Goal: Contribute content: Contribute content

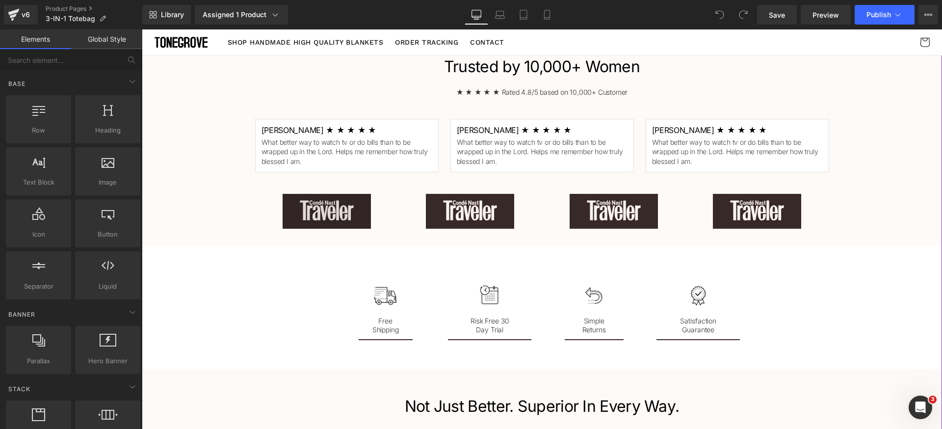
scroll to position [1204, 0]
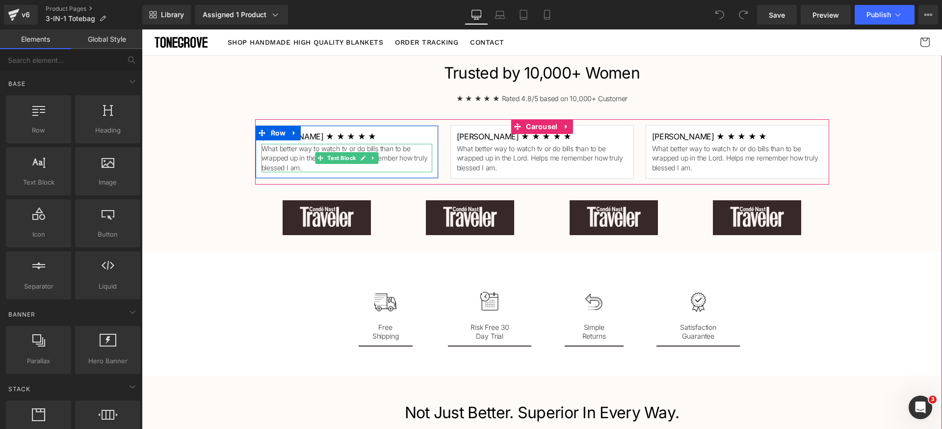
click at [302, 150] on p "What better way to watch tv or do bills than to be wrapped up in the Lord. Help…" at bounding box center [347, 158] width 171 height 29
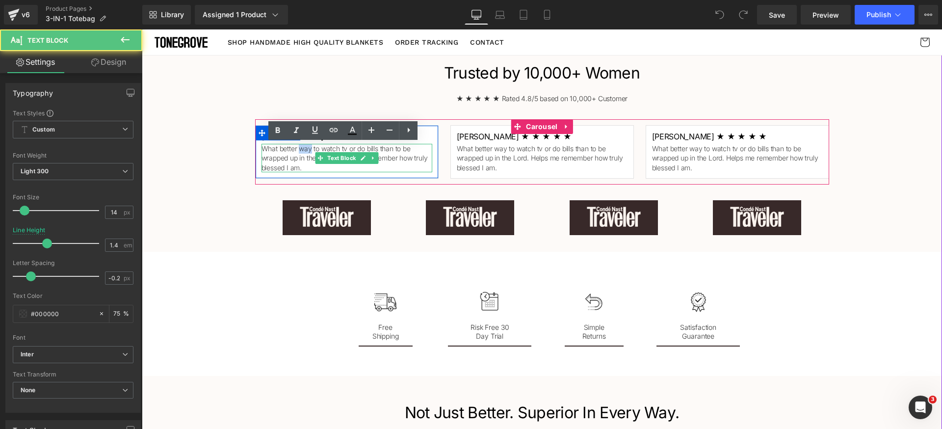
click at [302, 150] on p "What better way to watch tv or do bills than to be wrapped up in the Lord. Help…" at bounding box center [347, 158] width 171 height 29
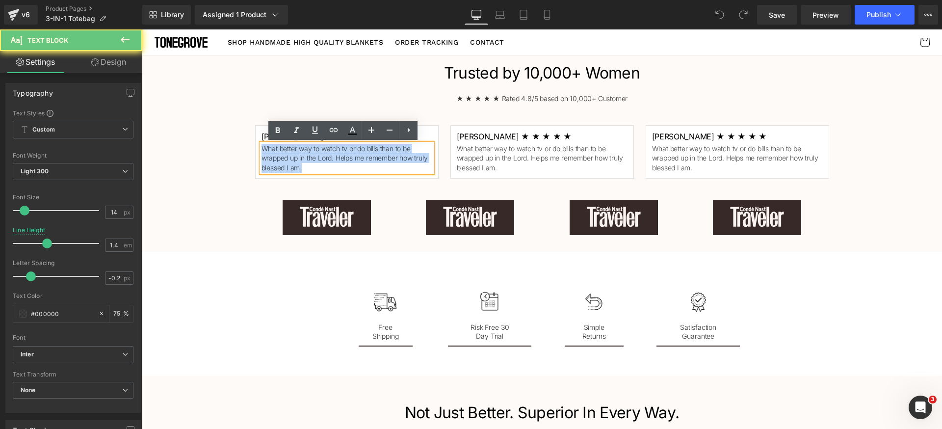
click at [302, 150] on p "What better way to watch tv or do bills than to be wrapped up in the Lord. Help…" at bounding box center [347, 158] width 171 height 29
paste div
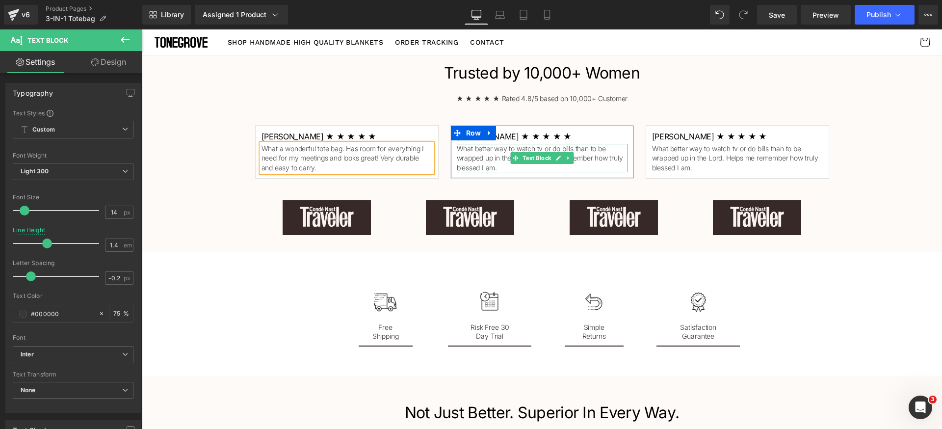
click at [473, 160] on p "What better way to watch tv or do bills than to be wrapped up in the Lord. Help…" at bounding box center [542, 158] width 171 height 29
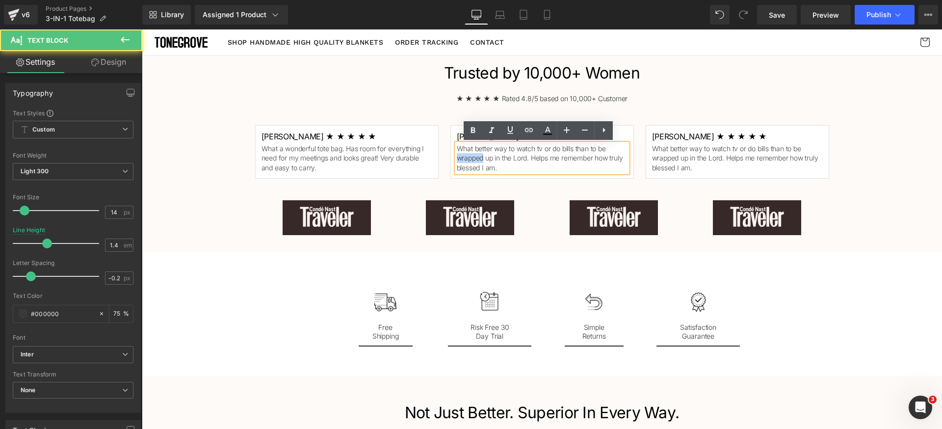
click at [474, 160] on p "What better way to watch tv or do bills than to be wrapped up in the Lord. Help…" at bounding box center [542, 158] width 171 height 29
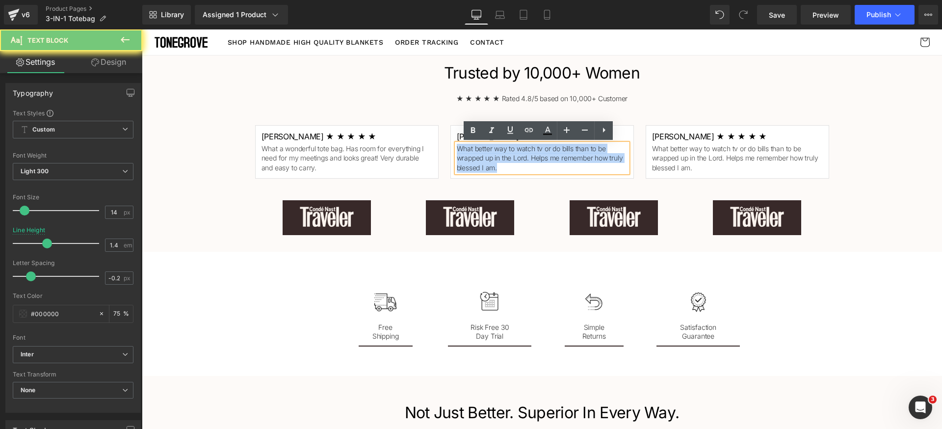
click at [474, 160] on p "What better way to watch tv or do bills than to be wrapped up in the Lord. Help…" at bounding box center [542, 158] width 171 height 29
paste div
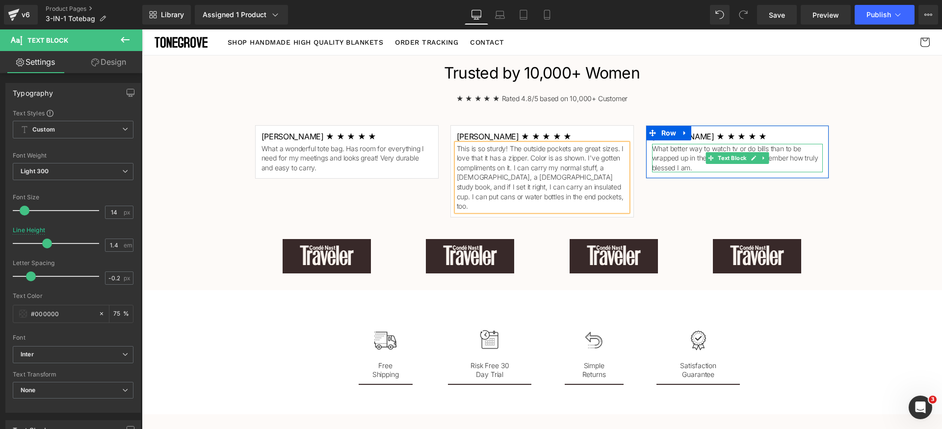
click at [678, 158] on p "What better way to watch tv or do bills than to be wrapped up in the Lord. Help…" at bounding box center [737, 158] width 171 height 29
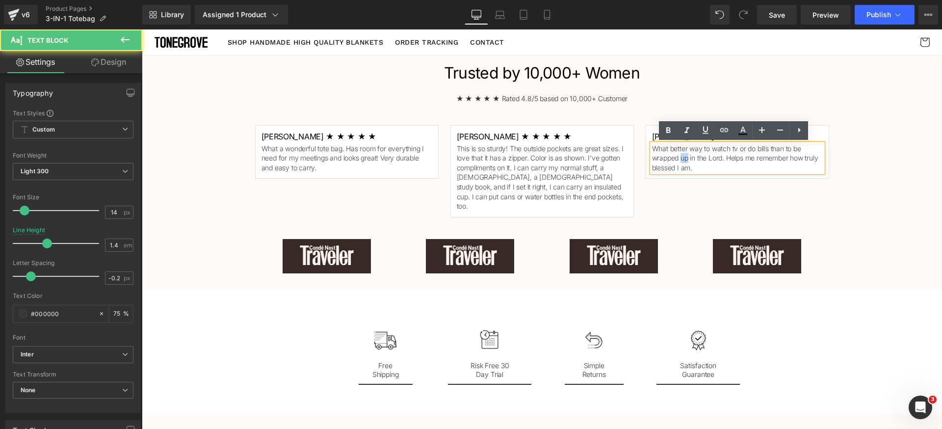
click at [678, 158] on p "What better way to watch tv or do bills than to be wrapped up in the Lord. Help…" at bounding box center [737, 158] width 171 height 29
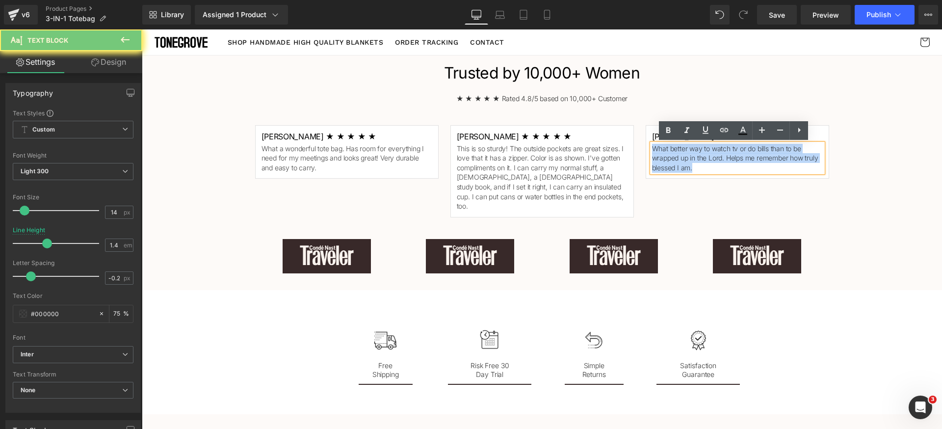
click at [678, 158] on p "What better way to watch tv or do bills than to be wrapped up in the Lord. Help…" at bounding box center [737, 158] width 171 height 29
paste div
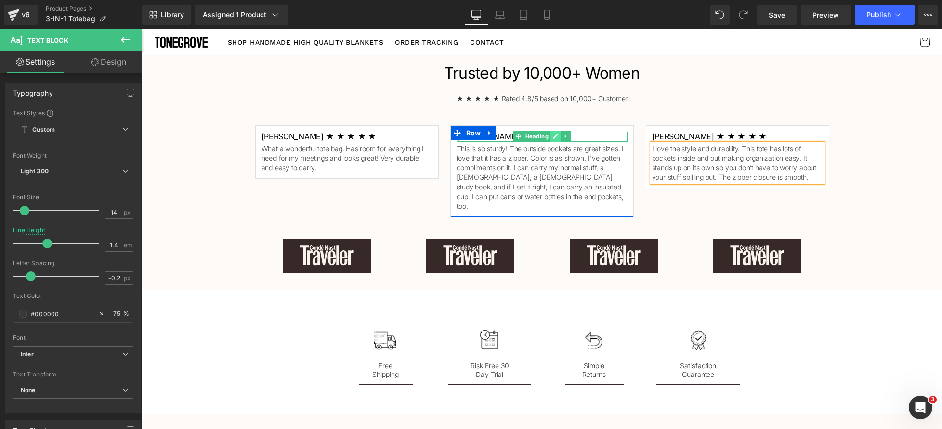
click at [553, 135] on icon at bounding box center [555, 136] width 5 height 6
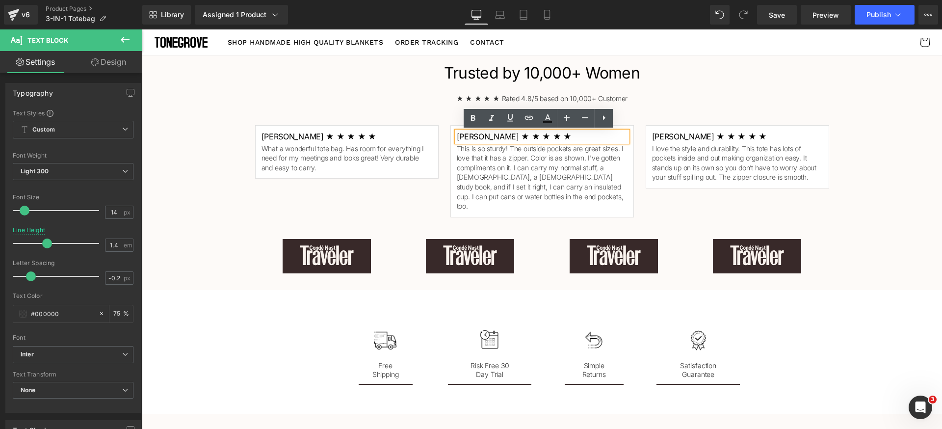
click at [521, 136] on h1 "Linda S. ★ ★ ★ ★ ★" at bounding box center [542, 137] width 171 height 10
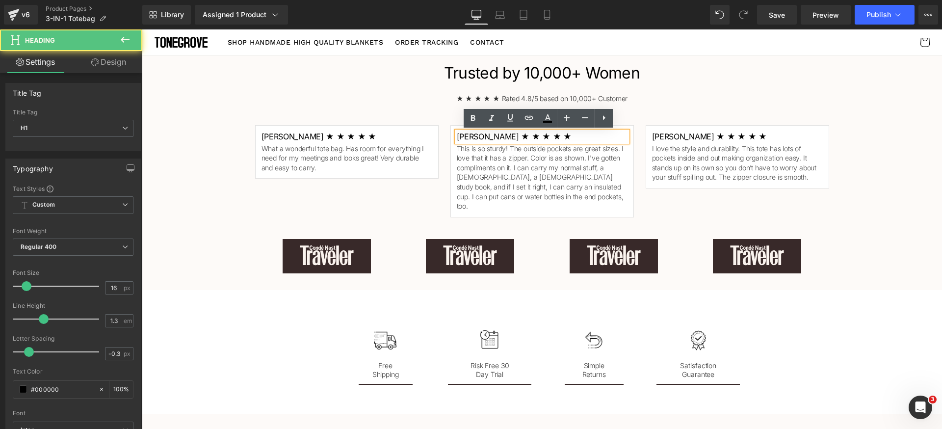
click at [481, 137] on link at bounding box center [486, 133] width 10 height 12
click at [485, 135] on link at bounding box center [490, 133] width 10 height 12
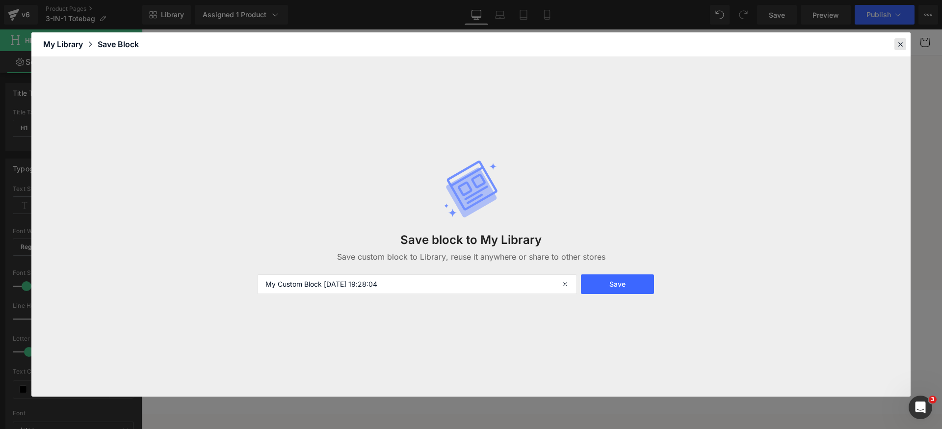
click at [899, 41] on icon at bounding box center [900, 44] width 9 height 9
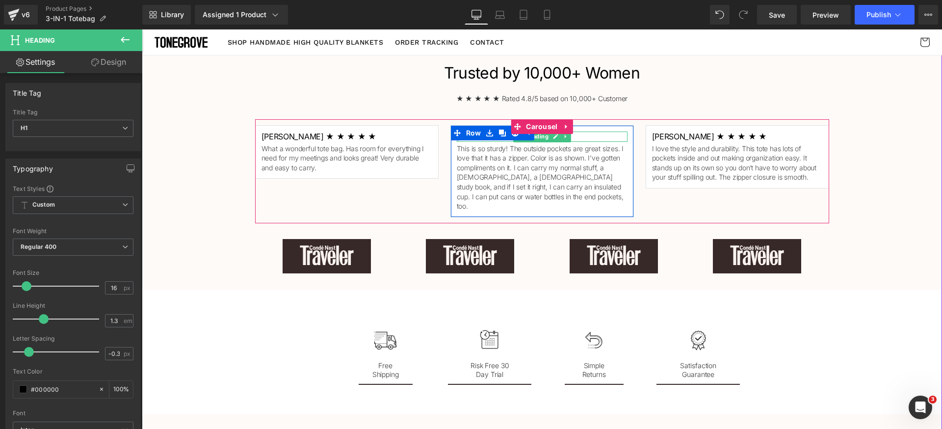
click at [581, 135] on h1 "Linda S. ★ ★ ★ ★ ★" at bounding box center [542, 137] width 171 height 10
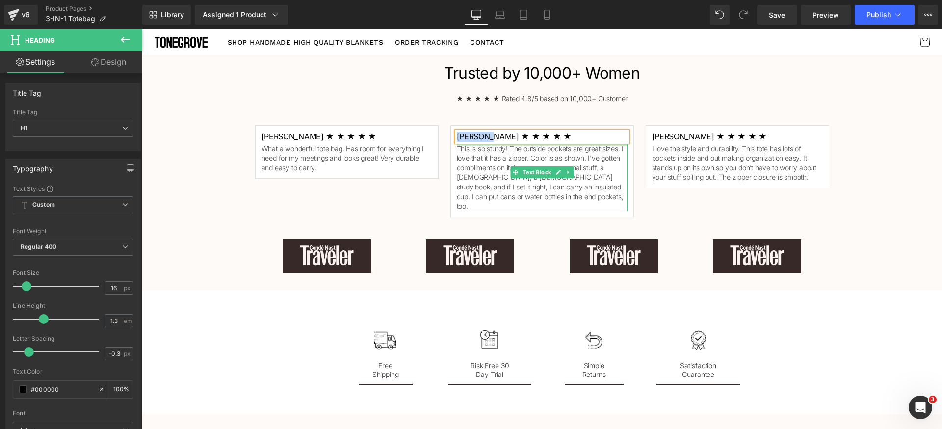
paste div
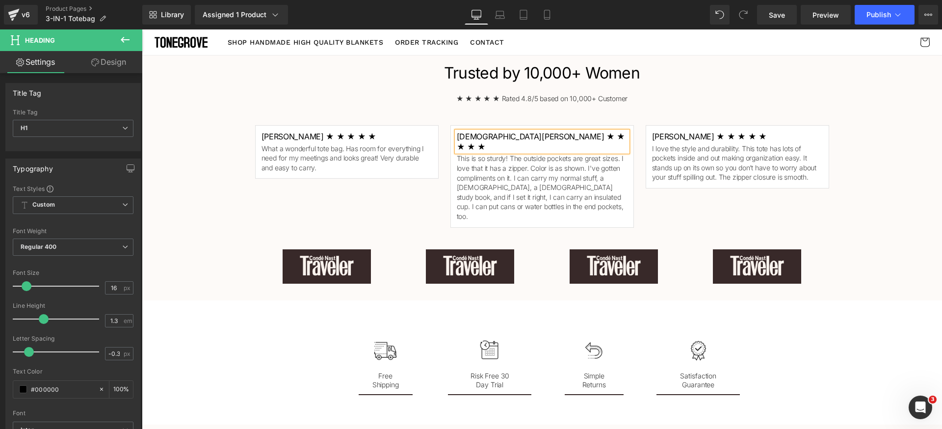
click at [754, 89] on div "Trusted by 10,000+ Women Heading ★ ★ ★ ★ ★ Rated 4.8/5 based on 10,000+ Custome…" at bounding box center [542, 176] width 589 height 226
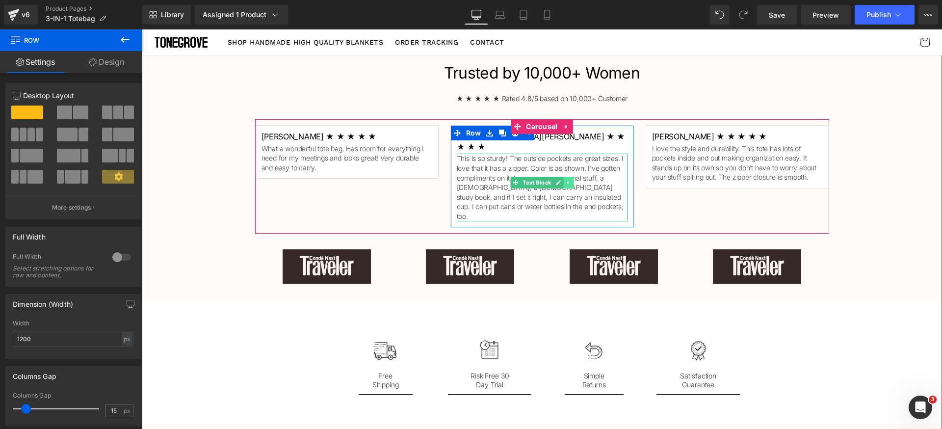
click at [567, 181] on icon at bounding box center [567, 182] width 1 height 3
click at [561, 180] on icon at bounding box center [563, 182] width 5 height 5
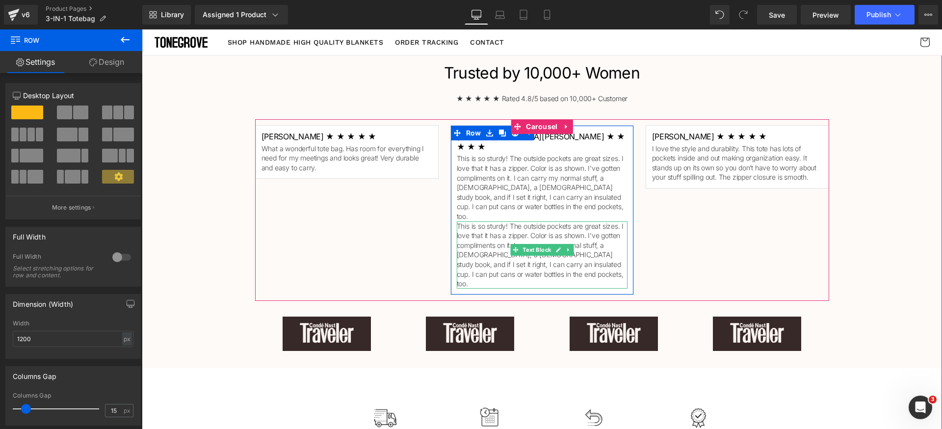
click at [496, 221] on p "This is so sturdy! The outside pockets are great sizes. I love that it has a zi…" at bounding box center [542, 254] width 171 height 67
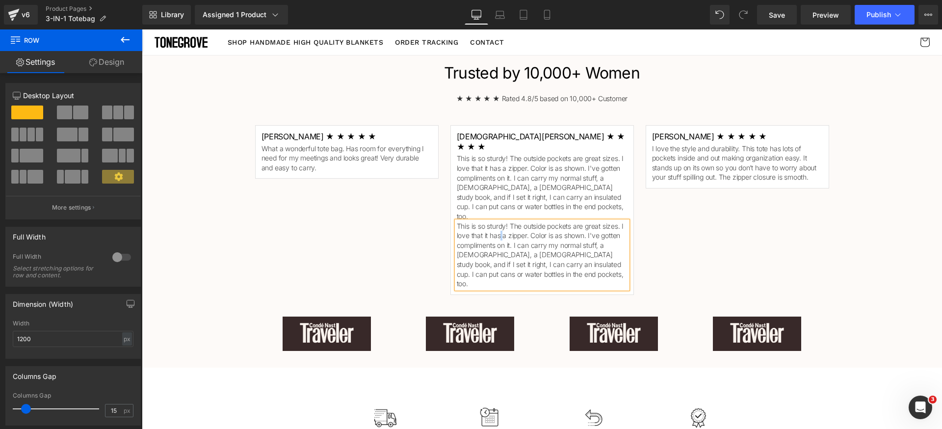
click at [496, 221] on p "This is so sturdy! The outside pockets are great sizes. I love that it has a zi…" at bounding box center [542, 254] width 171 height 67
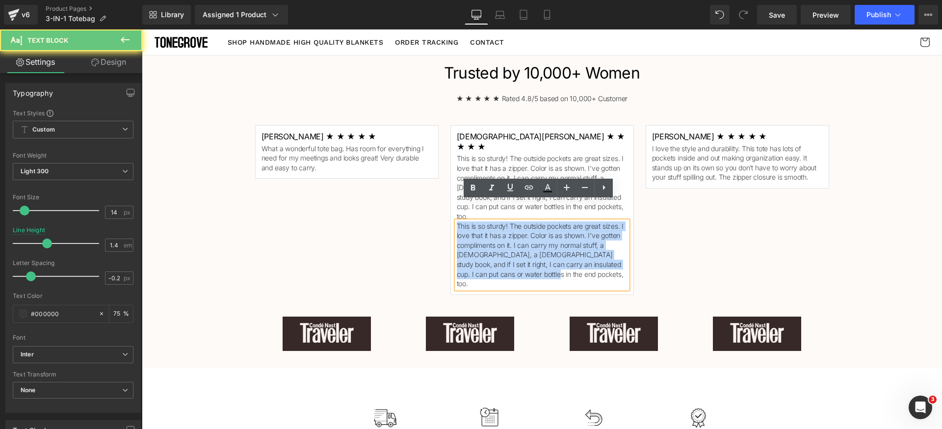
click at [496, 221] on p "This is so sturdy! The outside pockets are great sizes. I love that it has a zi…" at bounding box center [542, 254] width 171 height 67
paste div
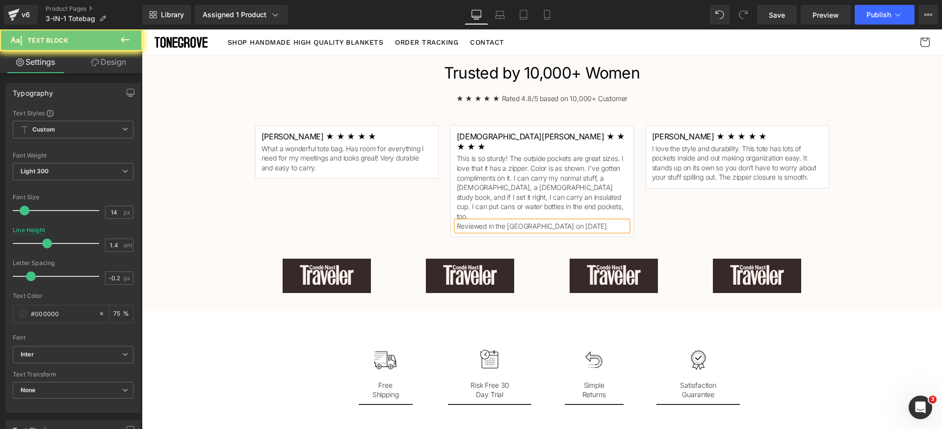
click at [716, 212] on div "Linda S. ★ ★ ★ ★ ★ Heading What a wonderful tote bag. Has room for everything I…" at bounding box center [548, 181] width 586 height 124
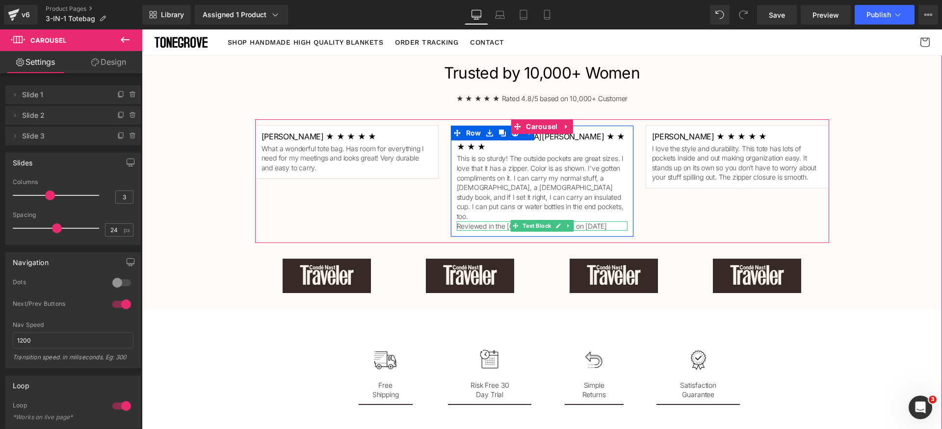
click at [514, 211] on div "Christi W. ★ ★ ★ ★ ★ Heading This is so sturdy! The outside pockets are great s…" at bounding box center [542, 181] width 184 height 112
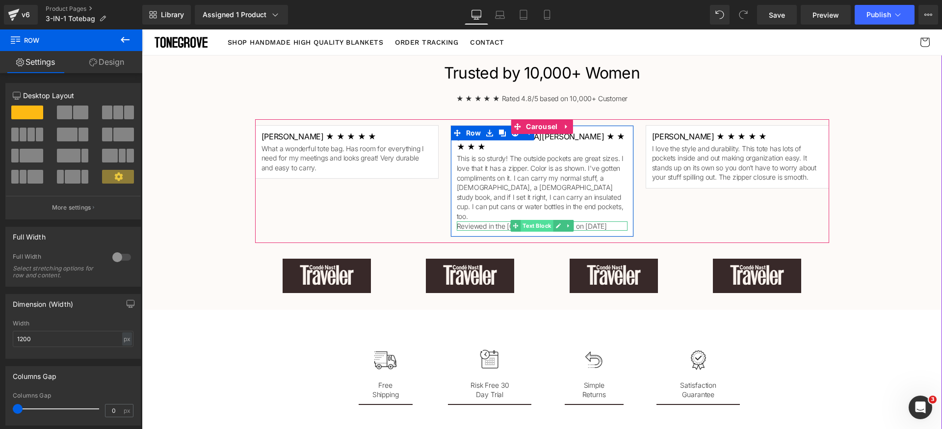
click at [526, 220] on span "Text Block" at bounding box center [537, 226] width 32 height 12
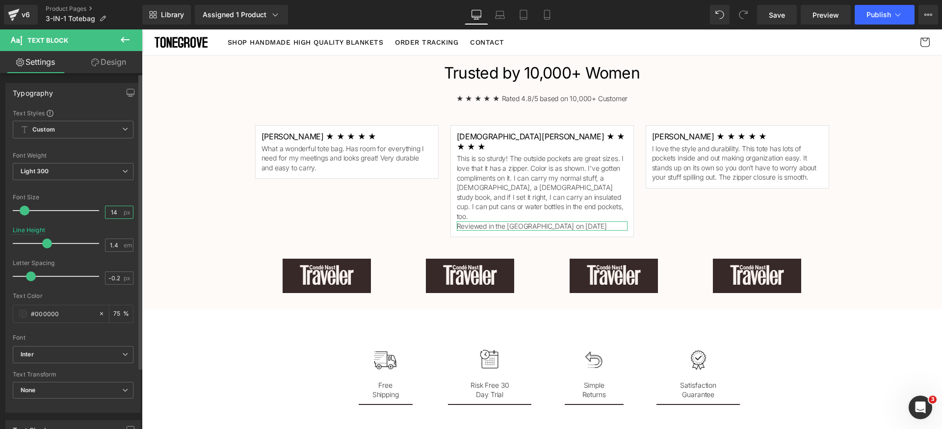
click at [112, 215] on input "14" at bounding box center [113, 212] width 17 height 12
type input "12"
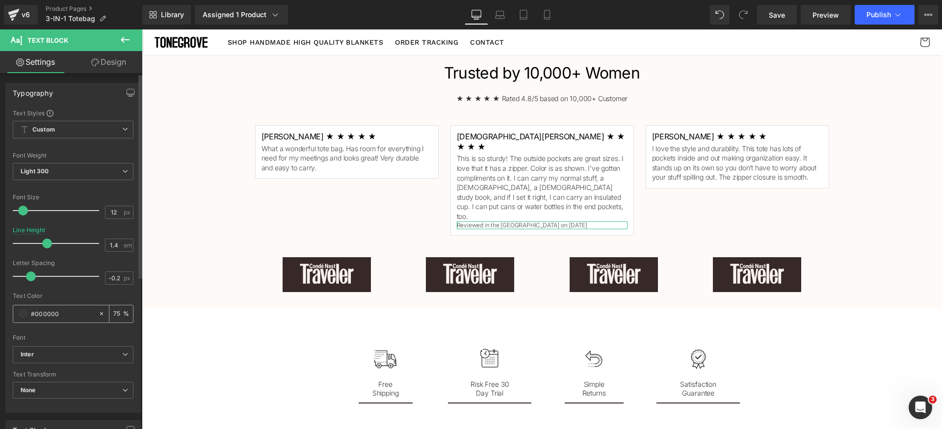
click at [115, 312] on input "75" at bounding box center [118, 313] width 10 height 11
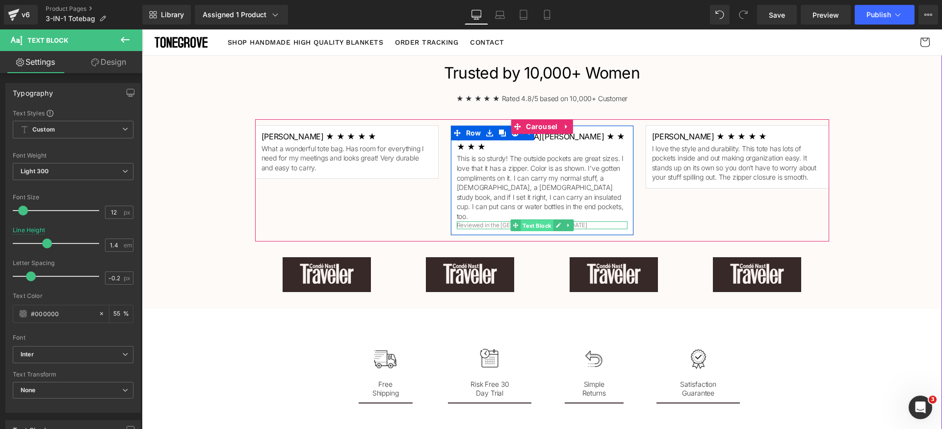
click at [521, 220] on span "Text Block" at bounding box center [537, 226] width 32 height 12
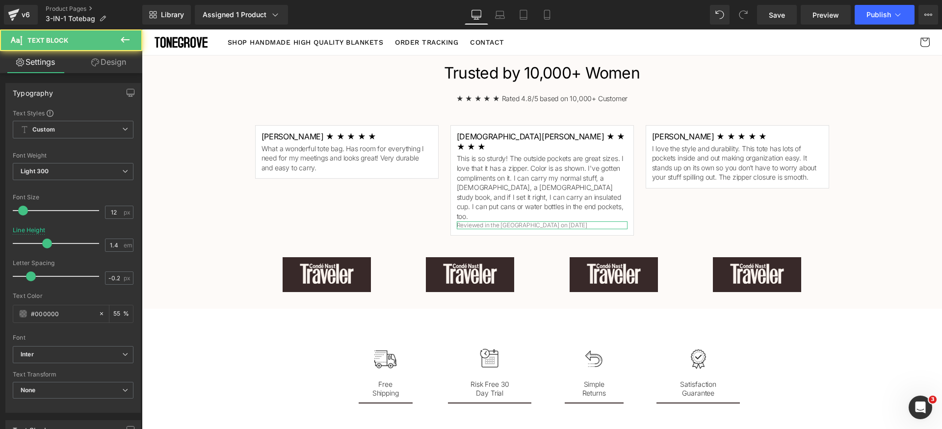
type input "55"
click at [106, 65] on link "Design" at bounding box center [108, 62] width 71 height 22
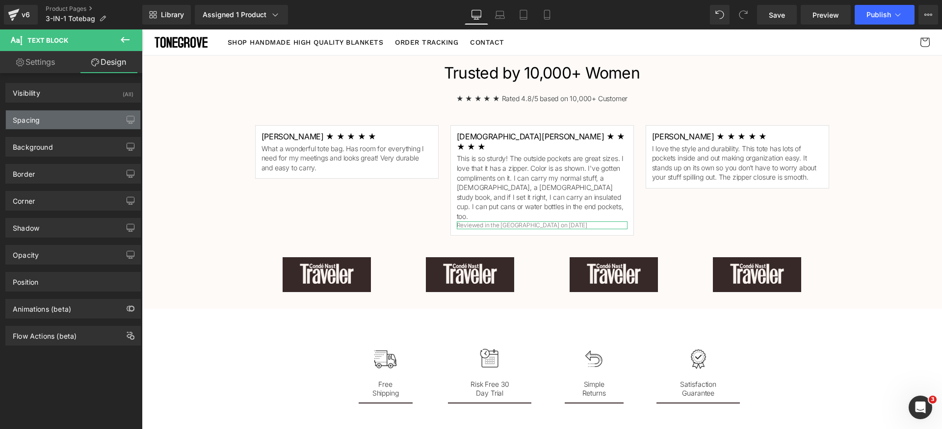
click at [51, 115] on div "Spacing" at bounding box center [73, 119] width 134 height 19
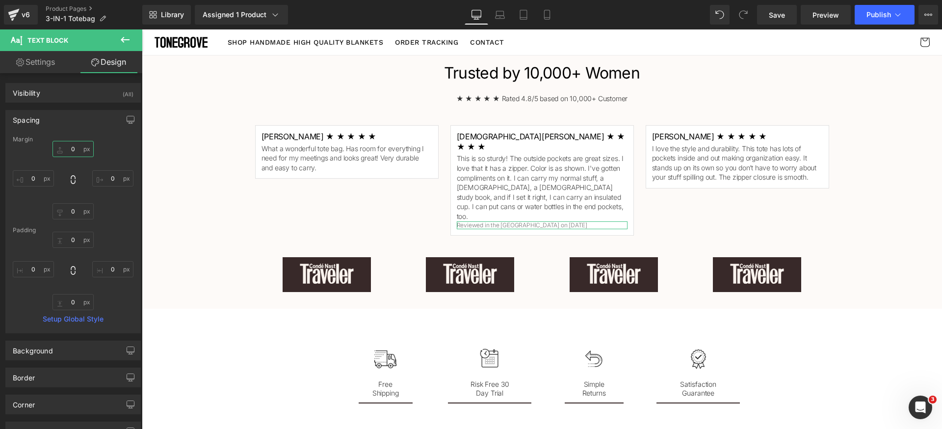
click at [73, 151] on input "0" at bounding box center [73, 149] width 41 height 16
type input "12"
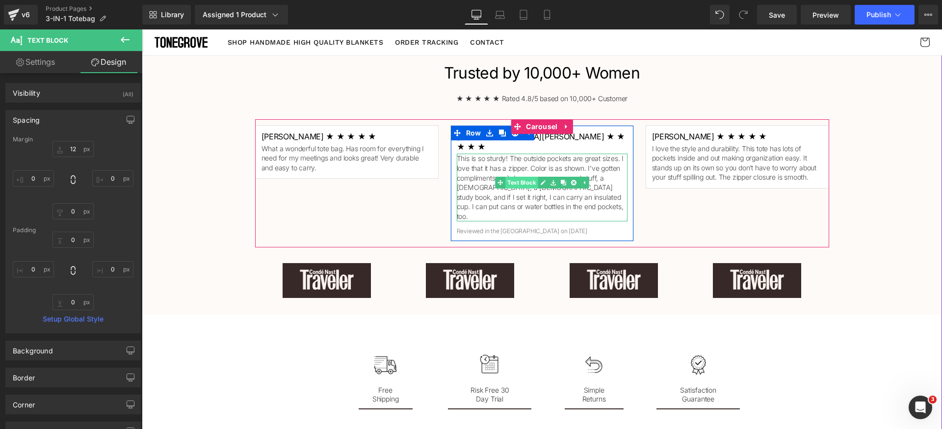
click at [517, 177] on span "Text Block" at bounding box center [521, 183] width 32 height 12
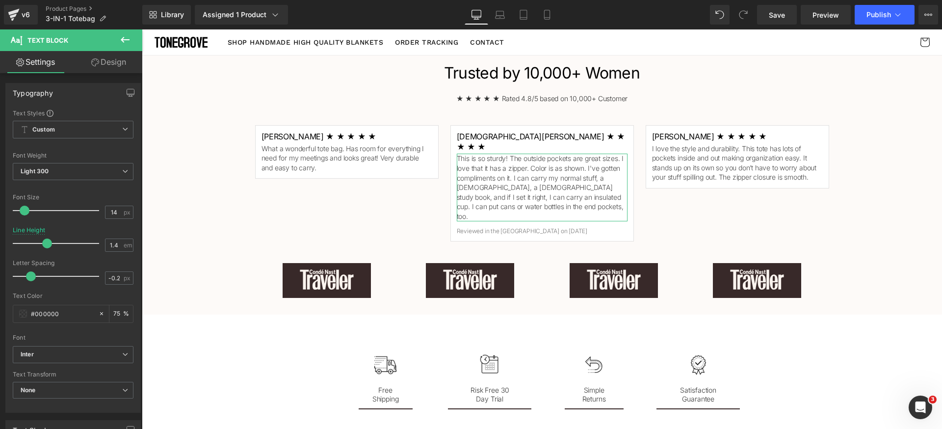
click at [122, 65] on link "Design" at bounding box center [108, 62] width 71 height 22
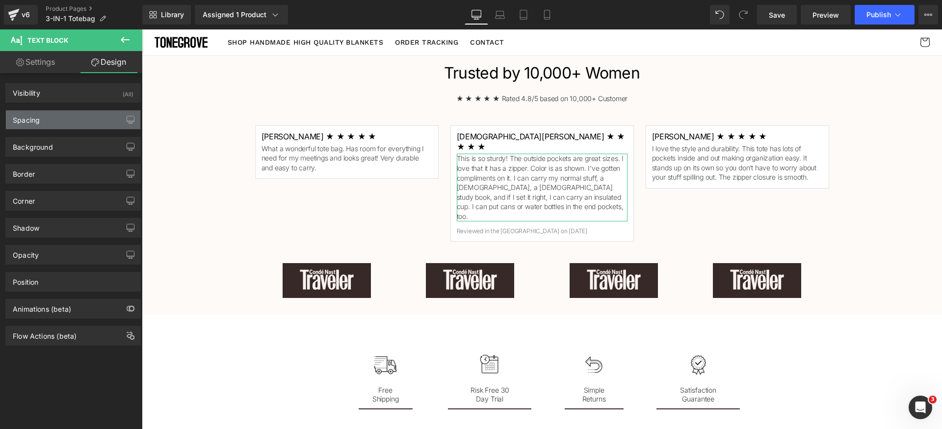
click at [81, 120] on div "Spacing" at bounding box center [73, 119] width 134 height 19
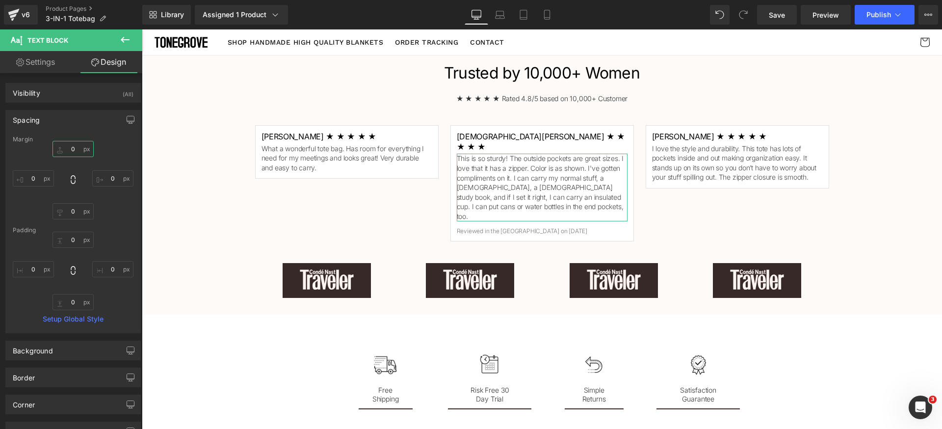
click at [76, 151] on input "0" at bounding box center [73, 149] width 41 height 16
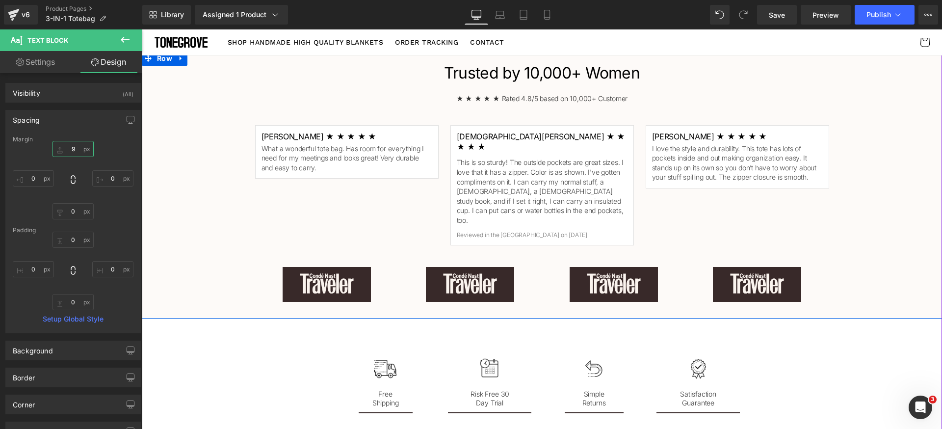
type input "8"
click at [920, 193] on div "Trusted by 10,000+ Women Heading ★ ★ ★ ★ ★ Rated 4.8/5 based on 10,000+ Custome…" at bounding box center [542, 185] width 800 height 256
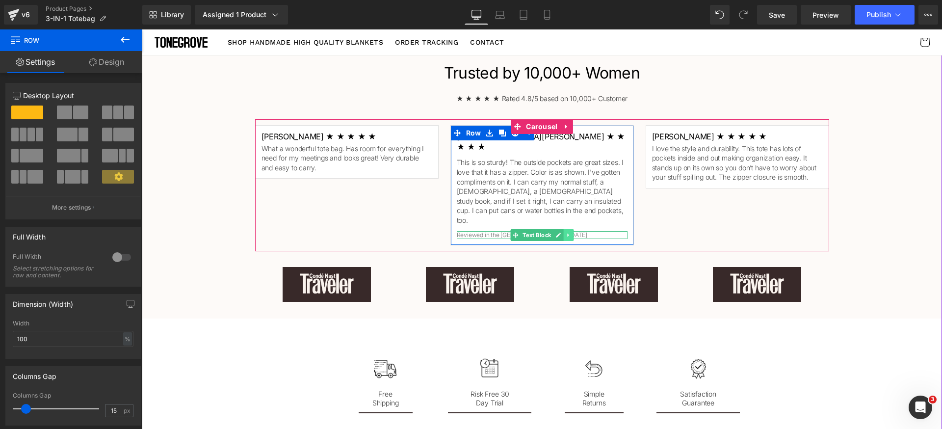
click at [567, 234] on icon at bounding box center [567, 235] width 1 height 3
click at [562, 232] on icon at bounding box center [563, 234] width 5 height 5
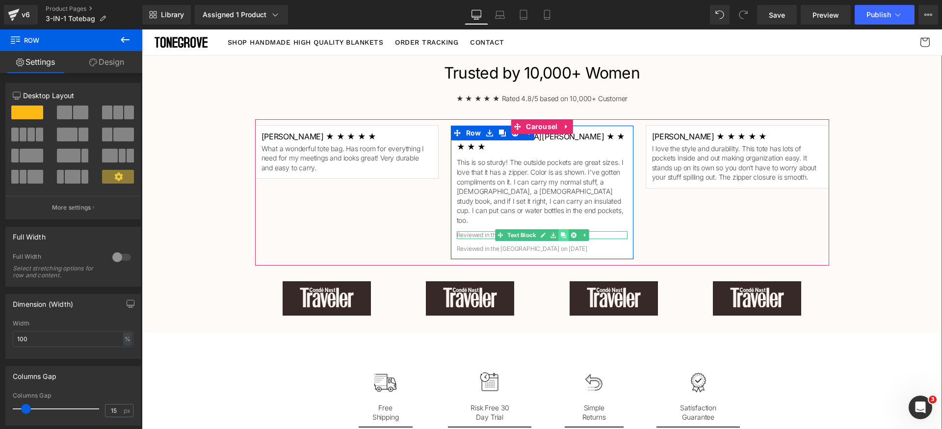
click at [562, 232] on icon at bounding box center [563, 234] width 5 height 5
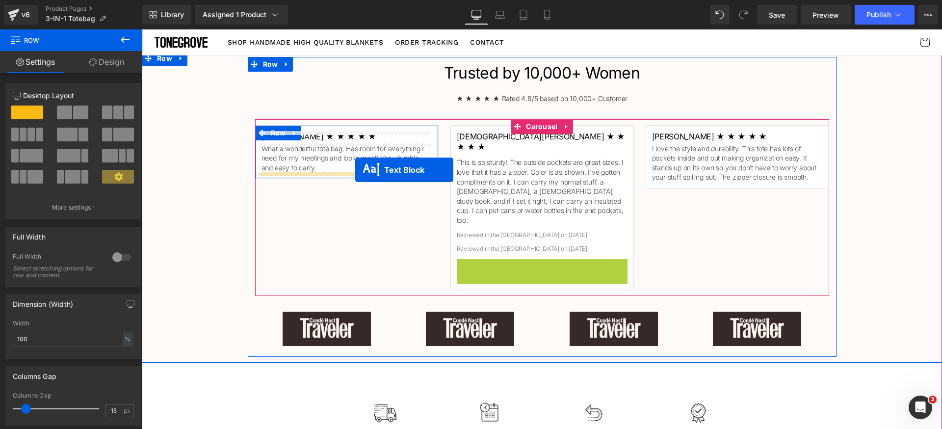
drag, startPoint x: 527, startPoint y: 244, endPoint x: 355, endPoint y: 170, distance: 187.0
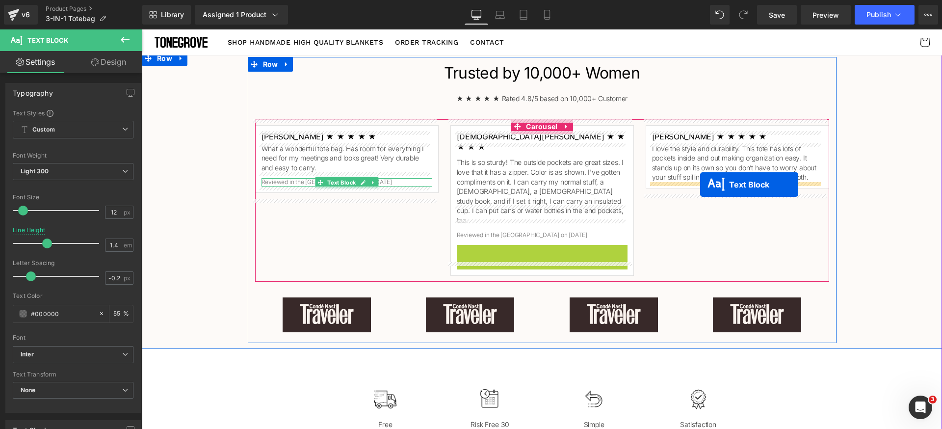
drag, startPoint x: 522, startPoint y: 230, endPoint x: 700, endPoint y: 184, distance: 184.3
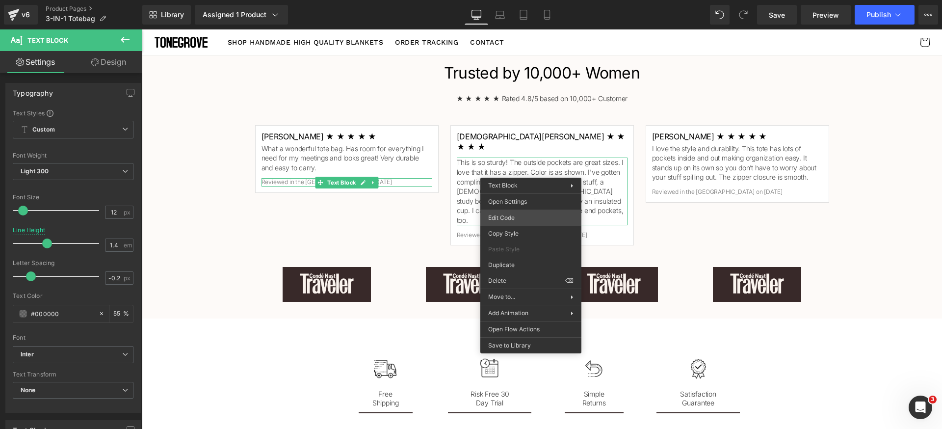
click at [515, 0] on div "Text Block You are previewing how the will restyle your page. You can not edit …" at bounding box center [471, 0] width 942 height 0
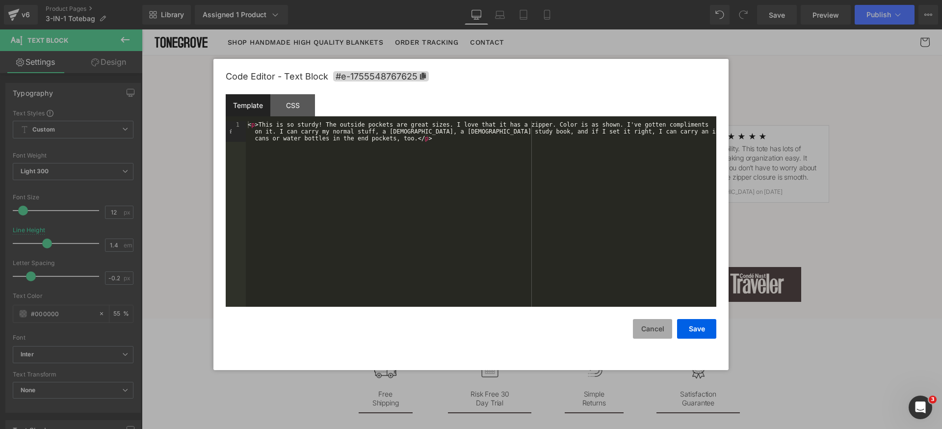
drag, startPoint x: 650, startPoint y: 333, endPoint x: 642, endPoint y: 325, distance: 11.1
click at [650, 333] on button "Cancel" at bounding box center [652, 329] width 39 height 20
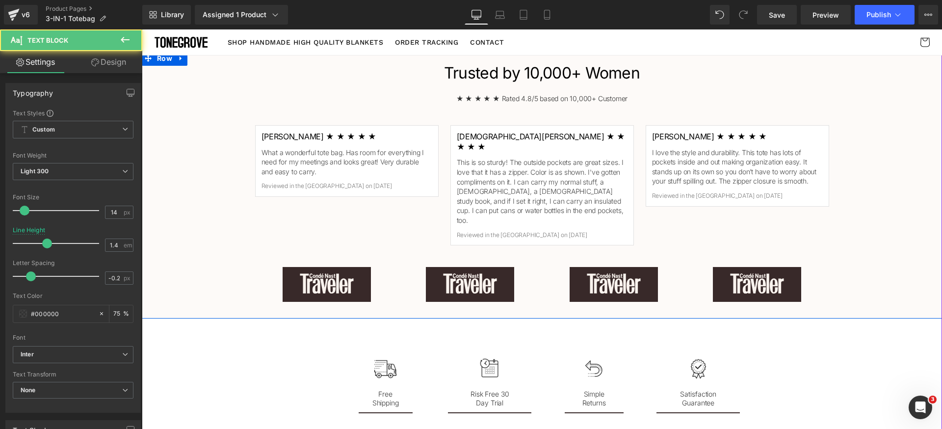
click at [887, 214] on div "Trusted by 10,000+ Women Heading ★ ★ ★ ★ ★ Rated 4.8/5 based on 10,000+ Custome…" at bounding box center [542, 185] width 800 height 256
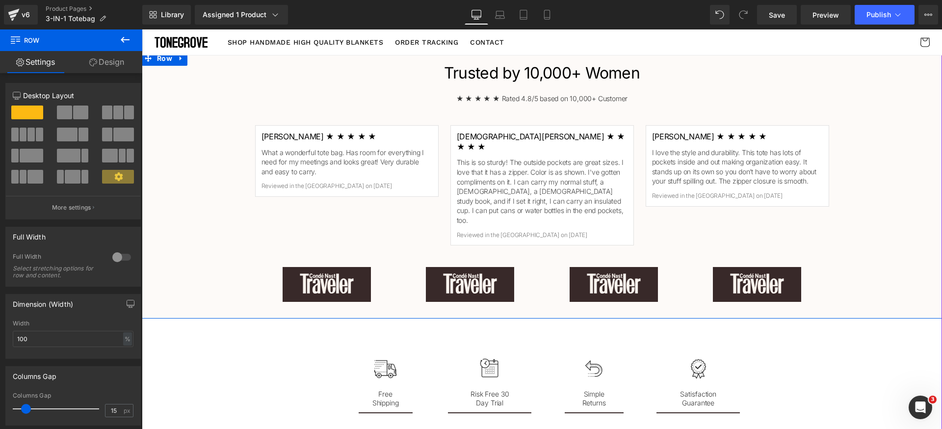
click at [916, 205] on div "Trusted by 10,000+ Women Heading ★ ★ ★ ★ ★ Rated 4.8/5 based on 10,000+ Custome…" at bounding box center [542, 185] width 800 height 256
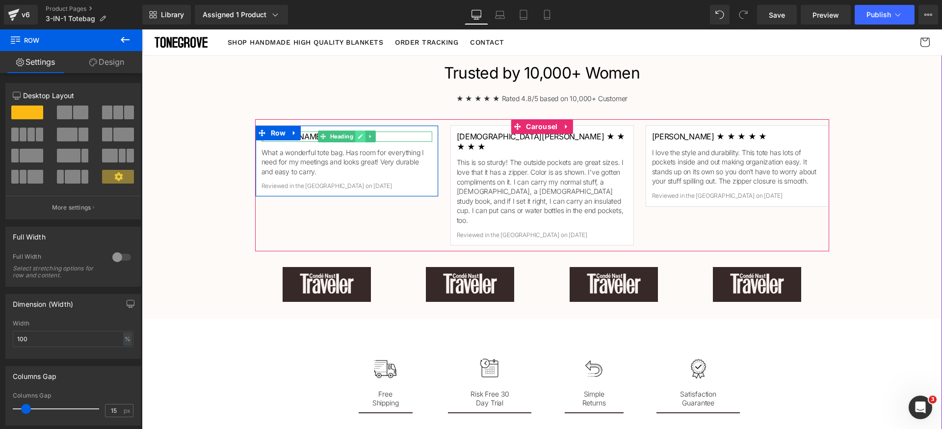
click at [358, 135] on icon at bounding box center [360, 136] width 5 height 6
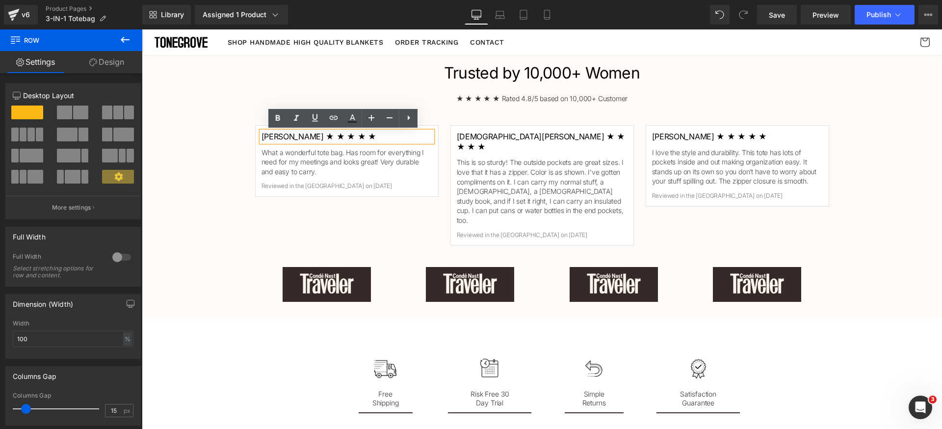
click at [373, 135] on h1 "Linda S. ★ ★ ★ ★ ★" at bounding box center [347, 137] width 171 height 10
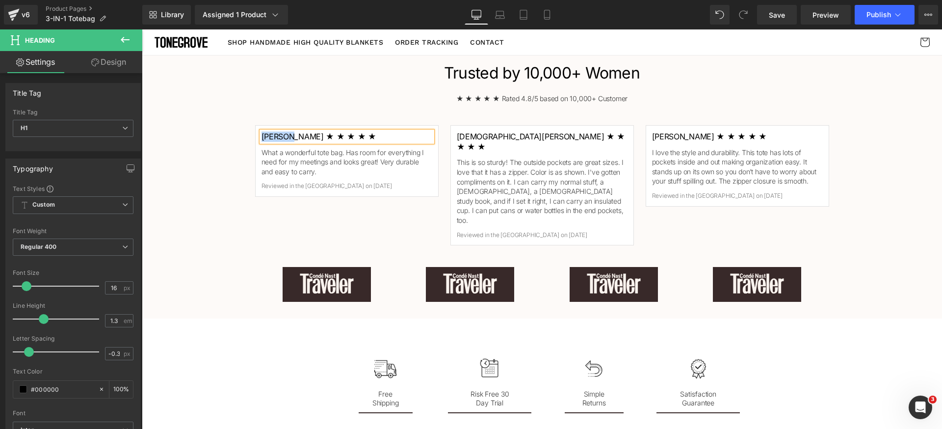
paste div
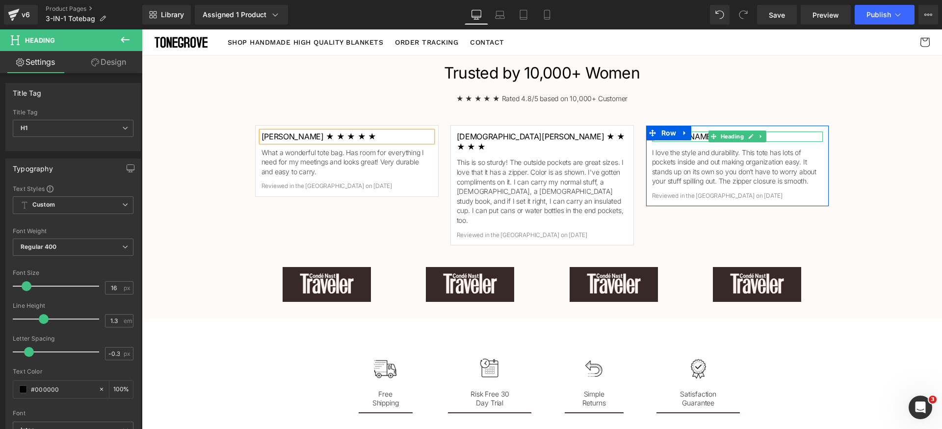
click at [748, 135] on icon at bounding box center [750, 136] width 5 height 5
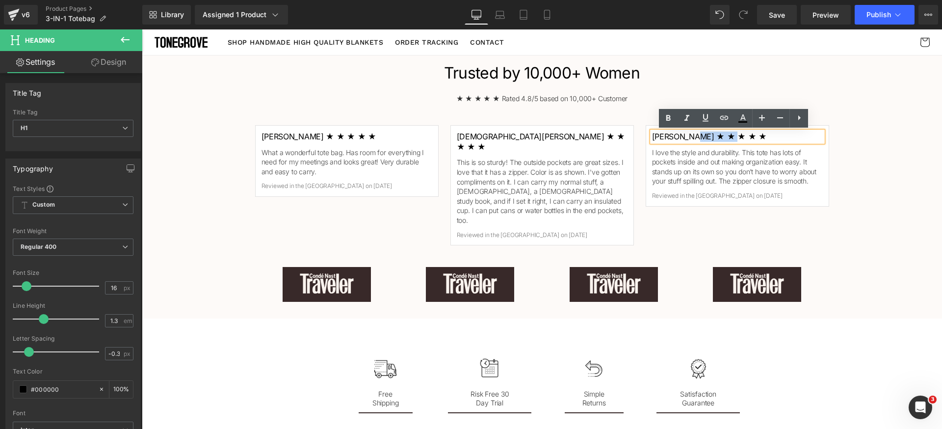
drag, startPoint x: 740, startPoint y: 136, endPoint x: 680, endPoint y: 137, distance: 60.9
click at [680, 137] on div "Linda S. ★ ★ ★ ★ ★ Heading I love the style and durability. This tote has lots …" at bounding box center [738, 165] width 184 height 81
click at [757, 140] on h1 "Linda S. ★ ★ ★ ★ ★" at bounding box center [737, 137] width 171 height 10
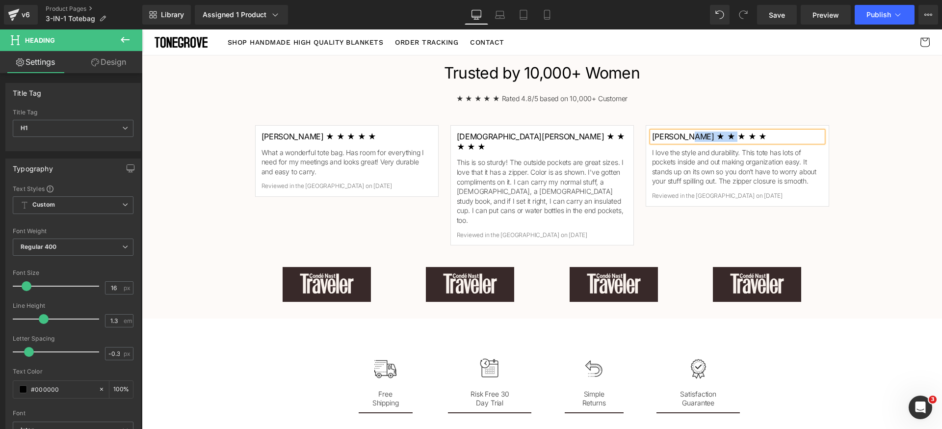
click at [719, 133] on h1 "Linda S. ★ ★ ★ ★ ★" at bounding box center [737, 137] width 171 height 10
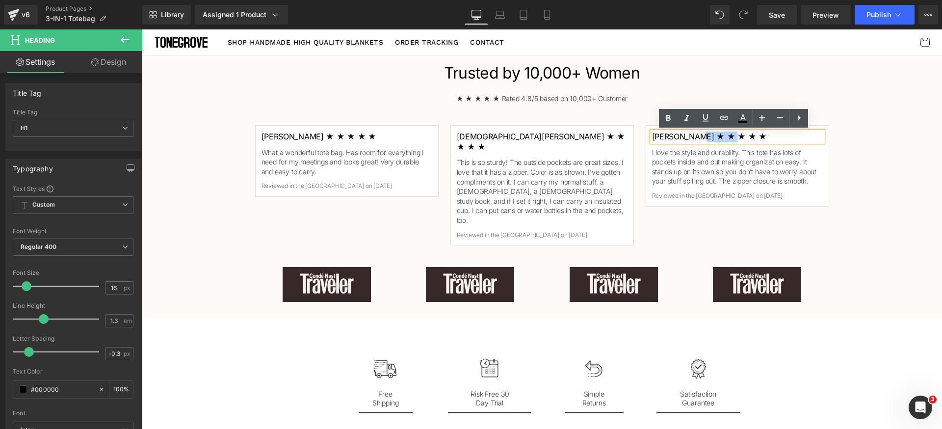
drag, startPoint x: 732, startPoint y: 137, endPoint x: 681, endPoint y: 135, distance: 51.6
click at [681, 135] on div "Linda S. ★ ★ ★ ★ ★ Heading I love the style and durability. This tote has lots …" at bounding box center [738, 165] width 184 height 81
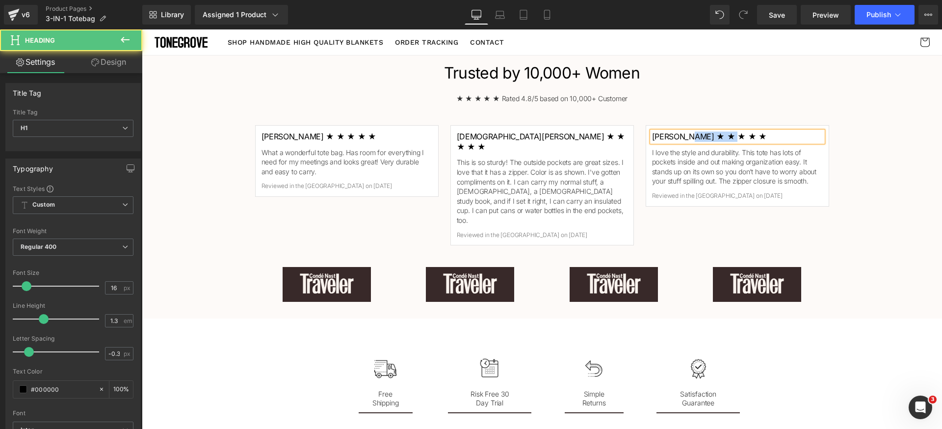
click at [754, 139] on h1 "Linda S. ★ ★ ★ ★ ★" at bounding box center [737, 137] width 171 height 10
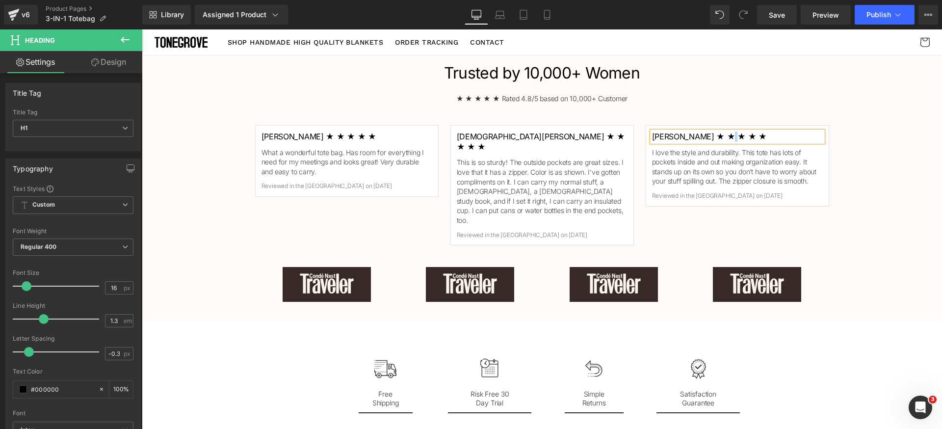
click at [756, 135] on h1 "Linda S. ★ ★ ★ ★ ★" at bounding box center [737, 137] width 171 height 10
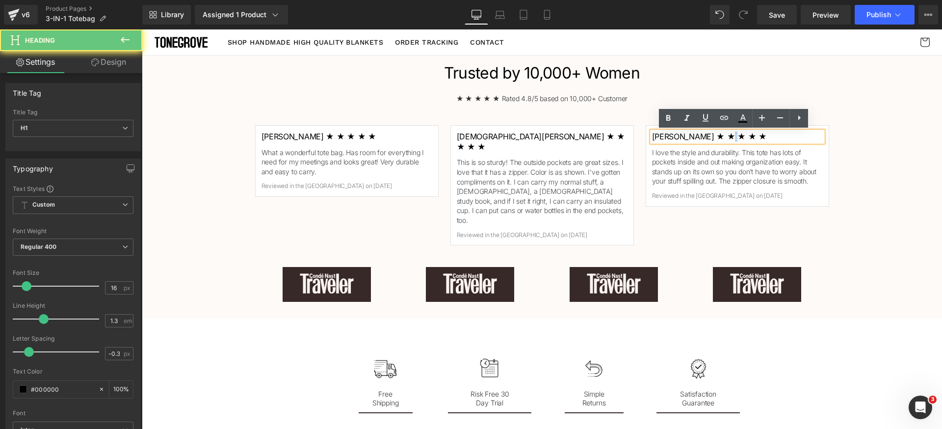
drag, startPoint x: 736, startPoint y: 137, endPoint x: 718, endPoint y: 138, distance: 18.2
click at [718, 138] on h1 "Linda S. ★ ★ ★ ★ ★" at bounding box center [737, 137] width 171 height 10
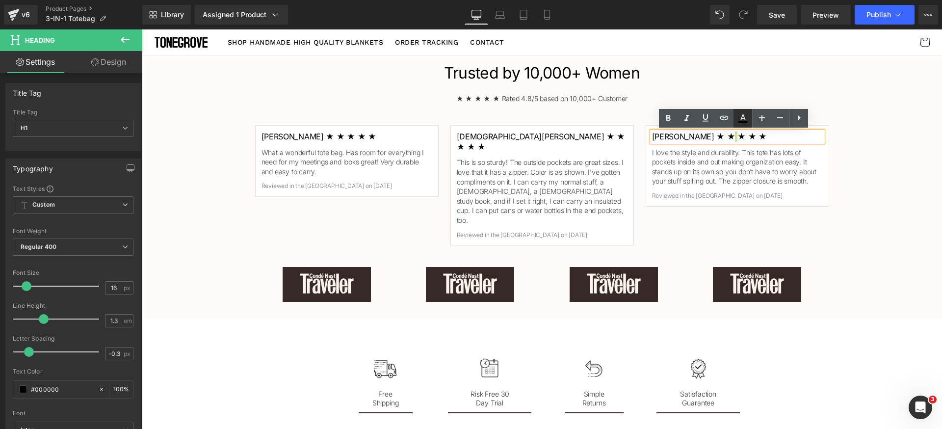
click at [740, 119] on icon at bounding box center [743, 118] width 12 height 12
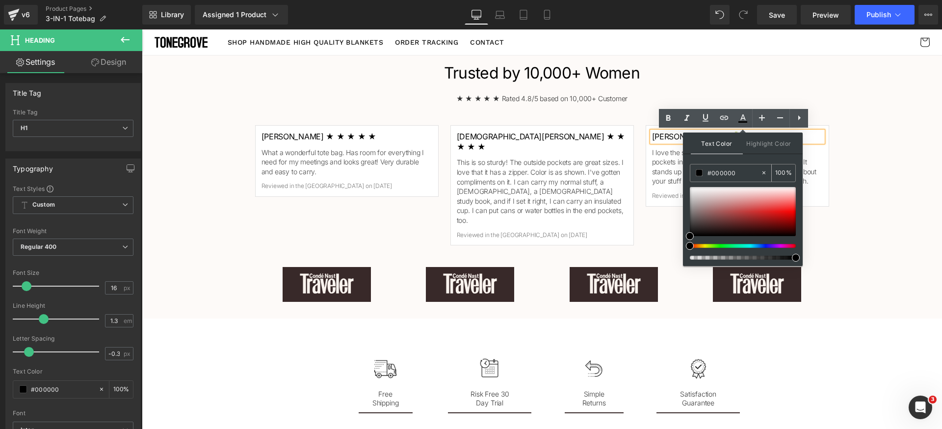
click at [740, 176] on input "#000000" at bounding box center [734, 172] width 53 height 11
paste input "f76203"
type input "#f76203"
click at [756, 161] on div "Text Color Highlight Color #333333 #f76203 100 % transparent 0 %" at bounding box center [743, 198] width 120 height 133
click at [863, 166] on div "Trusted by 10,000+ Women Heading ★ ★ ★ ★ ★ Rated 4.8/5 based on 10,000+ Custome…" at bounding box center [542, 185] width 800 height 256
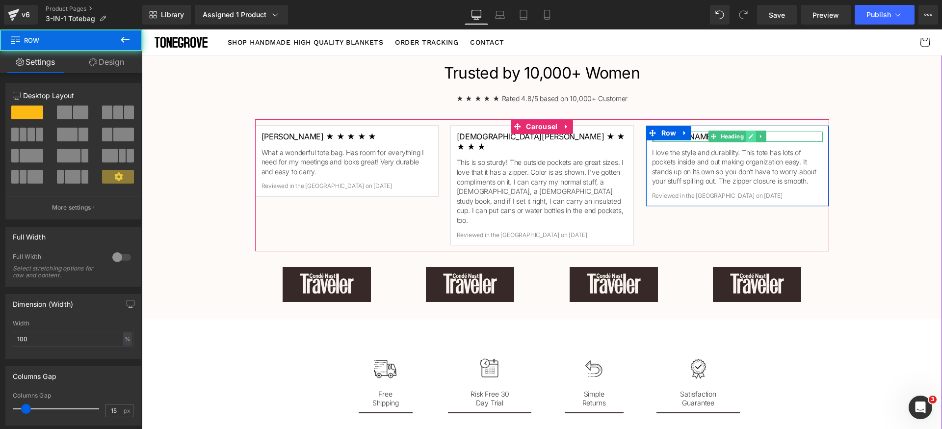
click at [746, 137] on link at bounding box center [751, 137] width 10 height 12
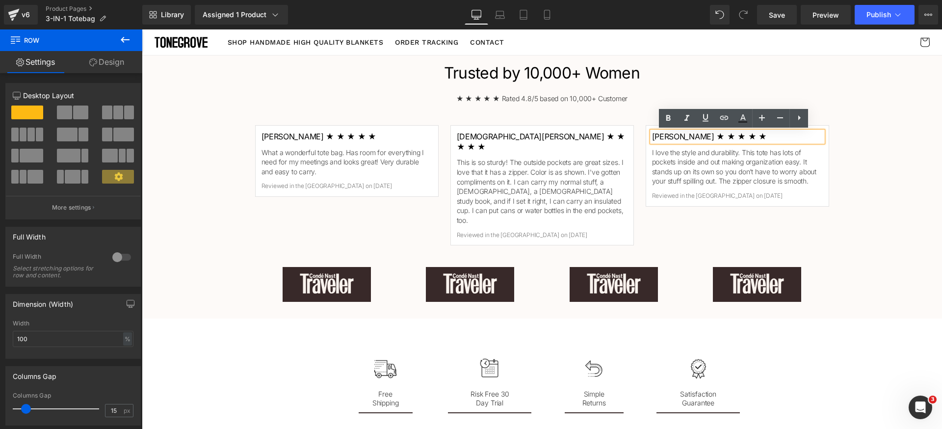
drag, startPoint x: 745, startPoint y: 137, endPoint x: 759, endPoint y: 136, distance: 13.8
click at [745, 137] on h1 "Linda S. ★ ★ ★ ★ ★" at bounding box center [737, 137] width 171 height 10
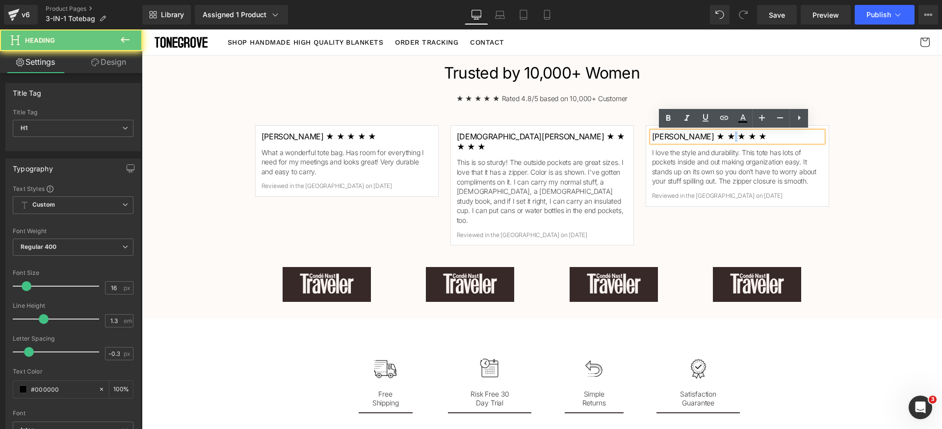
click at [717, 137] on h1 "Linda S. ★ ★ ★ ★ ★" at bounding box center [737, 137] width 171 height 10
click at [739, 122] on icon at bounding box center [742, 121] width 9 height 1
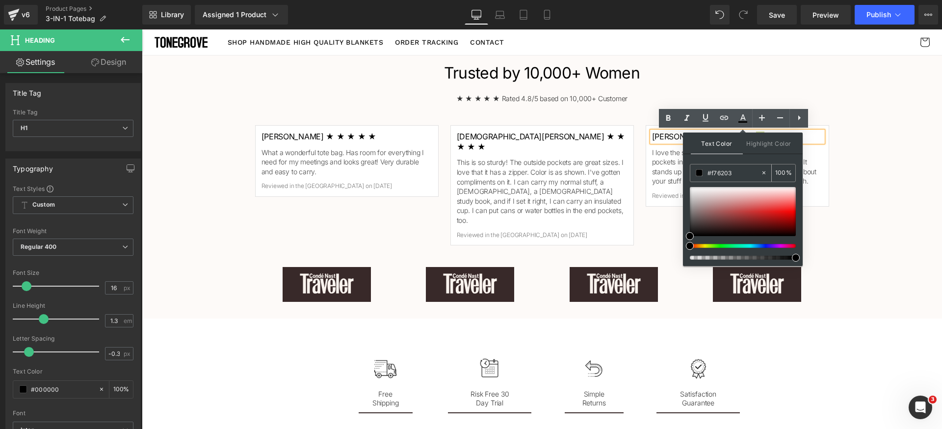
click at [742, 173] on input "#f76203" at bounding box center [734, 172] width 53 height 11
paste input "f76203"
click at [750, 159] on div "Text Color Highlight Color #333333 #f76203 100 % transparent 0 %" at bounding box center [743, 198] width 120 height 133
click at [761, 199] on div at bounding box center [743, 211] width 106 height 49
click at [742, 172] on input "#eab899" at bounding box center [734, 172] width 53 height 11
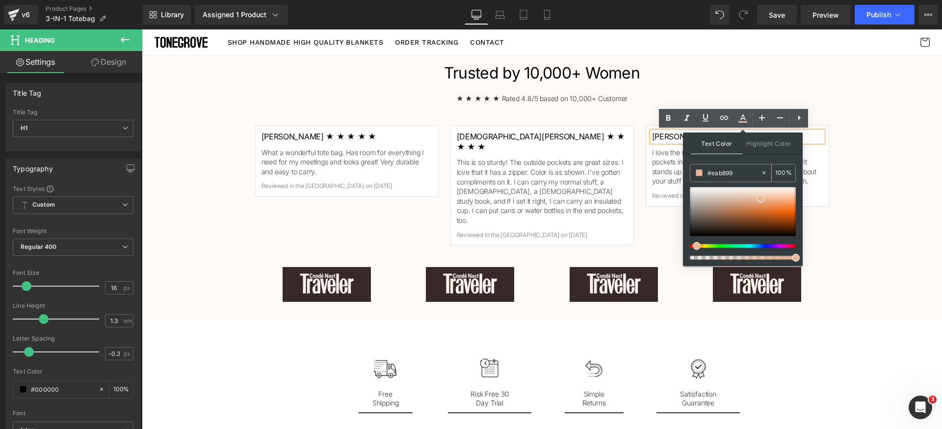
paste input "f76203"
drag, startPoint x: 751, startPoint y: 161, endPoint x: 720, endPoint y: 139, distance: 37.6
click at [751, 161] on div "Text Color Highlight Color #333333 #f76203 100 % transparent 0 %" at bounding box center [743, 198] width 120 height 133
click at [862, 169] on div "Trusted by 10,000+ Women Heading ★ ★ ★ ★ ★ Rated 4.8/5 based on 10,000+ Custome…" at bounding box center [542, 185] width 800 height 256
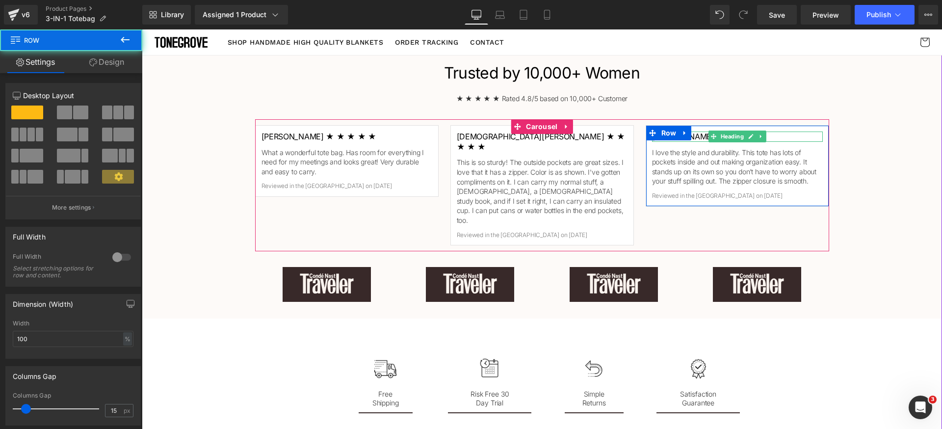
click at [790, 137] on h1 "Linda S. ★ ★ ★ ★ ★" at bounding box center [737, 137] width 171 height 10
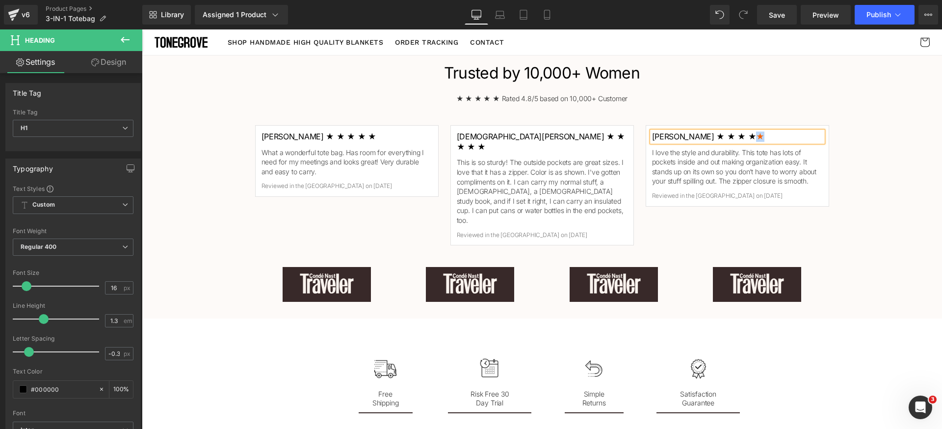
copy span "★"
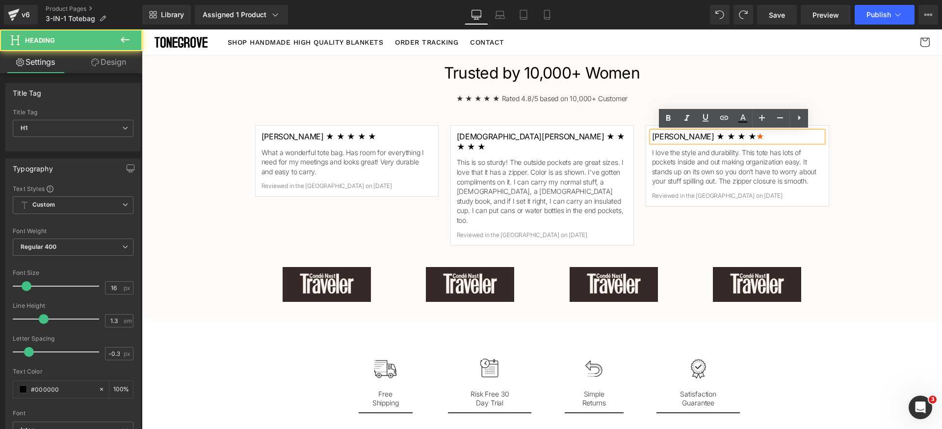
click at [742, 137] on h1 "Linda S. ★ ★ ★ ★ ★" at bounding box center [737, 137] width 171 height 10
copy span "★"
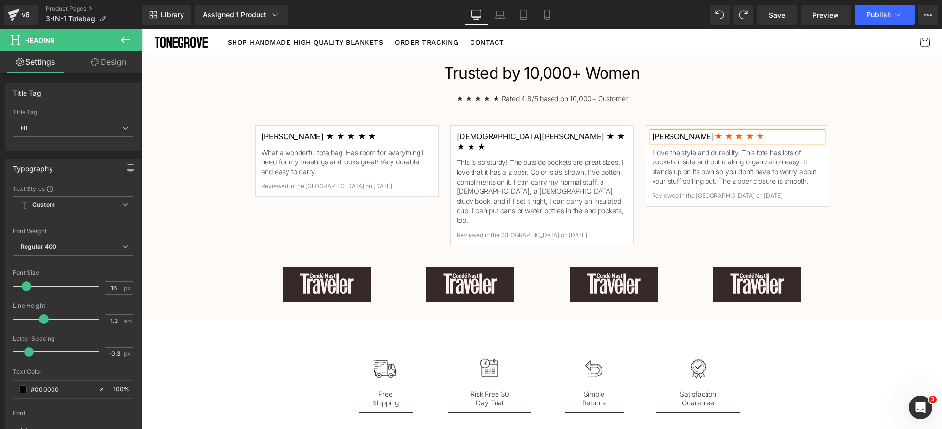
click at [880, 151] on div "Trusted by 10,000+ Women Heading ★ ★ ★ ★ ★ Rated 4.8/5 based on 10,000+ Custome…" at bounding box center [542, 185] width 800 height 256
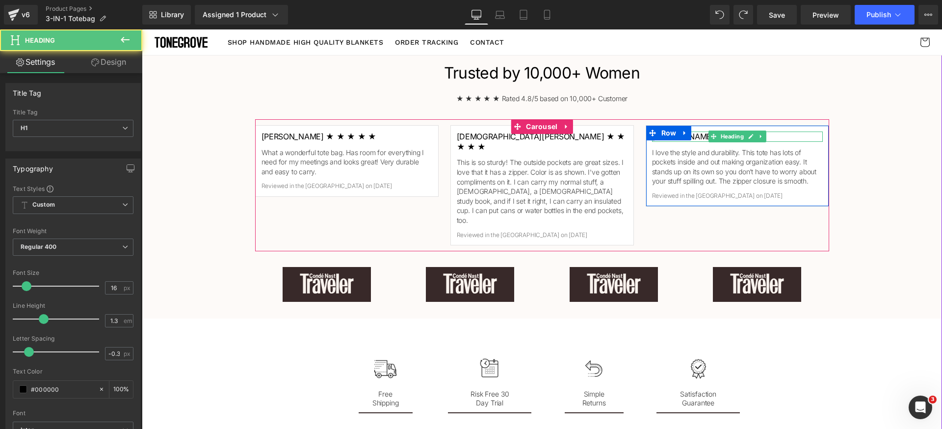
click at [794, 137] on h1 "Linda S. ★ ★ ★ ★ ★" at bounding box center [737, 137] width 171 height 10
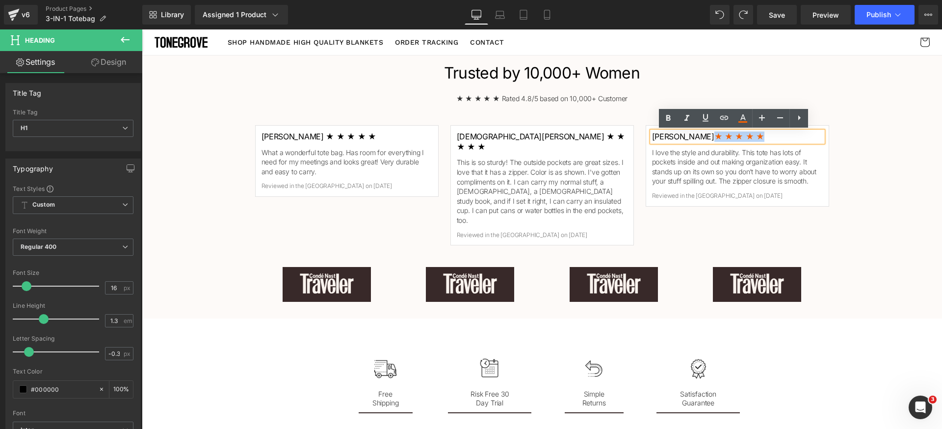
drag, startPoint x: 739, startPoint y: 135, endPoint x: 676, endPoint y: 138, distance: 63.4
click at [676, 138] on div "Linda S. ★ ★ ★ ★ ★ Heading I love the style and durability. This tote has lots …" at bounding box center [738, 165] width 184 height 81
copy span "★ ★ ★ ★ ★"
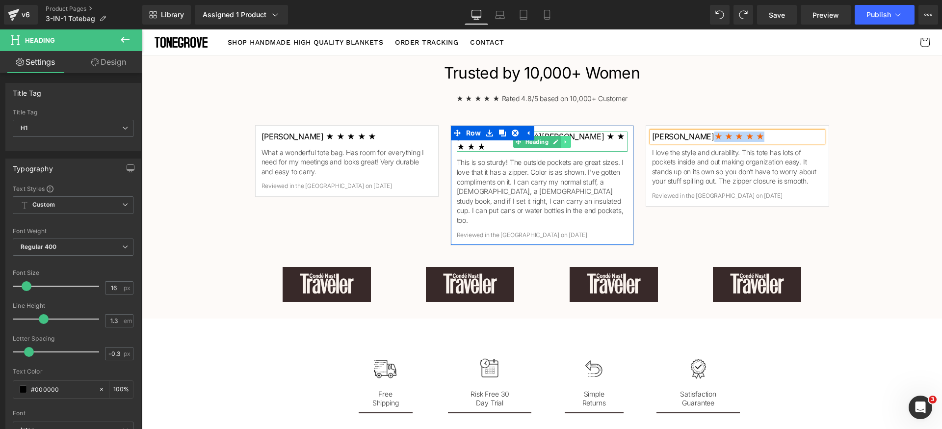
click at [563, 139] on icon at bounding box center [565, 142] width 5 height 6
click at [607, 138] on h1 "Christi W. ★ ★ ★ ★ ★" at bounding box center [542, 142] width 171 height 21
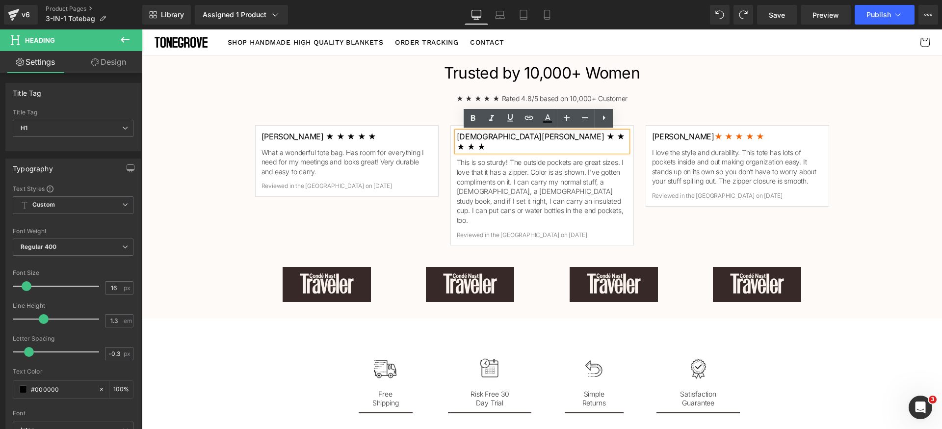
click at [602, 138] on h1 "Christi W. ★ ★ ★ ★ ★" at bounding box center [542, 142] width 171 height 21
click at [566, 135] on h1 "Christi W. ★ ★ ★ ★ ★" at bounding box center [542, 142] width 171 height 21
drag, startPoint x: 546, startPoint y: 140, endPoint x: 541, endPoint y: 128, distance: 13.5
click at [531, 137] on h1 "Christi W. ★ ★ ★ ★ ★" at bounding box center [542, 142] width 171 height 21
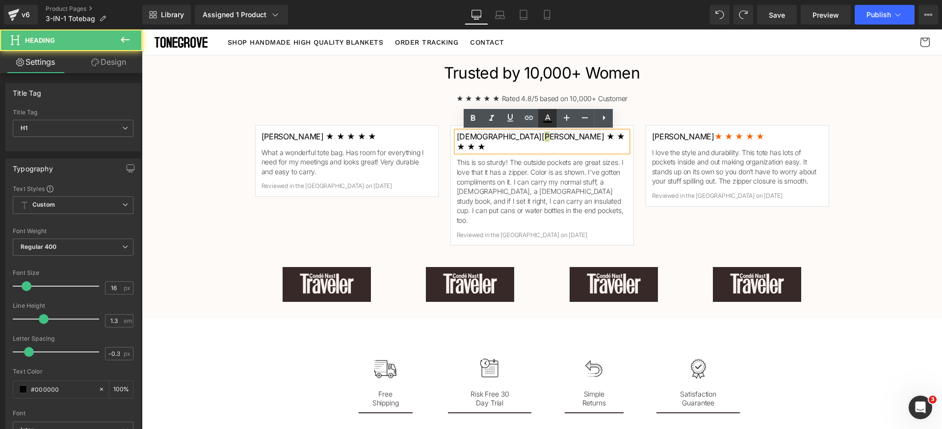
click at [544, 121] on icon at bounding box center [547, 121] width 9 height 1
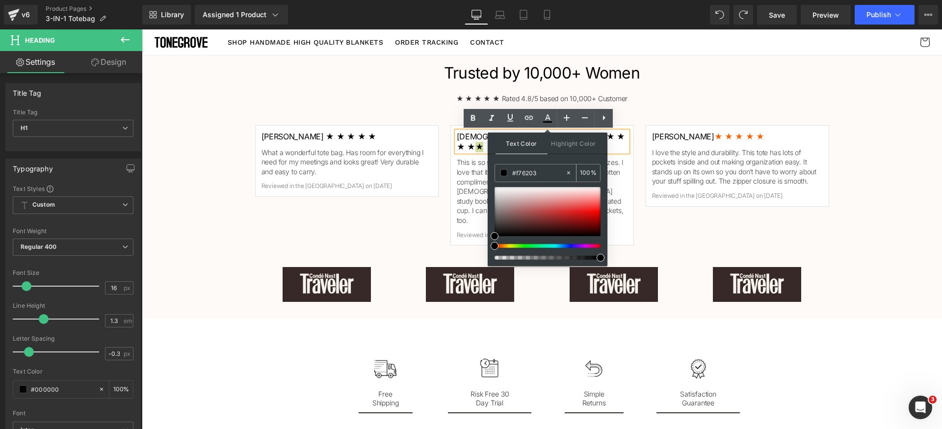
click at [550, 173] on input "#f76203" at bounding box center [538, 172] width 53 height 11
paste input "★ ★ ★ ★ ★"
paste input "#f76203"
click at [559, 209] on div at bounding box center [548, 211] width 106 height 49
click at [555, 170] on input "#f76203" at bounding box center [538, 172] width 53 height 11
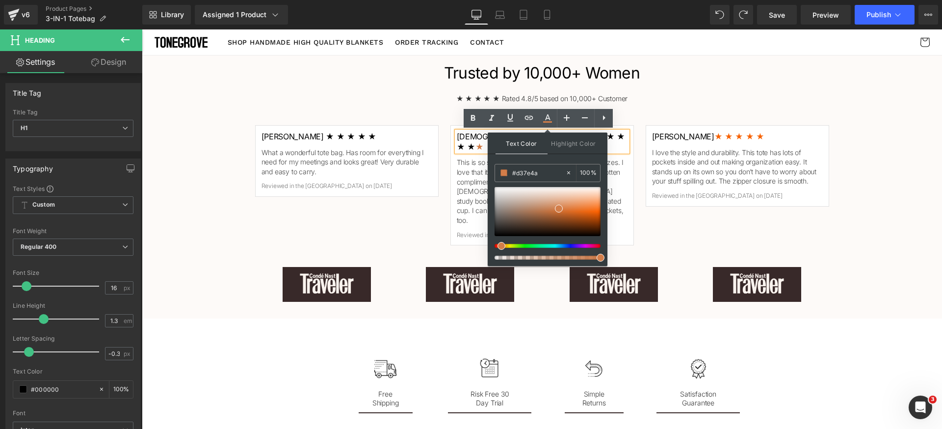
paste input "f76203"
click at [562, 159] on div "Text Color Highlight Color #333333 #f76203 100 % transparent 0 %" at bounding box center [548, 198] width 120 height 133
click at [682, 96] on div "★ ★ ★ ★ ★ Rated 4.8/5 based on 10,000+ Customer Text Block" at bounding box center [542, 99] width 574 height 10
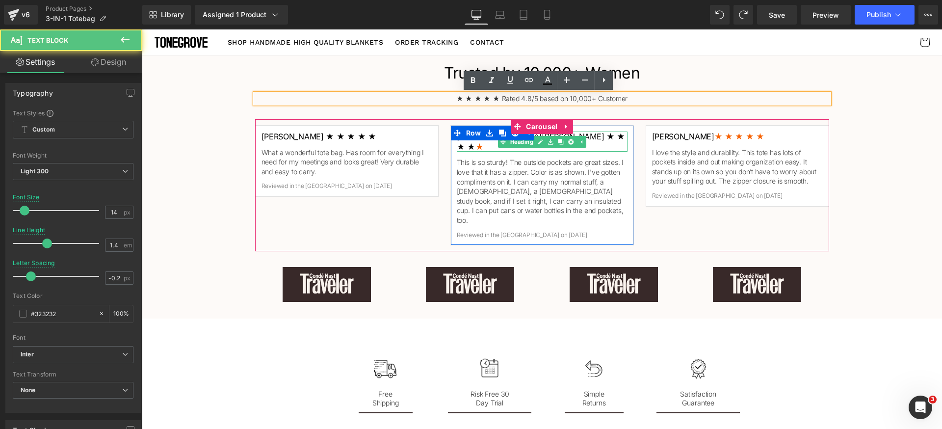
click at [606, 135] on h1 "Christi W. ★ ★ ★ ★ ★" at bounding box center [542, 142] width 171 height 21
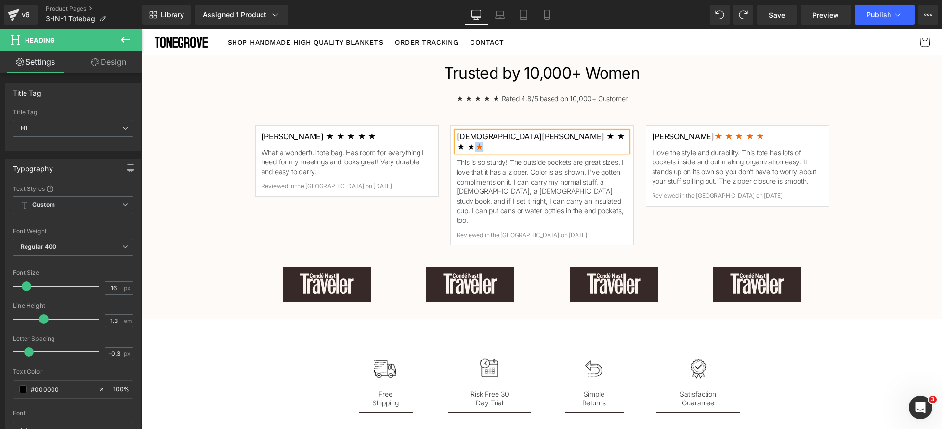
copy span "★"
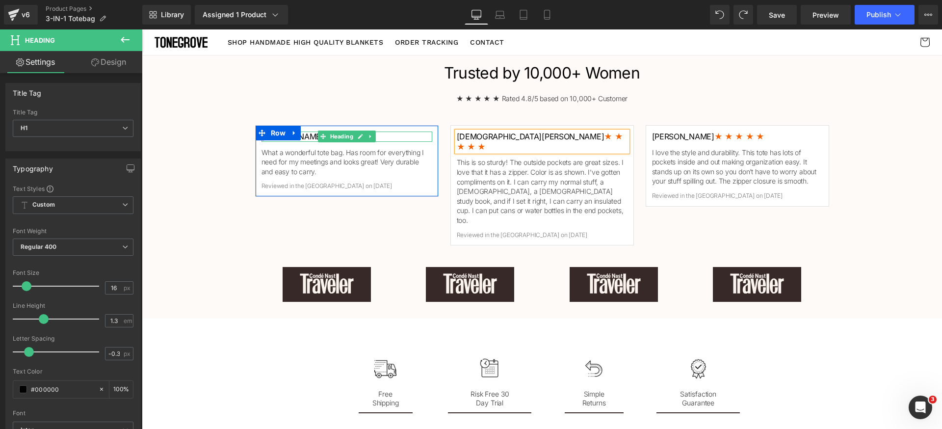
click at [389, 136] on h1 "Monique J. ★ ★ ★ ★ ★" at bounding box center [347, 137] width 171 height 10
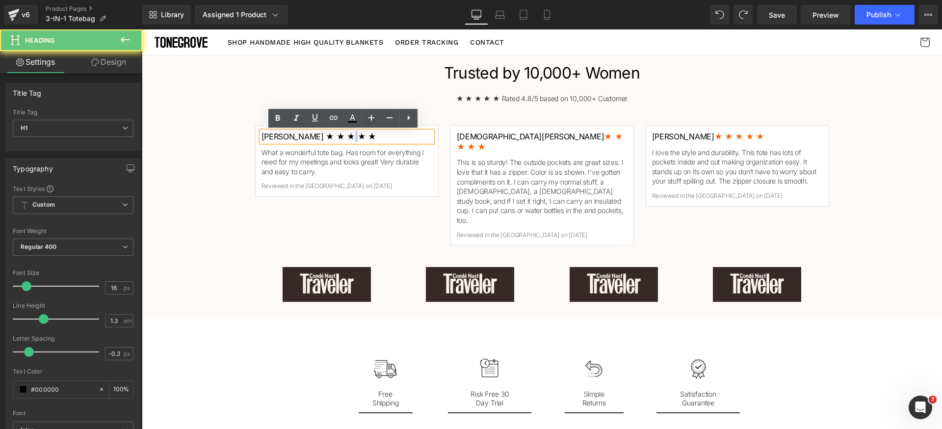
drag, startPoint x: 357, startPoint y: 139, endPoint x: 342, endPoint y: 140, distance: 15.2
click at [342, 140] on h1 "Monique J. ★ ★ ★ ★ ★" at bounding box center [347, 137] width 171 height 10
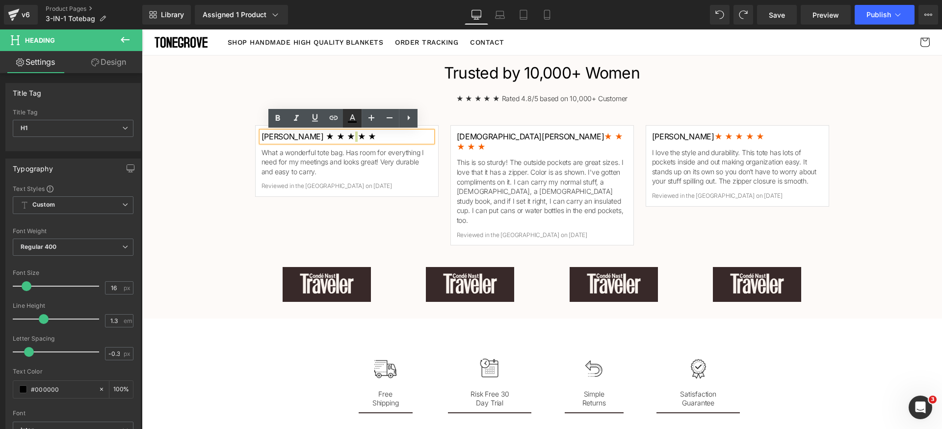
click at [353, 119] on icon at bounding box center [352, 117] width 5 height 6
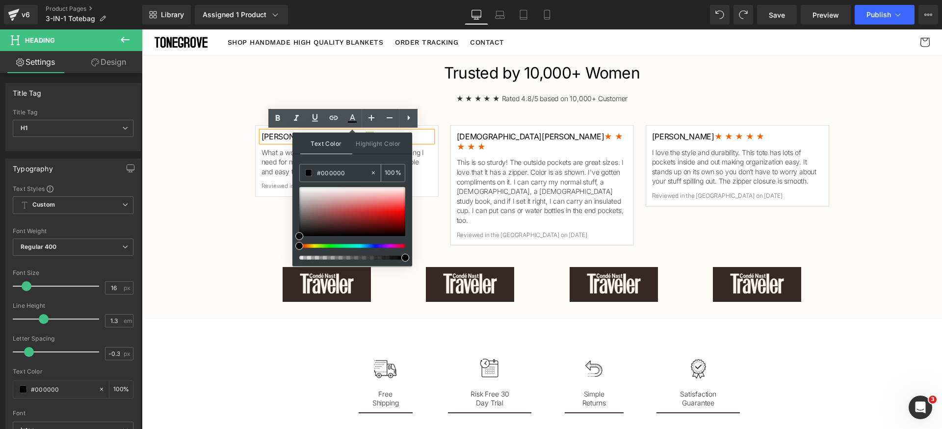
click at [356, 175] on input "#000000" at bounding box center [343, 172] width 53 height 11
paste input "★"
paste input "#f76203"
drag, startPoint x: 380, startPoint y: 201, endPoint x: 376, endPoint y: 197, distance: 5.2
click at [376, 197] on div at bounding box center [352, 211] width 106 height 49
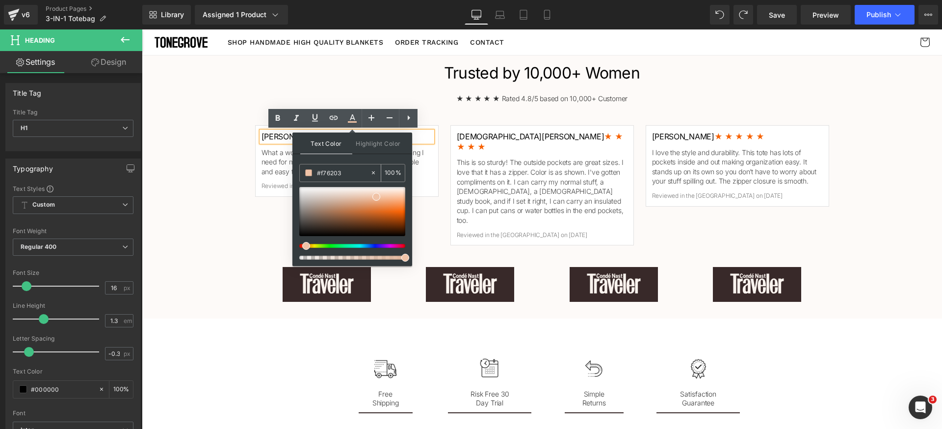
click at [345, 174] on input "#f76203" at bounding box center [343, 172] width 53 height 11
paste input "76203"
type input "#f76203"
click at [362, 160] on div "Text Color Highlight Color #333333 #f76203 100 % transparent 0 %" at bounding box center [352, 198] width 120 height 133
drag, startPoint x: 480, startPoint y: 94, endPoint x: 462, endPoint y: 105, distance: 21.5
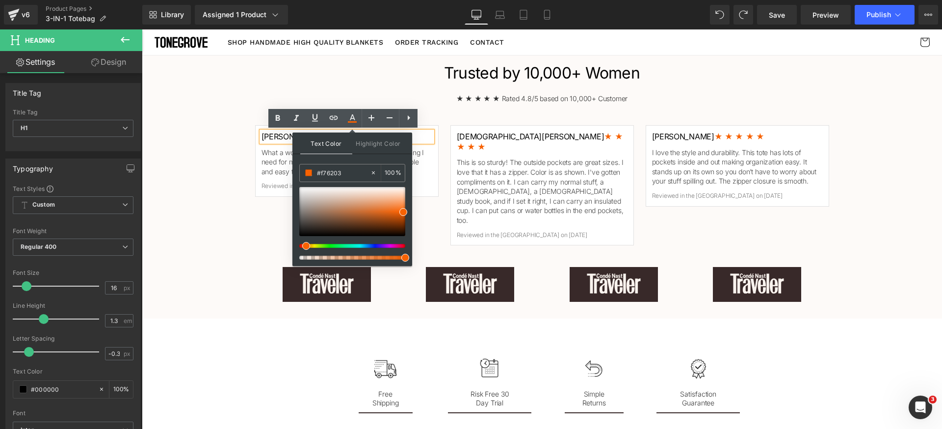
click at [480, 93] on div "Trusted by 10,000+ Women Heading ★ ★ ★ ★ ★ Rated 4.8/5 based on 10,000+ Custome…" at bounding box center [542, 185] width 589 height 244
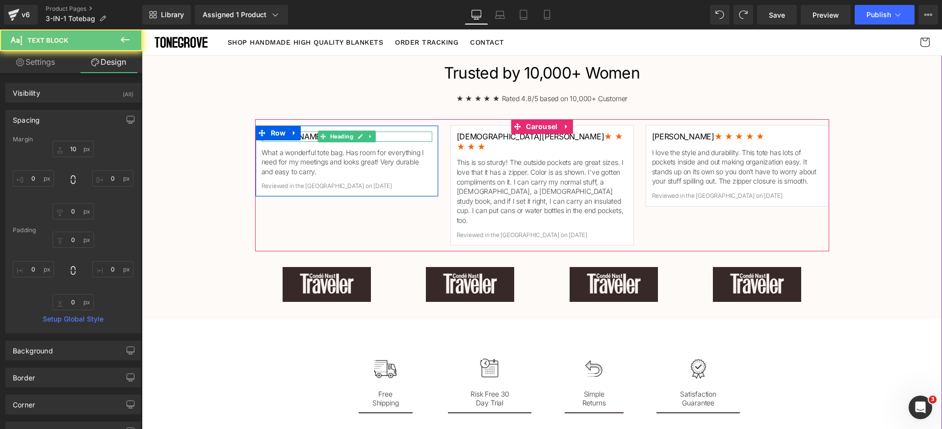
click at [397, 138] on h1 "Monique J. ★ ★ ★ ★ ★" at bounding box center [347, 137] width 171 height 10
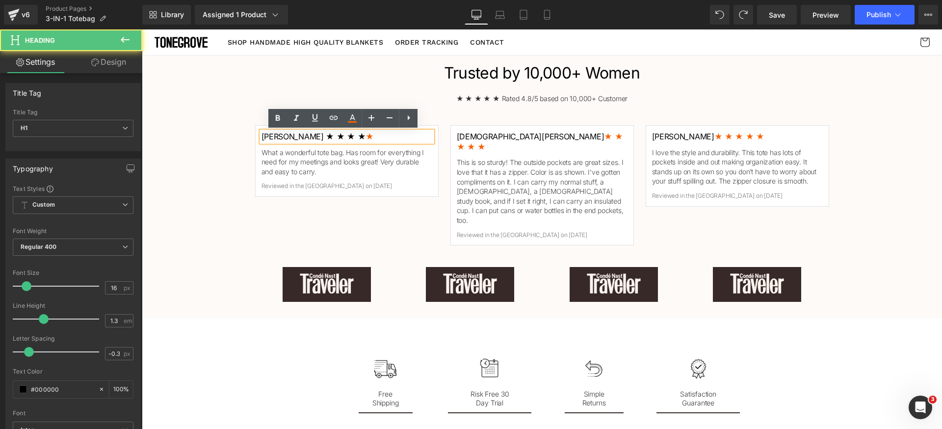
click at [404, 135] on h1 "Monique J. ★ ★ ★ ★ ★" at bounding box center [347, 137] width 171 height 10
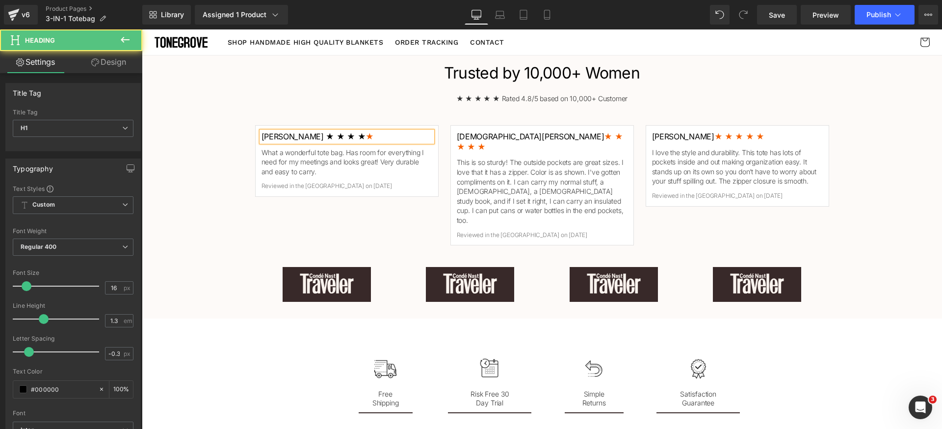
click at [404, 135] on h1 "Monique J. ★ ★ ★ ★ ★" at bounding box center [347, 137] width 171 height 10
copy span "★"
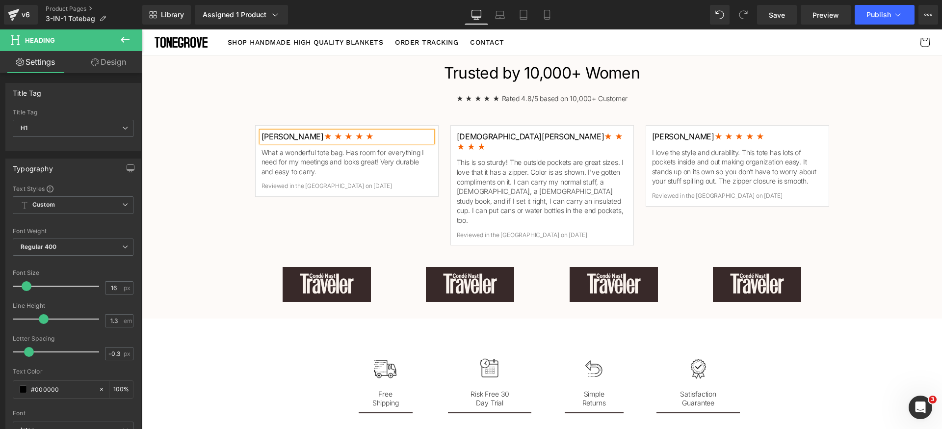
click at [881, 208] on div "Trusted by 10,000+ Women Heading ★ ★ ★ ★ ★ Rated 4.8/5 based on 10,000+ Custome…" at bounding box center [542, 185] width 800 height 256
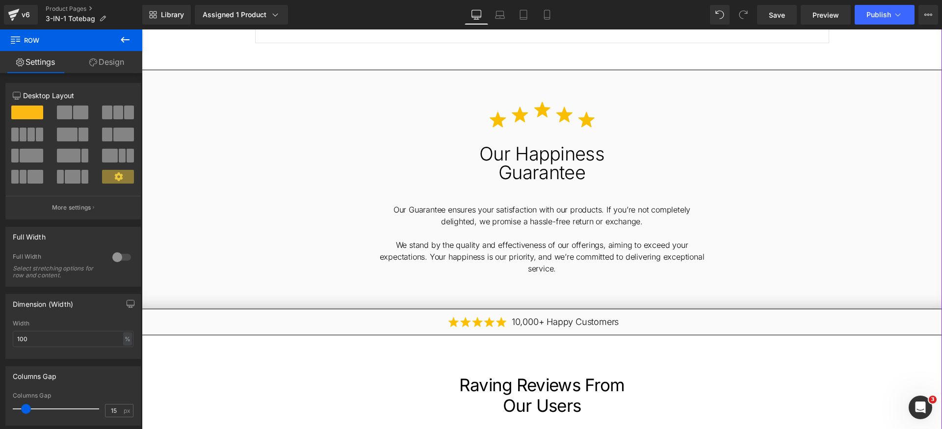
scroll to position [2578, 0]
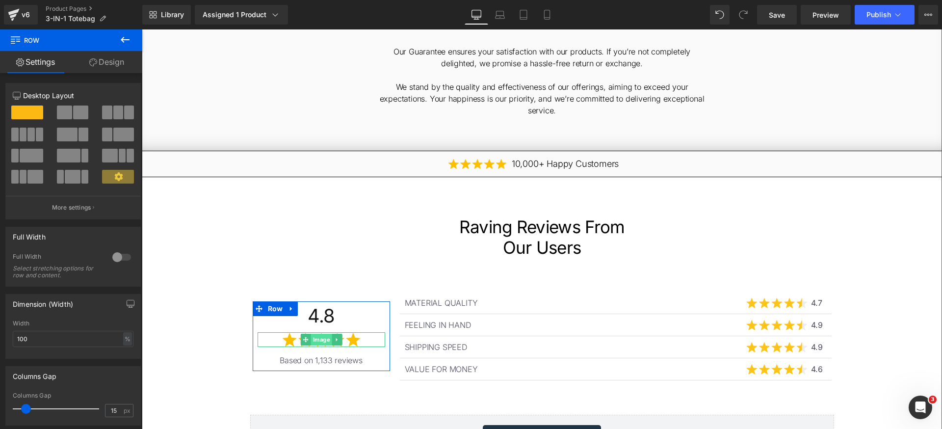
click at [313, 334] on span "Image" at bounding box center [321, 340] width 21 height 12
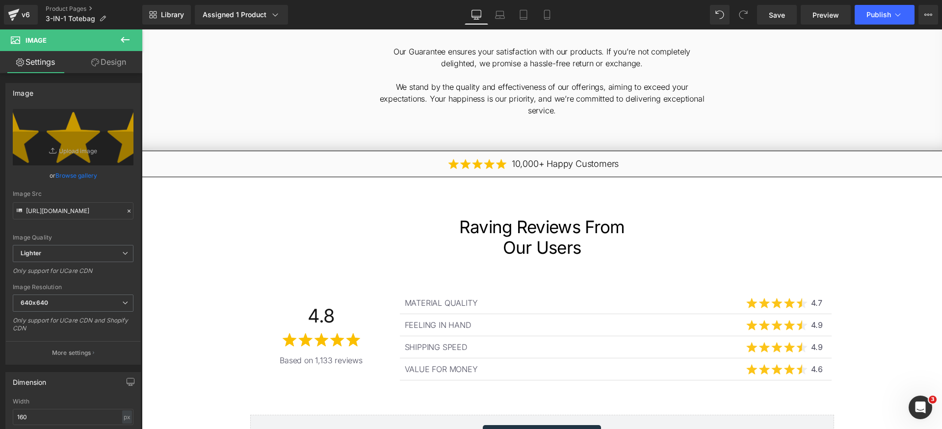
click at [119, 61] on img at bounding box center [59, 57] width 119 height 8
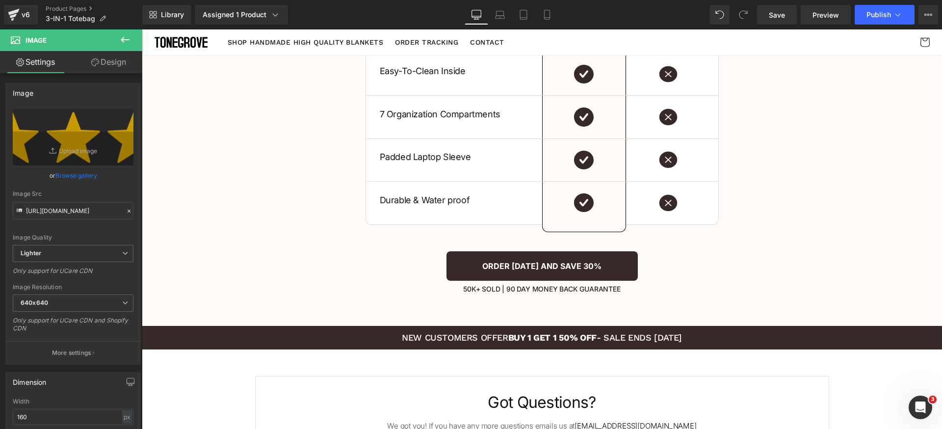
type input "#fabe00"
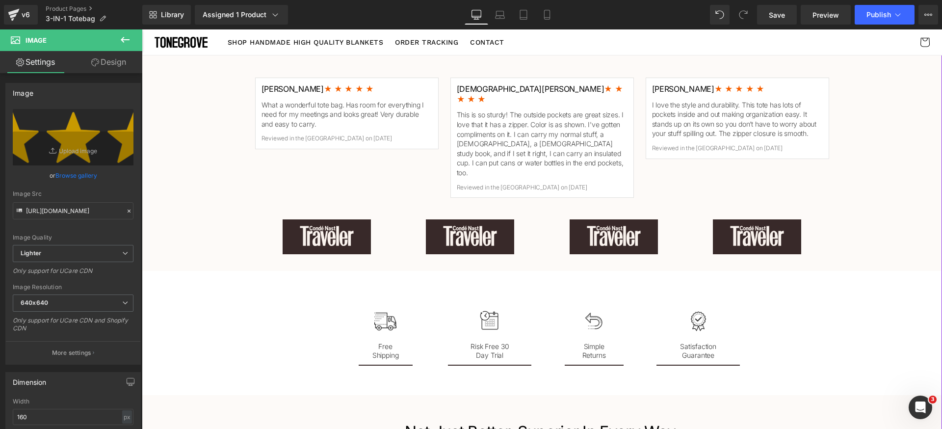
scroll to position [1201, 0]
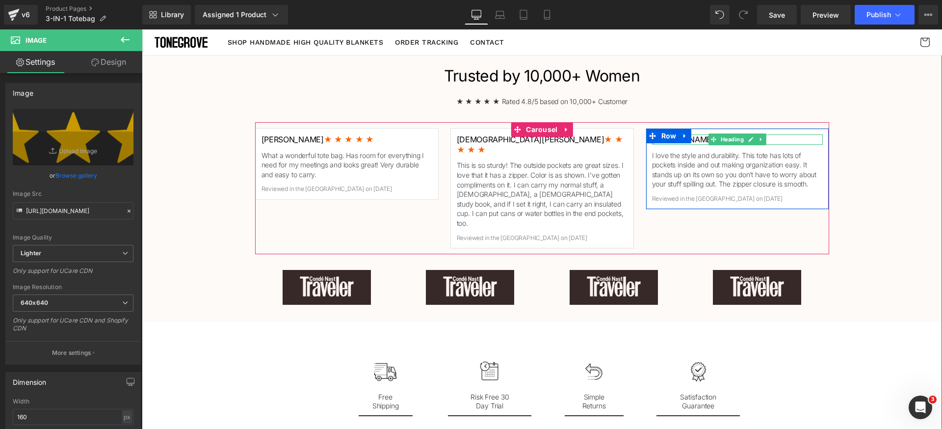
click at [791, 138] on h1 "Linda S. ★ ★ ★ ★ ★" at bounding box center [737, 139] width 171 height 10
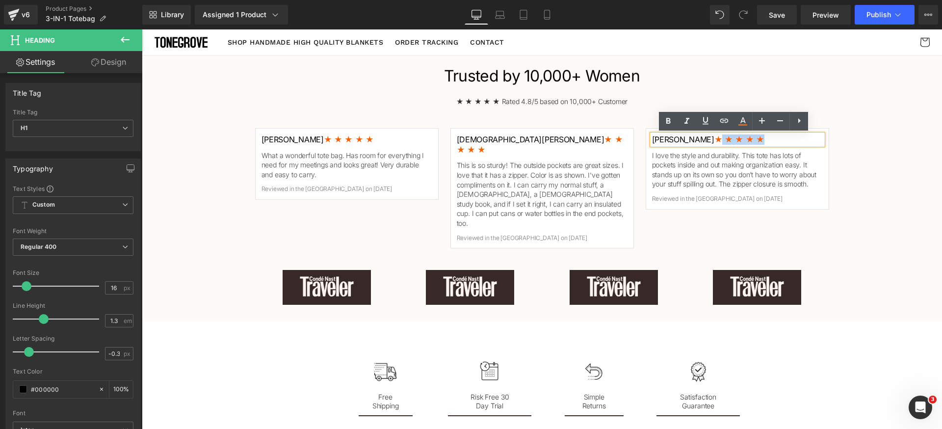
drag, startPoint x: 745, startPoint y: 139, endPoint x: 680, endPoint y: 140, distance: 64.8
click at [680, 140] on div "Linda S. ★ ★ ★ ★ ★ Heading I love the style and durability. This tote has lots …" at bounding box center [738, 168] width 184 height 81
click at [767, 141] on h1 "Linda S. ★ ★ ★ ★ ★" at bounding box center [737, 139] width 171 height 10
drag, startPoint x: 691, startPoint y: 140, endPoint x: 735, endPoint y: 139, distance: 43.7
click at [735, 139] on h1 "Linda S. ★ ★ ★ ★ ★" at bounding box center [737, 139] width 171 height 10
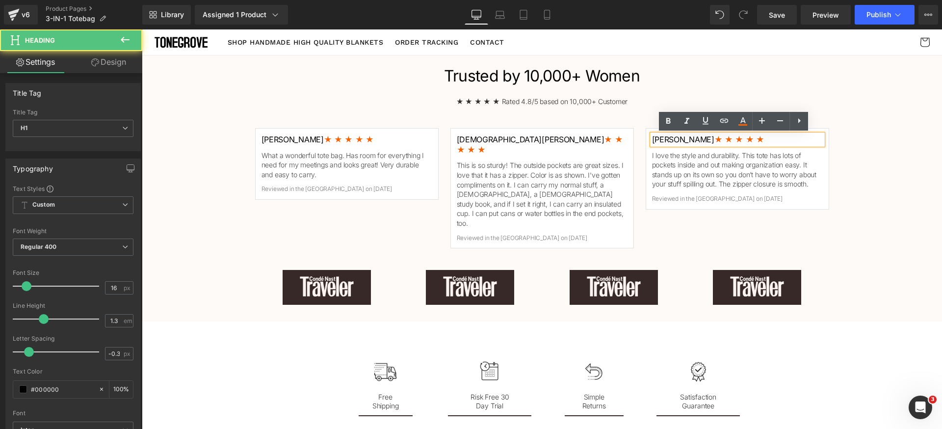
drag, startPoint x: 756, startPoint y: 138, endPoint x: 748, endPoint y: 139, distance: 7.4
click at [755, 138] on h1 "Linda S. ★ ★ ★ ★ ★" at bounding box center [737, 139] width 171 height 10
drag, startPoint x: 736, startPoint y: 140, endPoint x: 719, endPoint y: 140, distance: 16.2
click at [719, 140] on h1 "Linda S. ★ ★ ★ ★ ★" at bounding box center [737, 139] width 171 height 10
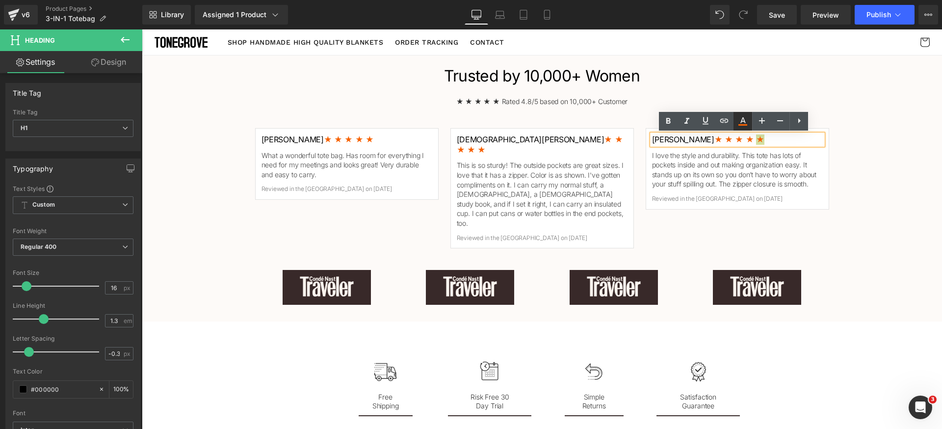
click at [739, 127] on icon at bounding box center [743, 121] width 12 height 12
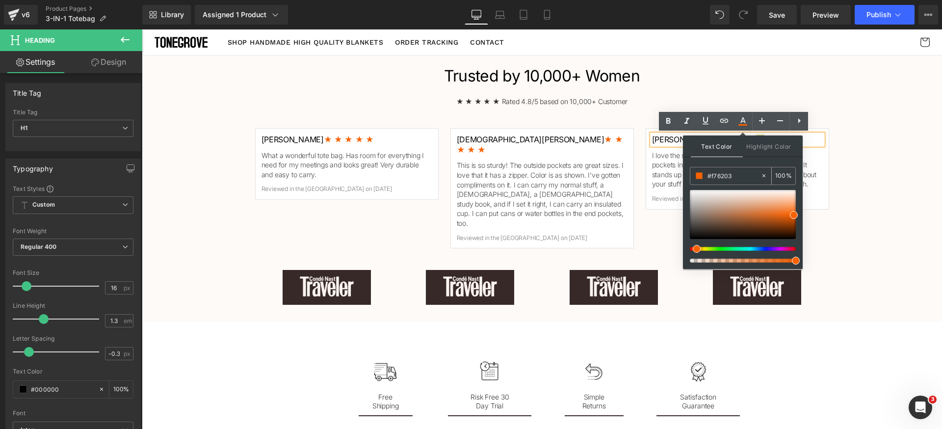
click at [749, 176] on input "#f76203" at bounding box center [734, 175] width 53 height 11
paste input "abe00"
drag, startPoint x: 749, startPoint y: 206, endPoint x: 751, endPoint y: 201, distance: 5.3
click at [750, 203] on div at bounding box center [743, 214] width 106 height 49
click at [744, 178] on input "#fabe00" at bounding box center [734, 175] width 53 height 11
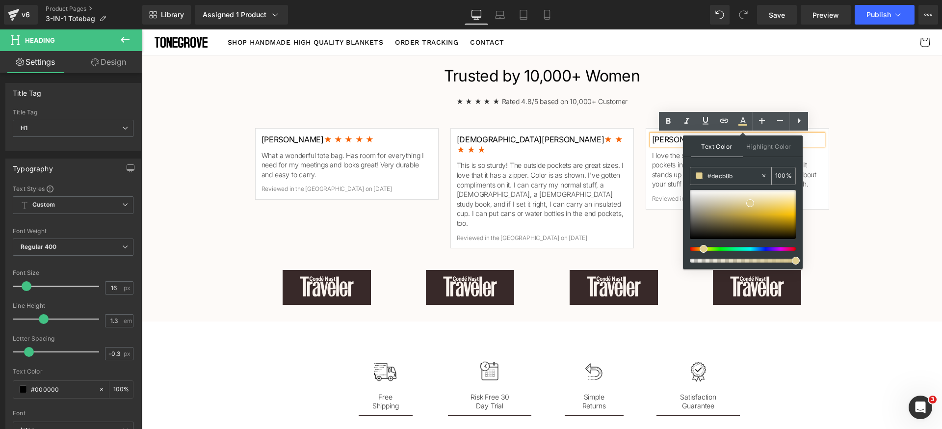
paste input "fabe00"
drag, startPoint x: 752, startPoint y: 166, endPoint x: 683, endPoint y: 136, distance: 74.9
click at [752, 166] on div "Text Color Highlight Color #333333 #fabe00 100 % transparent 0 %" at bounding box center [743, 201] width 120 height 133
click at [878, 163] on div "Trusted by 10,000+ Women Heading ★ ★ ★ ★ ★ Rated 4.8/5 based on 10,000+ Custome…" at bounding box center [542, 188] width 800 height 256
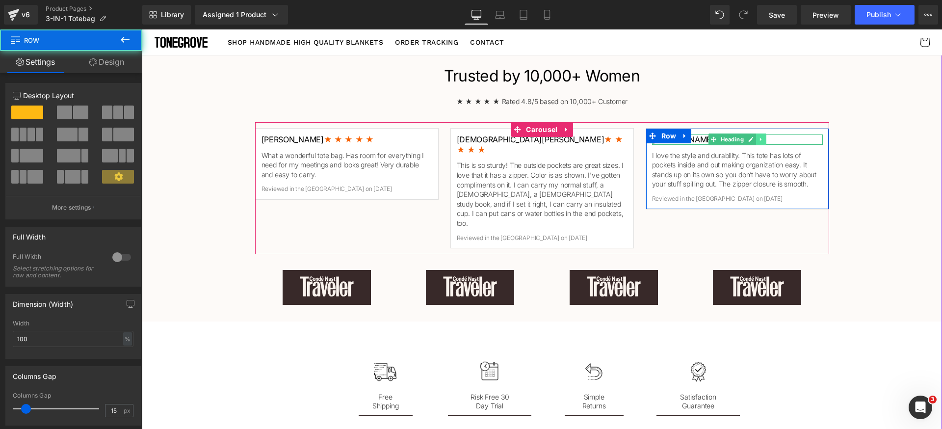
click at [758, 141] on icon at bounding box center [760, 139] width 5 height 6
click at [797, 141] on h1 "Linda S. ★ ★ ★ ★ ★" at bounding box center [737, 139] width 171 height 10
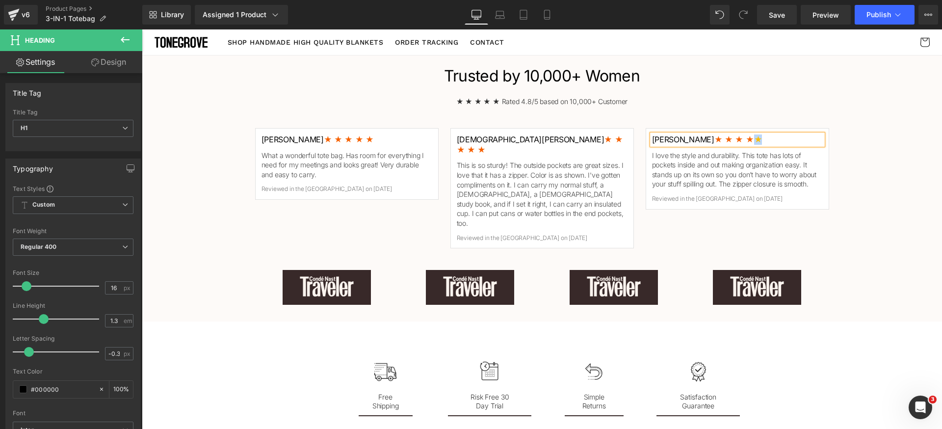
copy span "★"
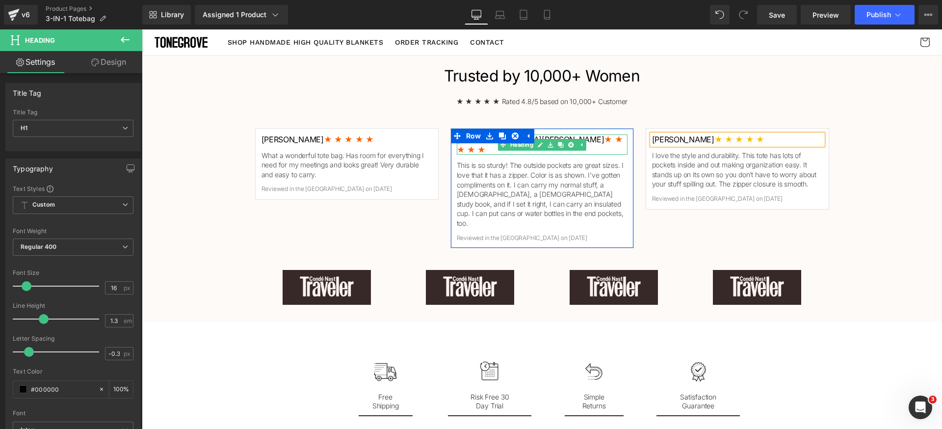
click at [590, 139] on h1 "Christi W. ★ ★ ★ ★ ★" at bounding box center [542, 144] width 171 height 21
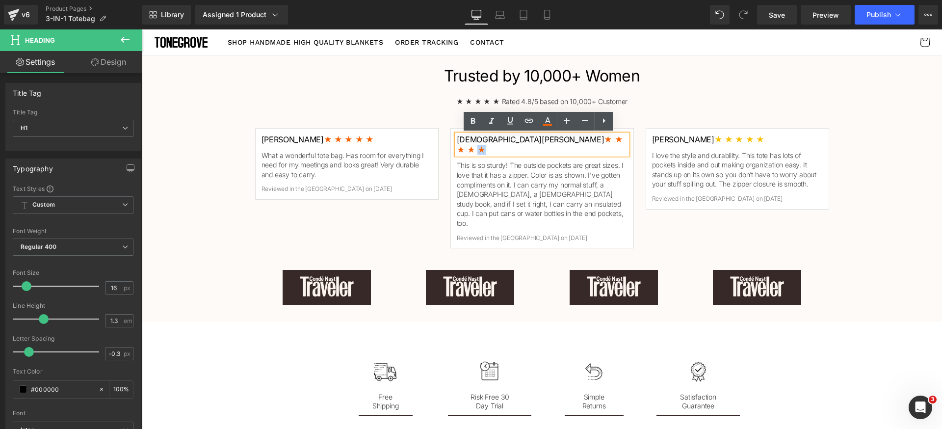
drag, startPoint x: 543, startPoint y: 140, endPoint x: 527, endPoint y: 139, distance: 15.7
click at [527, 139] on h1 "Christi W. ★ ★ ★ ★ ★" at bounding box center [542, 144] width 171 height 21
click at [550, 122] on icon at bounding box center [547, 120] width 5 height 6
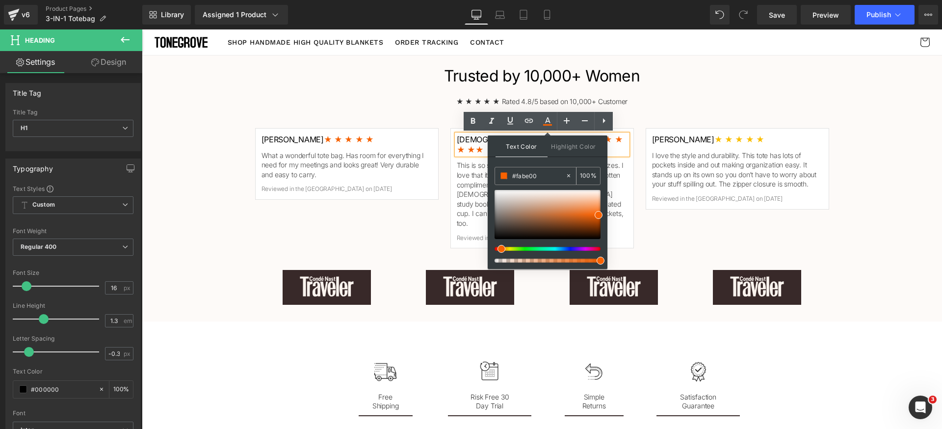
click at [553, 177] on input "#fabe00" at bounding box center [538, 175] width 53 height 11
paste input "★"
drag, startPoint x: 554, startPoint y: 217, endPoint x: 540, endPoint y: 187, distance: 33.4
click at [553, 209] on div at bounding box center [548, 214] width 106 height 49
click at [553, 178] on input "★" at bounding box center [538, 175] width 53 height 11
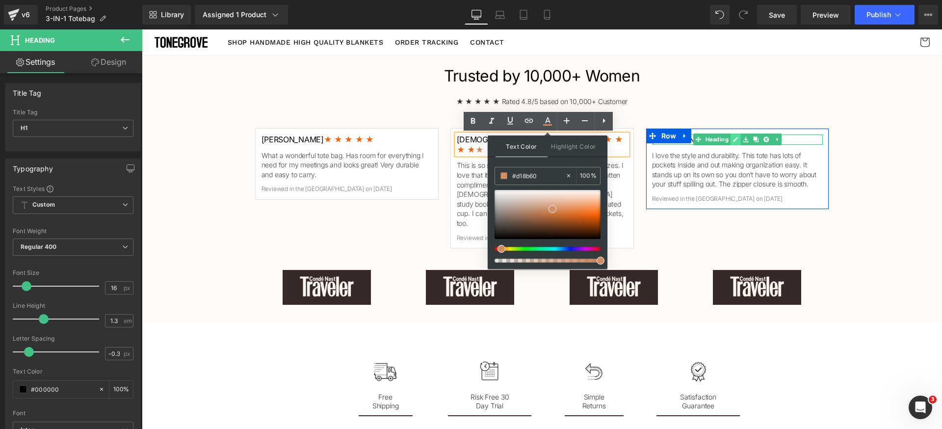
click at [733, 139] on icon at bounding box center [735, 139] width 5 height 6
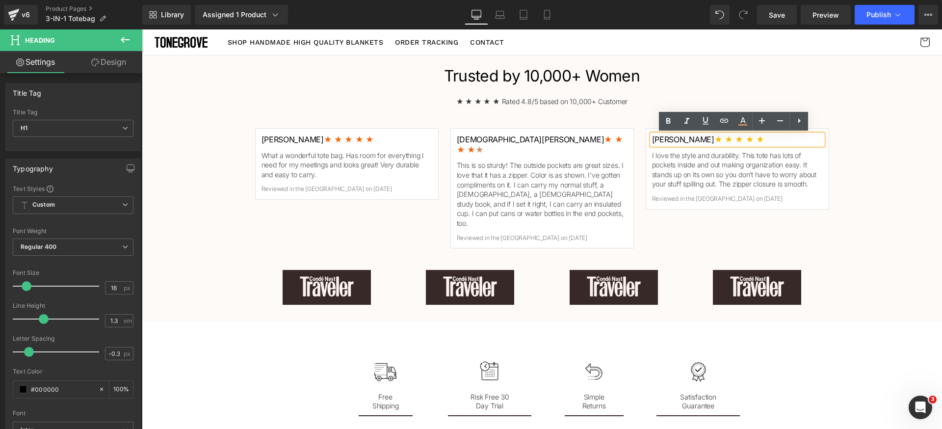
click at [722, 140] on span "★ ★ ★ ★ ★" at bounding box center [739, 139] width 50 height 10
drag, startPoint x: 726, startPoint y: 140, endPoint x: 720, endPoint y: 140, distance: 5.9
click at [720, 140] on h1 "Linda S. ★ ★ ★ ★ ★" at bounding box center [737, 139] width 171 height 10
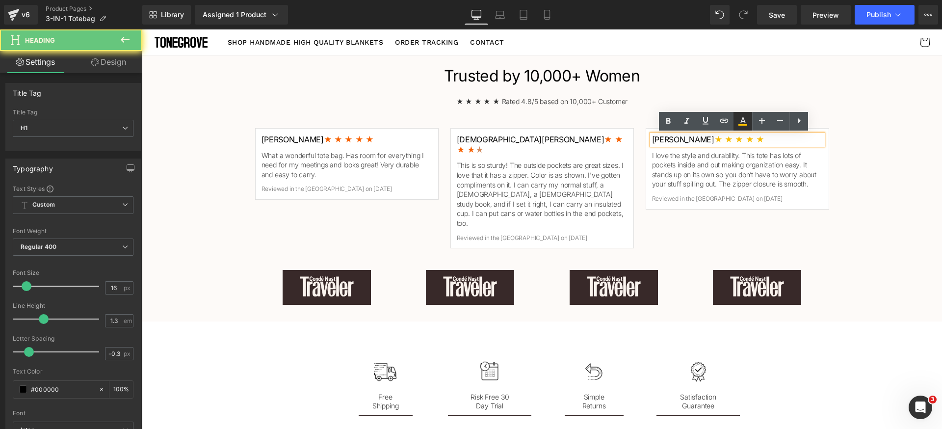
click at [742, 127] on link at bounding box center [743, 121] width 19 height 19
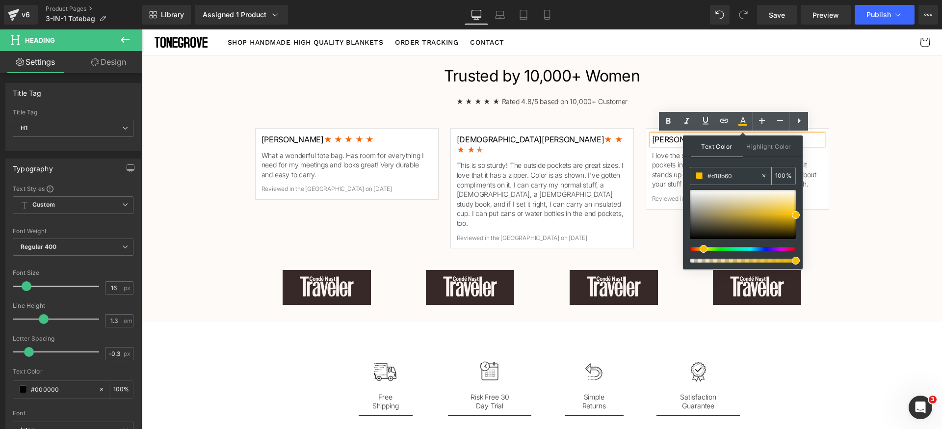
click at [742, 172] on input "#d18b60" at bounding box center [734, 175] width 53 height 11
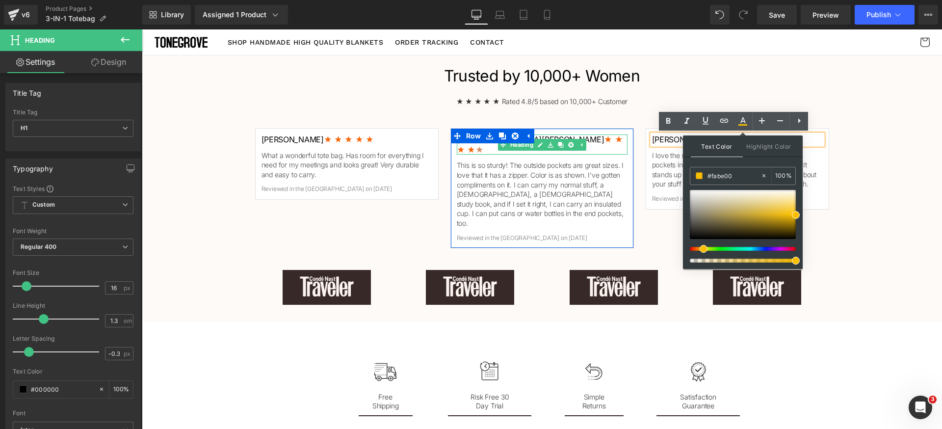
click at [606, 140] on h1 "Christi W. ★ ★ ★ ★ ★" at bounding box center [542, 144] width 171 height 21
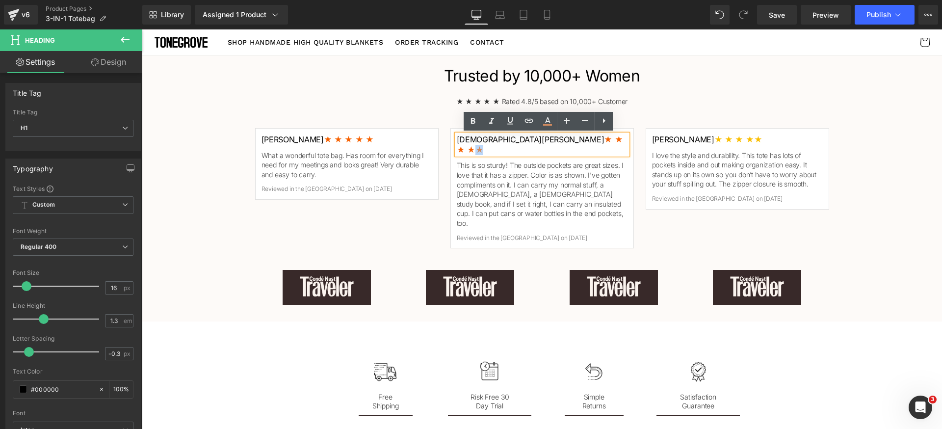
drag, startPoint x: 546, startPoint y: 141, endPoint x: 528, endPoint y: 140, distance: 17.7
click at [528, 140] on h1 "Christi W. ★ ★ ★ ★ ★" at bounding box center [542, 144] width 171 height 21
click at [550, 123] on icon at bounding box center [548, 121] width 12 height 12
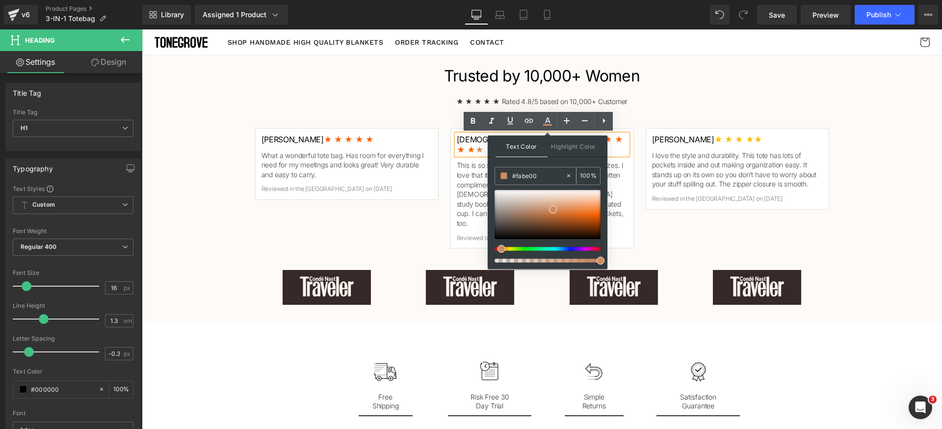
click at [553, 177] on input "#fabe00" at bounding box center [538, 175] width 53 height 11
paste input "fabe0"
drag, startPoint x: 557, startPoint y: 207, endPoint x: 548, endPoint y: 183, distance: 26.0
click at [562, 204] on div at bounding box center [548, 214] width 106 height 49
click at [551, 174] on input "#e4cd80" at bounding box center [538, 175] width 53 height 11
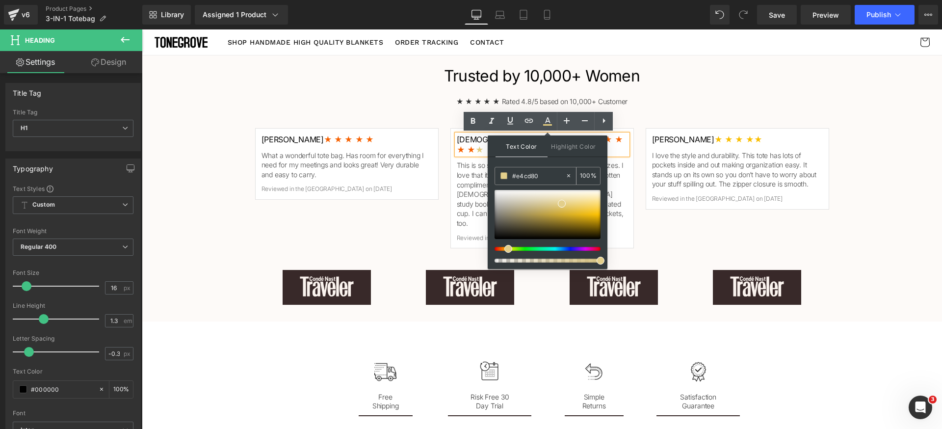
paste input "fabe0"
type input "#fabe00"
click at [564, 164] on div "Text Color Highlight Color #333333 #fabe00 100 % transparent 0 %" at bounding box center [548, 201] width 120 height 133
click at [682, 97] on div "★ ★ ★ ★ ★ Rated 4.8/5 based on 10,000+ Customer Text Block" at bounding box center [542, 102] width 574 height 10
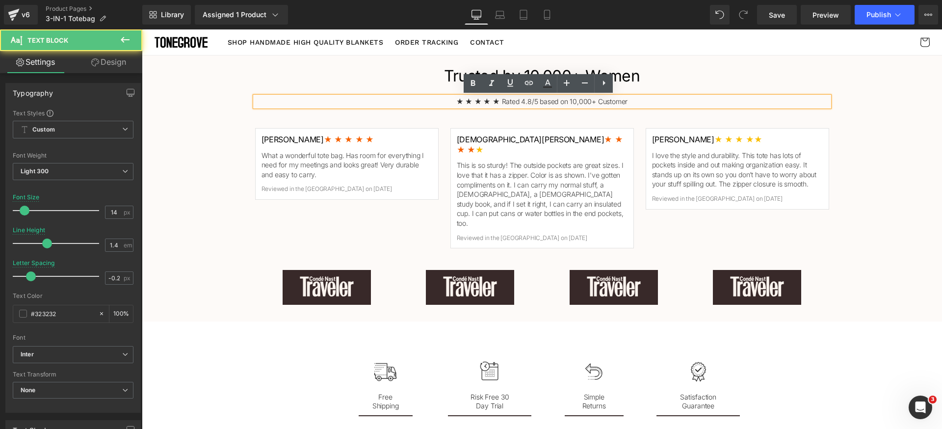
click at [568, 142] on icon at bounding box center [570, 144] width 5 height 5
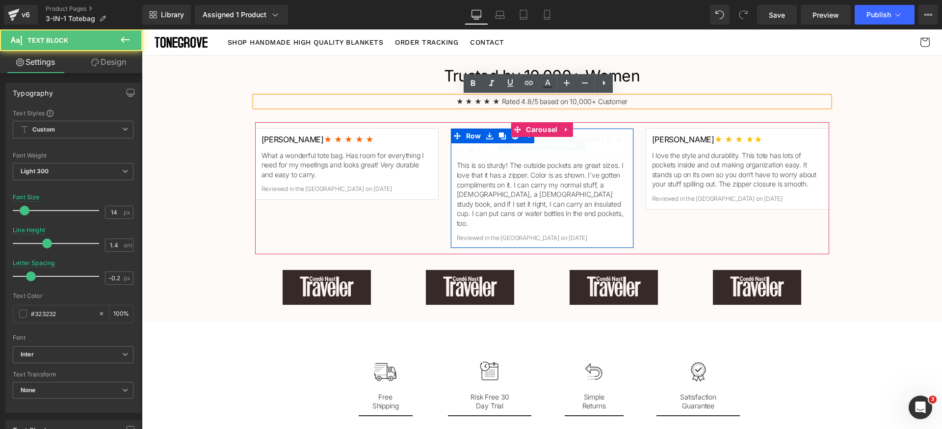
click at [607, 160] on p "This is so sturdy! The outside pockets are great sizes. I love that it has a zi…" at bounding box center [542, 193] width 171 height 67
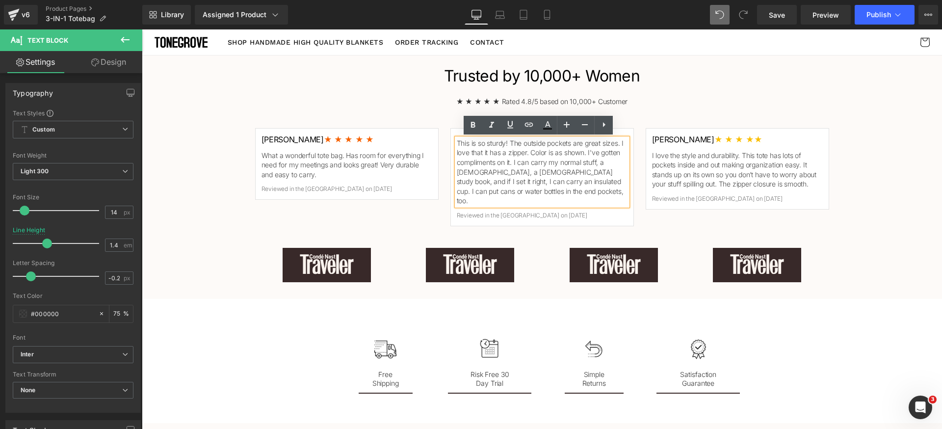
scroll to position [1213, 0]
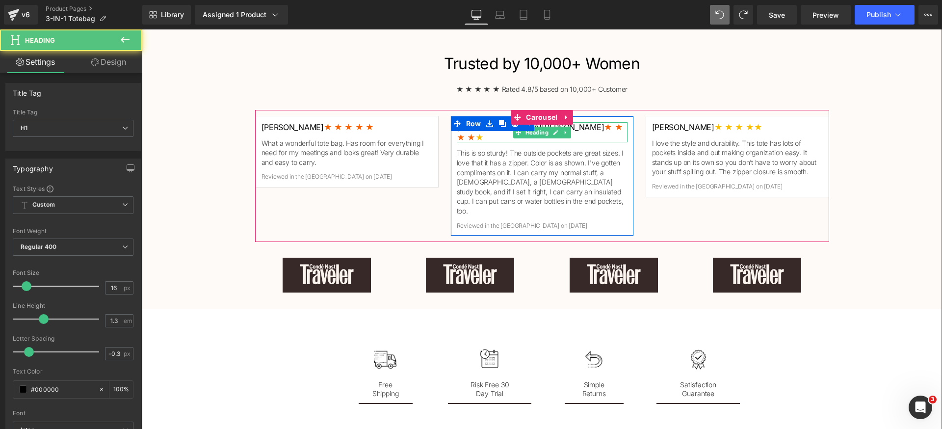
click at [592, 125] on h1 "Christi W. ★ ★ ★ ★ ★" at bounding box center [542, 132] width 171 height 21
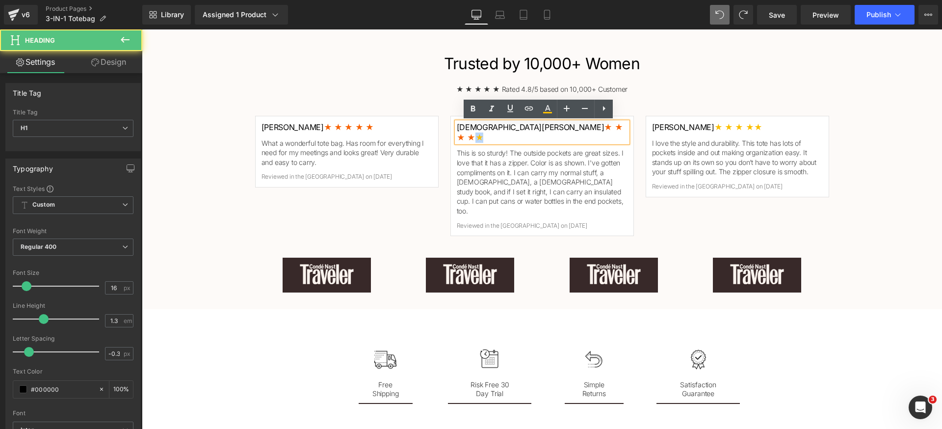
drag, startPoint x: 543, startPoint y: 126, endPoint x: 529, endPoint y: 128, distance: 13.8
click at [529, 128] on h1 "Christi W. ★ ★ ★ ★ ★" at bounding box center [542, 132] width 171 height 21
click at [549, 112] on icon at bounding box center [547, 112] width 9 height 1
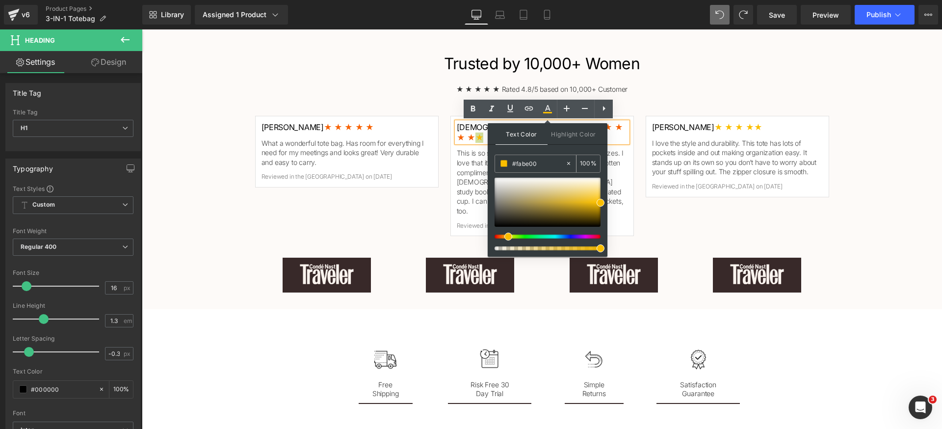
click at [549, 166] on input "#fabe00" at bounding box center [538, 163] width 53 height 11
click at [554, 144] on span "Highlight Color" at bounding box center [574, 133] width 52 height 21
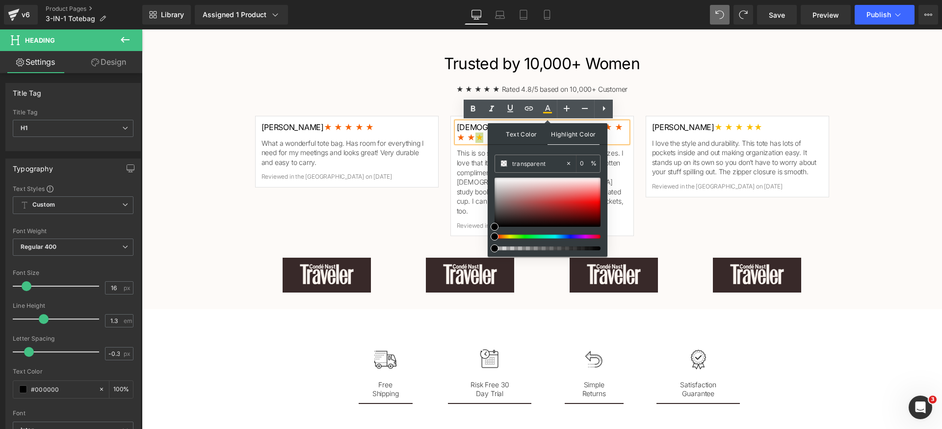
click at [527, 142] on span "Text Color" at bounding box center [522, 133] width 52 height 21
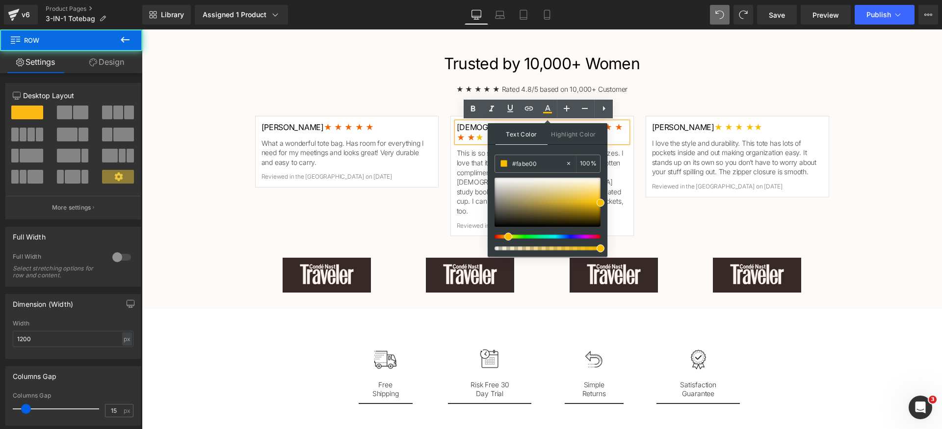
click at [672, 96] on div "Trusted by 10,000+ Women Heading ★ ★ ★ ★ ★ Rated 4.8/5 based on 10,000+ Custome…" at bounding box center [542, 175] width 589 height 244
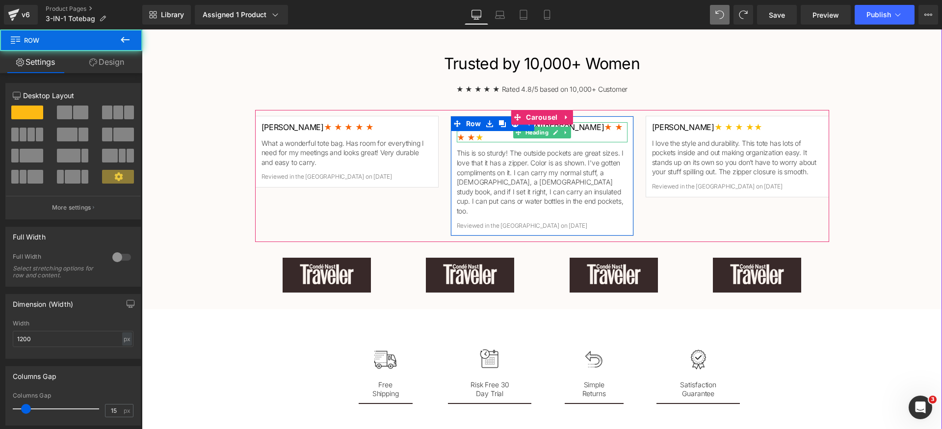
click at [594, 125] on h1 "Christi W. ★ ★ ★ ★ ★" at bounding box center [542, 132] width 171 height 21
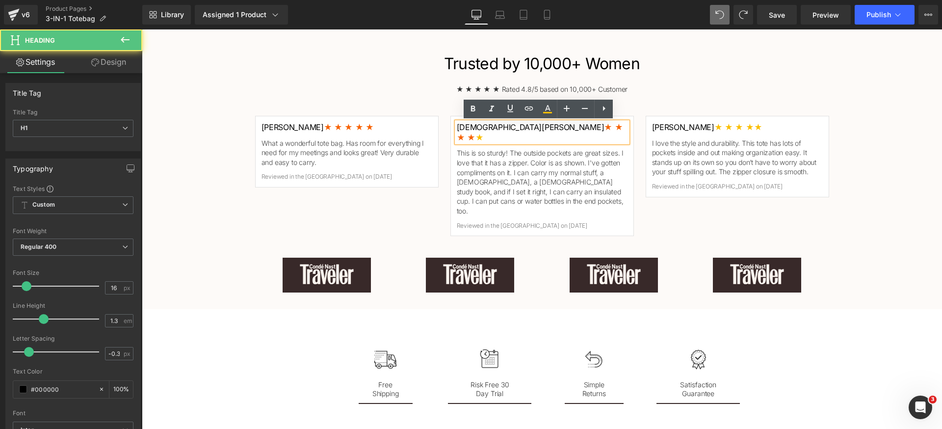
click at [600, 126] on h1 "Christi W. ★ ★ ★ ★ ★" at bounding box center [542, 132] width 171 height 21
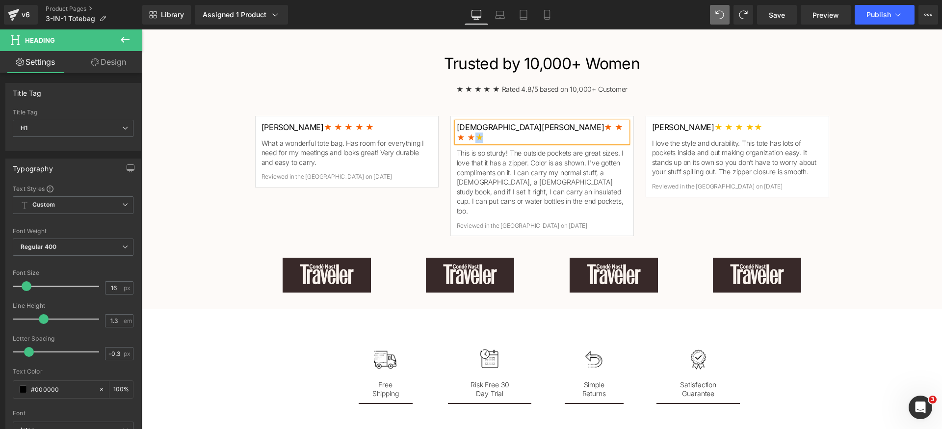
copy span "★"
click at [526, 132] on span "★ ★ ★ ★ ★" at bounding box center [500, 137] width 50 height 10
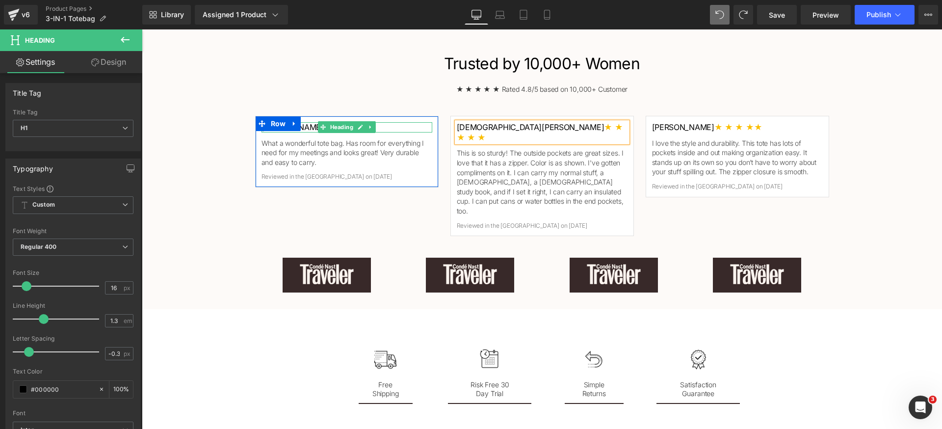
click at [388, 128] on h1 "Monique J. ★ ★ ★ ★ ★" at bounding box center [347, 127] width 171 height 10
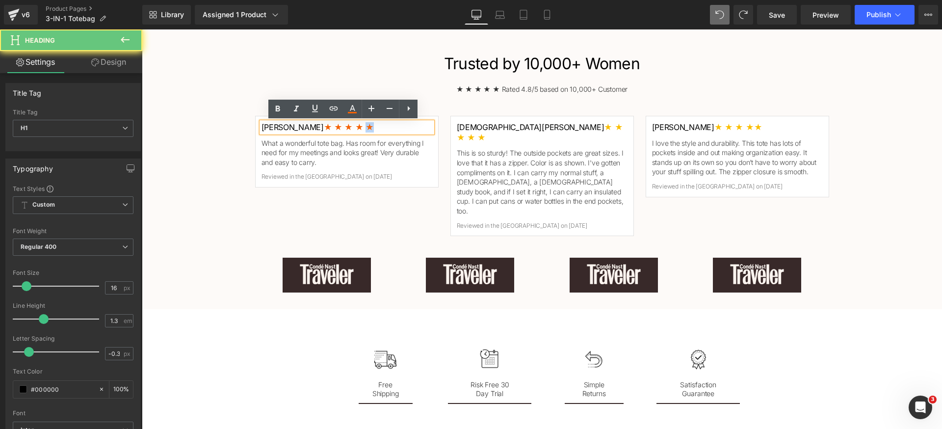
drag, startPoint x: 355, startPoint y: 128, endPoint x: 339, endPoint y: 129, distance: 16.7
click at [339, 129] on h1 "Monique J. ★ ★ ★ ★ ★" at bounding box center [347, 127] width 171 height 10
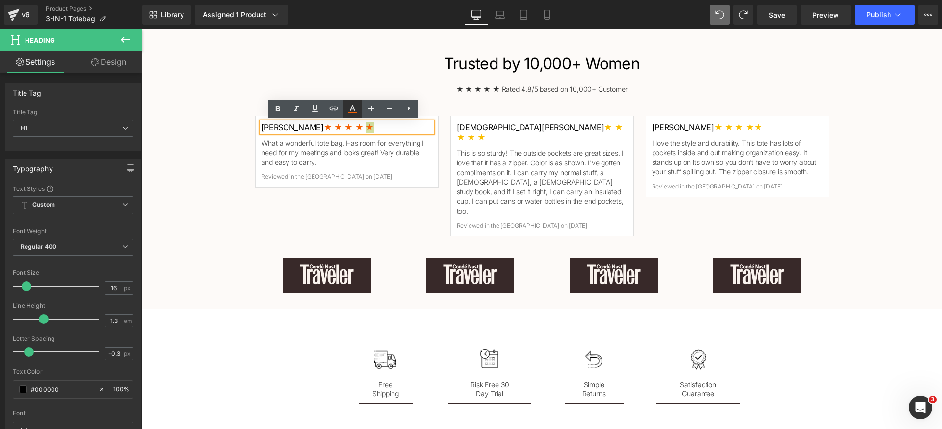
drag, startPoint x: 350, startPoint y: 115, endPoint x: 211, endPoint y: 91, distance: 141.8
click at [350, 115] on link at bounding box center [352, 109] width 19 height 19
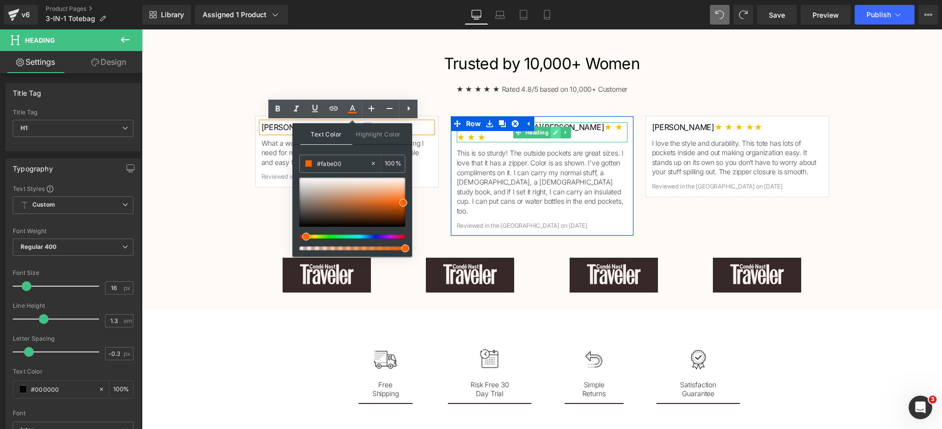
click at [554, 130] on icon at bounding box center [555, 133] width 5 height 6
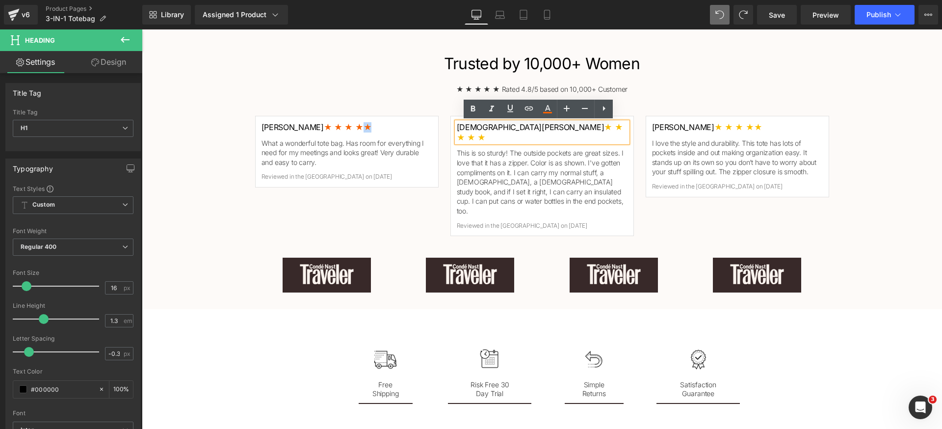
click at [555, 128] on h1 "Christi W. ★ ★ ★ ★ ★" at bounding box center [542, 132] width 171 height 21
drag, startPoint x: 536, startPoint y: 127, endPoint x: 527, endPoint y: 128, distance: 9.0
click at [527, 128] on h1 "Christi W. ★ ★ ★ ★ ★" at bounding box center [542, 132] width 171 height 21
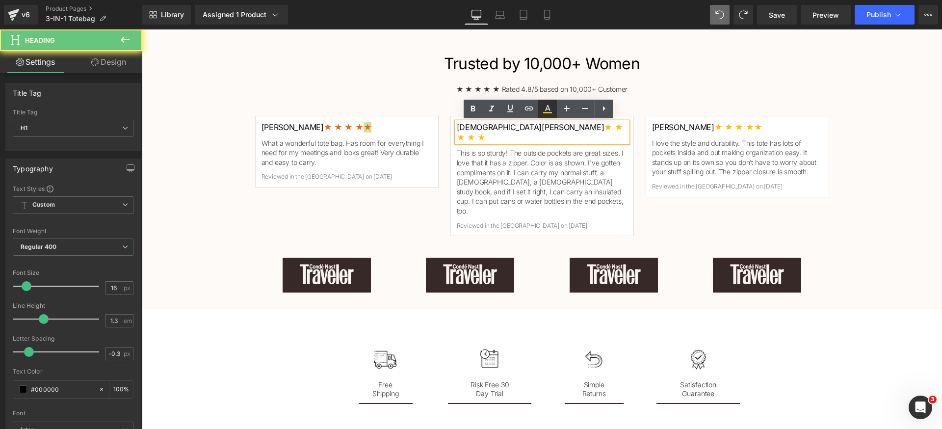
drag, startPoint x: 547, startPoint y: 112, endPoint x: 547, endPoint y: 118, distance: 5.4
click at [547, 113] on icon at bounding box center [548, 109] width 12 height 12
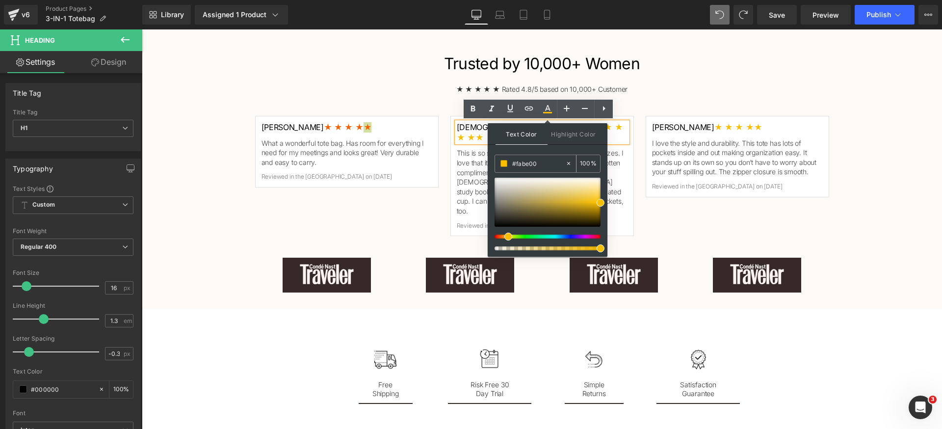
click at [547, 169] on input "#fabe00" at bounding box center [538, 163] width 53 height 11
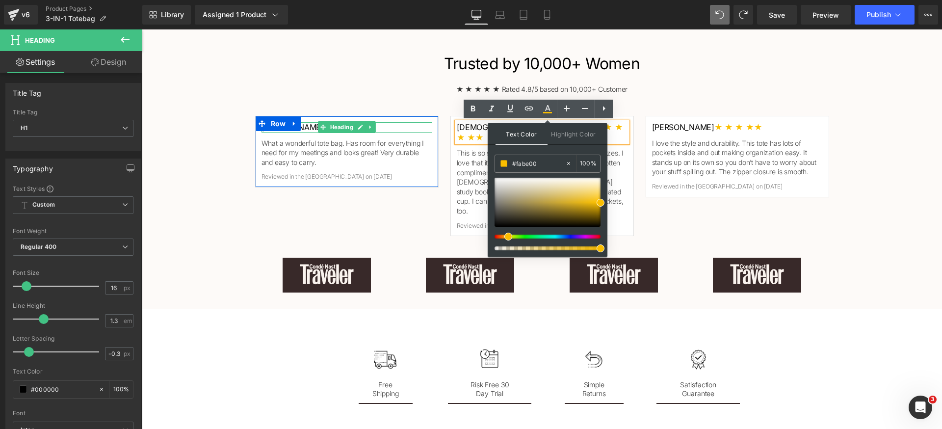
click at [396, 126] on h1 "Monique J. ★ ★ ★ ★ ★" at bounding box center [347, 127] width 171 height 10
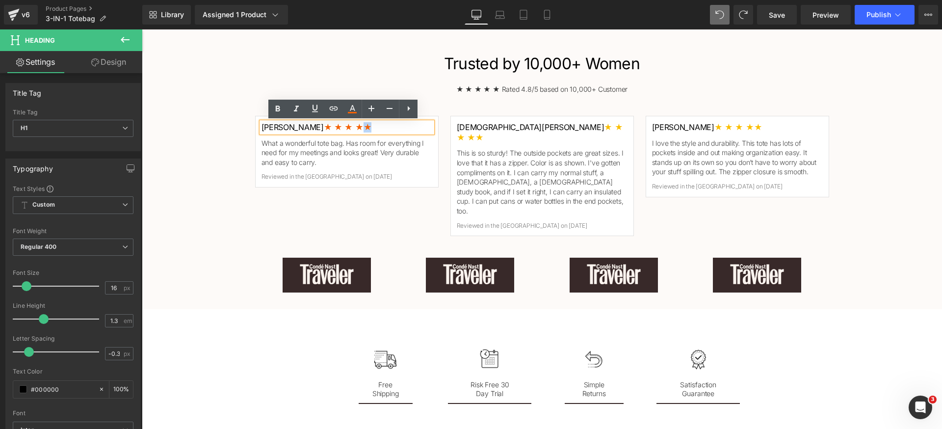
click at [341, 127] on h1 "Monique J. ★ ★ ★ ★ ★" at bounding box center [347, 127] width 171 height 10
click at [354, 110] on icon at bounding box center [352, 108] width 5 height 6
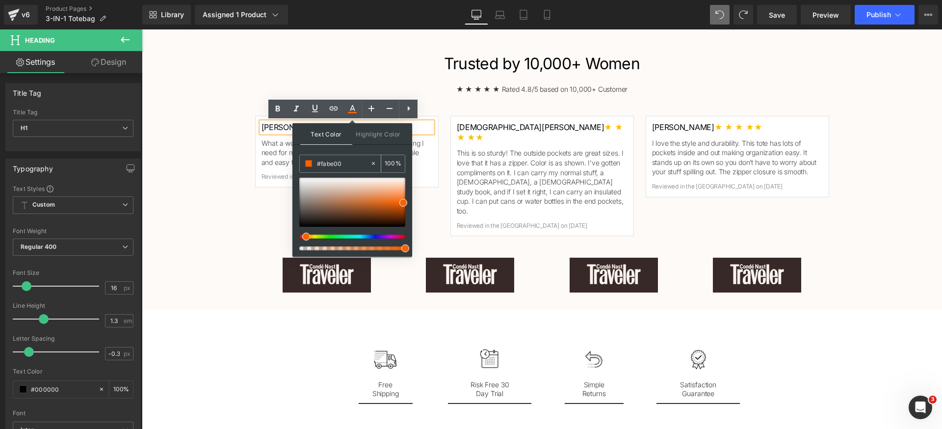
click at [357, 167] on input "#fabe00" at bounding box center [343, 163] width 53 height 11
paste input "abe00"
drag, startPoint x: 359, startPoint y: 191, endPoint x: 368, endPoint y: 187, distance: 9.7
click at [368, 187] on div at bounding box center [352, 202] width 106 height 49
click at [357, 161] on input "#fabe00" at bounding box center [343, 163] width 53 height 11
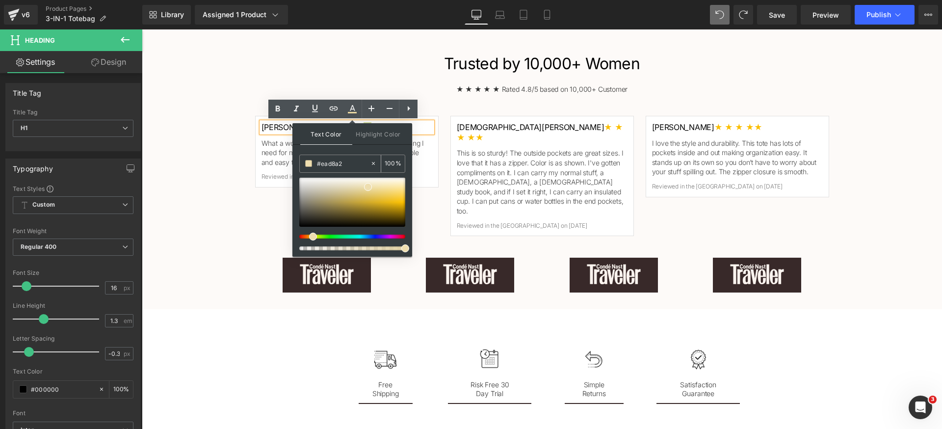
paste input "fabe00"
type input "#fabe00"
click at [368, 152] on div "Text Color Highlight Color #333333 #fabe00 100 % transparent 0 %" at bounding box center [352, 189] width 120 height 133
click at [470, 86] on div "★ ★ ★ ★ ★ Rated 4.8/5 based on 10,000+ Customer Text Block" at bounding box center [542, 89] width 574 height 10
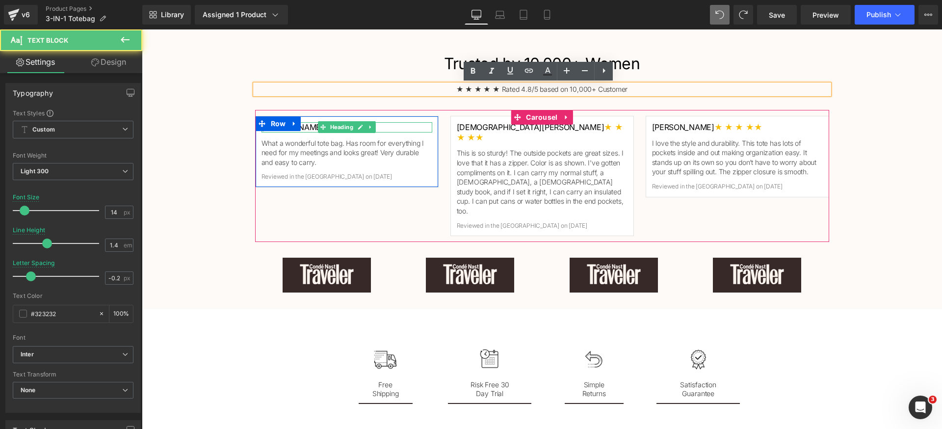
click at [391, 128] on h1 "Monique J. ★ ★ ★ ★ ★" at bounding box center [347, 127] width 171 height 10
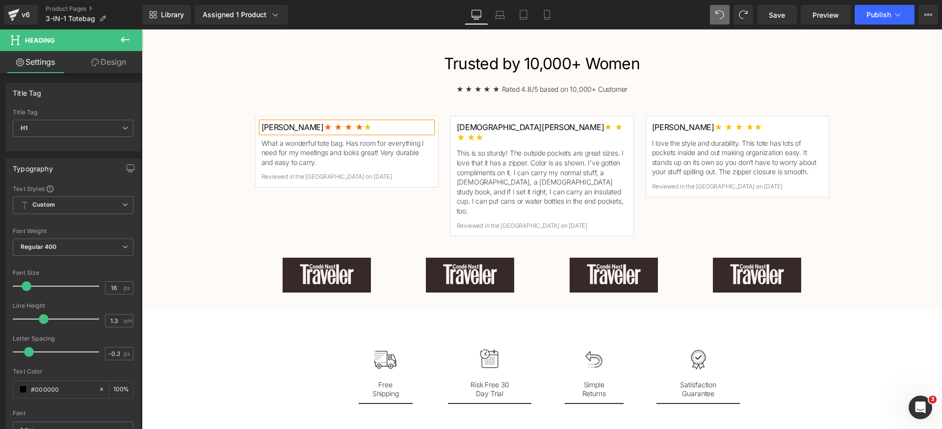
copy span "★"
click at [913, 167] on div "Trusted by 10,000+ Women Heading ★ ★ ★ ★ ★ Rated 4.8/5 based on 10,000+ Custome…" at bounding box center [542, 176] width 800 height 256
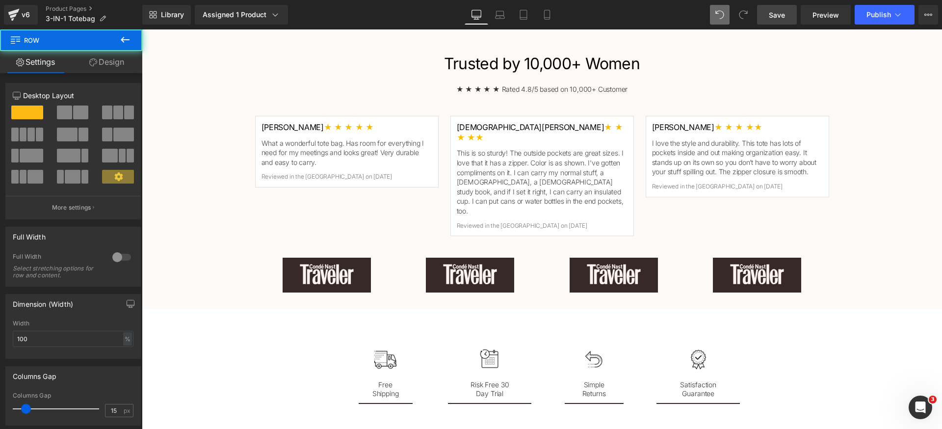
click at [786, 18] on link "Save" at bounding box center [777, 15] width 40 height 20
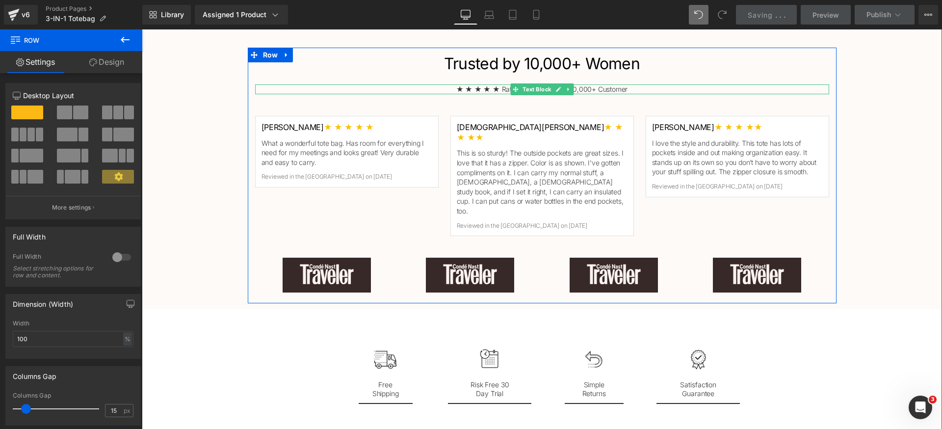
click at [596, 89] on p "★ ★ ★ ★ ★ Rated 4.8/5 based on 10,000+ Customer" at bounding box center [542, 89] width 574 height 10
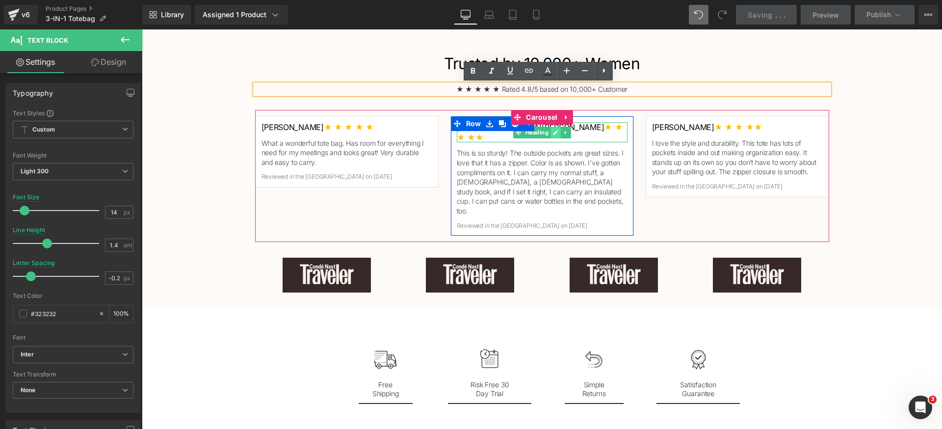
click at [553, 130] on icon at bounding box center [555, 133] width 5 height 6
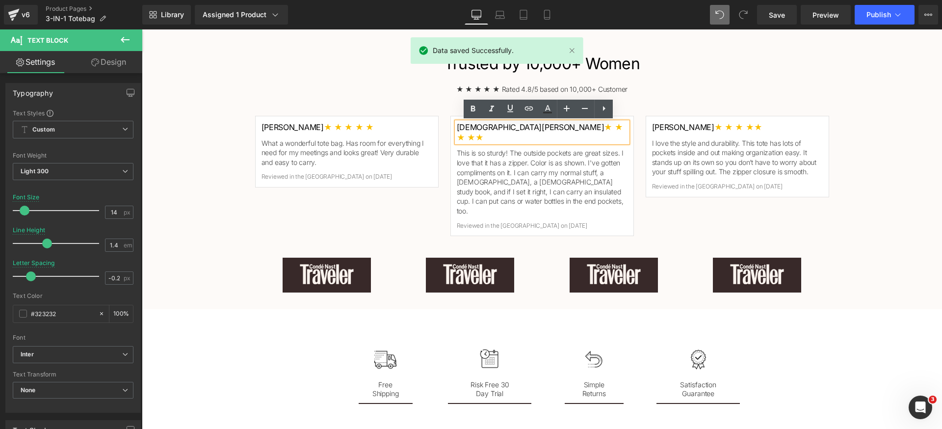
click at [533, 129] on span "★ ★ ★ ★ ★" at bounding box center [540, 132] width 166 height 20
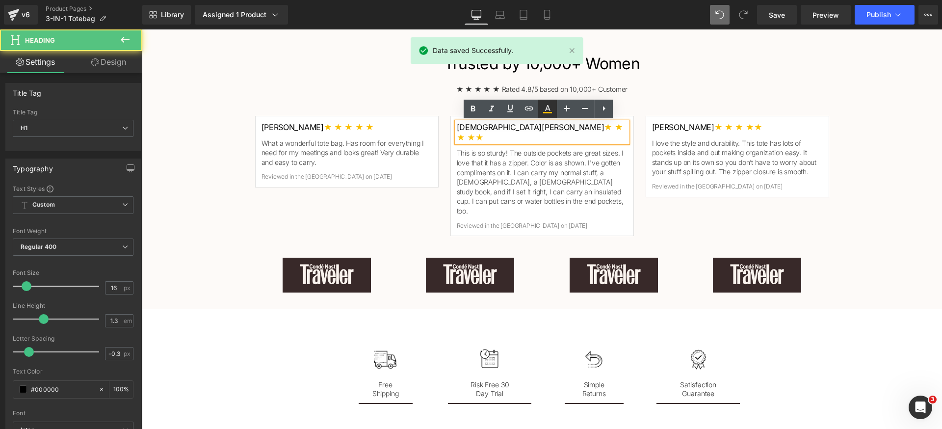
click at [546, 109] on icon at bounding box center [547, 108] width 5 height 6
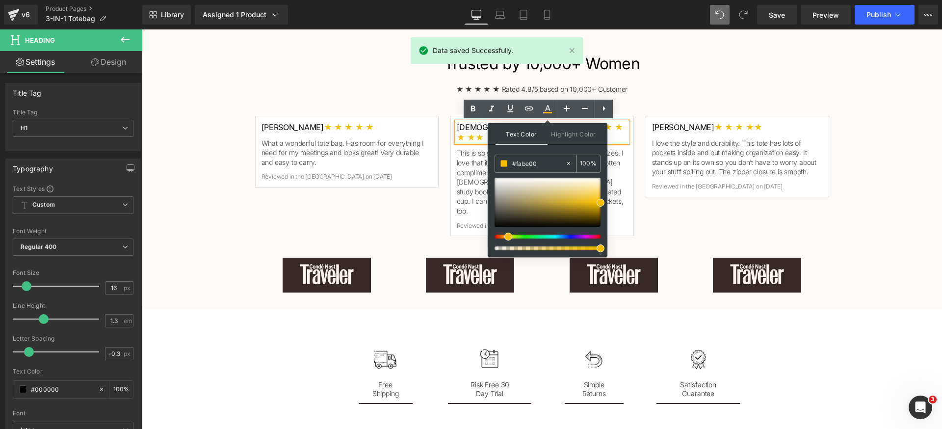
click at [546, 160] on input "#fabe00" at bounding box center [538, 163] width 53 height 11
drag, startPoint x: 715, startPoint y: 99, endPoint x: 704, endPoint y: 104, distance: 12.5
click at [715, 98] on div "Trusted by 10,000+ Women Heading ★ ★ ★ ★ ★ Rated 4.8/5 based on 10,000+ Custome…" at bounding box center [542, 175] width 589 height 244
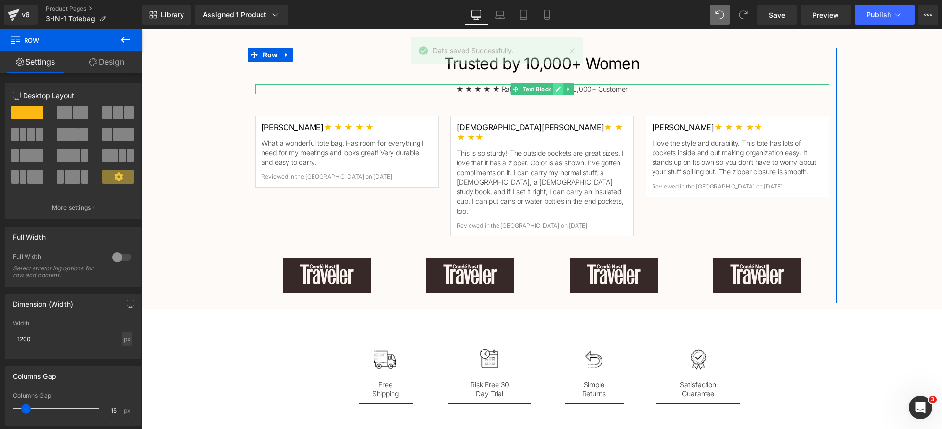
click at [559, 91] on ul "Text Block" at bounding box center [541, 89] width 63 height 12
click at [556, 91] on icon at bounding box center [557, 89] width 5 height 6
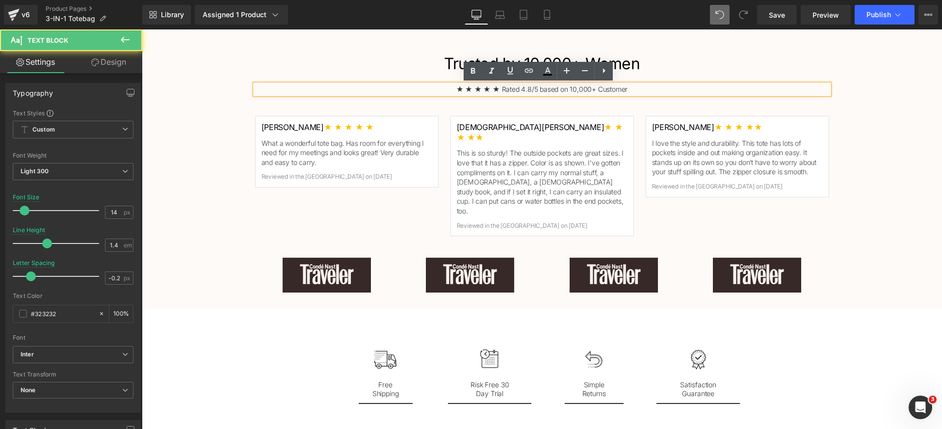
click at [508, 89] on p "★ ★ ★ ★ ★ Rated 4.8/5 based on 10,000+ Customer" at bounding box center [542, 89] width 574 height 10
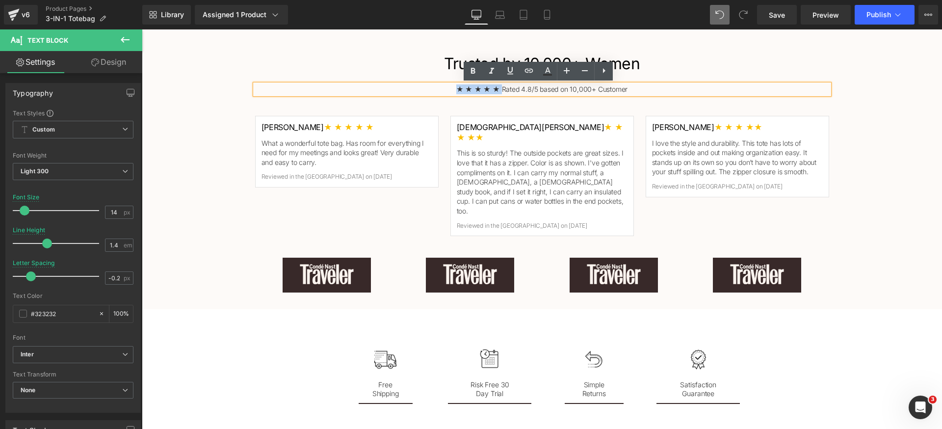
drag, startPoint x: 499, startPoint y: 89, endPoint x: 448, endPoint y: 90, distance: 50.1
click at [448, 90] on p "★ ★ ★ ★ ★ Rated 4.8/5 based on 10,000+ Customer" at bounding box center [542, 89] width 574 height 10
click at [547, 73] on icon at bounding box center [548, 71] width 12 height 12
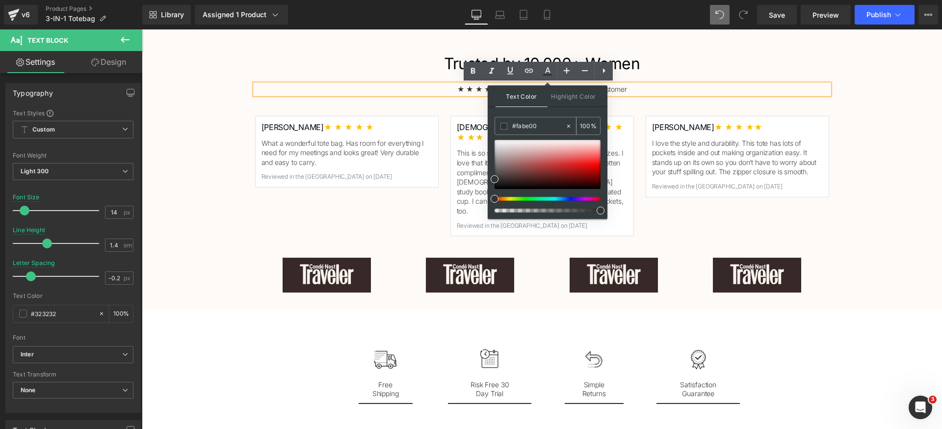
click at [550, 126] on input "#fabe00" at bounding box center [538, 126] width 53 height 11
paste input "fabe00"
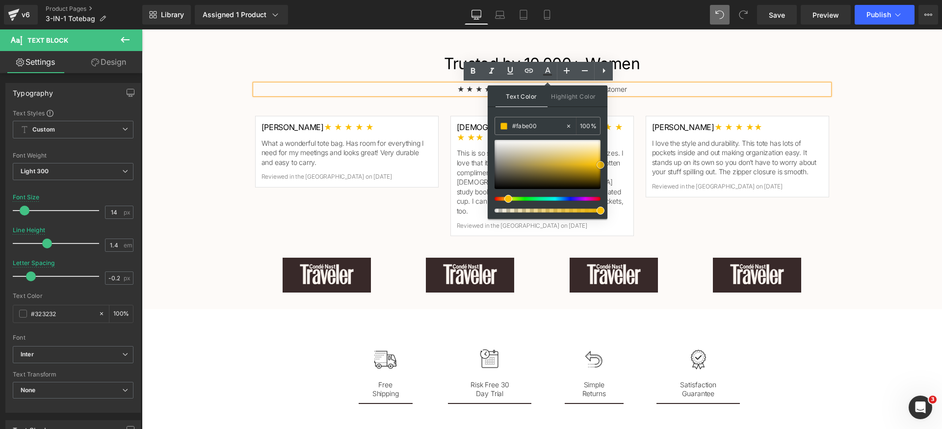
drag, startPoint x: 560, startPoint y: 162, endPoint x: 557, endPoint y: 151, distance: 11.7
click at [556, 159] on div at bounding box center [548, 164] width 106 height 49
click at [551, 131] on input "#fabe00" at bounding box center [538, 126] width 53 height 11
paste input "fabe0"
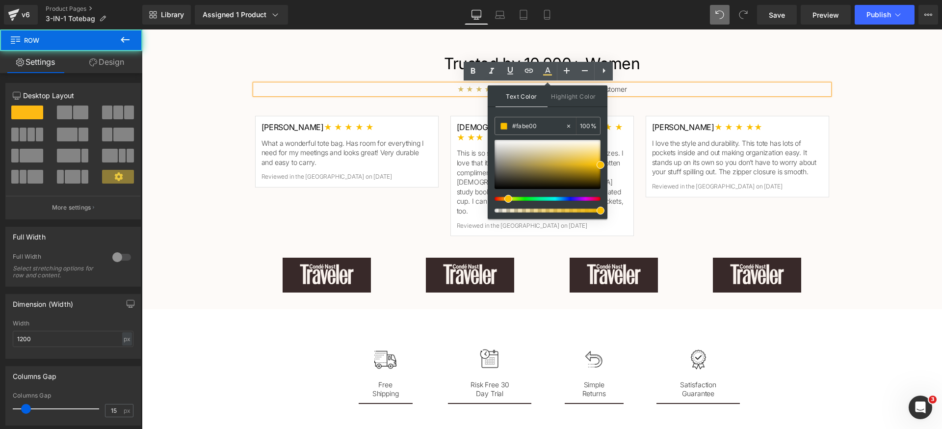
click at [664, 107] on div "Trusted by 10,000+ Women Heading ★ ★ ★ ★ ★ Rated 4.8/5 based on 10,000+ Custome…" at bounding box center [542, 175] width 589 height 244
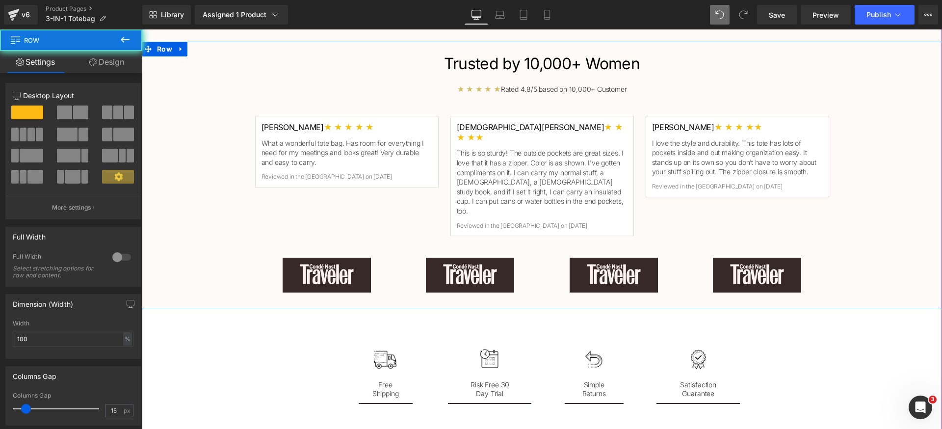
click at [880, 141] on div "Trusted by 10,000+ Women Heading ★ ★ ★ ★ ★ Rated 4.8/5 based on 10,000+ Custome…" at bounding box center [542, 176] width 800 height 256
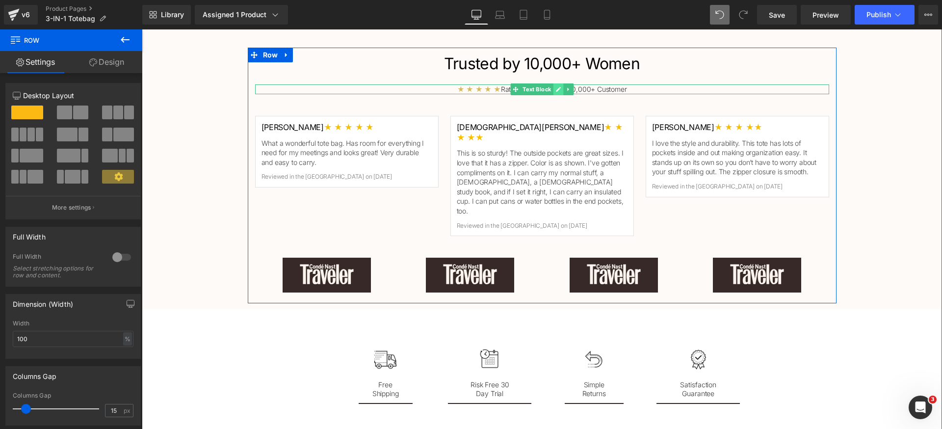
click at [555, 89] on icon at bounding box center [557, 89] width 5 height 6
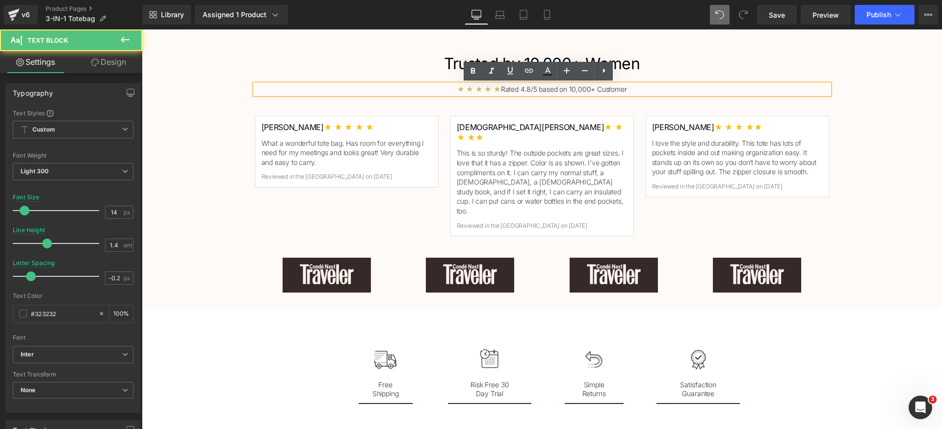
drag, startPoint x: 497, startPoint y: 88, endPoint x: 447, endPoint y: 88, distance: 50.1
click at [447, 88] on p "★ ★ ★ ★ ★ Rated 4.8/5 based on 10,000+ Customer" at bounding box center [542, 89] width 574 height 10
click at [539, 76] on link at bounding box center [547, 71] width 19 height 19
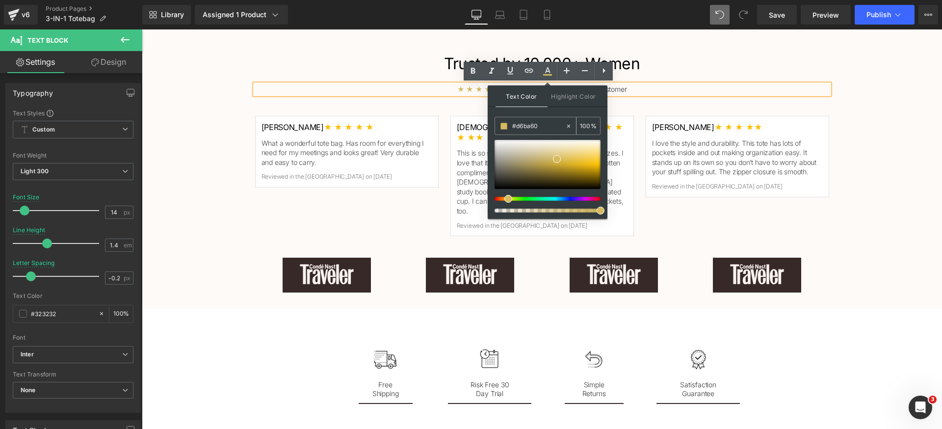
click at [549, 129] on input "#d6ba60" at bounding box center [538, 126] width 53 height 11
paste input "fabe0"
click at [559, 109] on div "Text Color Highlight Color #333333 #fabe00 100 % transparent 0 %" at bounding box center [548, 151] width 120 height 133
click at [751, 97] on div "Trusted by 10,000+ Women Heading ★ ★ ★ ★ ★ Rated 4.8/5 based on 10,000+ Custome…" at bounding box center [542, 175] width 589 height 244
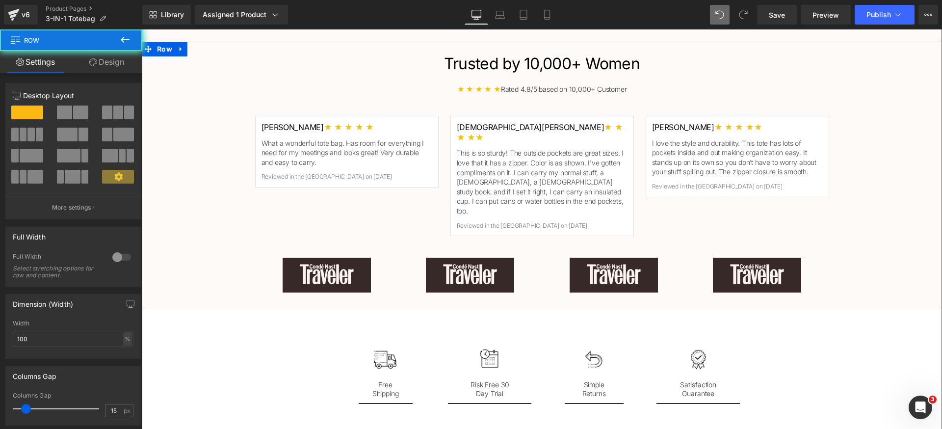
click at [900, 136] on div "Trusted by 10,000+ Women Heading ★ ★ ★ ★ ★ Rated 4.8/5 based on 10,000+ Custome…" at bounding box center [542, 176] width 800 height 256
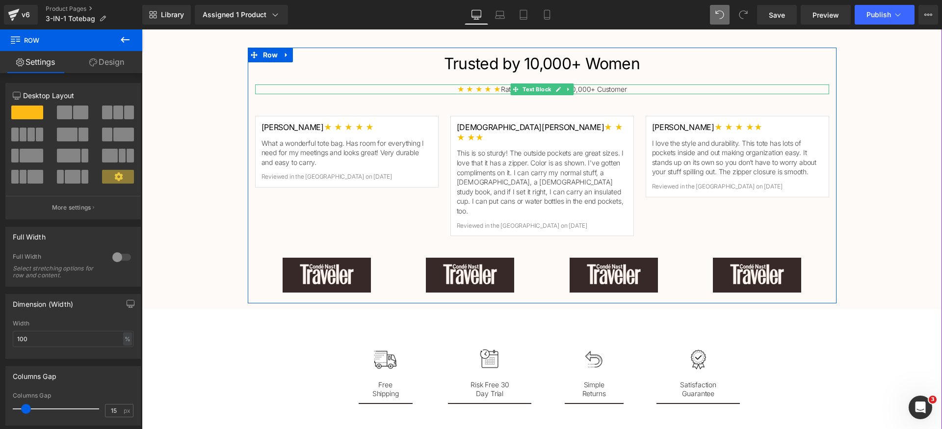
click at [493, 87] on span "★ ★ ★ ★ ★" at bounding box center [479, 89] width 44 height 8
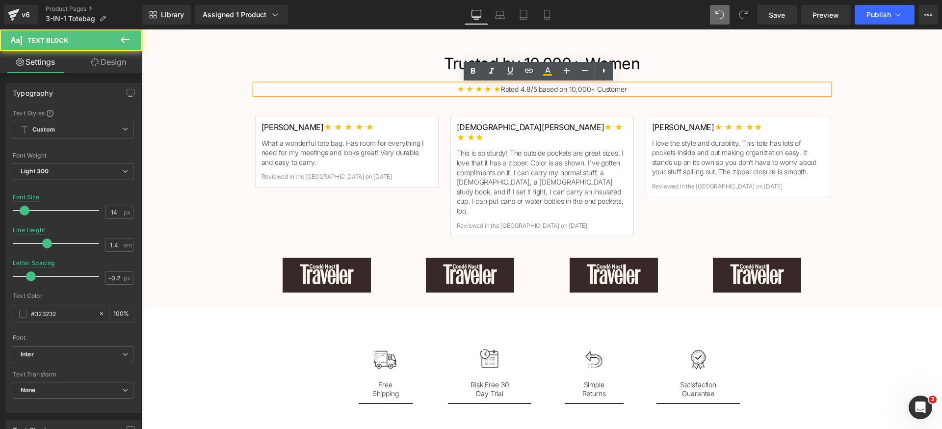
click at [498, 88] on p "★ ★ ★ ★ ★ Rated 4.8/5 based on 10,000+ Customer" at bounding box center [542, 89] width 574 height 10
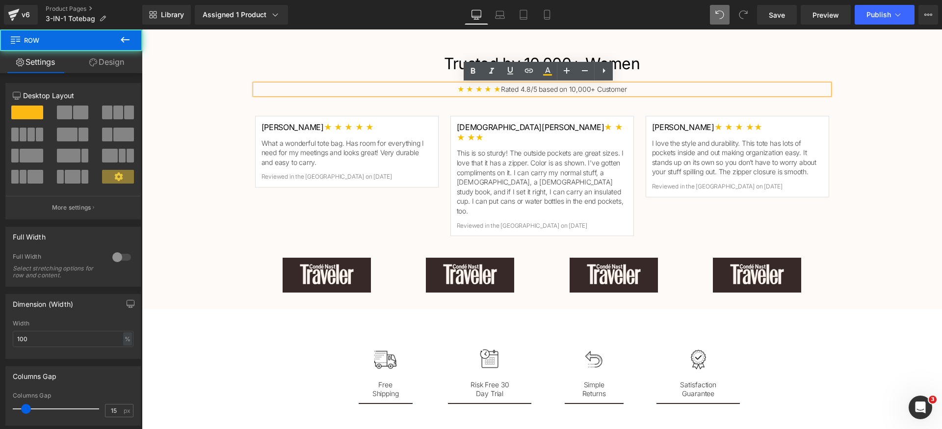
click at [910, 109] on div "Trusted by 10,000+ Women Heading ★ ★ ★ ★ ★ Rated 4.8/5 based on 10,000+ Custome…" at bounding box center [542, 176] width 800 height 256
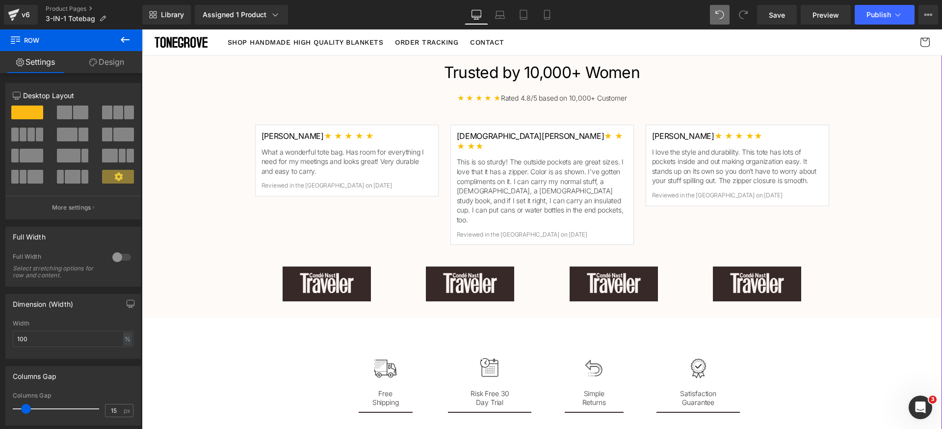
scroll to position [1090, 0]
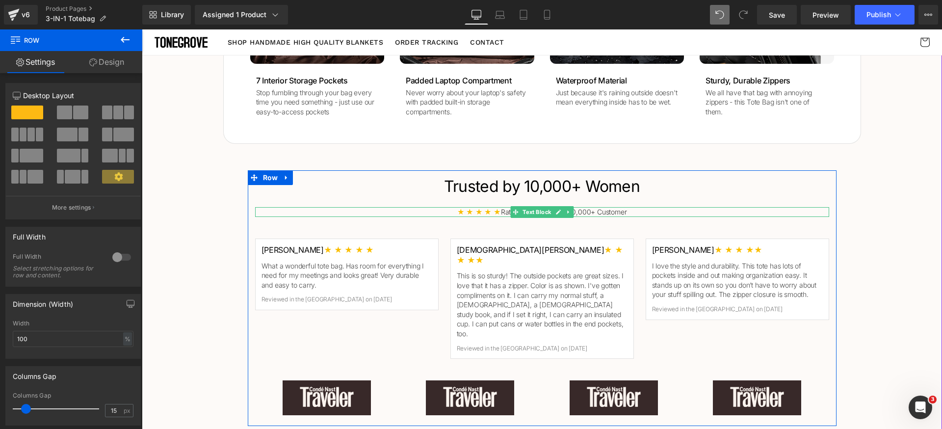
click at [483, 212] on span "★ ★ ★ ★ ★" at bounding box center [479, 212] width 44 height 8
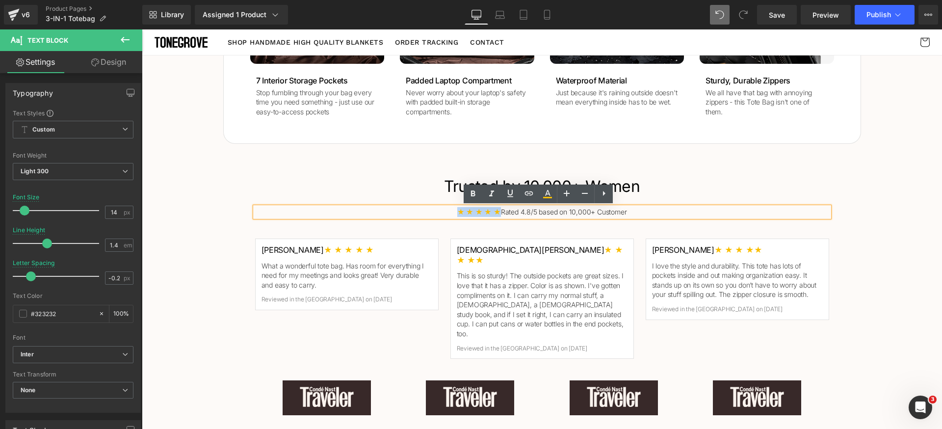
drag, startPoint x: 496, startPoint y: 212, endPoint x: 434, endPoint y: 211, distance: 62.3
click at [434, 211] on p "★ ★ ★ ★ ★ Rated 4.8/5 based on 10,000+ Customer" at bounding box center [542, 212] width 574 height 10
click at [546, 194] on icon at bounding box center [548, 194] width 12 height 12
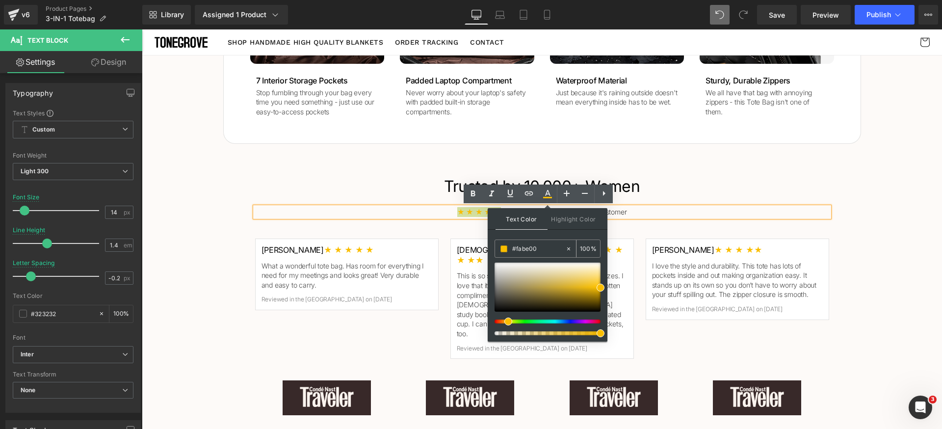
click at [541, 251] on input "#fabe00" at bounding box center [538, 248] width 53 height 11
paste input "76203"
type input "#f76203"
click at [554, 237] on div "Text Color Highlight Color #333333 #f76203 100 % transparent 0 %" at bounding box center [548, 274] width 120 height 133
click at [142, 29] on div at bounding box center [142, 29] width 0 height 0
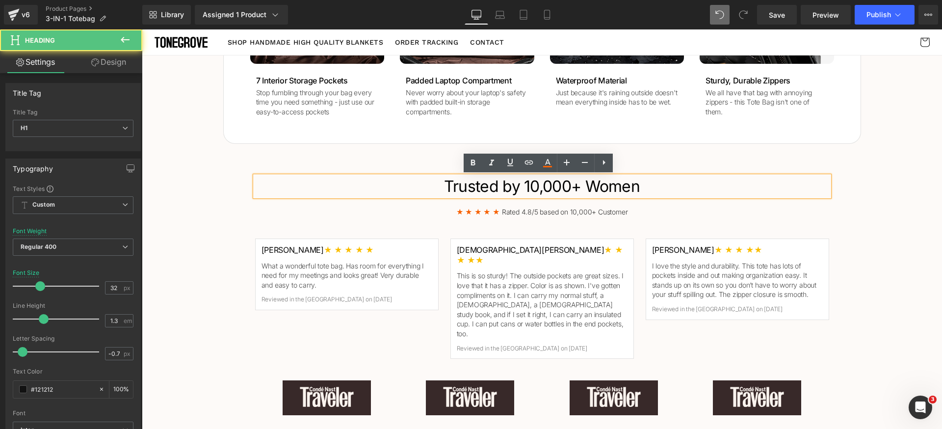
click at [905, 207] on div "Trusted by 10,000+ Women Heading ★ ★ ★ ★ ★ Rated 4.8/5 based on 10,000+ Custome…" at bounding box center [542, 298] width 800 height 256
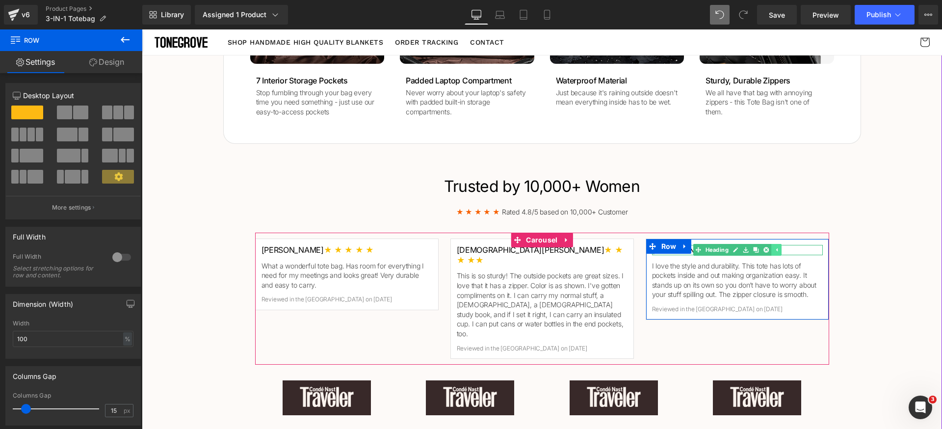
click at [776, 252] on icon at bounding box center [776, 249] width 1 height 3
click at [748, 249] on icon at bounding box center [750, 250] width 5 height 6
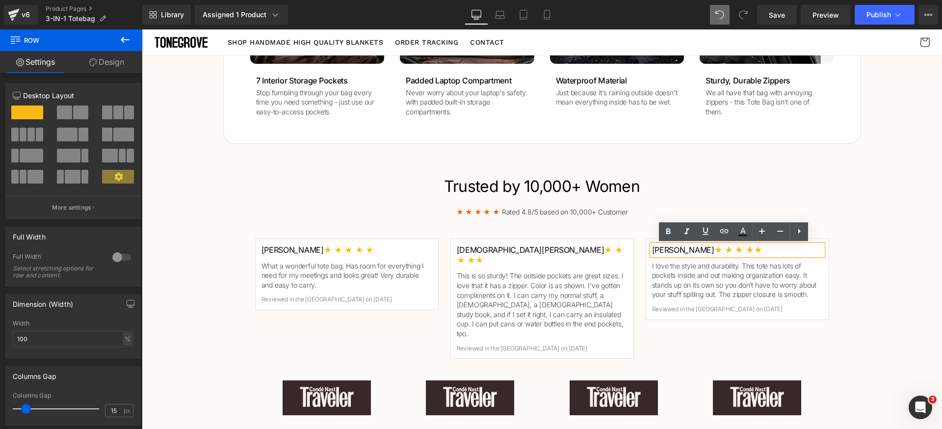
click at [714, 247] on span "★ ★ ★ ★ ★" at bounding box center [738, 250] width 48 height 10
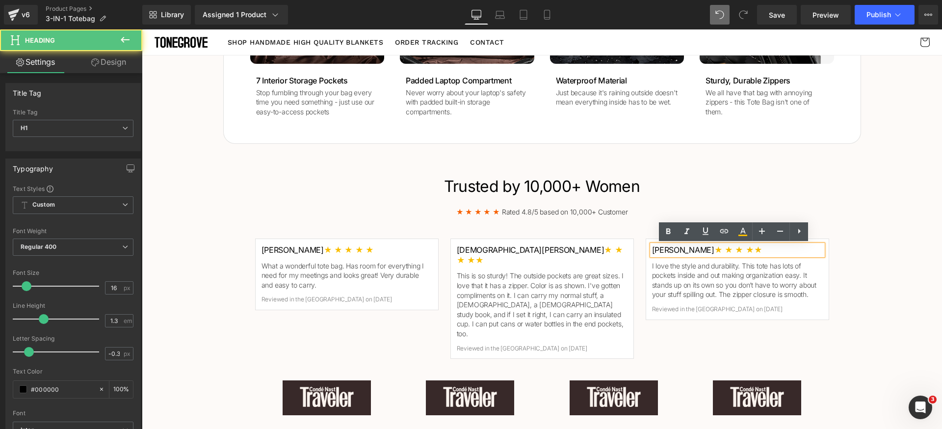
click at [910, 276] on div "Trusted by 10,000+ Women Heading ★ ★ ★ ★ ★ Rated 4.8/5 based on 10,000+ Custome…" at bounding box center [542, 298] width 800 height 256
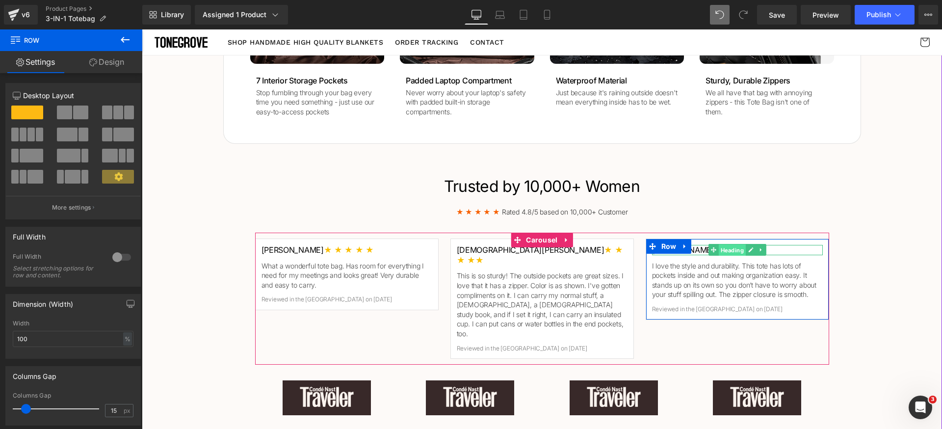
click at [719, 247] on span "Heading" at bounding box center [731, 250] width 27 height 12
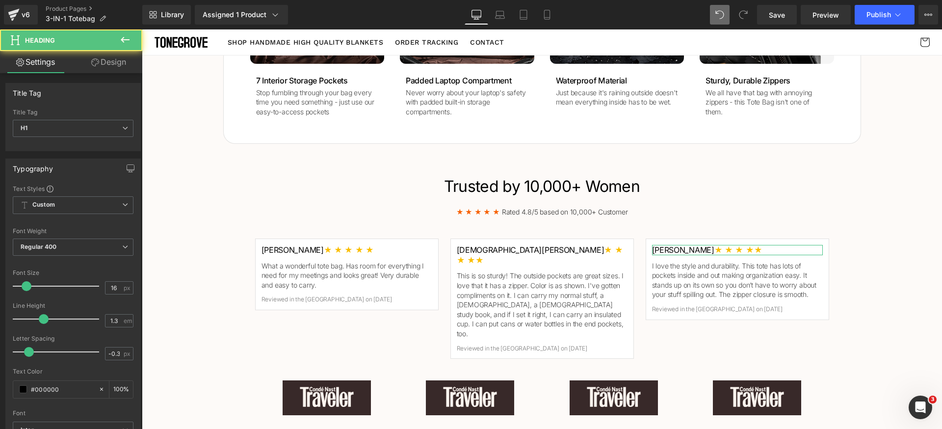
click at [123, 69] on link "Design" at bounding box center [108, 62] width 71 height 22
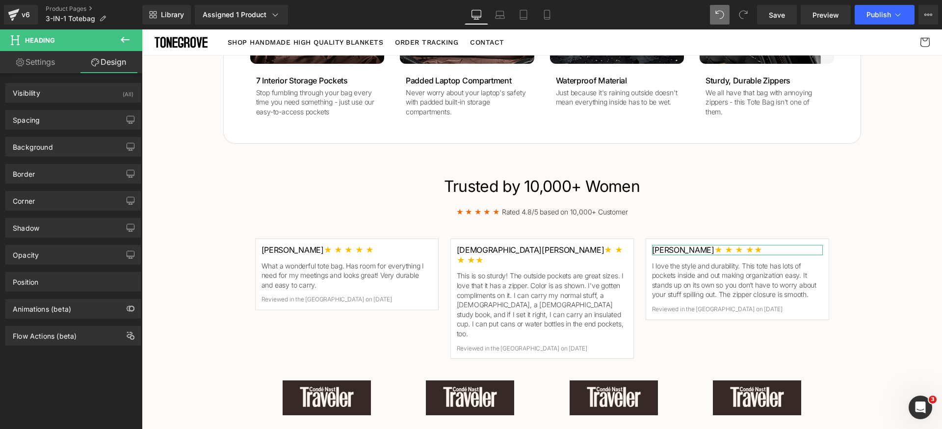
click at [68, 108] on div "Spacing Margin Padding Setup Global Style" at bounding box center [73, 116] width 147 height 27
click at [67, 119] on div "Spacing" at bounding box center [73, 119] width 134 height 19
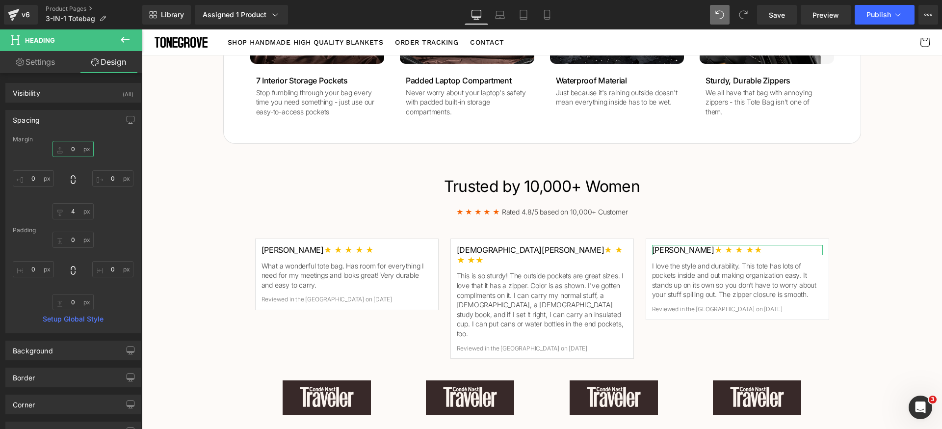
click at [84, 151] on input "text" at bounding box center [73, 149] width 41 height 16
type input "12"
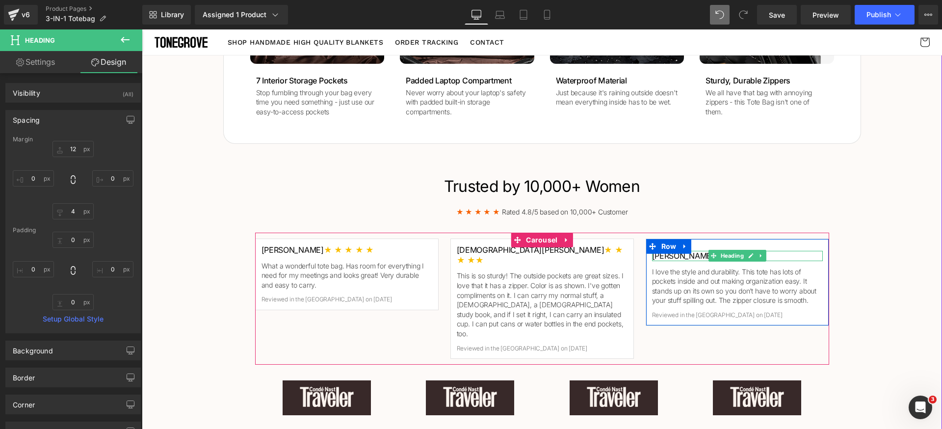
click at [714, 257] on span "★ ★ ★ ★ ★" at bounding box center [738, 256] width 48 height 10
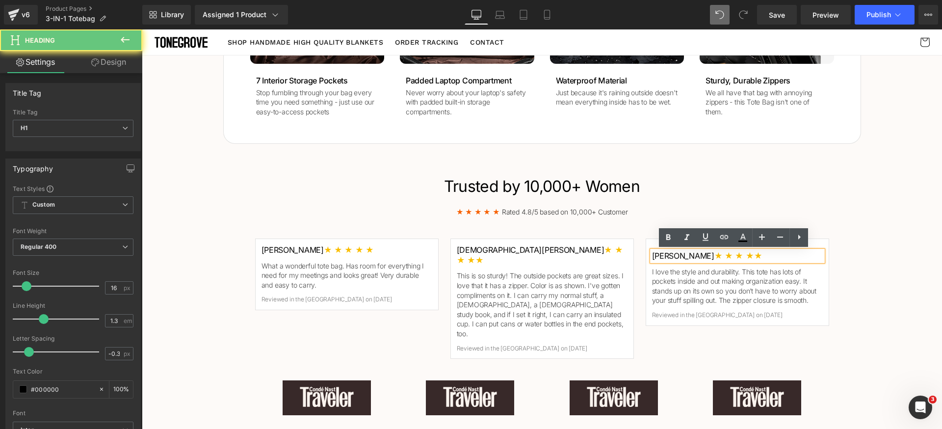
drag, startPoint x: 680, startPoint y: 258, endPoint x: 742, endPoint y: 258, distance: 62.3
click at [742, 258] on h1 "Linda S. ★ ★ ★ ★ ★" at bounding box center [737, 256] width 171 height 10
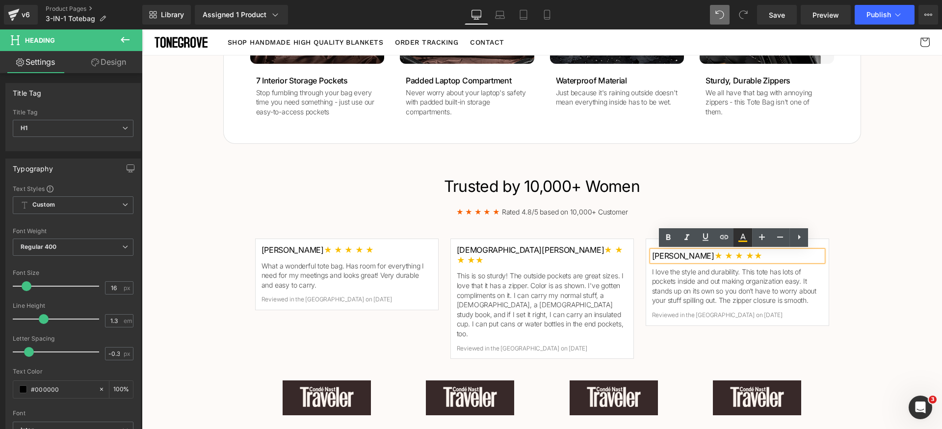
drag, startPoint x: 738, startPoint y: 241, endPoint x: 735, endPoint y: 246, distance: 5.6
click at [738, 241] on icon at bounding box center [743, 238] width 12 height 12
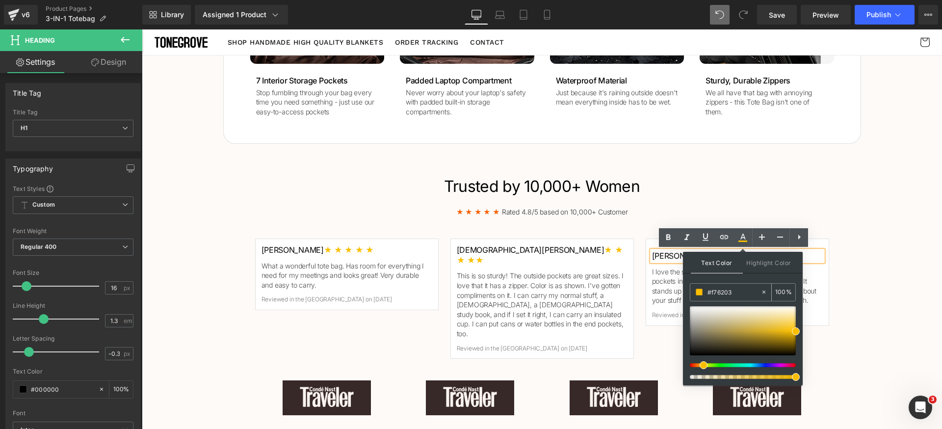
click at [738, 287] on input "#f76203" at bounding box center [734, 292] width 53 height 11
paste input "76203"
click at [745, 318] on div at bounding box center [743, 330] width 106 height 49
click at [738, 296] on input "#f76203" at bounding box center [734, 292] width 53 height 11
paste input "f76203"
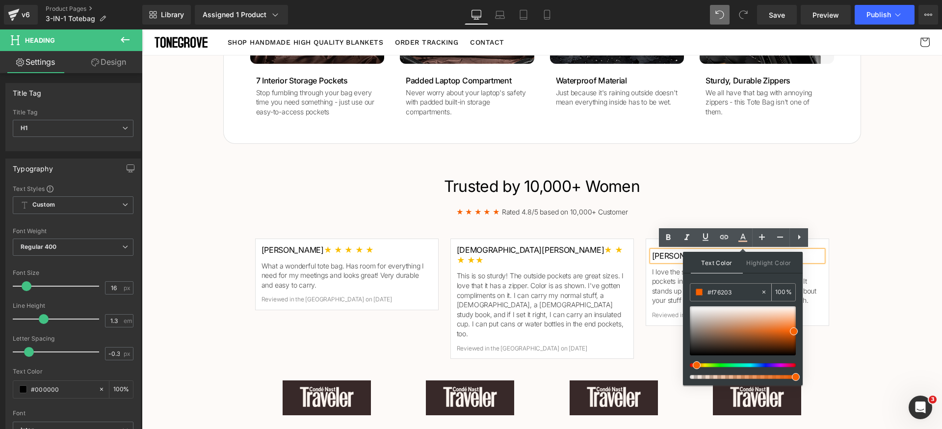
type input "#f76203"
click at [749, 286] on div "#f76203" at bounding box center [725, 292] width 70 height 17
click at [884, 284] on div "Trusted by 10,000+ Women Heading ★ ★ ★ ★ ★ Rated 4.8/5 based on 10,000+ Custome…" at bounding box center [542, 298] width 800 height 256
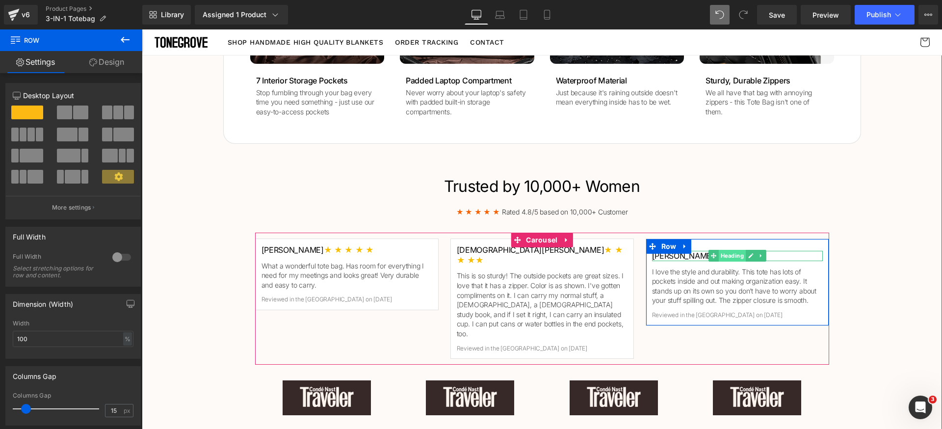
click at [718, 255] on span "Heading" at bounding box center [731, 256] width 27 height 12
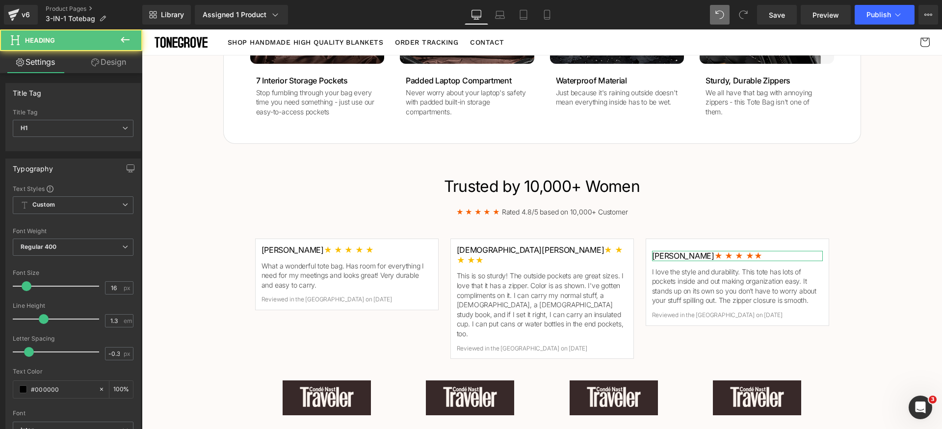
click at [109, 66] on link "Design" at bounding box center [108, 62] width 71 height 22
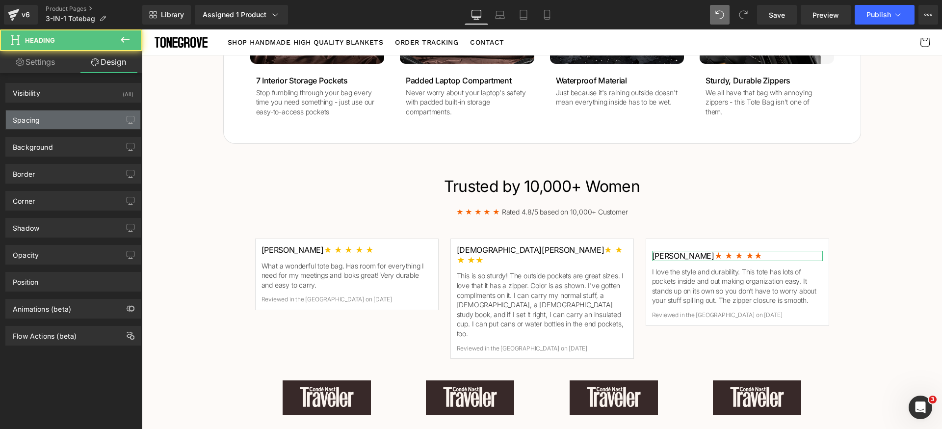
click at [84, 115] on div "Spacing" at bounding box center [73, 119] width 134 height 19
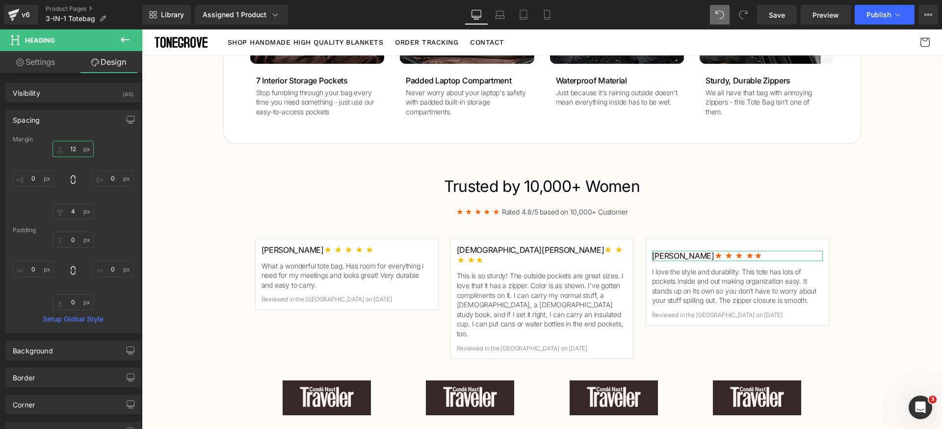
click at [78, 151] on input "12" at bounding box center [73, 149] width 41 height 16
type input "0"
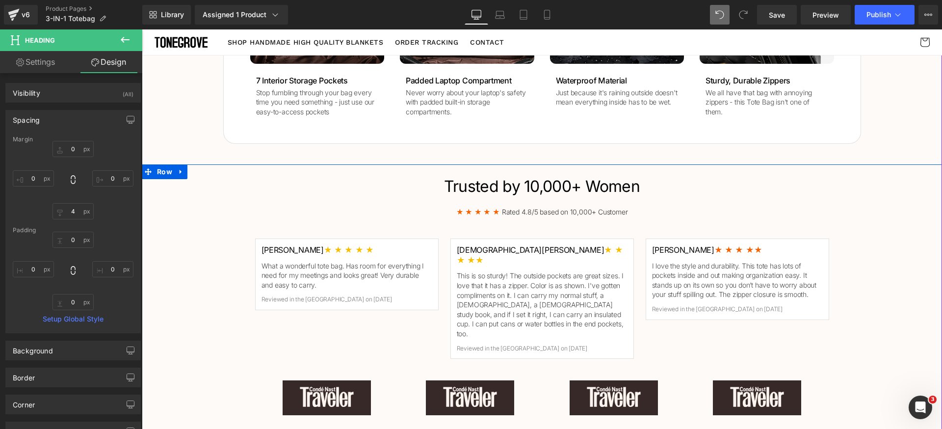
click at [873, 243] on div "Trusted by 10,000+ Women Heading ★ ★ ★ ★ ★ Rated 4.8/5 based on 10,000+ Custome…" at bounding box center [542, 298] width 800 height 256
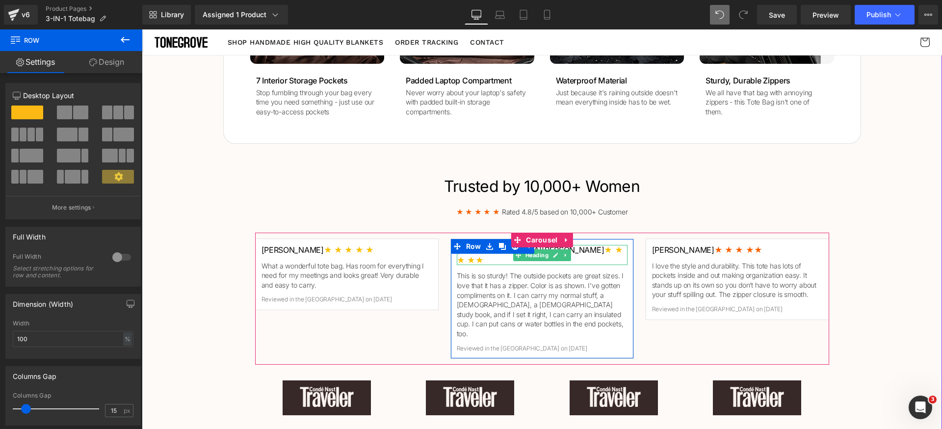
click at [600, 249] on h1 "Christi W. ★ ★ ★ ★ ★" at bounding box center [542, 255] width 171 height 21
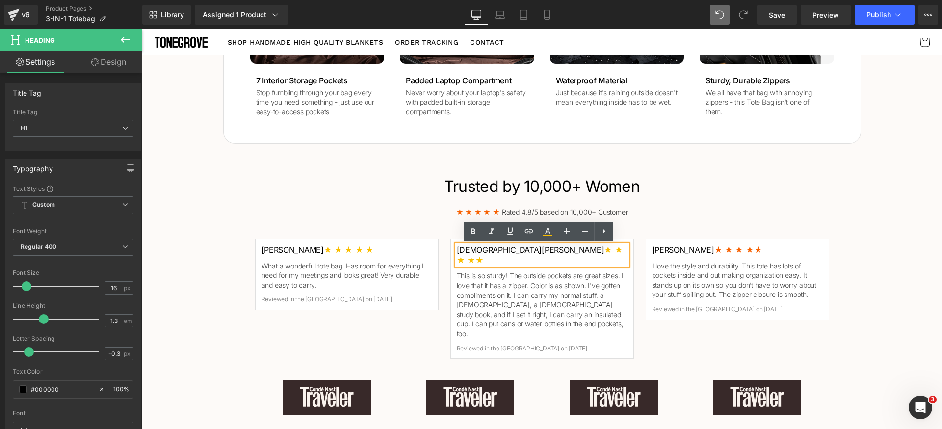
drag, startPoint x: 550, startPoint y: 251, endPoint x: 490, endPoint y: 252, distance: 59.4
click at [490, 252] on div "Christi W. ★ ★ ★ ★ ★ Heading This is so sturdy! The outside pockets are great s…" at bounding box center [542, 298] width 184 height 121
click at [544, 236] on icon at bounding box center [547, 235] width 9 height 1
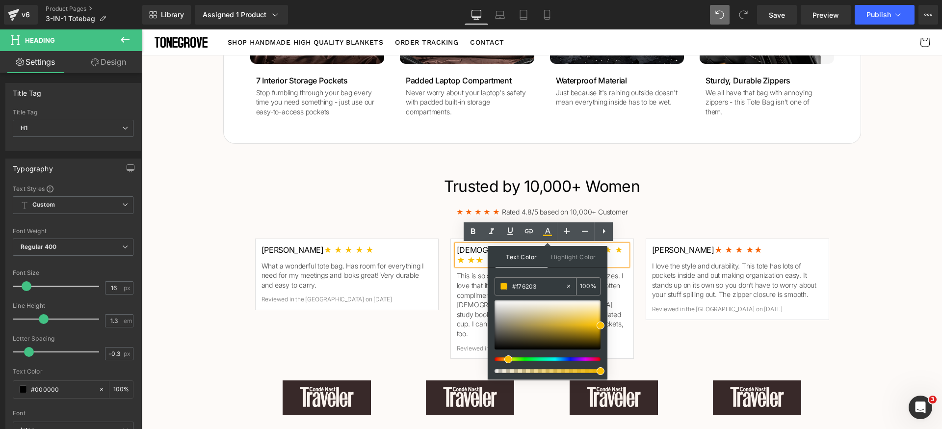
click at [547, 288] on input "#f76203" at bounding box center [538, 286] width 53 height 11
paste input "76203"
click at [354, 189] on h1 "Trusted by 10,000+ Women" at bounding box center [542, 186] width 574 height 21
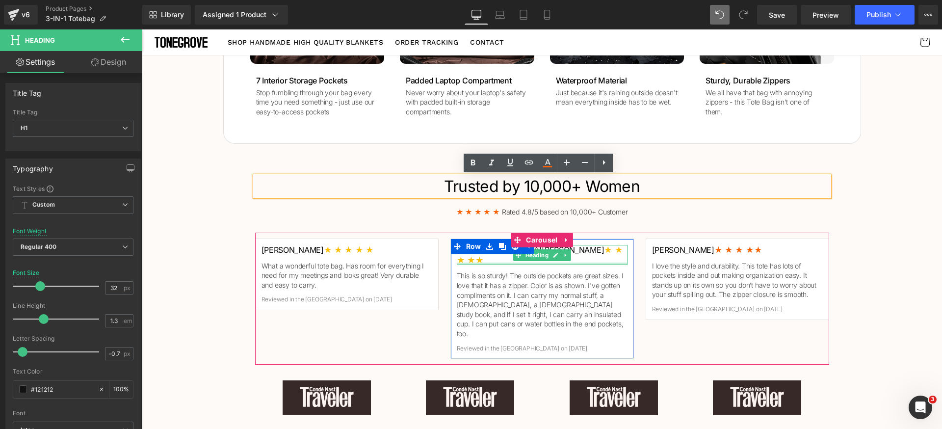
click at [582, 263] on div at bounding box center [542, 264] width 171 height 2
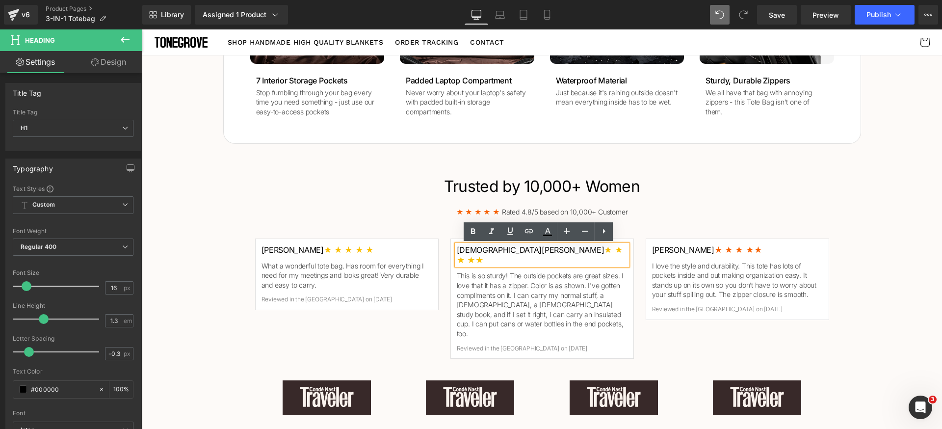
drag, startPoint x: 571, startPoint y: 252, endPoint x: 488, endPoint y: 251, distance: 82.4
click at [488, 251] on div "Christi W. ★ ★ ★ ★ ★ Heading This is so sturdy! The outside pockets are great s…" at bounding box center [542, 298] width 184 height 121
click at [545, 231] on icon at bounding box center [548, 232] width 12 height 12
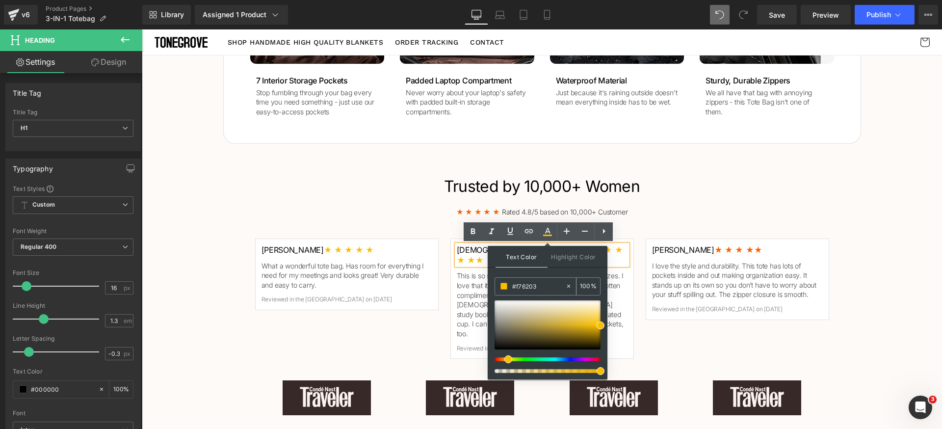
click at [548, 286] on input "#f76203" at bounding box center [538, 286] width 53 height 11
paste input "76203"
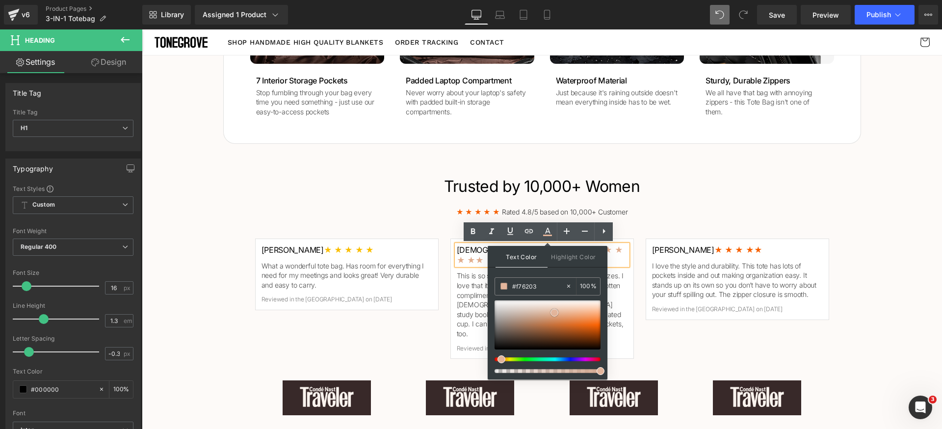
drag, startPoint x: 552, startPoint y: 321, endPoint x: 553, endPoint y: 312, distance: 9.0
click at [553, 312] on div at bounding box center [548, 324] width 106 height 49
click at [548, 287] on input "#f76203" at bounding box center [538, 286] width 53 height 11
paste input "f76203"
click at [555, 275] on div "Text Color Highlight Color #333333 #f76203 100 % transparent 0 %" at bounding box center [548, 312] width 120 height 133
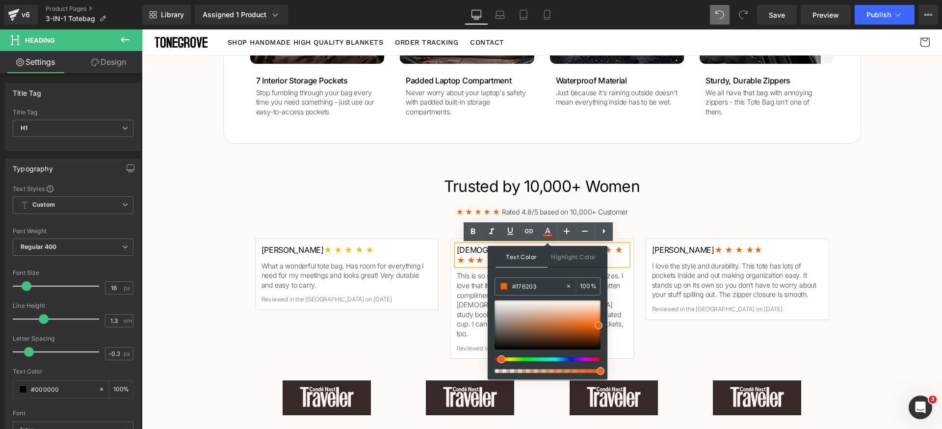
click at [359, 213] on p "★ ★ ★ ★ ★ Rated 4.8/5 based on 10,000+ Customer" at bounding box center [542, 212] width 574 height 10
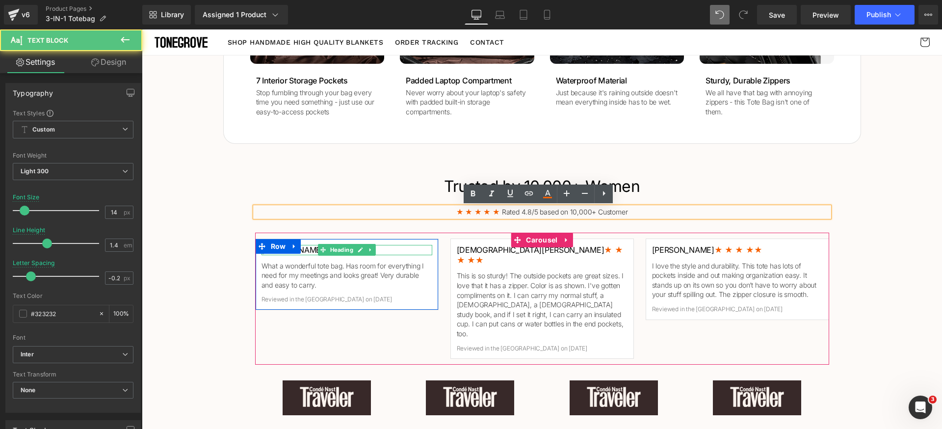
click at [372, 250] on h1 "Monique J. ★ ★ ★ ★ ★" at bounding box center [347, 250] width 171 height 10
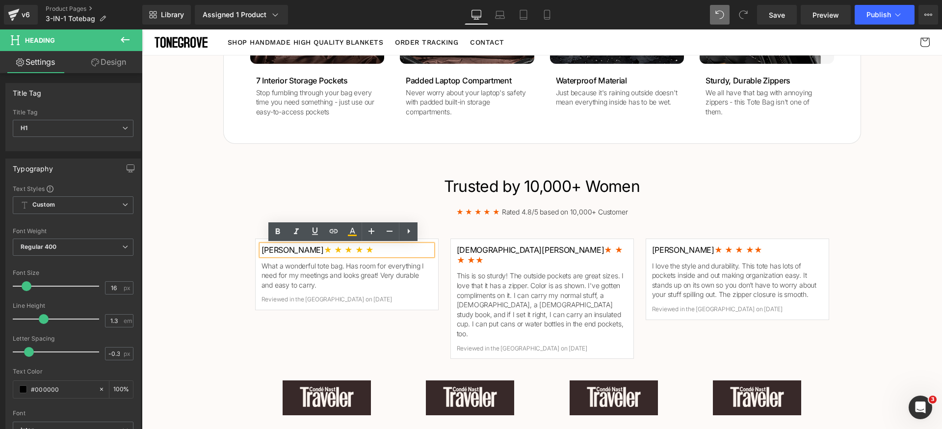
click at [395, 250] on h1 "Monique J. ★ ★ ★ ★ ★" at bounding box center [347, 250] width 171 height 10
drag, startPoint x: 350, startPoint y: 249, endPoint x: 299, endPoint y: 251, distance: 51.1
click at [299, 251] on h1 "Monique J. ★ ★ ★ ★ ★" at bounding box center [347, 250] width 171 height 10
drag, startPoint x: 351, startPoint y: 230, endPoint x: 354, endPoint y: 238, distance: 9.0
click at [351, 230] on icon at bounding box center [352, 232] width 12 height 12
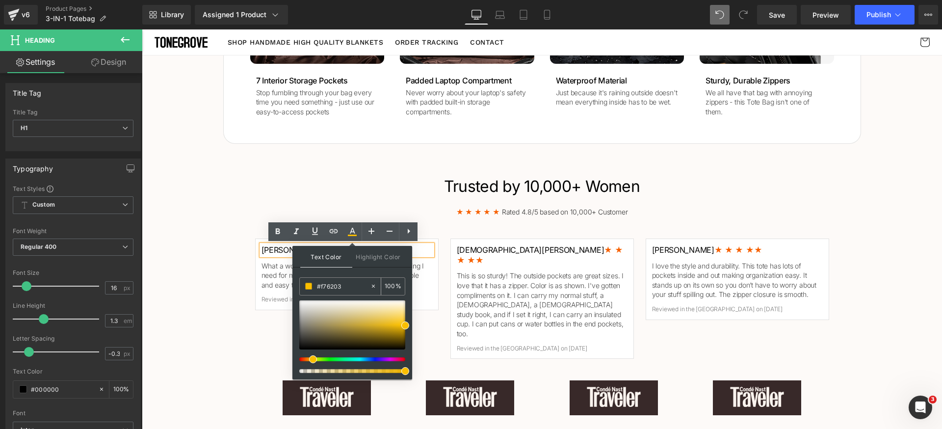
click at [350, 282] on input "#f76203" at bounding box center [343, 286] width 53 height 11
paste input "76203"
click at [361, 323] on div at bounding box center [352, 324] width 106 height 49
click at [362, 285] on input "#f76203" at bounding box center [343, 286] width 53 height 11
paste input "f76203"
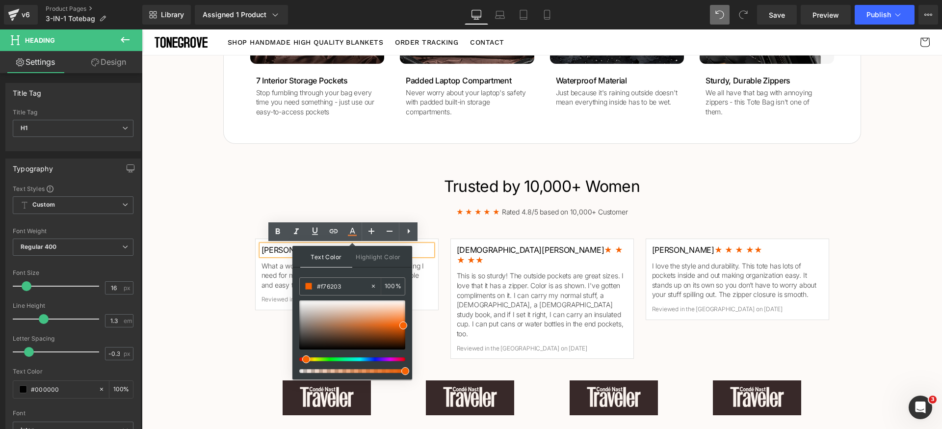
type input "#f76203"
click at [363, 273] on div "Text Color Highlight Color #333333 #f76203 100 % transparent 0 %" at bounding box center [352, 312] width 120 height 133
click at [204, 234] on div "Trusted by 10,000+ Women Heading ★ ★ ★ ★ ★ Rated 4.8/5 based on 10,000+ Custome…" at bounding box center [542, 298] width 800 height 256
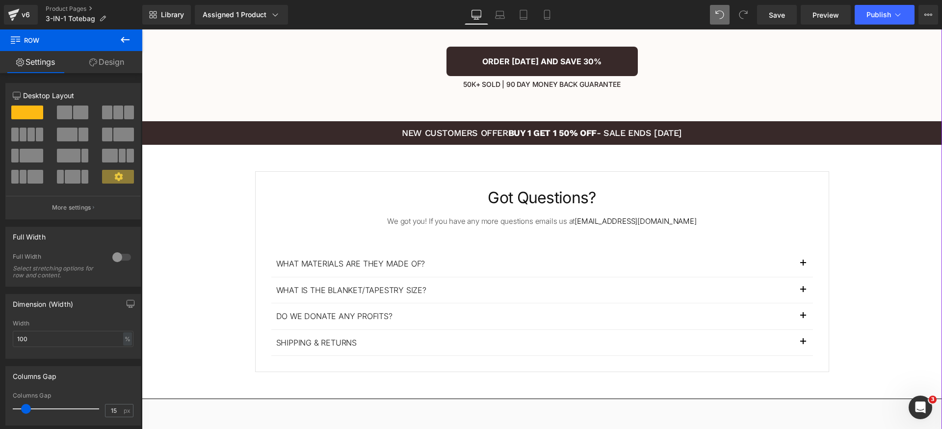
scroll to position [2141, 0]
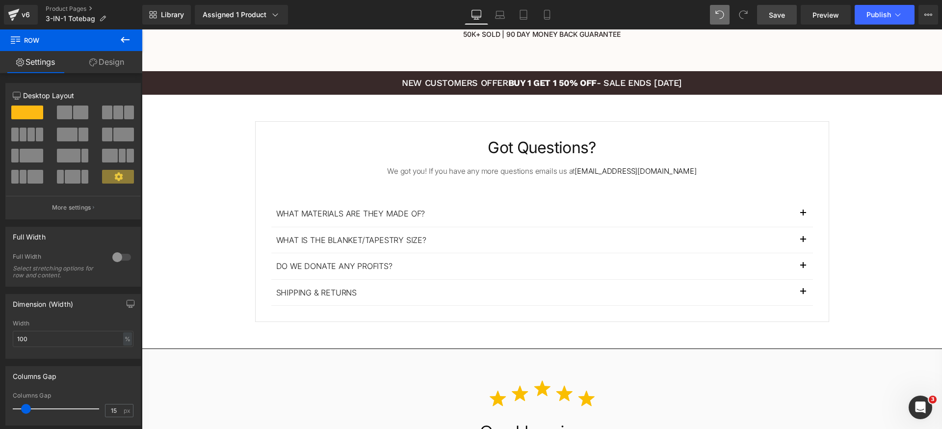
drag, startPoint x: 785, startPoint y: 11, endPoint x: 631, endPoint y: 15, distance: 154.1
click at [785, 11] on span "Save" at bounding box center [777, 15] width 16 height 10
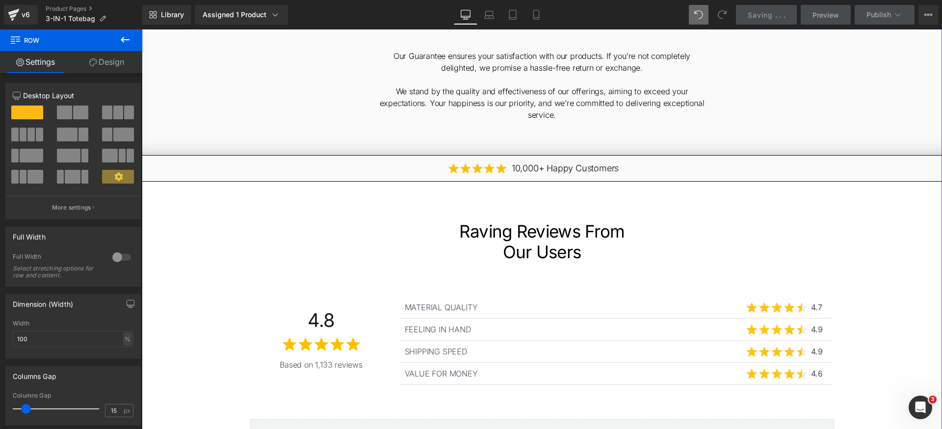
scroll to position [2737, 0]
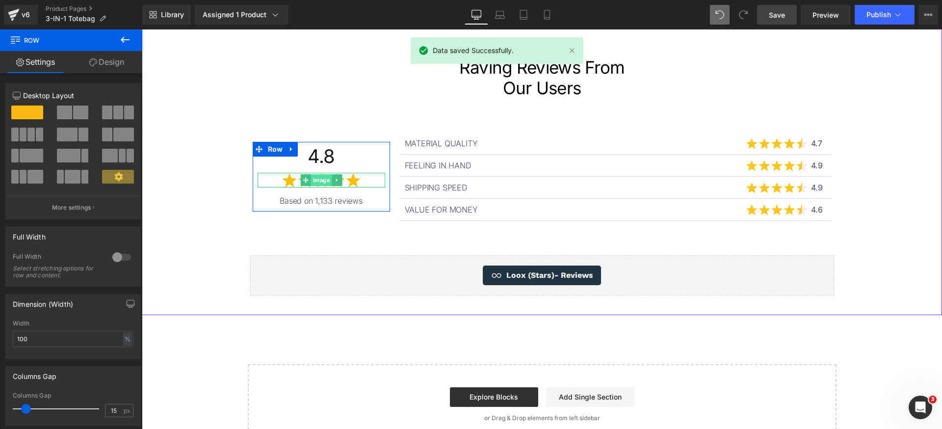
click at [314, 174] on span "Image" at bounding box center [321, 180] width 21 height 12
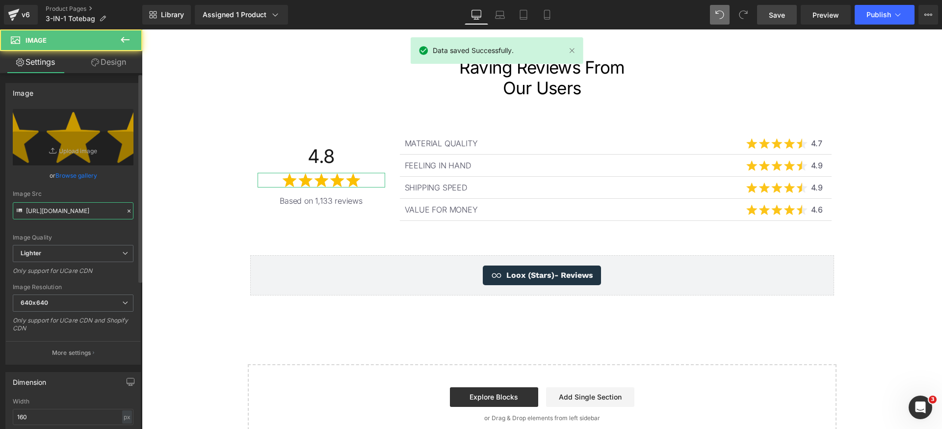
click at [100, 213] on input "https://ucarecdn.com/83ed72b9-cfa9-42a7-81a7-23537cc5b620/-/format/auto/-/previ…" at bounding box center [73, 210] width 121 height 17
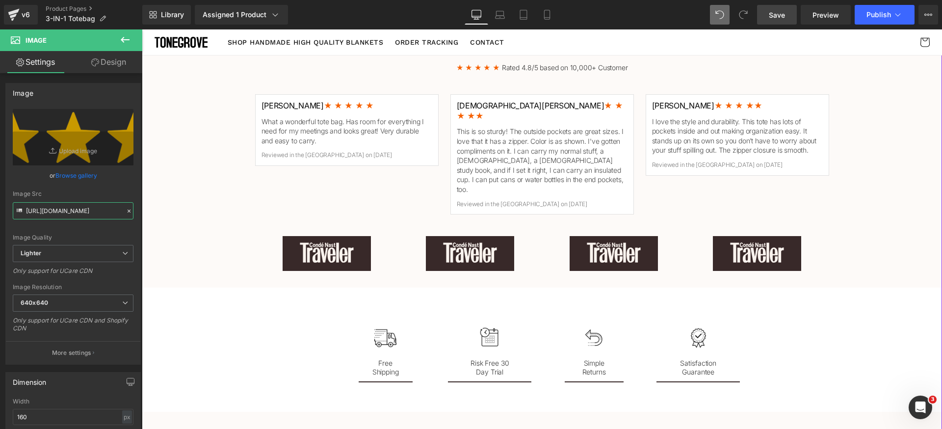
scroll to position [1184, 0]
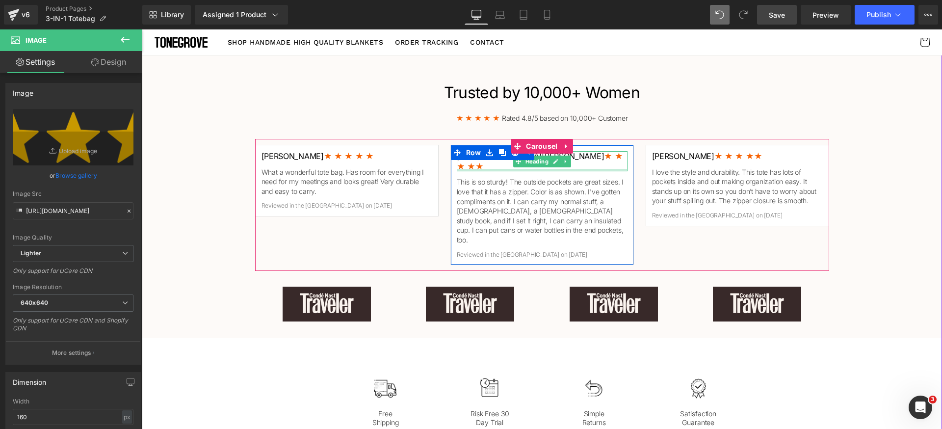
click at [575, 169] on div at bounding box center [542, 170] width 171 height 2
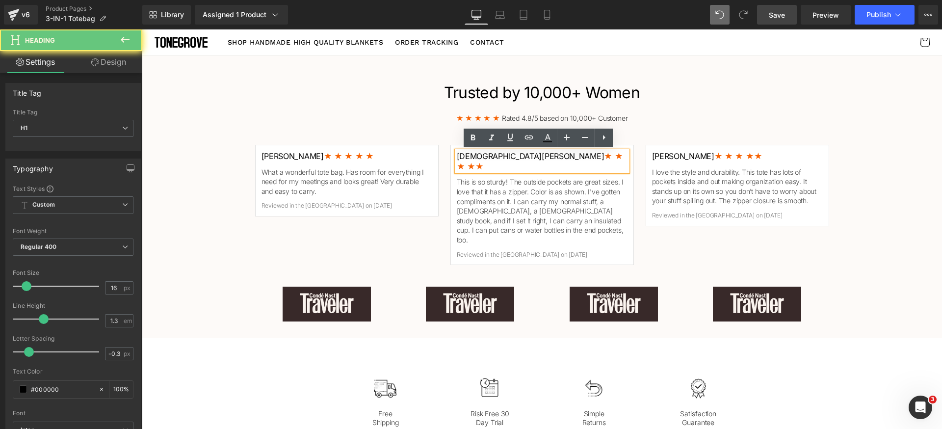
click at [586, 157] on h1 "Christi W. ★ ★ ★ ★ ★" at bounding box center [542, 161] width 171 height 21
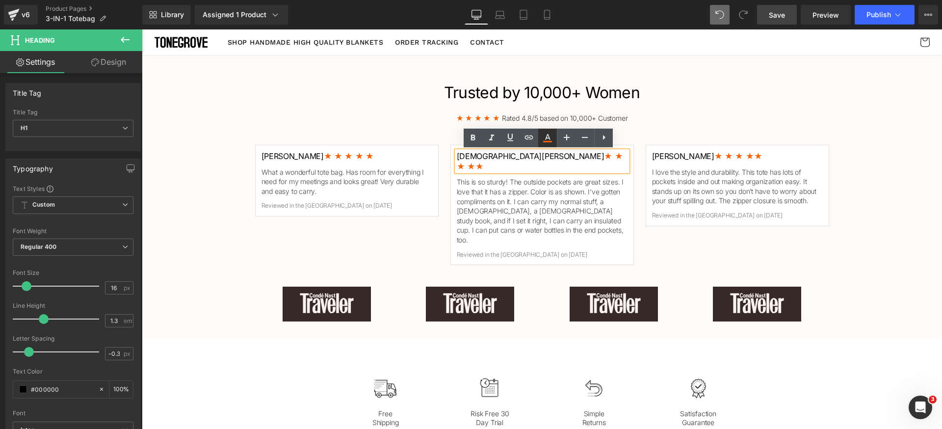
click at [546, 141] on icon at bounding box center [547, 141] width 9 height 1
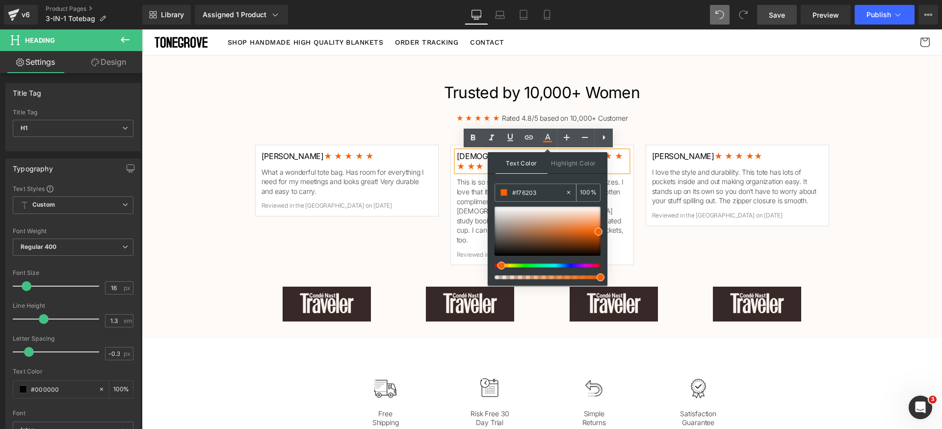
click at [548, 193] on input "#f76203" at bounding box center [538, 192] width 53 height 11
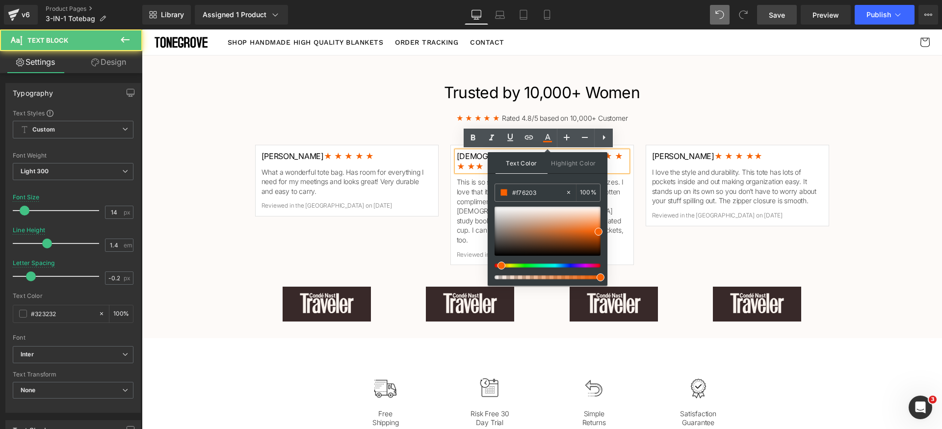
click at [703, 113] on div "Trusted by 10,000+ Women Heading ★ ★ ★ ★ ★ Rated 4.8/5 based on 10,000+ Custome…" at bounding box center [542, 204] width 589 height 244
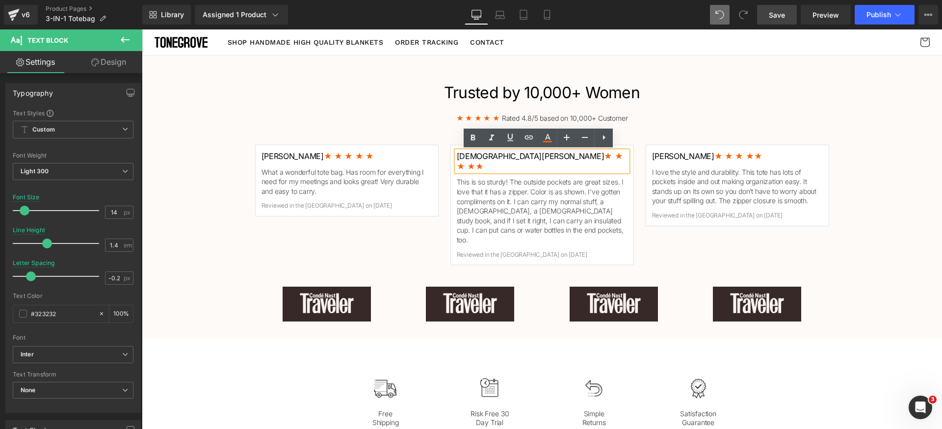
click at [895, 202] on div "Trusted by 10,000+ Women Heading ★ ★ ★ ★ ★ Rated 4.8/5 based on 10,000+ Custome…" at bounding box center [542, 205] width 800 height 256
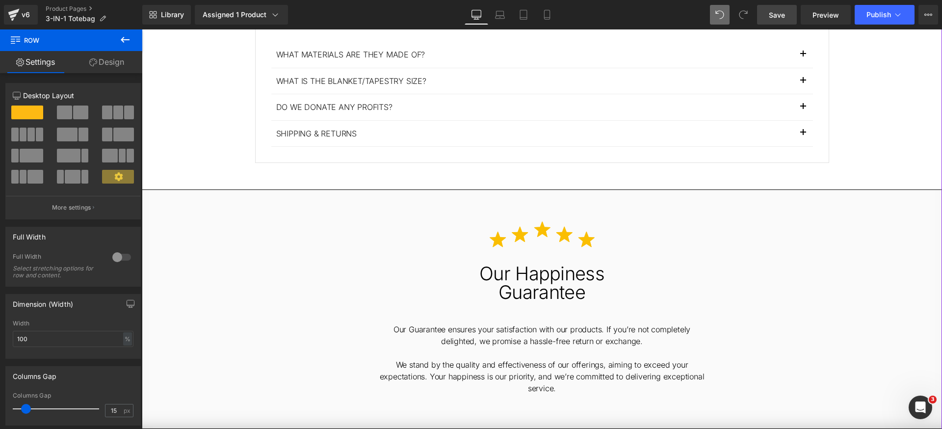
scroll to position [2514, 0]
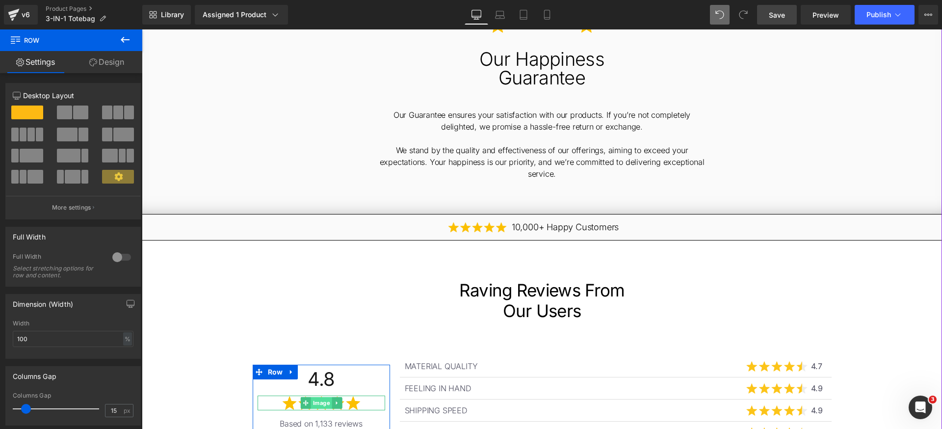
click at [319, 397] on span "Image" at bounding box center [321, 403] width 21 height 12
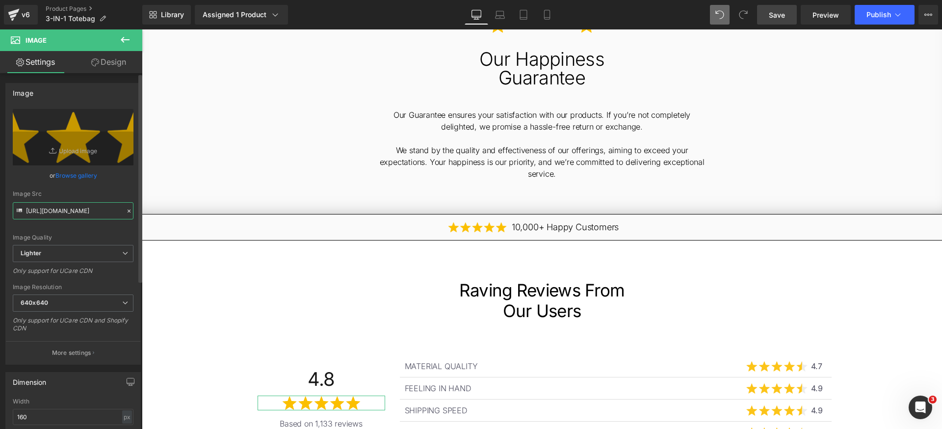
click at [74, 212] on input "https://ucarecdn.com/83ed72b9-cfa9-42a7-81a7-23537cc5b620/-/format/auto/-/previ…" at bounding box center [73, 210] width 121 height 17
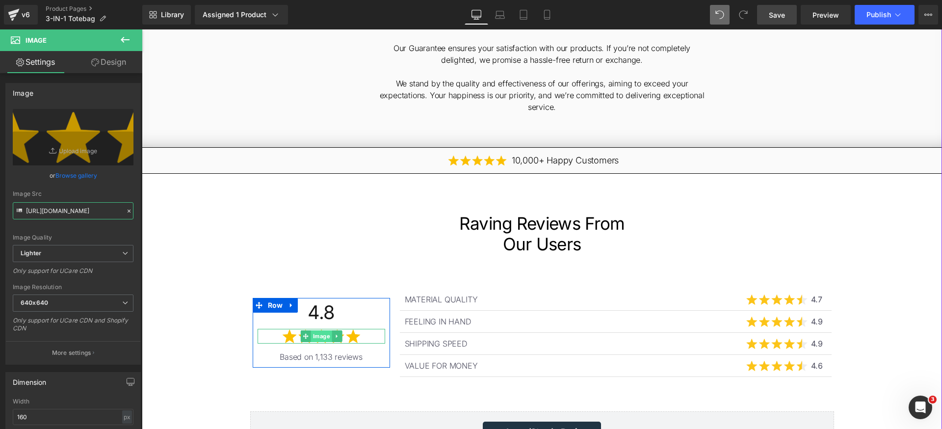
click at [317, 330] on span "Image" at bounding box center [321, 336] width 21 height 12
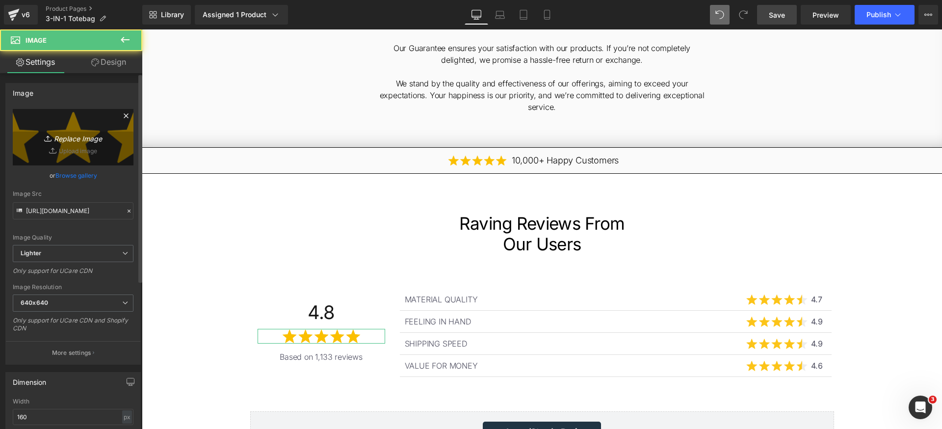
click at [85, 142] on icon "Replace Image" at bounding box center [73, 137] width 79 height 12
type input "C:\fakepath\5 stars f76203.webp"
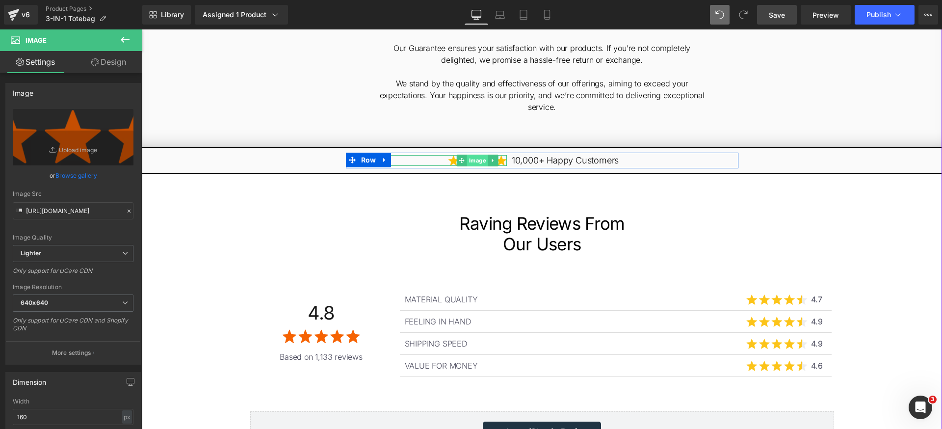
click at [472, 155] on span "Image" at bounding box center [477, 161] width 21 height 12
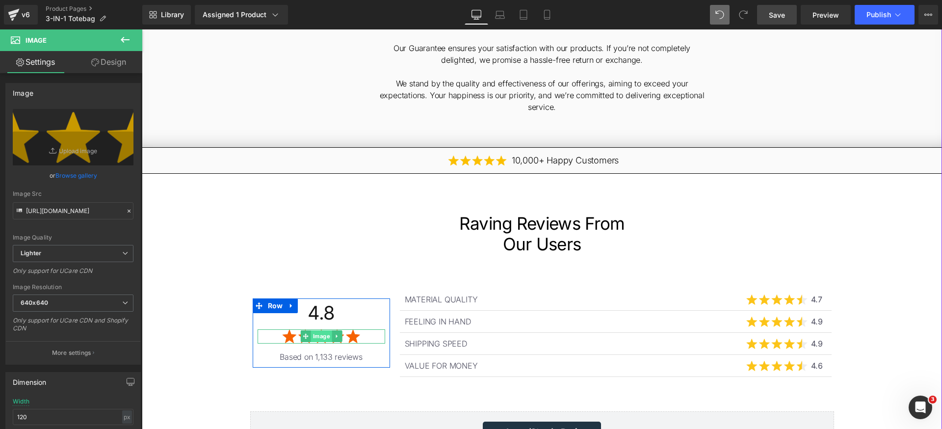
click at [311, 330] on span "Image" at bounding box center [321, 336] width 21 height 12
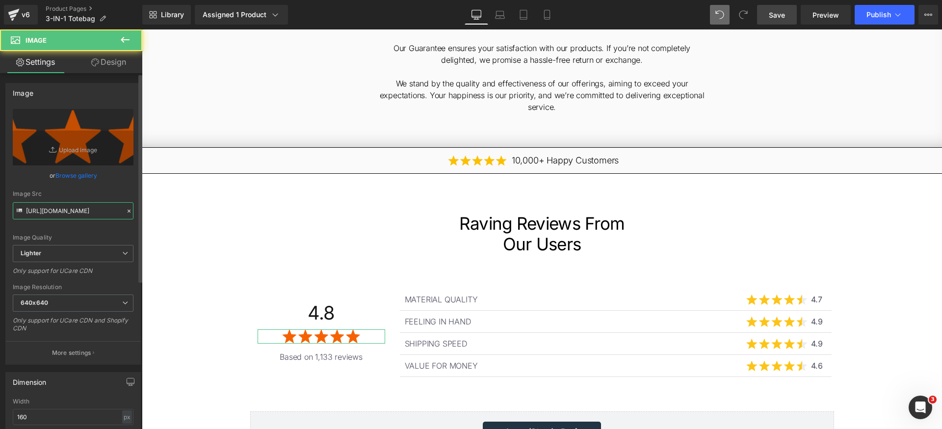
click at [101, 214] on input "https://ucarecdn.com/57050ce0-be2b-45cd-82d9-a66c052f9c14/-/format/auto/-/previ…" at bounding box center [73, 210] width 121 height 17
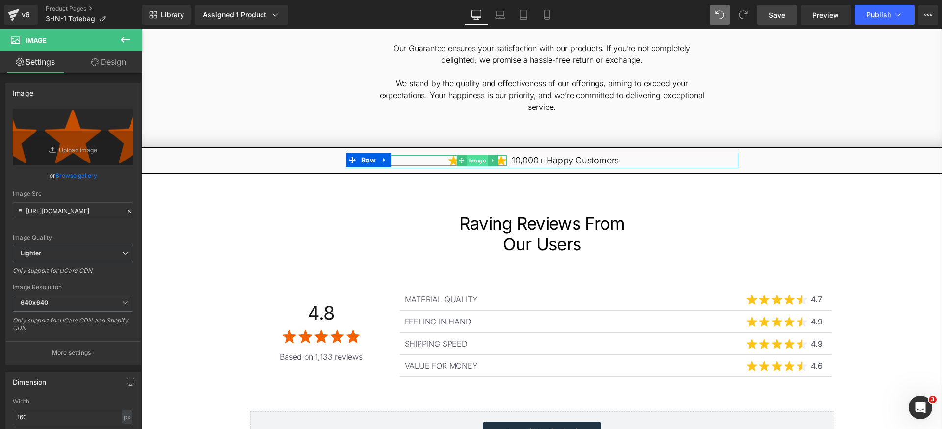
click at [477, 155] on span "Image" at bounding box center [477, 161] width 21 height 12
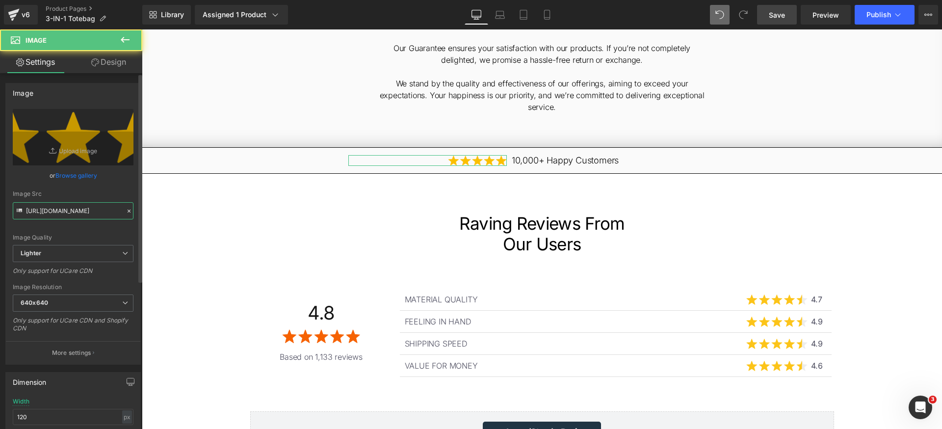
click at [72, 210] on input "https://ucarecdn.com/83ed72b9-cfa9-42a7-81a7-23537cc5b620/-/format/auto/-/previ…" at bounding box center [73, 210] width 121 height 17
paste input "57050ce0-be2b-45cd-82d9-a66c052f9c14/-/format/auto/-/preview/640x640/-/quality/…"
type input "https://ucarecdn.com/57050ce0-be2b-45cd-82d9-a66c052f9c14/-/format/auto/-/previ…"
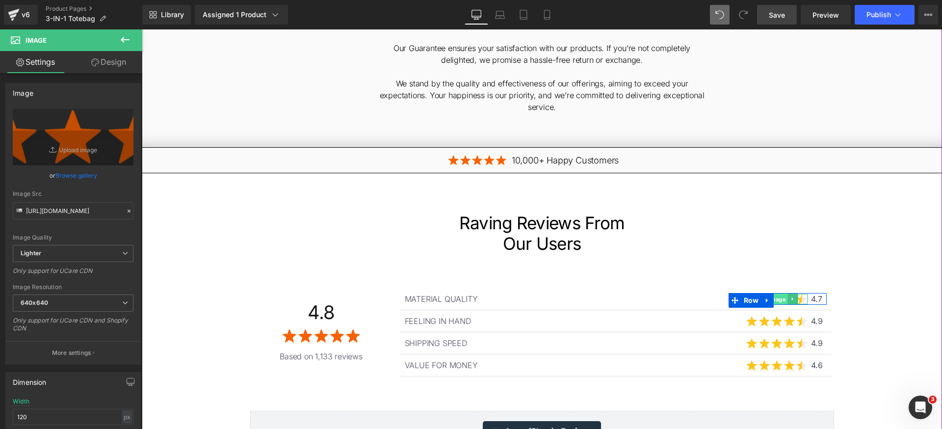
click at [774, 293] on span "Image" at bounding box center [776, 299] width 21 height 12
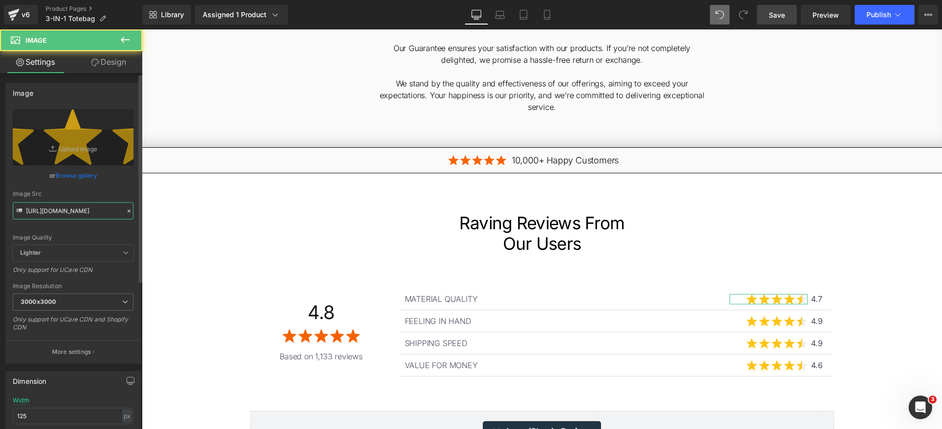
click at [90, 210] on input "https://ucarecdn.com/291eb0d8-dac7-4dd5-b1a4-78d0a5a4febe/5%20Stars%20SVG%20-01…" at bounding box center [73, 210] width 121 height 17
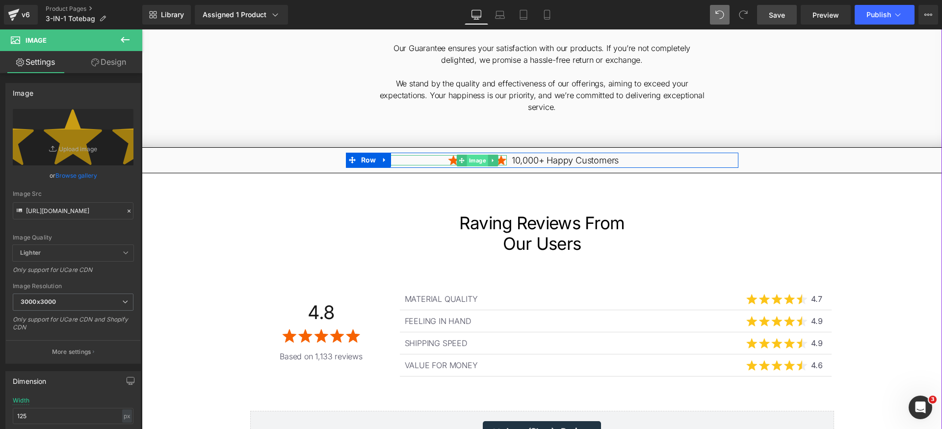
click at [473, 155] on span "Image" at bounding box center [477, 161] width 21 height 12
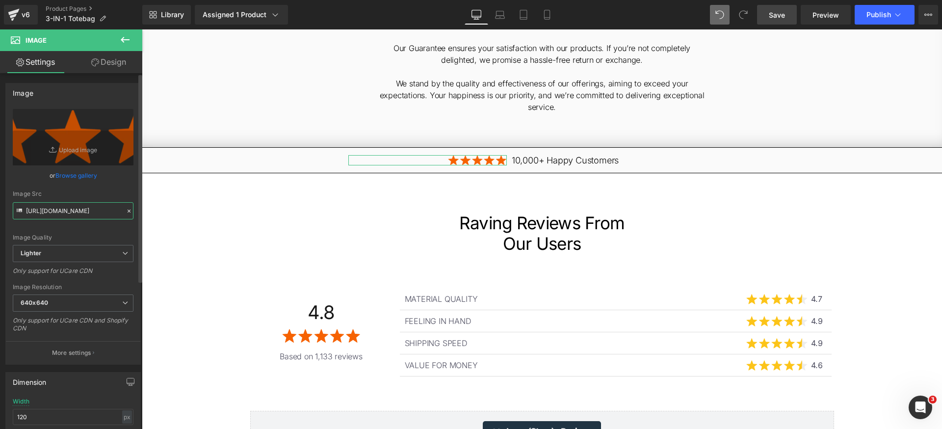
click at [84, 206] on input "https://ucarecdn.com/57050ce0-be2b-45cd-82d9-a66c052f9c14/-/format/auto/-/previ…" at bounding box center [73, 210] width 121 height 17
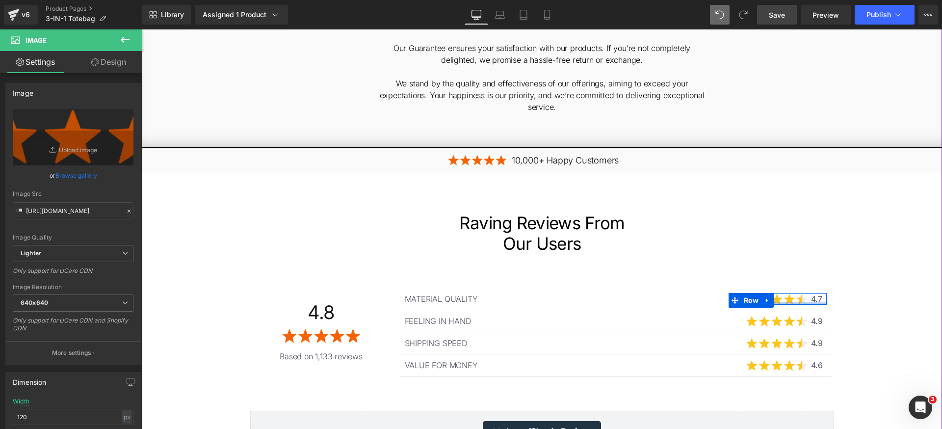
click at [783, 302] on div at bounding box center [778, 303] width 98 height 2
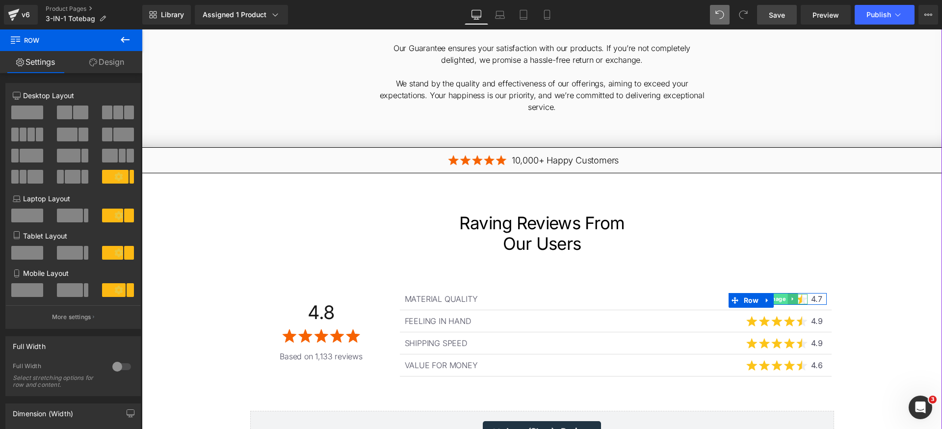
click at [777, 293] on span "Image" at bounding box center [776, 299] width 21 height 12
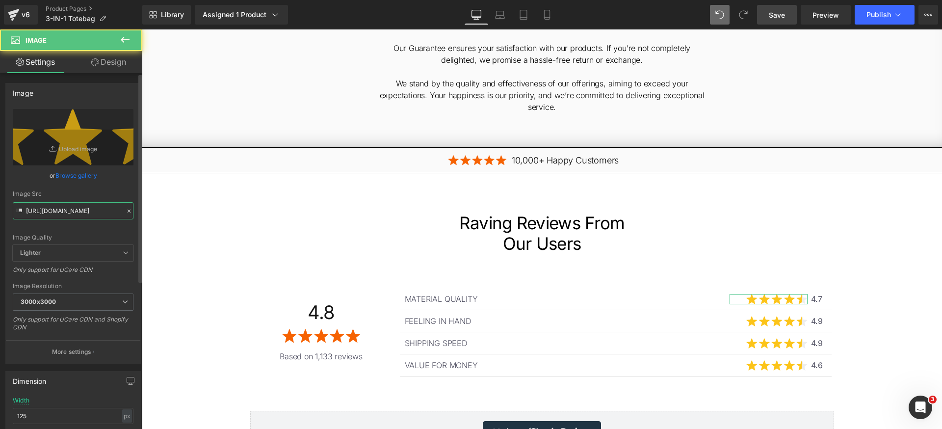
click at [72, 210] on input "https://ucarecdn.com/291eb0d8-dac7-4dd5-b1a4-78d0a5a4febe/5%20Stars%20SVG%20-01…" at bounding box center [73, 210] width 121 height 17
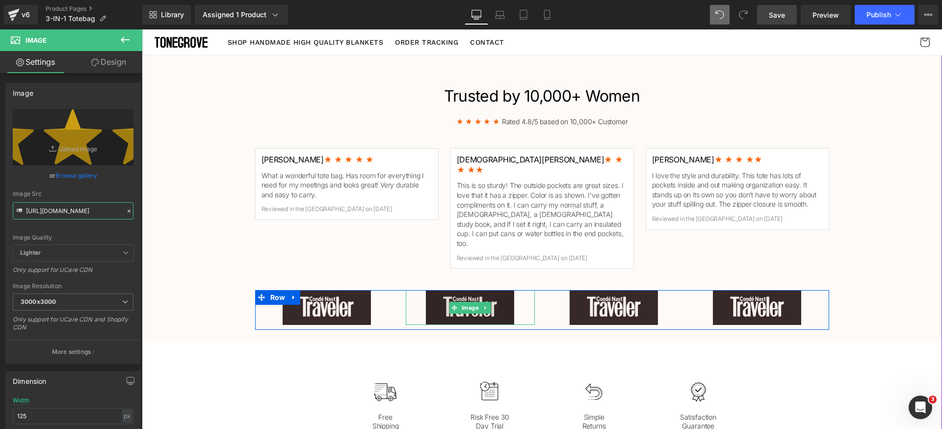
scroll to position [1080, 0]
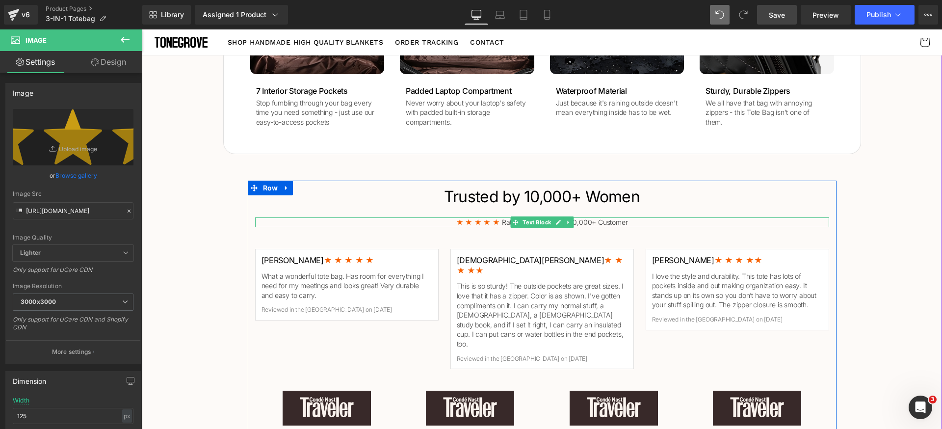
click at [459, 219] on div at bounding box center [542, 218] width 574 height 2
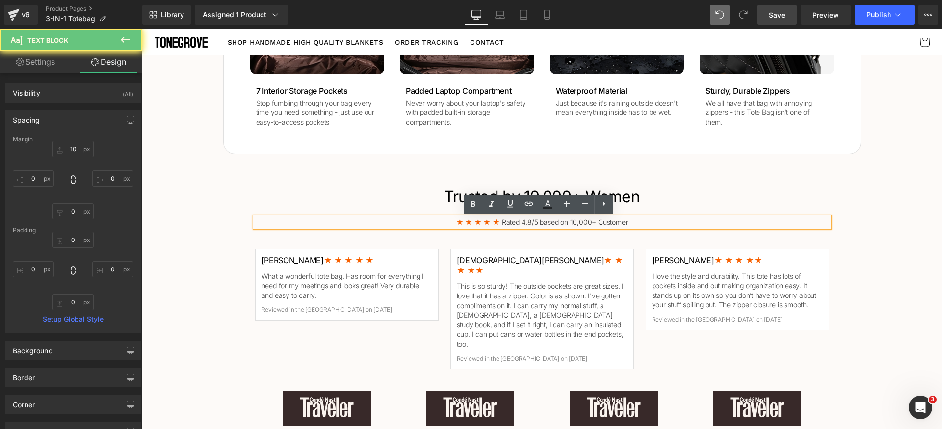
click at [471, 220] on span "★ ★ ★ ★ ★" at bounding box center [478, 222] width 44 height 8
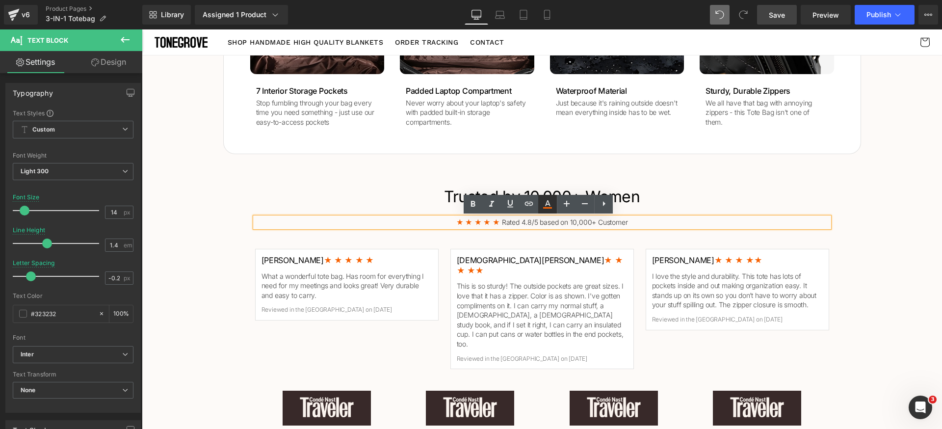
click at [551, 206] on icon at bounding box center [548, 204] width 12 height 12
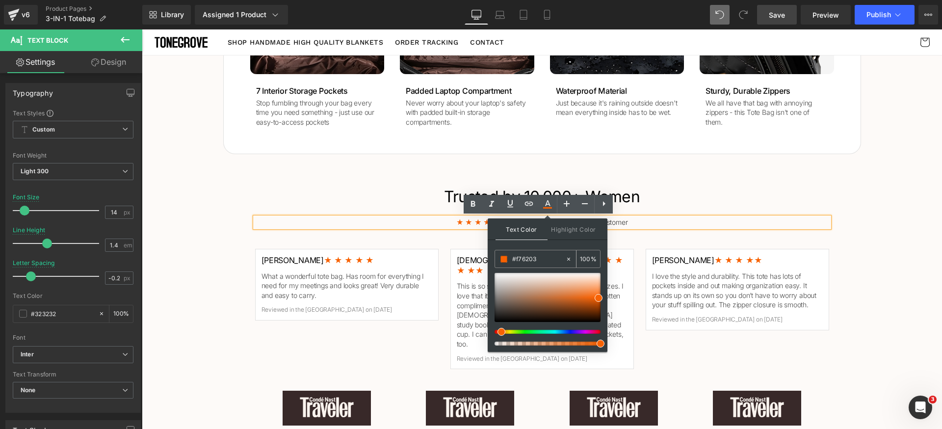
click at [551, 258] on input "#f76203" at bounding box center [538, 259] width 53 height 11
click at [878, 210] on div "Trusted by 10,000+ Women Heading ★ ★ ★ ★ ★ Rated 4.8/5 based on 10,000+ Custome…" at bounding box center [542, 309] width 800 height 256
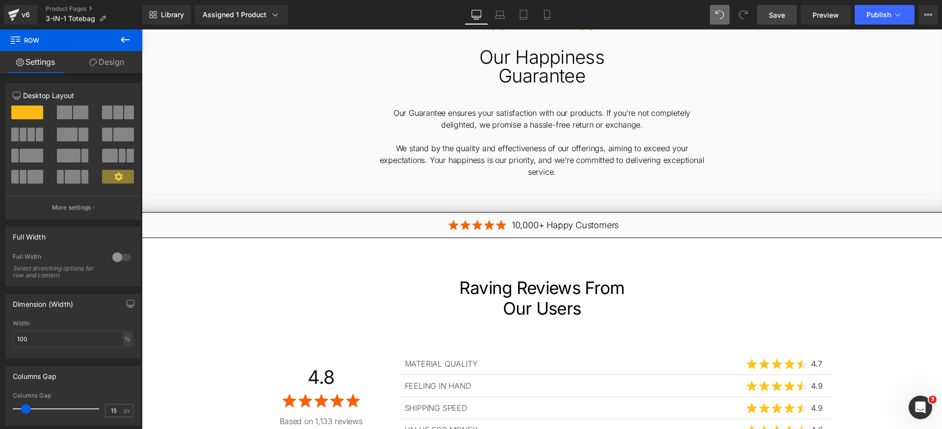
scroll to position [2567, 0]
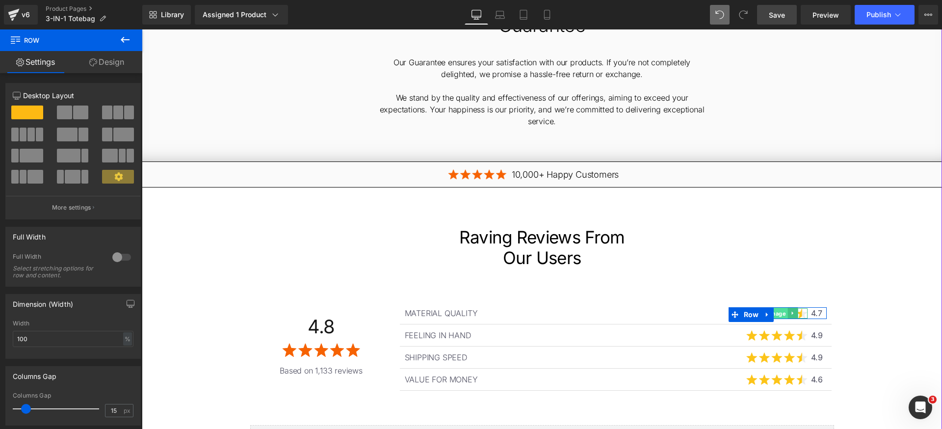
click at [781, 308] on span "Image" at bounding box center [776, 314] width 21 height 12
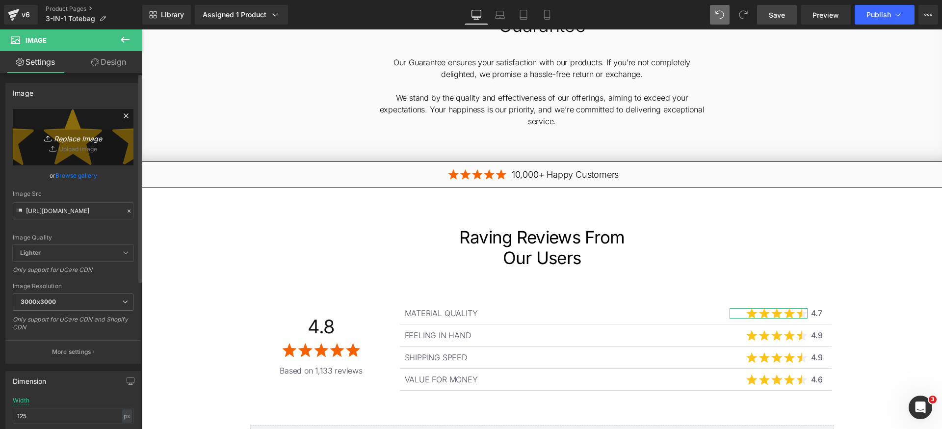
click at [84, 145] on link "Replace Image" at bounding box center [73, 137] width 121 height 56
type input "C:\fakepath\4.7 stars #f76203.svg"
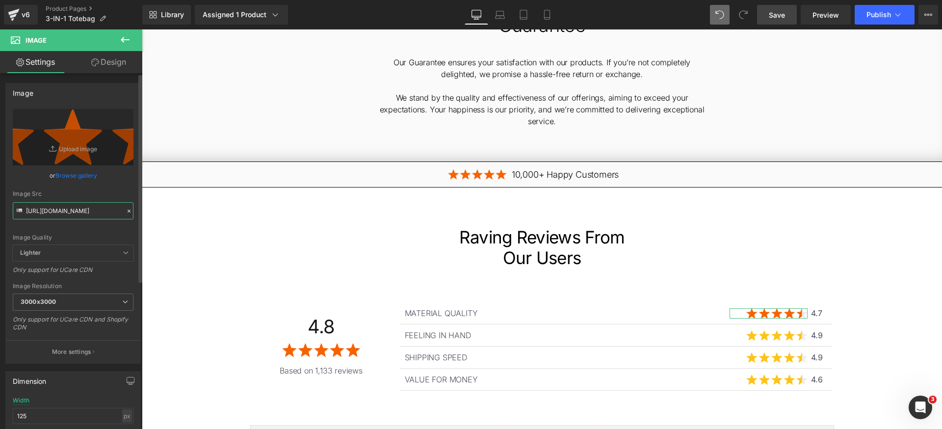
click at [99, 213] on input "https://ucarecdn.com/291eb0d8-dac7-4dd5-b1a4-78d0a5a4febe/5%20Stars%20SVG%20-01…" at bounding box center [73, 210] width 121 height 17
type input "https://ucarecdn.com/b907abaa-da17-427a-9e6e-1e5164b42fd2/4.7%20stars%20_f76203…"
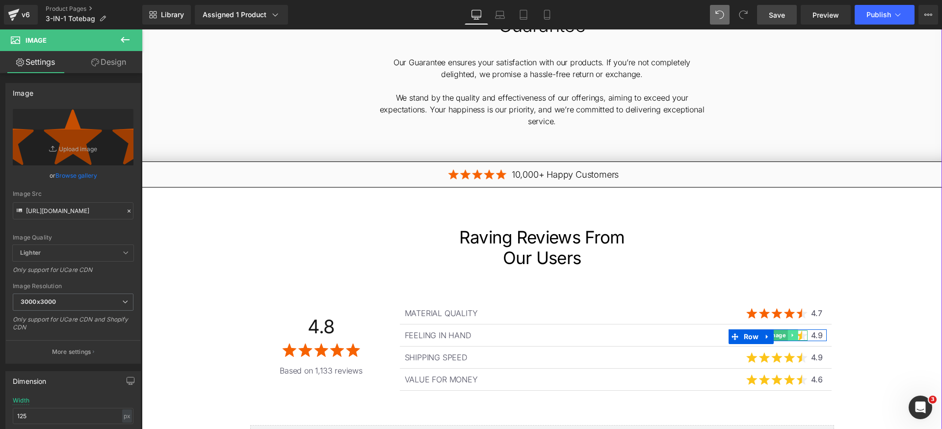
click at [788, 329] on link at bounding box center [793, 335] width 10 height 12
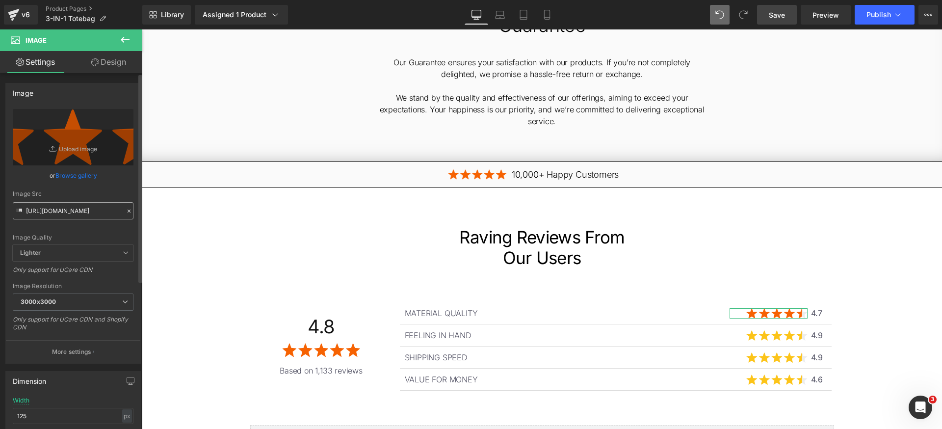
drag, startPoint x: 93, startPoint y: 210, endPoint x: 281, endPoint y: 251, distance: 192.4
click at [93, 210] on input "https://ucarecdn.com/b907abaa-da17-427a-9e6e-1e5164b42fd2/4.7%20stars%20_f76203…" at bounding box center [73, 210] width 121 height 17
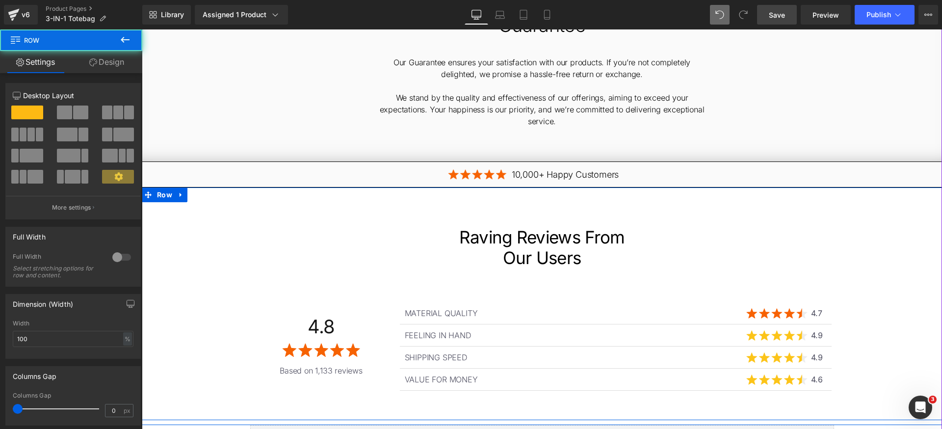
click at [876, 329] on div "Raving Reviews From Our Users Heading 4.8 Heading Image Based on 1,133 reviews …" at bounding box center [542, 311] width 800 height 169
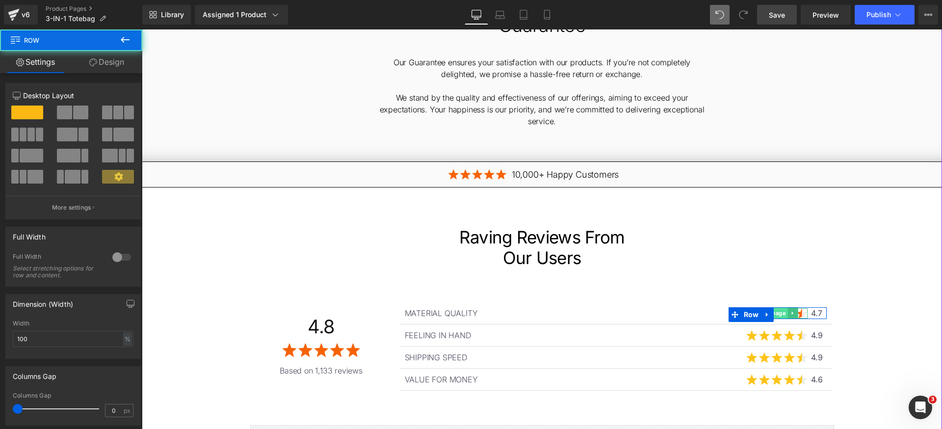
click at [777, 307] on span "Image" at bounding box center [776, 313] width 21 height 12
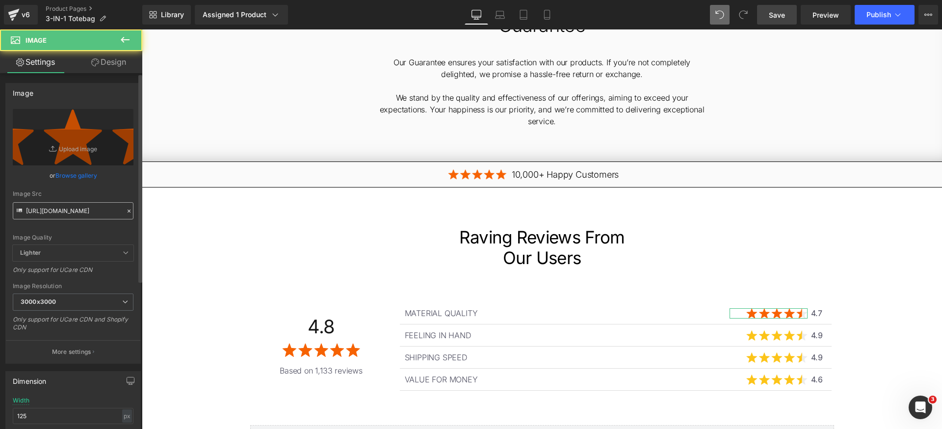
click at [61, 209] on input "https://ucarecdn.com/b907abaa-da17-427a-9e6e-1e5164b42fd2/4.7%20stars%20_f76203…" at bounding box center [73, 210] width 121 height 17
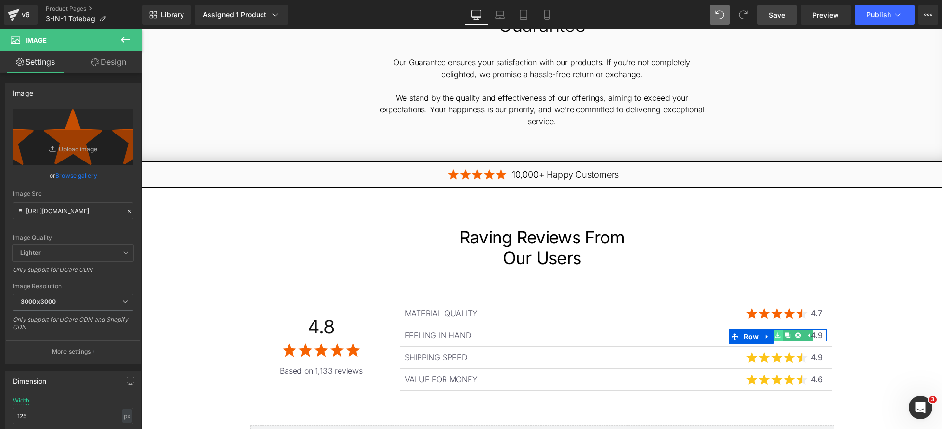
click at [776, 332] on icon at bounding box center [777, 335] width 5 height 6
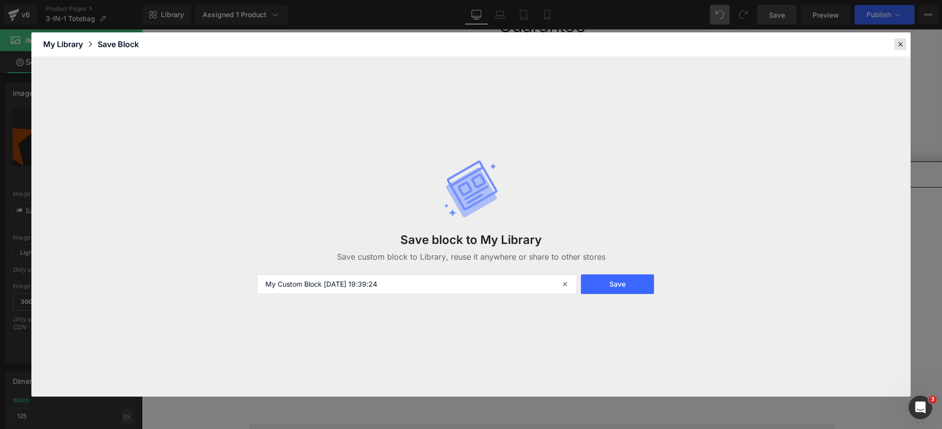
click at [905, 44] on div at bounding box center [901, 44] width 12 height 12
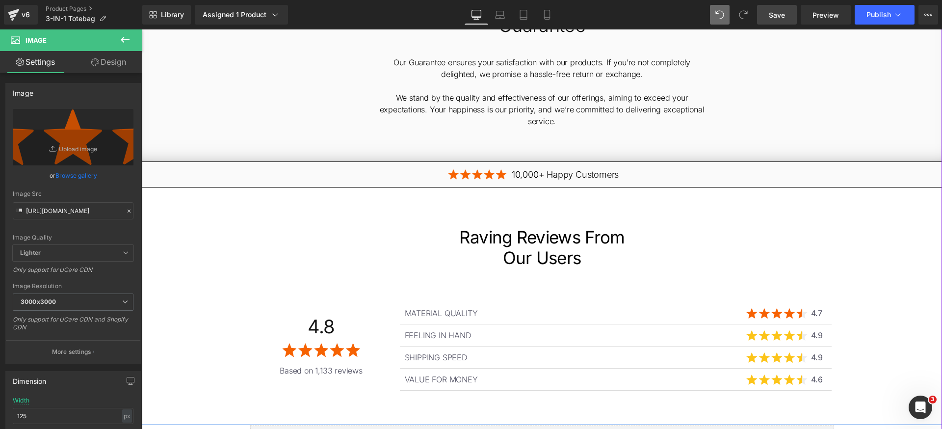
click at [888, 302] on div "Raving Reviews From Our Users Heading 4.8 Heading Image Based on 1,133 reviews …" at bounding box center [542, 311] width 800 height 169
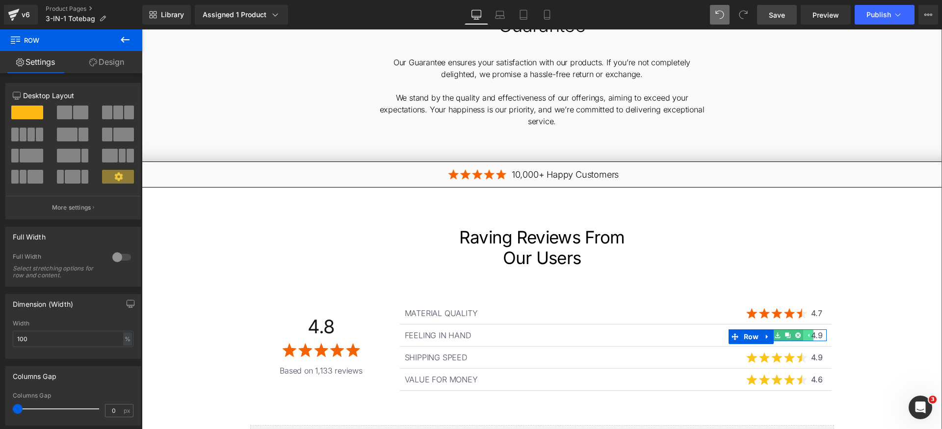
click at [808, 334] on icon at bounding box center [808, 335] width 1 height 3
click at [776, 329] on span "Image" at bounding box center [776, 335] width 21 height 12
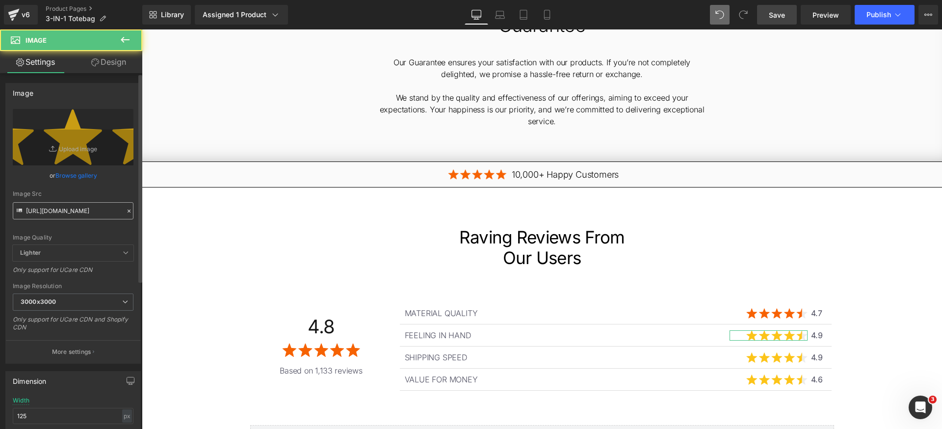
click at [100, 208] on input "https://ucarecdn.com/291eb0d8-dac7-4dd5-b1a4-78d0a5a4febe/5%20Stars%20SVG%20-01…" at bounding box center [73, 210] width 121 height 17
type input "https://ucarecdn.com/b907abaa-da17-427a-9e6e-1e5164b42fd2/4.7%20stars%20_f76203…"
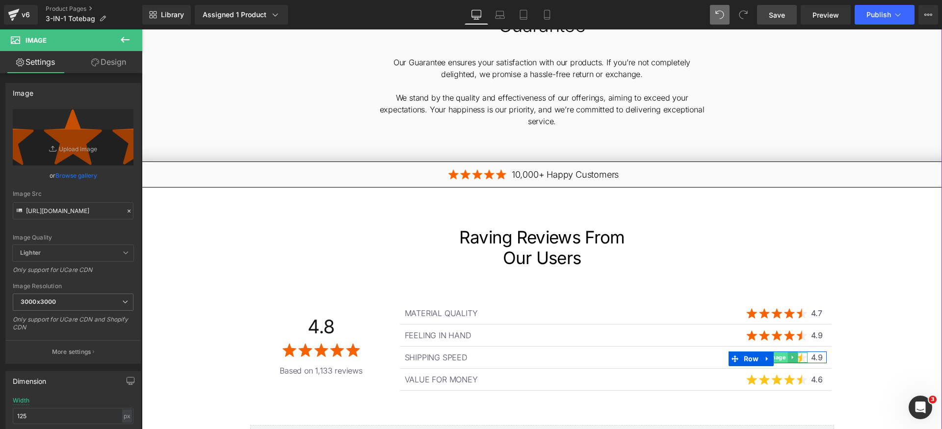
click at [773, 351] on span "Image" at bounding box center [776, 357] width 21 height 12
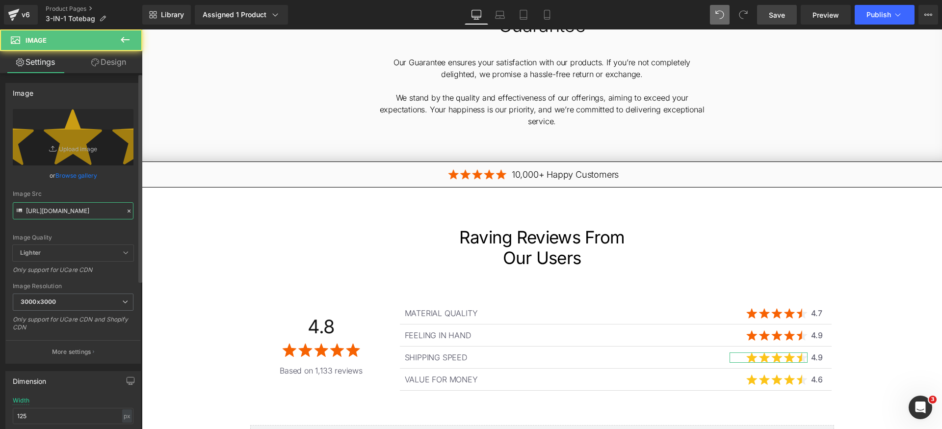
drag, startPoint x: 82, startPoint y: 212, endPoint x: 308, endPoint y: 269, distance: 232.7
click at [82, 212] on input "https://ucarecdn.com/291eb0d8-dac7-4dd5-b1a4-78d0a5a4febe/5%20Stars%20SVG%20-01…" at bounding box center [73, 210] width 121 height 17
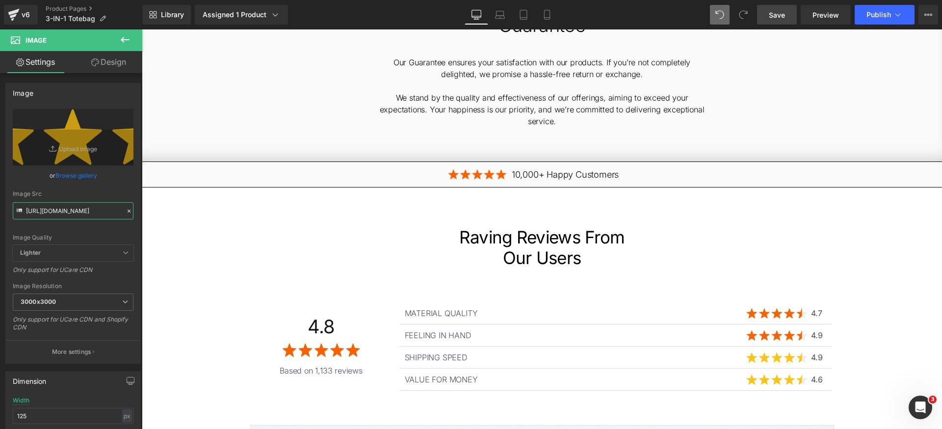
paste input "b907abaa-da17-427a-9e6e-1e5164b42fd2/4.7%20stars%20_f76203"
type input "https://ucarecdn.com/b907abaa-da17-427a-9e6e-1e5164b42fd2/4.7%20stars%20_f76203…"
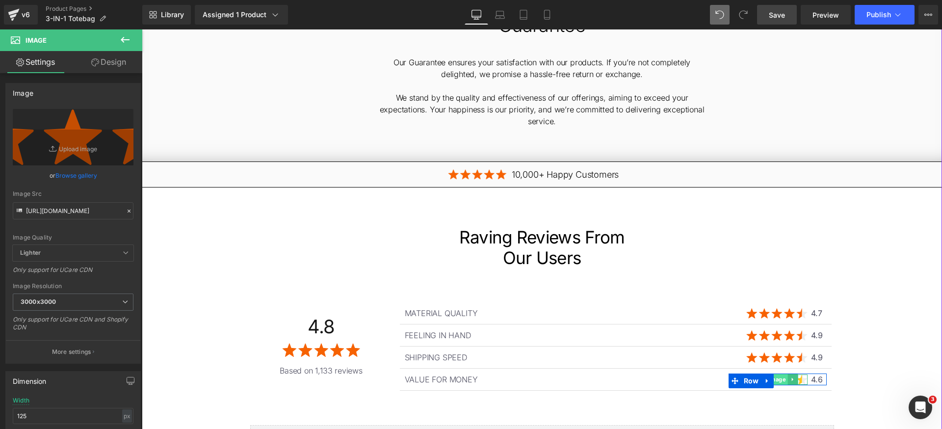
click at [772, 373] on span "Image" at bounding box center [776, 379] width 21 height 12
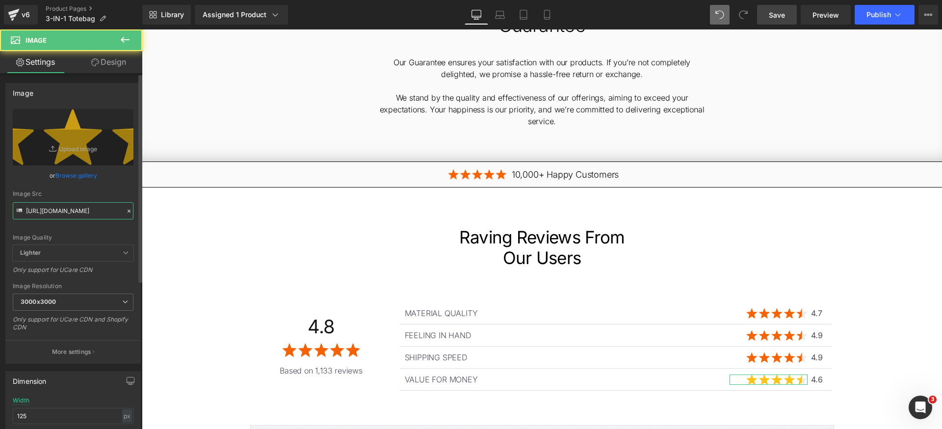
click at [66, 209] on input "https://ucarecdn.com/291eb0d8-dac7-4dd5-b1a4-78d0a5a4febe/5%20Stars%20SVG%20-01…" at bounding box center [73, 210] width 121 height 17
paste input "b907abaa-da17-427a-9e6e-1e5164b42fd2/4.7%20stars%20_f76203"
type input "https://ucarecdn.com/b907abaa-da17-427a-9e6e-1e5164b42fd2/4.7%20stars%20_f76203…"
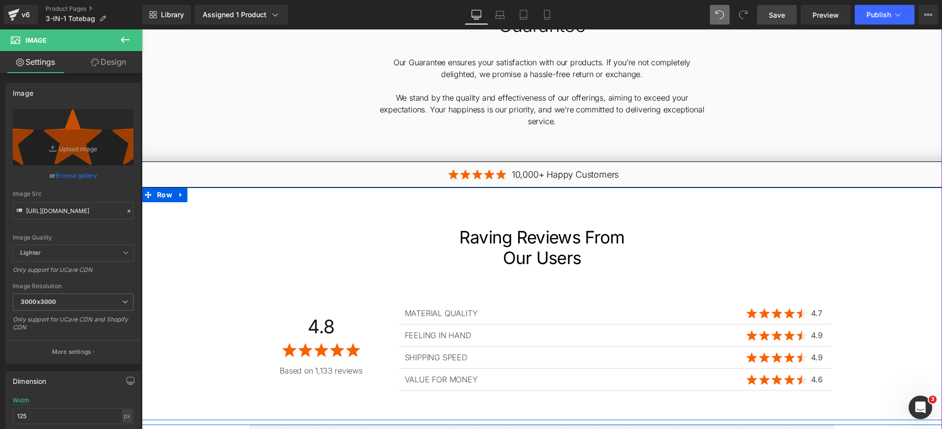
click at [919, 285] on div "Raving Reviews From Our Users Heading 4.8 Heading Image Based on 1,133 reviews …" at bounding box center [542, 311] width 800 height 169
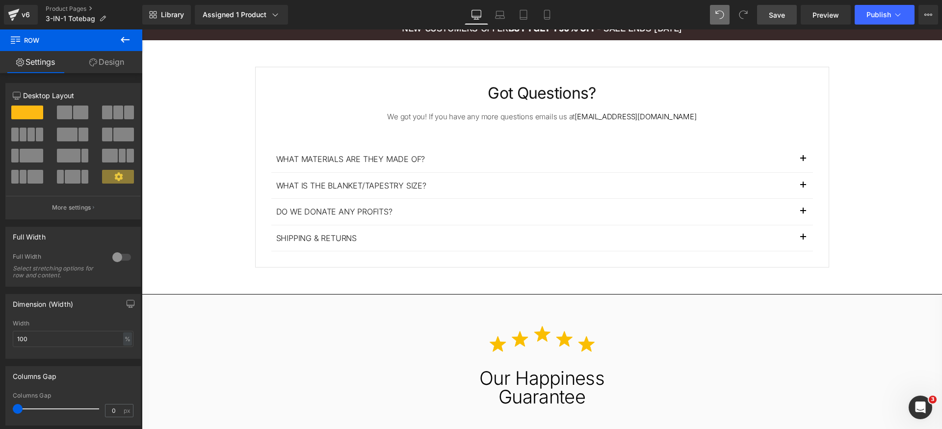
scroll to position [2318, 0]
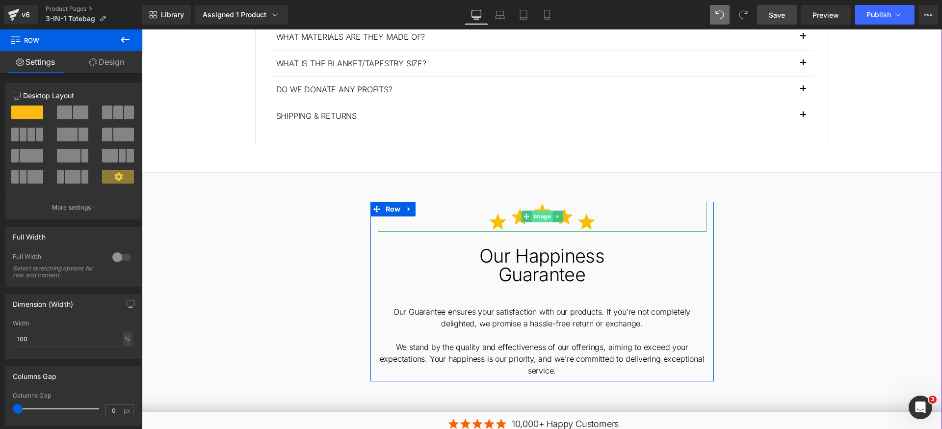
click at [531, 211] on span "Image" at bounding box center [541, 217] width 21 height 12
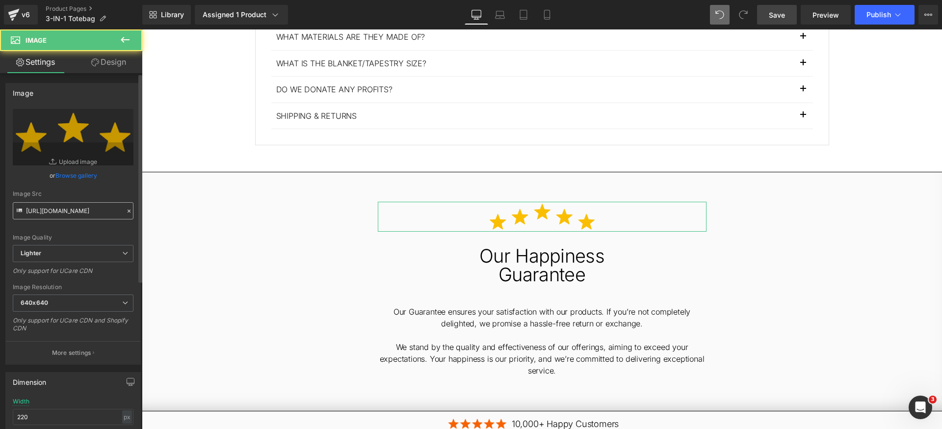
click at [93, 217] on input "https://ucarecdn.com/99821c65-9e98-4407-b56f-22ed17aabe22/-/format/auto/-/previ…" at bounding box center [73, 210] width 121 height 17
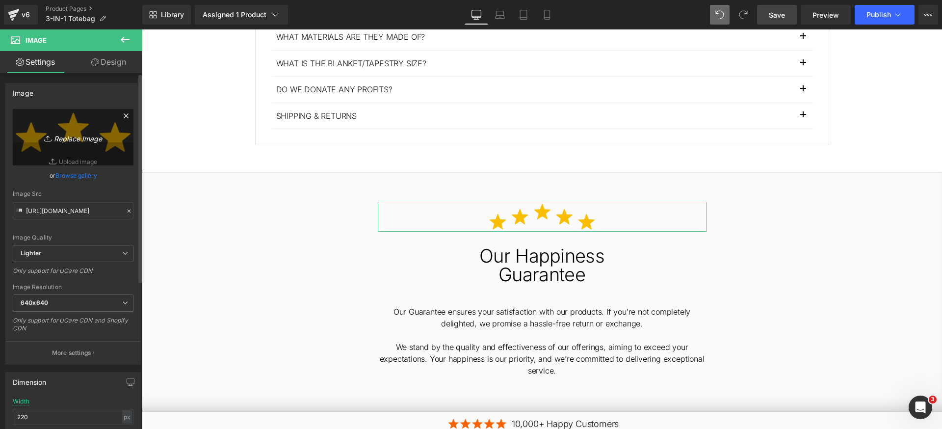
click at [86, 135] on icon "Replace Image" at bounding box center [73, 137] width 79 height 12
type input "C:\fakepath\Round Stars Orange Amazon.webp"
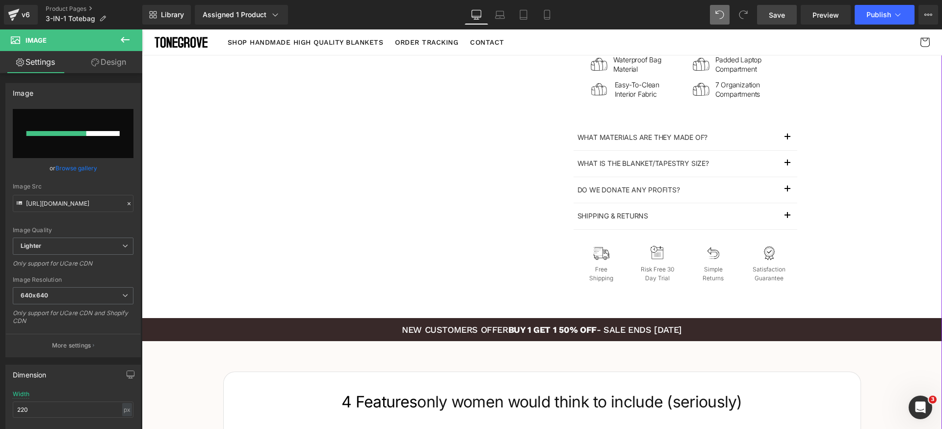
scroll to position [0, 0]
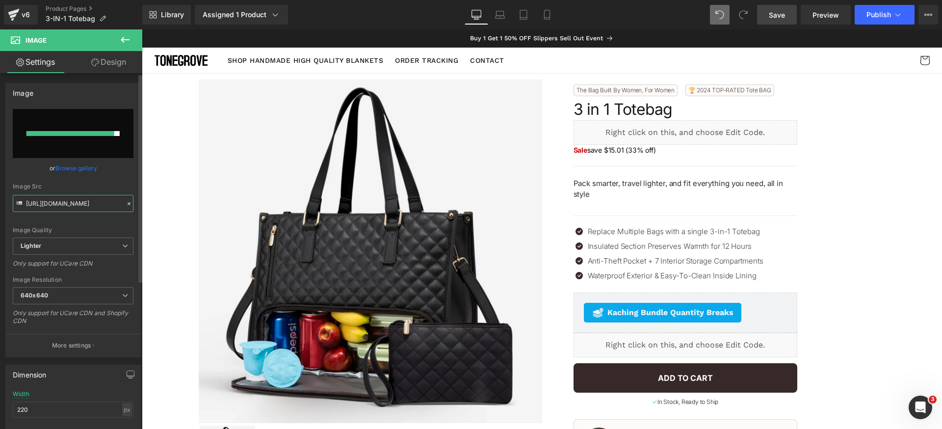
click at [88, 206] on input "https://ucarecdn.com/99821c65-9e98-4407-b56f-22ed17aabe22/-/format/auto/-/previ…" at bounding box center [73, 203] width 121 height 17
paste input "cdn.shopify.com/s/files/1/0840/6466/5909/files/Round_Stars_Orange_Amazon.webp?v…"
type input "https://cdn.shopify.com/s/files/1/0840/6466/5909/files/Round_Stars_Orange_Amazo…"
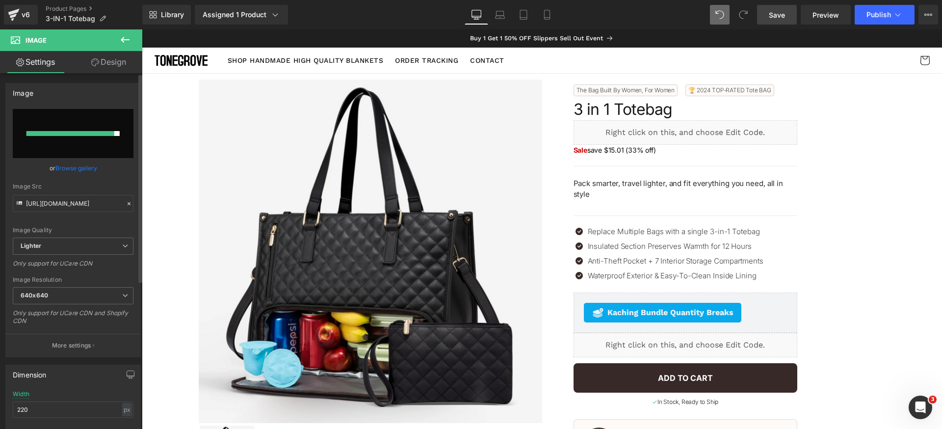
click at [92, 220] on div "Image Quality Lighter Lightest Lighter Lighter Lightest Only support for UCare …" at bounding box center [73, 173] width 121 height 129
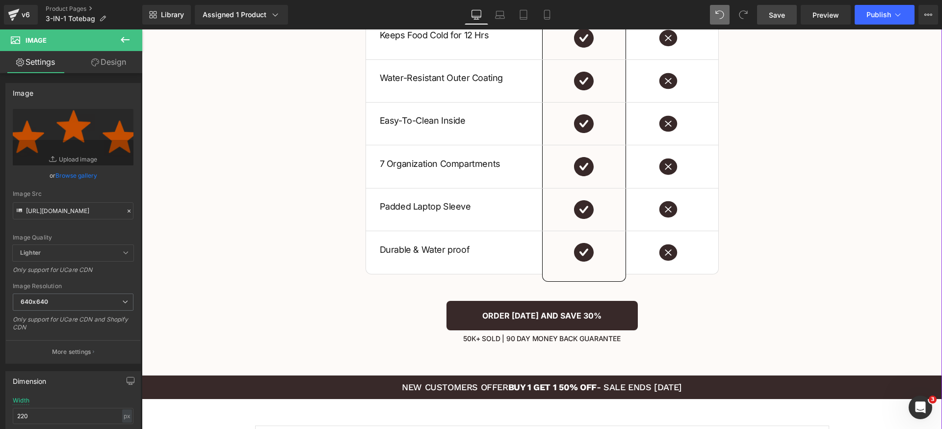
scroll to position [2291, 0]
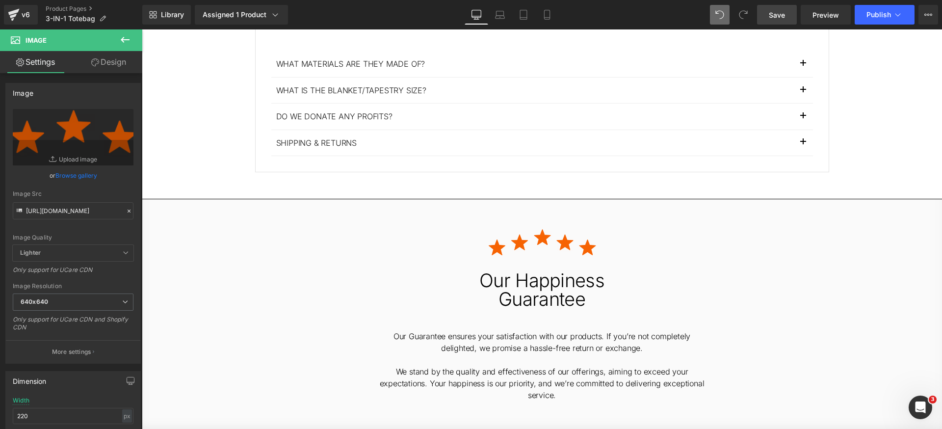
click at [782, 12] on span "Save" at bounding box center [777, 15] width 16 height 10
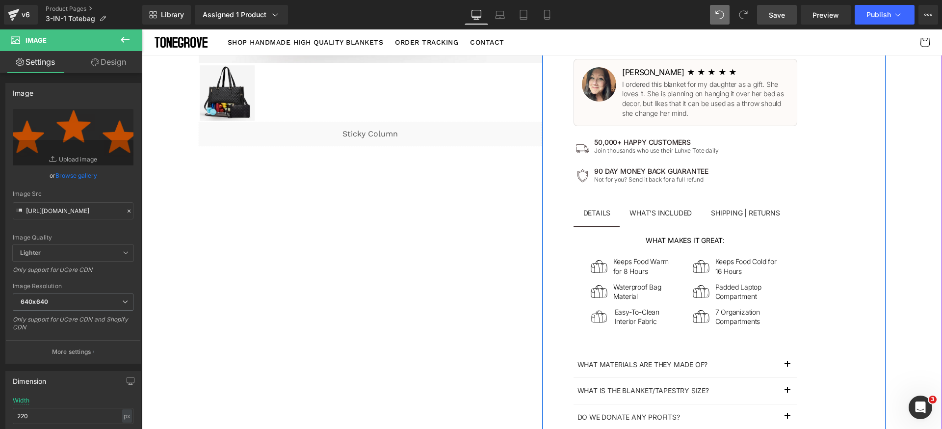
scroll to position [310, 0]
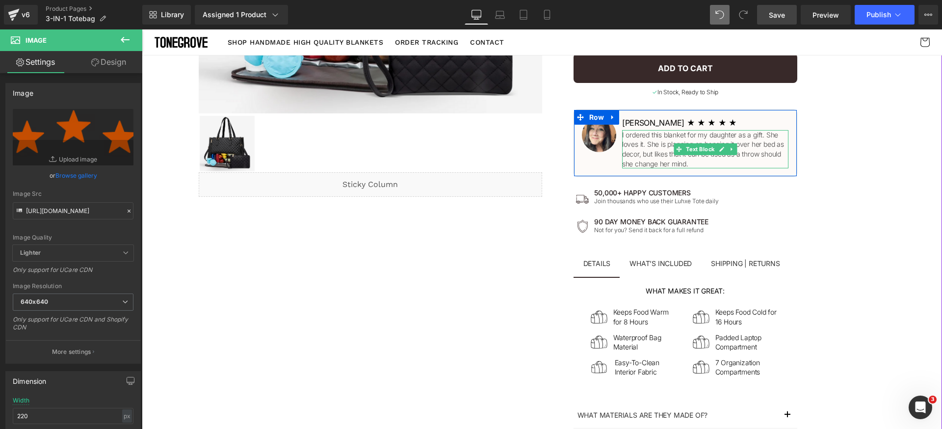
click at [652, 155] on p "I ordered this blanket for my daughter as a gift. She loves it. She is planning…" at bounding box center [705, 149] width 167 height 38
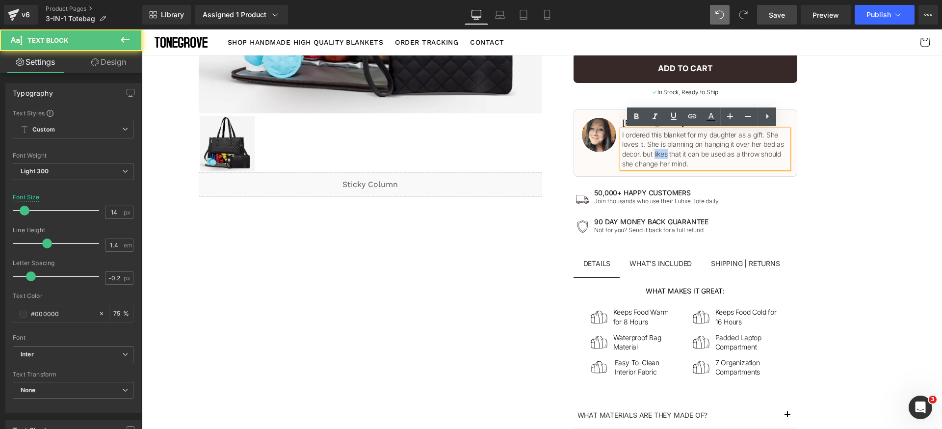
click at [652, 155] on p "I ordered this blanket for my daughter as a gift. She loves it. She is planning…" at bounding box center [705, 149] width 167 height 38
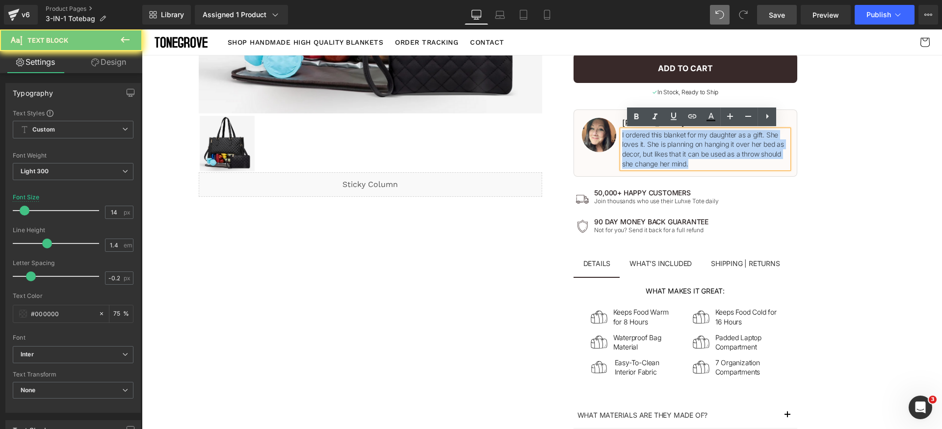
click at [652, 155] on p "I ordered this blanket for my daughter as a gift. She loves it. She is planning…" at bounding box center [705, 149] width 167 height 38
paste div
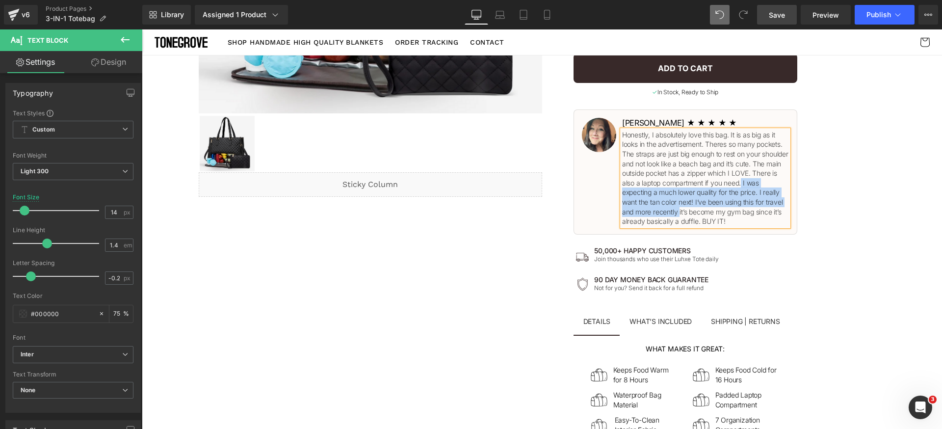
drag, startPoint x: 675, startPoint y: 214, endPoint x: 766, endPoint y: 183, distance: 95.9
click at [766, 183] on p "Honestly, I absolutely love this bag. It is as big as it looks in the advertise…" at bounding box center [705, 178] width 167 height 96
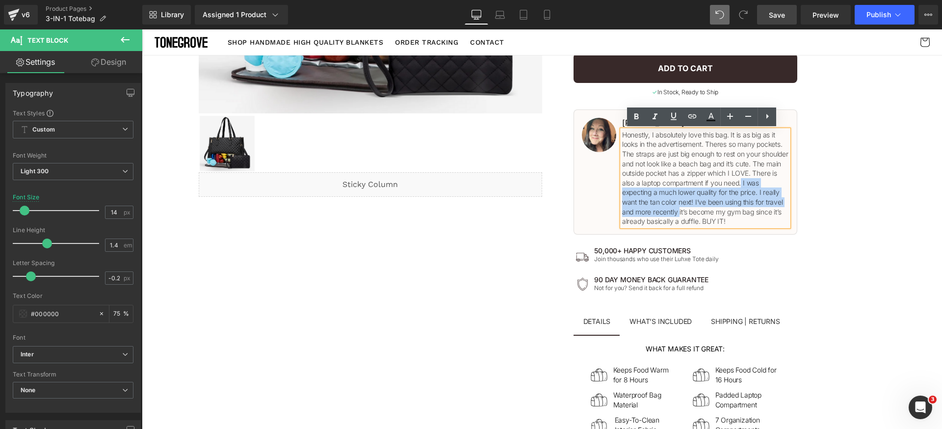
click at [685, 204] on p "Honestly, I absolutely love this bag. It is as big as it looks in the advertise…" at bounding box center [705, 178] width 167 height 96
drag, startPoint x: 677, startPoint y: 213, endPoint x: 675, endPoint y: 203, distance: 10.5
click at [675, 203] on p "Honestly, I absolutely love this bag. It is as big as it looks in the advertise…" at bounding box center [705, 178] width 167 height 96
click at [649, 212] on p "Honestly, I absolutely love this bag. It is as big as it looks in the advertise…" at bounding box center [705, 178] width 167 height 96
drag, startPoint x: 635, startPoint y: 213, endPoint x: 767, endPoint y: 184, distance: 134.7
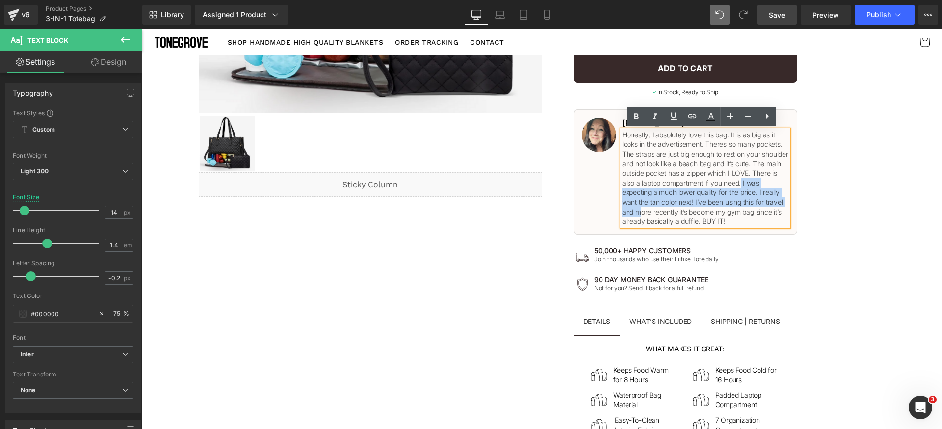
click at [767, 184] on p "Honestly, I absolutely love this bag. It is as big as it looks in the advertise…" at bounding box center [705, 178] width 167 height 96
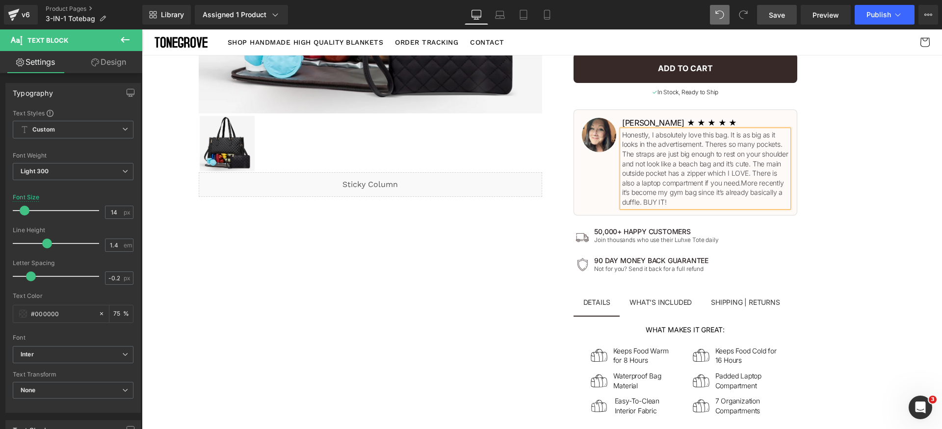
click at [767, 183] on p "Honestly, I absolutely love this bag. It is as big as it looks in the advertise…" at bounding box center [705, 168] width 167 height 77
click at [812, 192] on div "The Bag Built By Women, For Women Text Block 🏆 2024 TOP-RATED Tote BAG Text Blo…" at bounding box center [713, 189] width 343 height 839
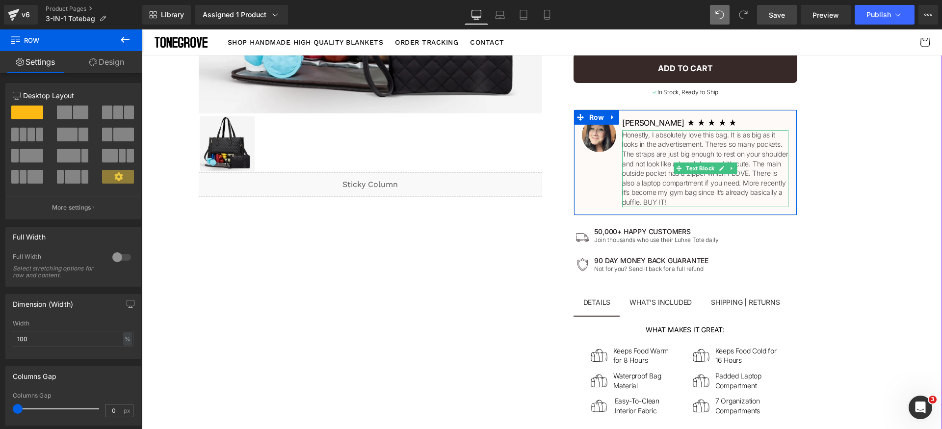
click at [782, 162] on p "Honestly, I absolutely love this bag. It is as big as it looks in the advertise…" at bounding box center [705, 168] width 167 height 77
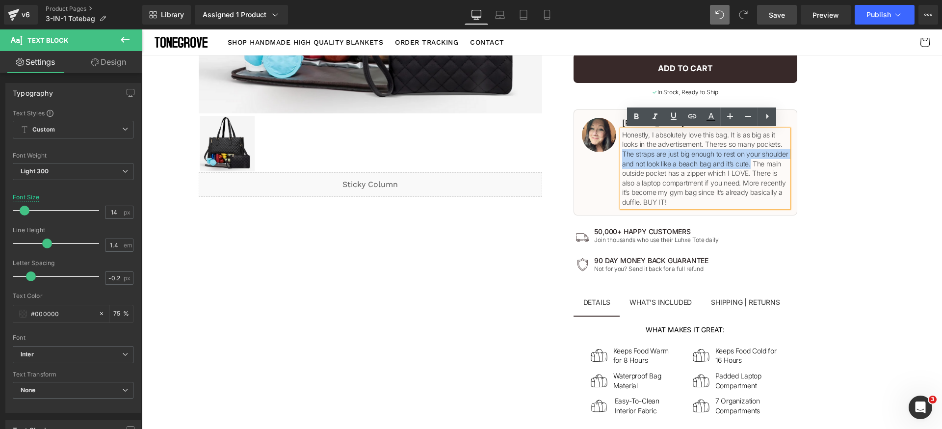
drag, startPoint x: 784, startPoint y: 163, endPoint x: 619, endPoint y: 153, distance: 164.7
click at [622, 153] on p "Honestly, I absolutely love this bag. It is as big as it looks in the advertise…" at bounding box center [705, 168] width 167 height 77
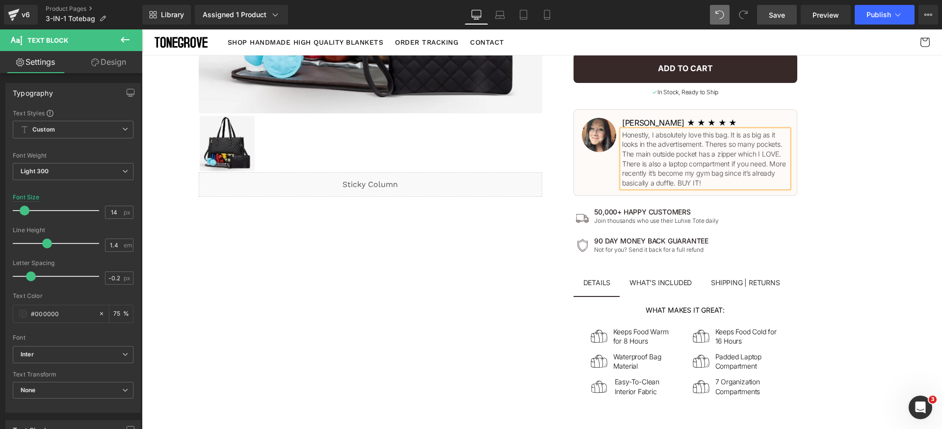
click at [856, 165] on div "The Bag Built By Women, For Women Text Block 🏆 2024 TOP-RATED Tote BAG Text Blo…" at bounding box center [713, 179] width 343 height 819
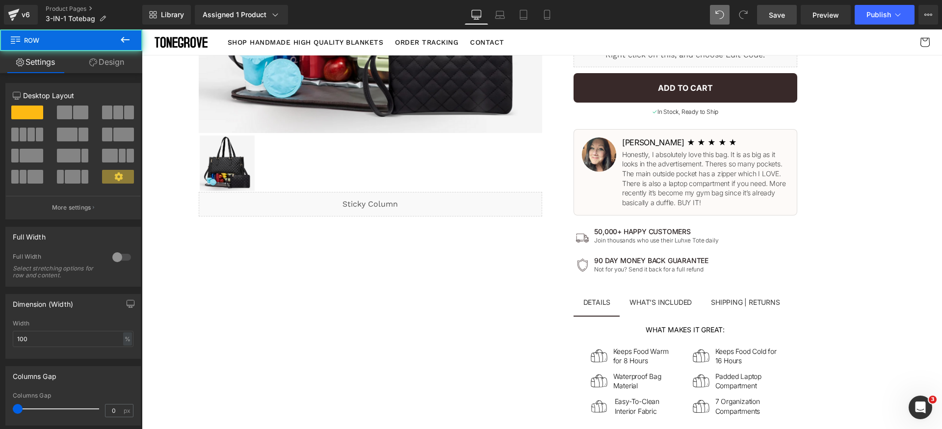
scroll to position [284, 0]
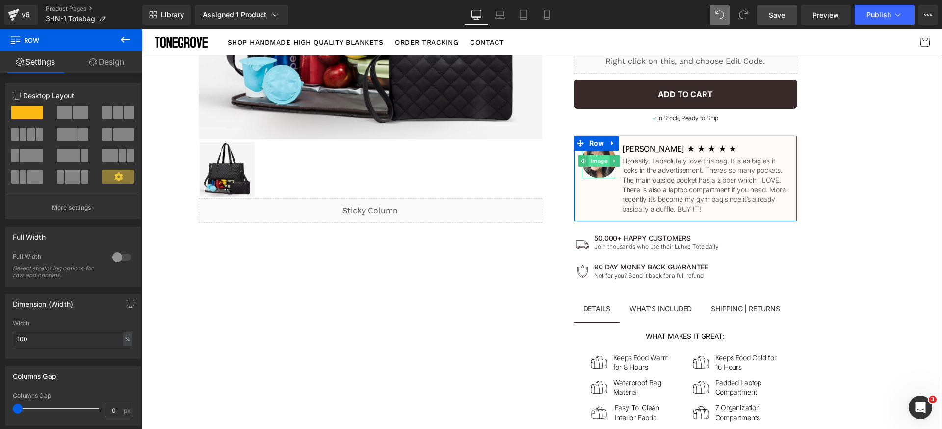
click at [594, 166] on span "Image" at bounding box center [598, 161] width 21 height 12
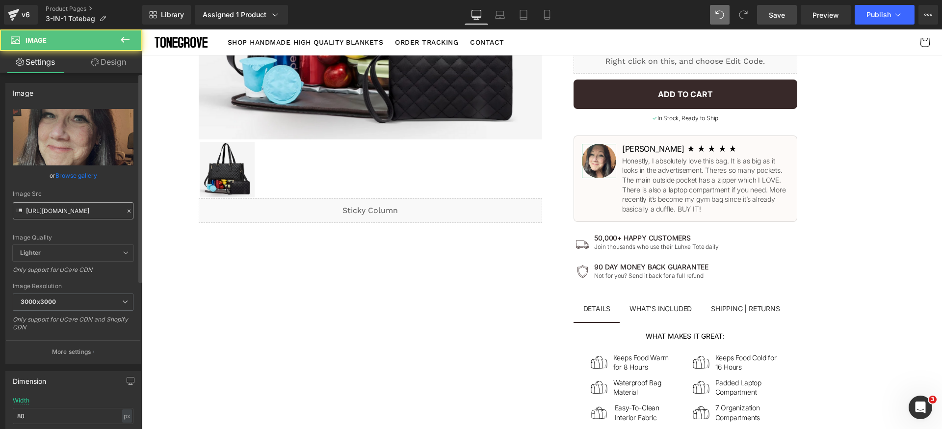
click at [72, 212] on input "https://scontent-lga3-2.xx.fbcdn.net/v/t1.6435-9/189455091_889290184967192_3055…" at bounding box center [73, 210] width 121 height 17
type input "https://www.amazon.com/avatar/default/amzn1.account.AHSISXDIGRTFO6EIM76FP2NI7VG…"
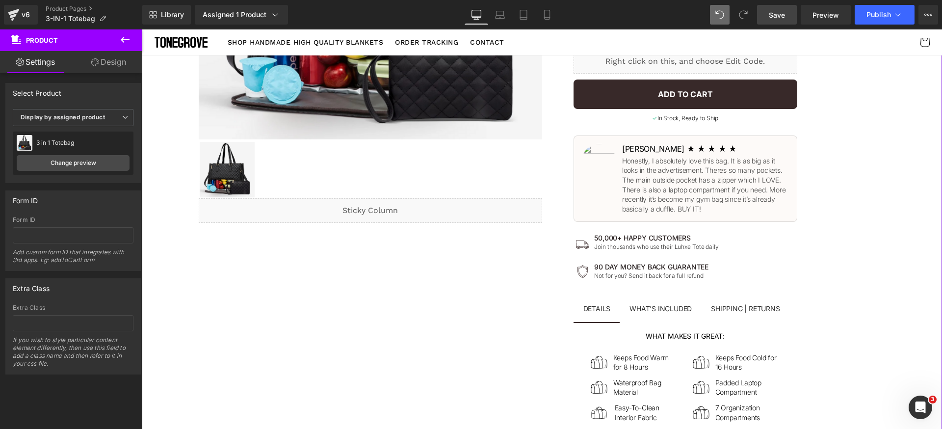
scroll to position [277, 0]
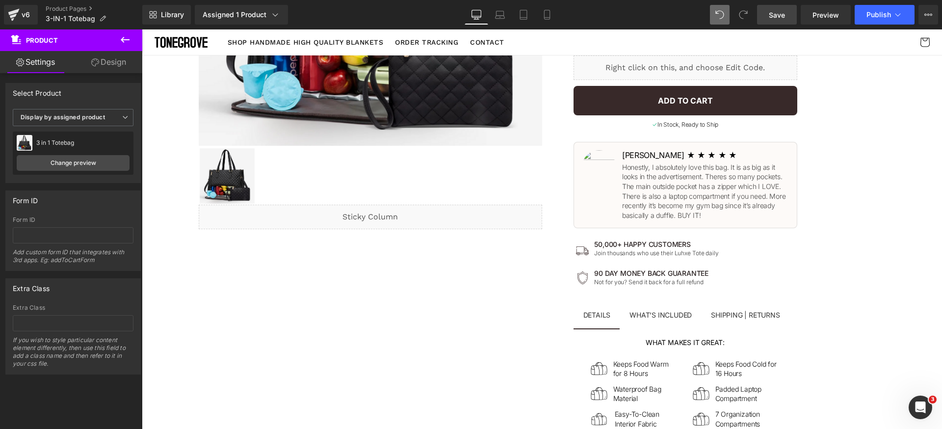
drag, startPoint x: 780, startPoint y: 17, endPoint x: 673, endPoint y: 150, distance: 170.7
click at [780, 17] on span "Save" at bounding box center [777, 15] width 16 height 10
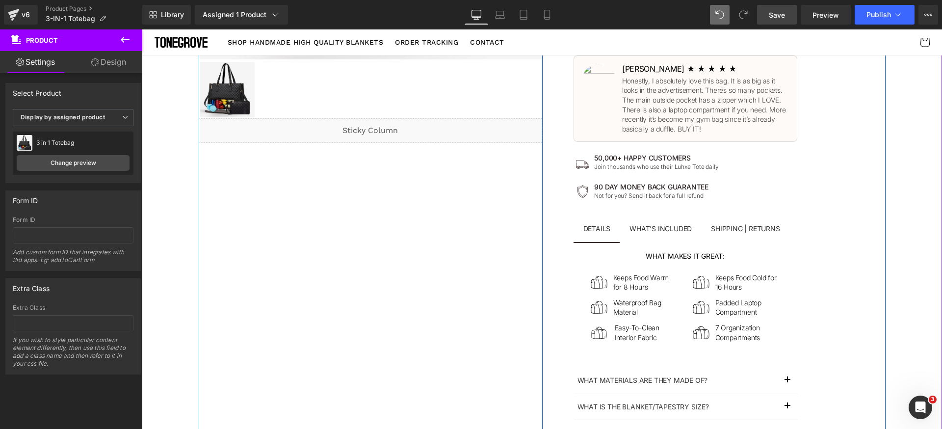
scroll to position [464, 0]
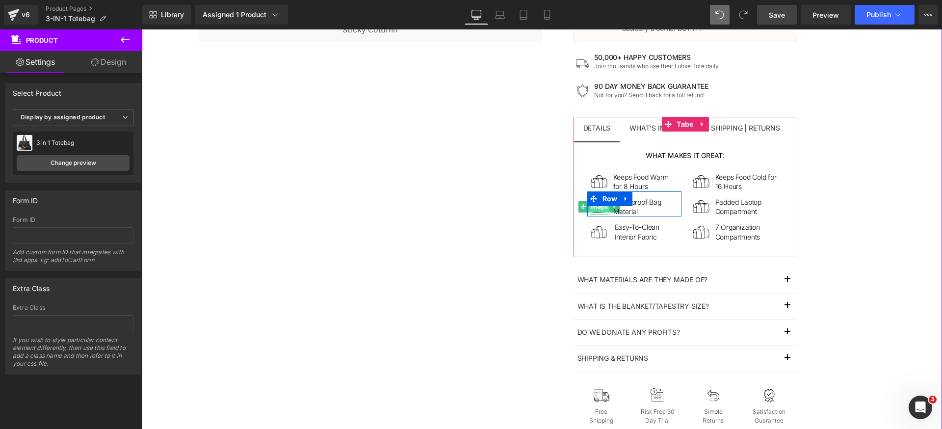
click at [597, 210] on span "Image" at bounding box center [598, 207] width 21 height 12
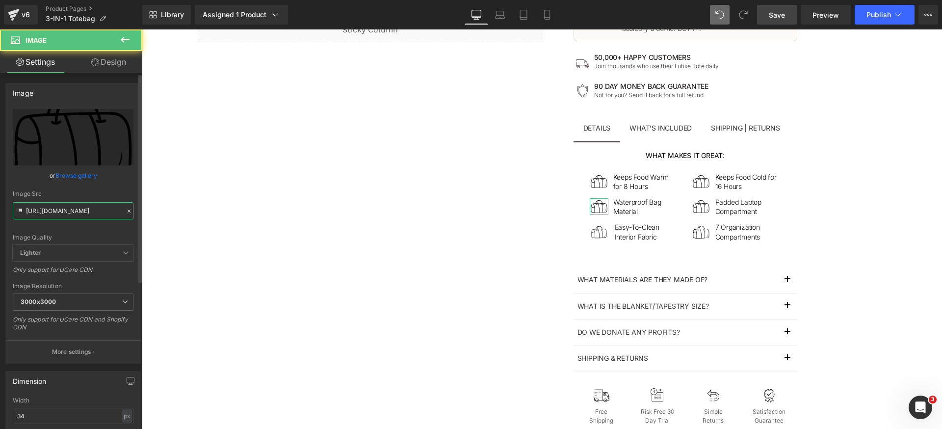
click at [92, 204] on input "https://luhxe.com/cdn/shop/files/gempages_536505205483635921-2562b098-c83c-4835…" at bounding box center [73, 210] width 121 height 17
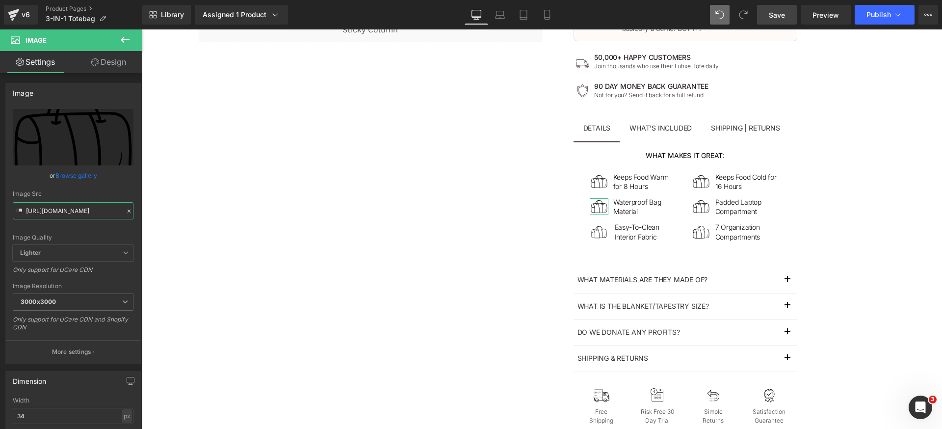
paste input "c670aac3-2b03-4e74-aeb1-a5ce5398e914.svg?v=3065577356329844293"
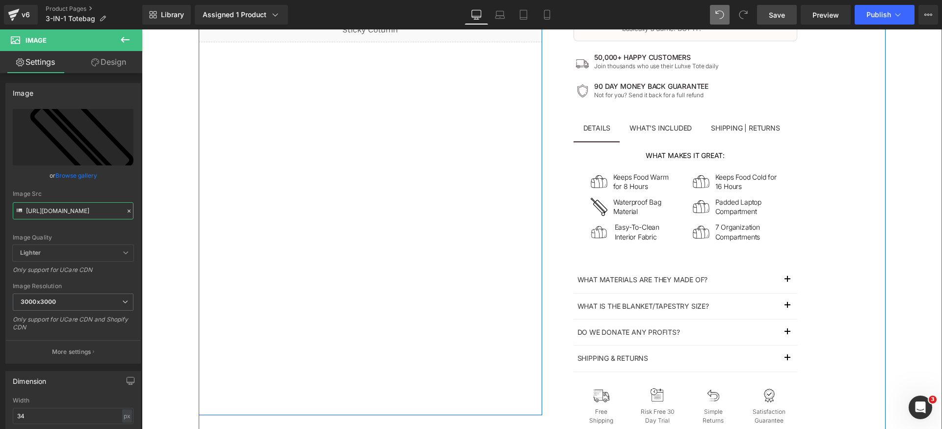
type input "https://luhxe.com/cdn/shop/files/gempages_536505205483635921-c670aac3-2b03-4e74…"
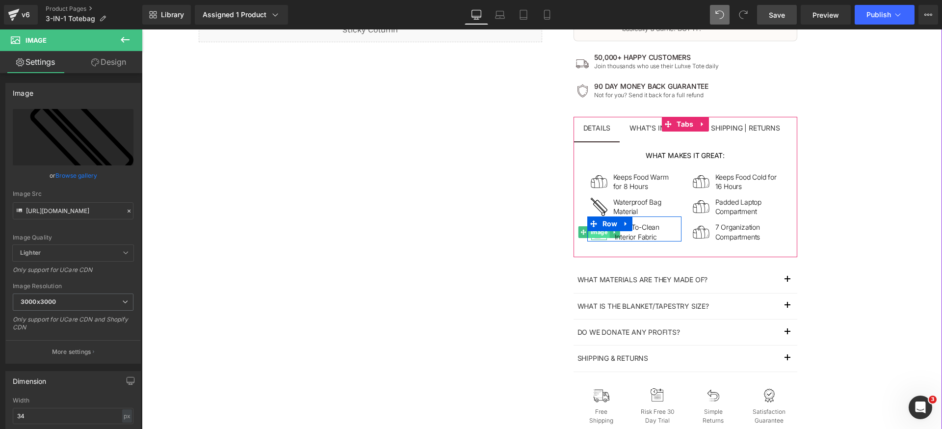
click at [596, 233] on span "Image" at bounding box center [598, 232] width 21 height 12
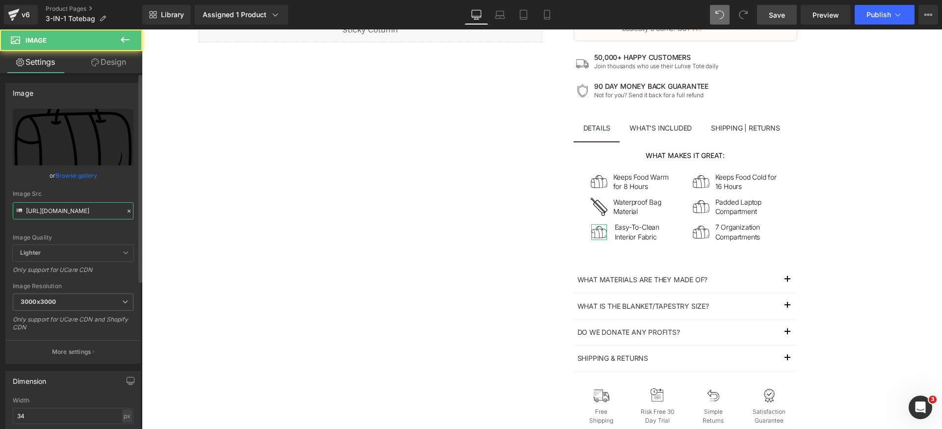
click at [97, 208] on input "https://luhxe.com/cdn/shop/files/gempages_536505205483635921-2562b098-c83c-4835…" at bounding box center [73, 210] width 121 height 17
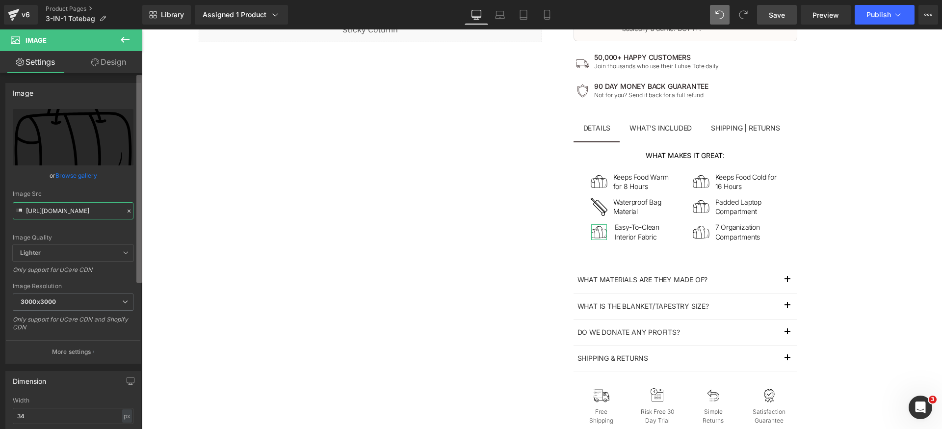
paste input "7ca2de0b-4391-4aed-8421-a5e6e3c73630.svg?v=10258099582582126949"
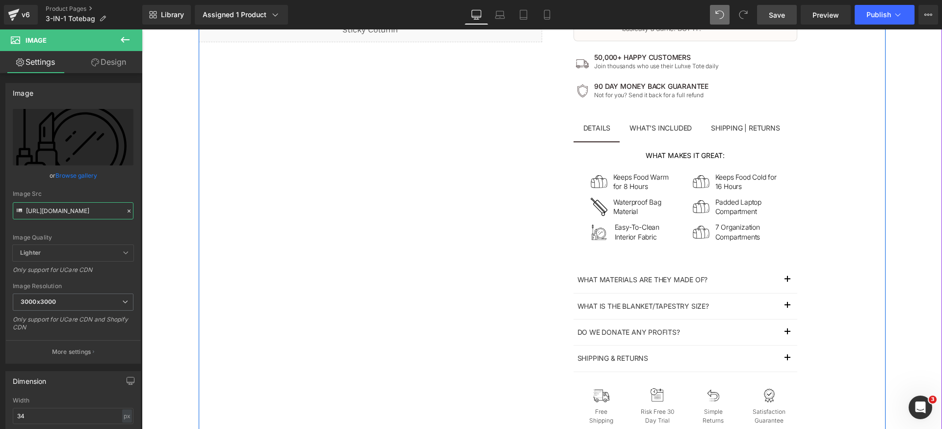
type input "https://luhxe.com/cdn/shop/files/gempages_536505205483635921-7ca2de0b-4391-4aed…"
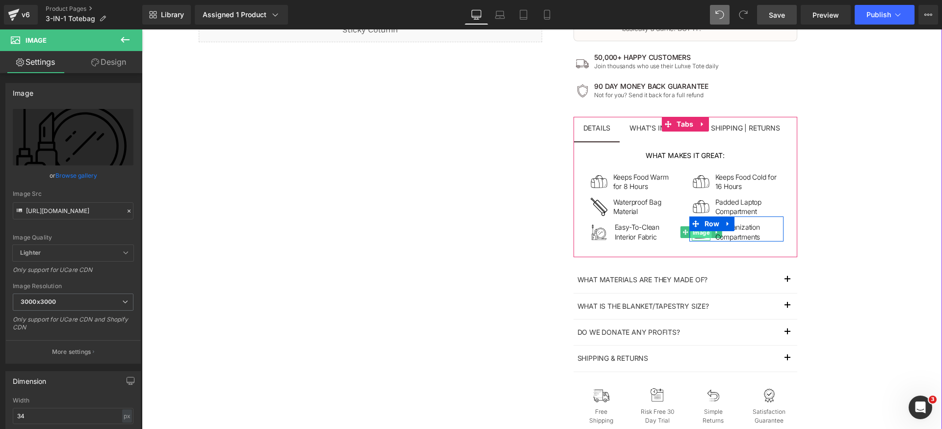
click at [697, 231] on span "Image" at bounding box center [700, 232] width 21 height 12
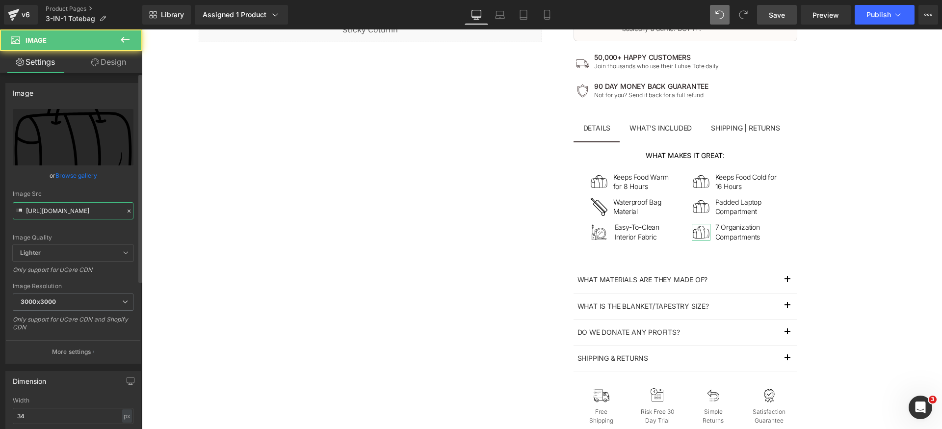
click at [93, 212] on input "https://luhxe.com/cdn/shop/files/gempages_536505205483635921-2562b098-c83c-4835…" at bounding box center [73, 210] width 121 height 17
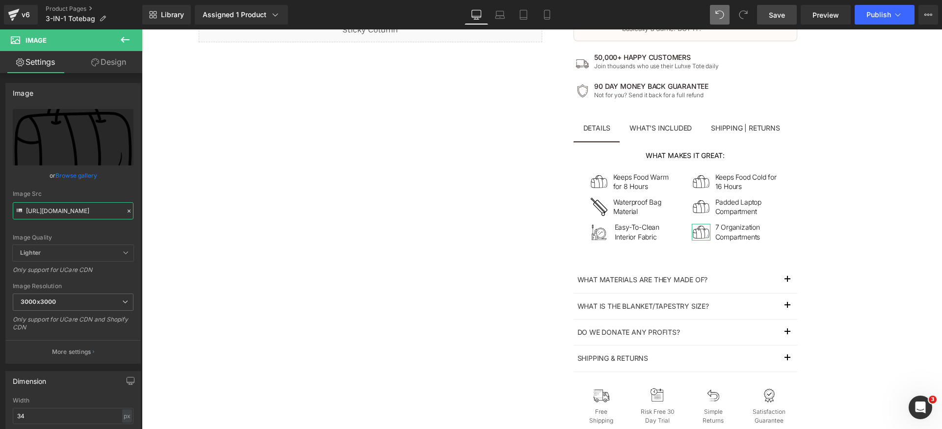
paste input "534e355e-9e96-4209-b058-30b9b15a1181.svg?v=3478907683475676988"
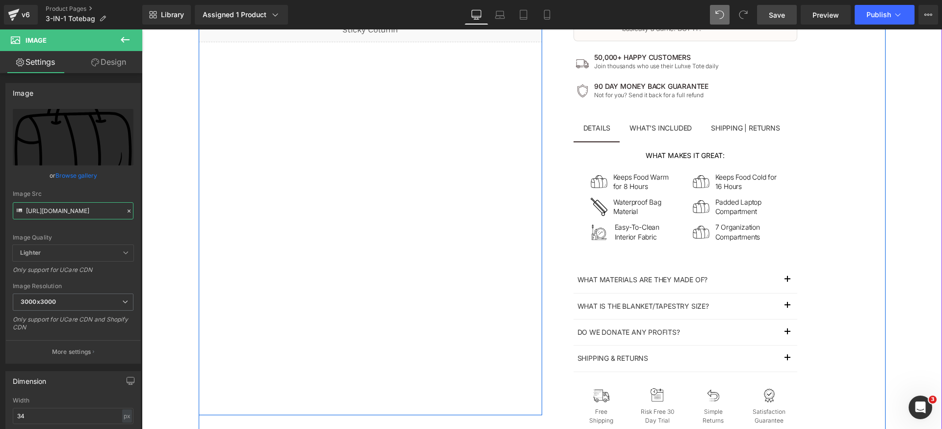
type input "https://luhxe.com/cdn/shop/files/gempages_536505205483635921-534e355e-9e96-4209…"
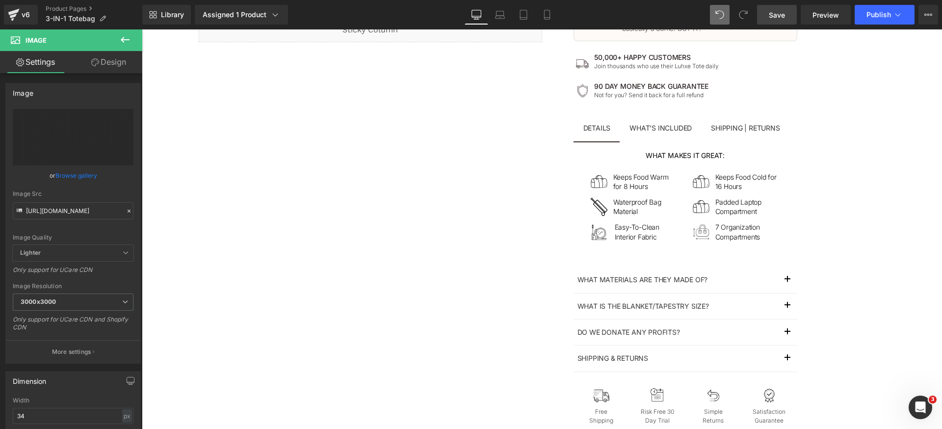
scroll to position [0, 0]
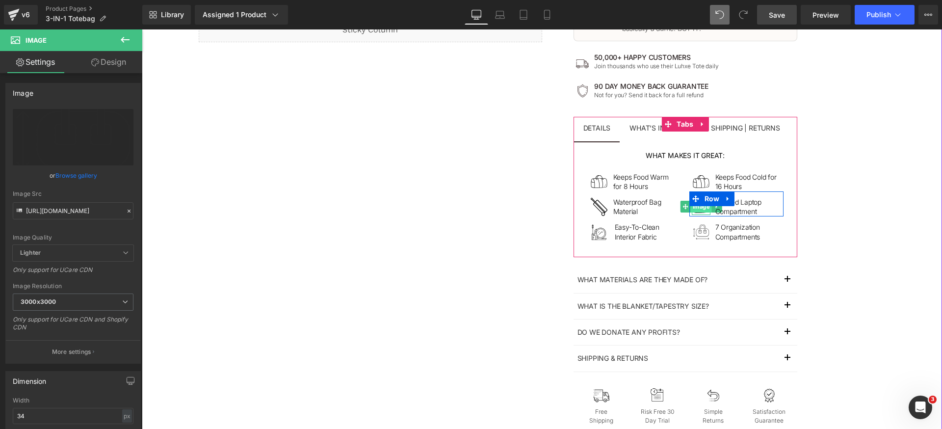
click at [699, 207] on span "Image" at bounding box center [700, 207] width 21 height 12
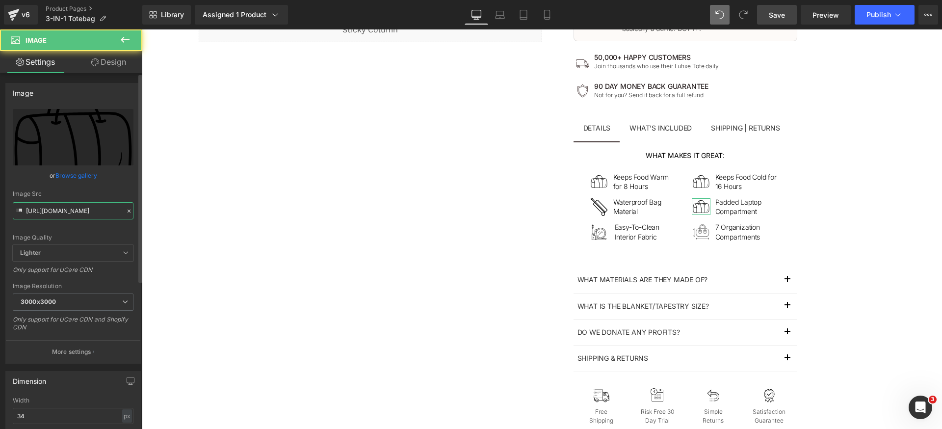
click at [74, 212] on input "https://luhxe.com/cdn/shop/files/gempages_536505205483635921-2562b098-c83c-4835…" at bounding box center [73, 210] width 121 height 17
paste input "a1e41202-12d2-48cf-b5a3-3e6625d60d6a.svg?v=14645590736039852474"
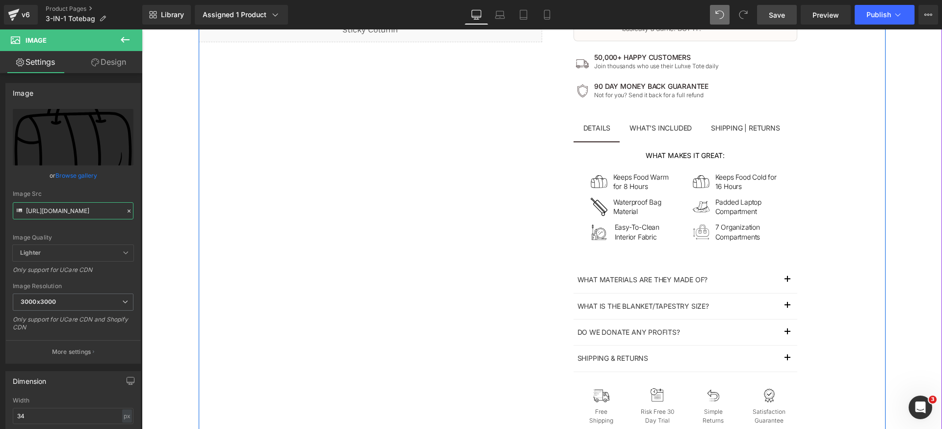
type input "https://luhxe.com/cdn/shop/files/gempages_536505205483635921-a1e41202-12d2-48cf…"
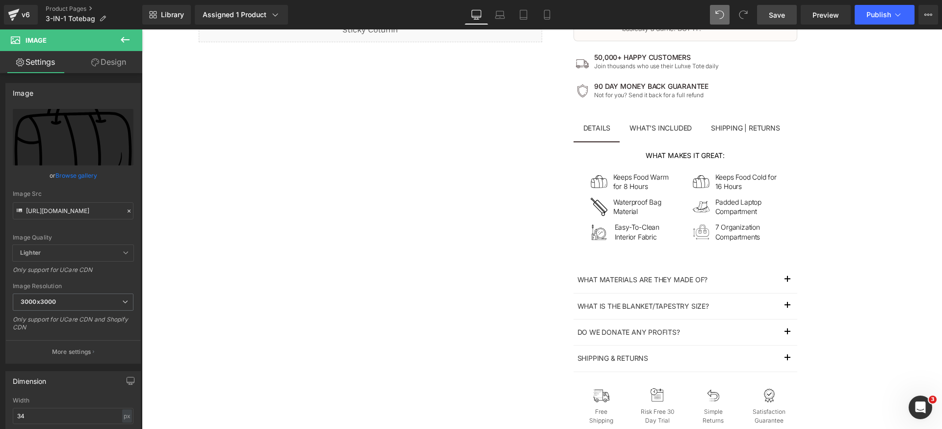
scroll to position [0, 0]
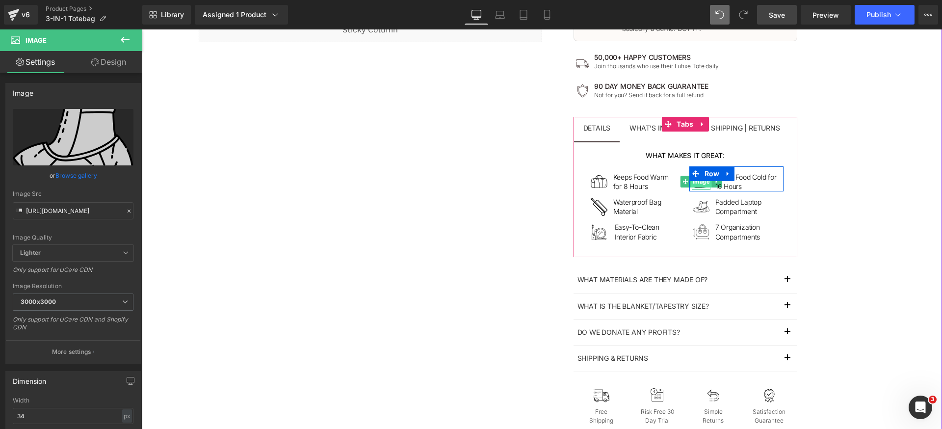
click at [698, 184] on span "Image" at bounding box center [700, 182] width 21 height 12
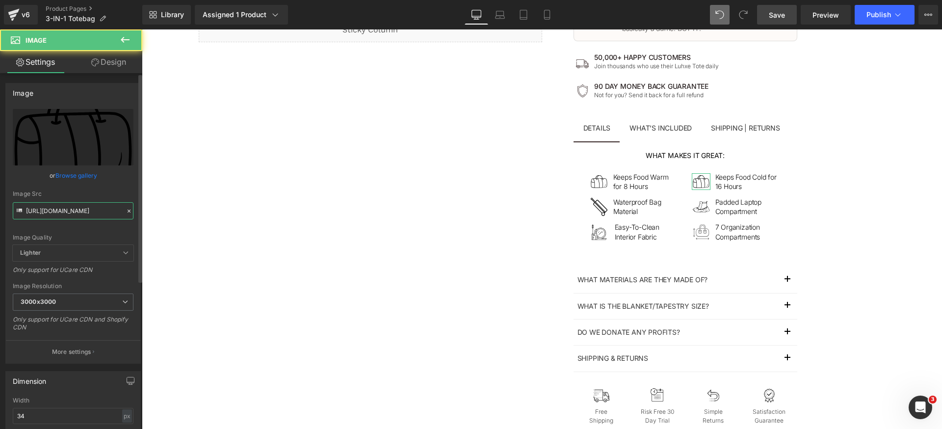
click at [78, 210] on input "https://luhxe.com/cdn/shop/files/gempages_536505205483635921-2562b098-c83c-4835…" at bounding box center [73, 210] width 121 height 17
paste input "80f8e0a0-0fa5-49bd-a31c-18b225e03361.svg?v=6224094688705618571"
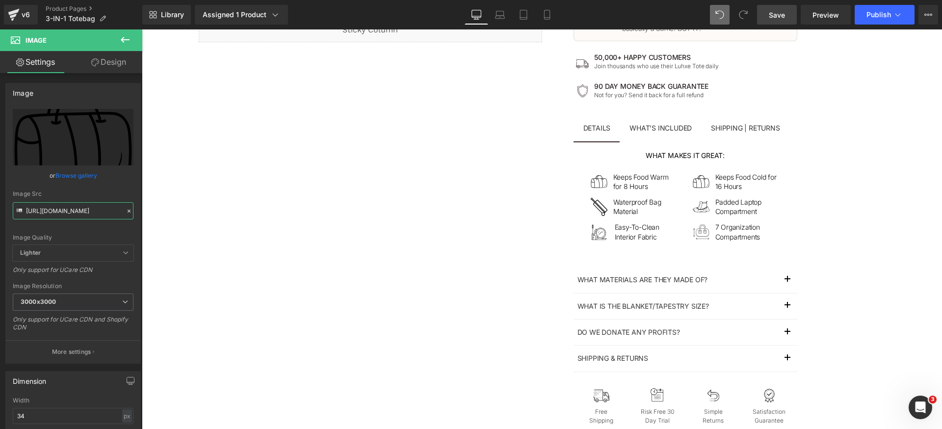
scroll to position [0, 308]
type input "https://luhxe.com/cdn/shop/files/gempages_536505205483635921-80f8e0a0-0fa5-49bd…"
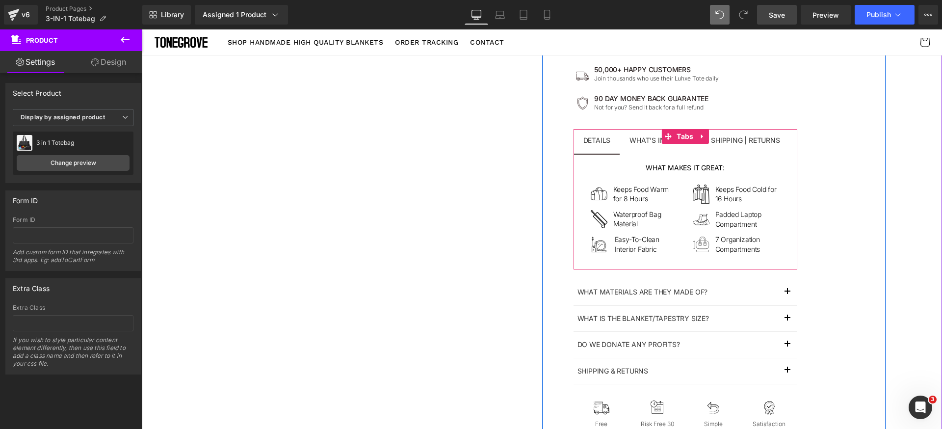
click at [662, 144] on span "What’s included Text Block" at bounding box center [661, 141] width 82 height 25
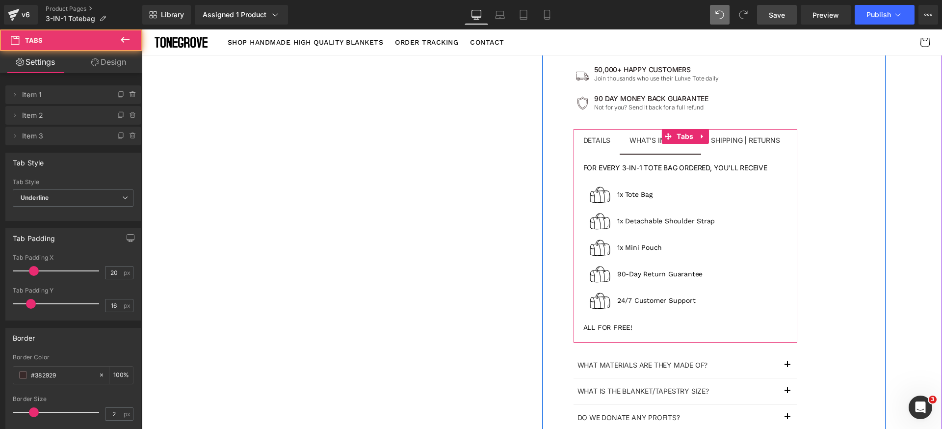
click at [746, 146] on span "Shipping | Returns Text Block" at bounding box center [745, 141] width 88 height 25
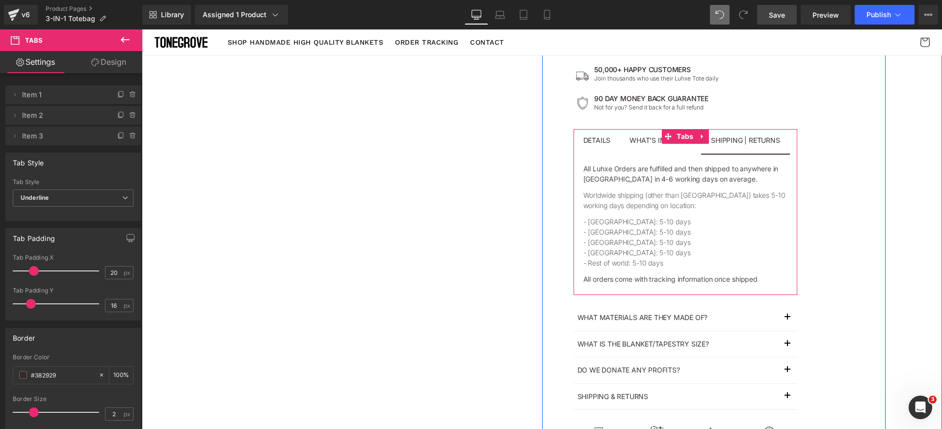
click at [631, 141] on div "What’s included" at bounding box center [661, 140] width 62 height 7
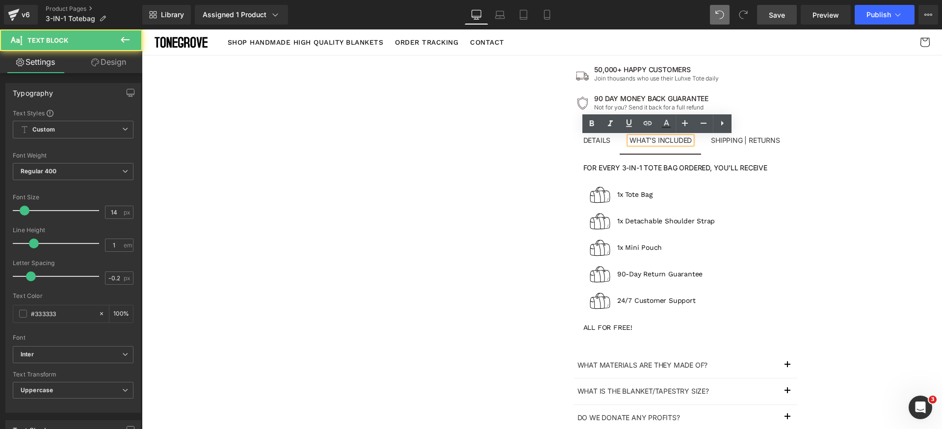
click at [852, 240] on div "The Bag Built By Women, For Women Text Block 🏆 2024 TOP-RATED Tote BAG Text Blo…" at bounding box center [713, 74] width 343 height 892
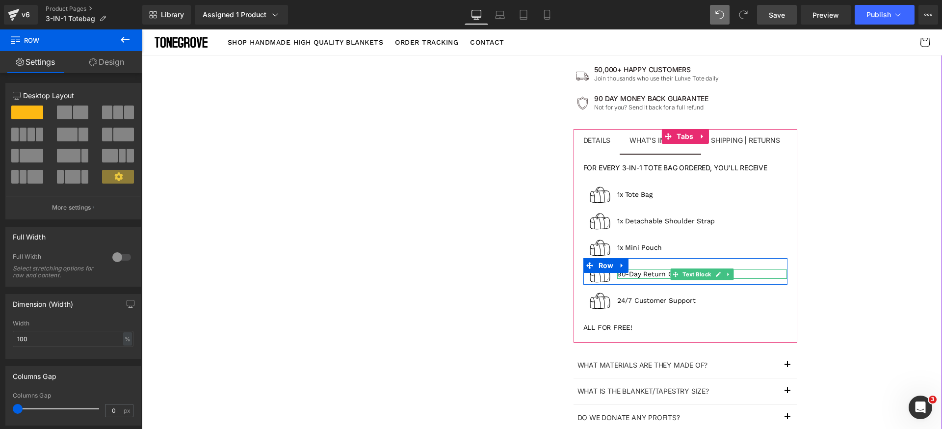
click at [650, 275] on p "90-Day Return Guarantee" at bounding box center [702, 274] width 170 height 10
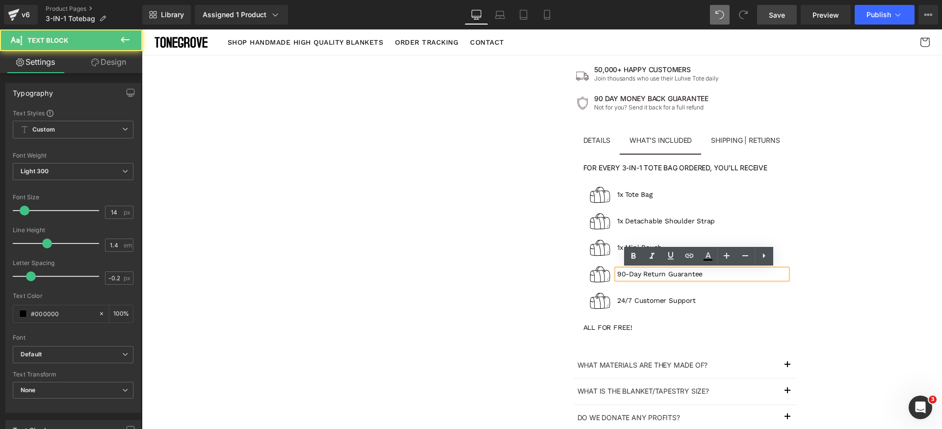
click at [618, 276] on p "90-Day Return Guarantee" at bounding box center [702, 274] width 170 height 10
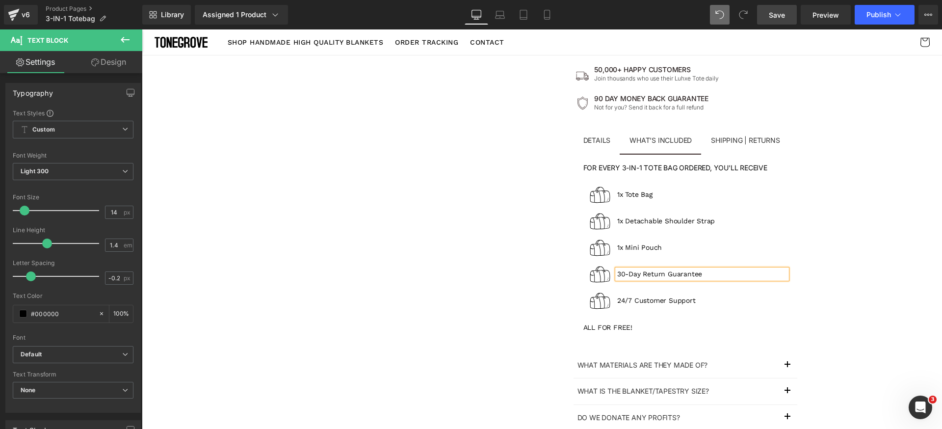
click at [870, 250] on div "The Bag Built By Women, For Women Text Block 🏆 2024 TOP-RATED Tote BAG Text Blo…" at bounding box center [713, 74] width 343 height 892
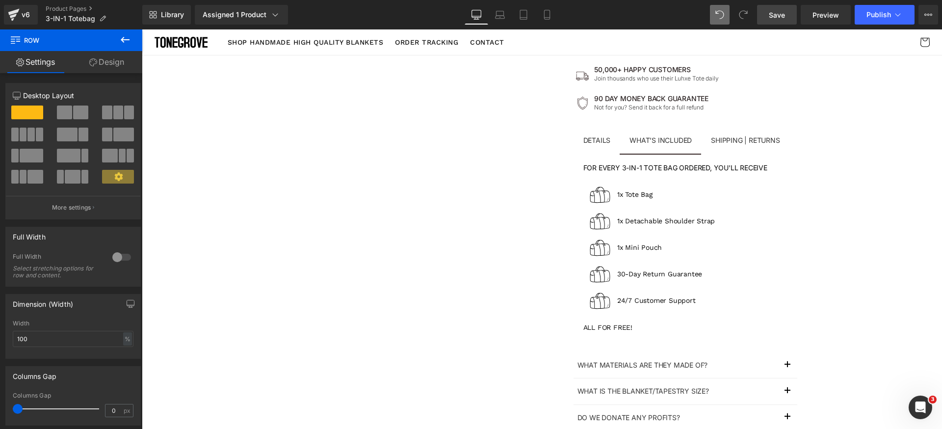
click at [788, 21] on link "Save" at bounding box center [777, 15] width 40 height 20
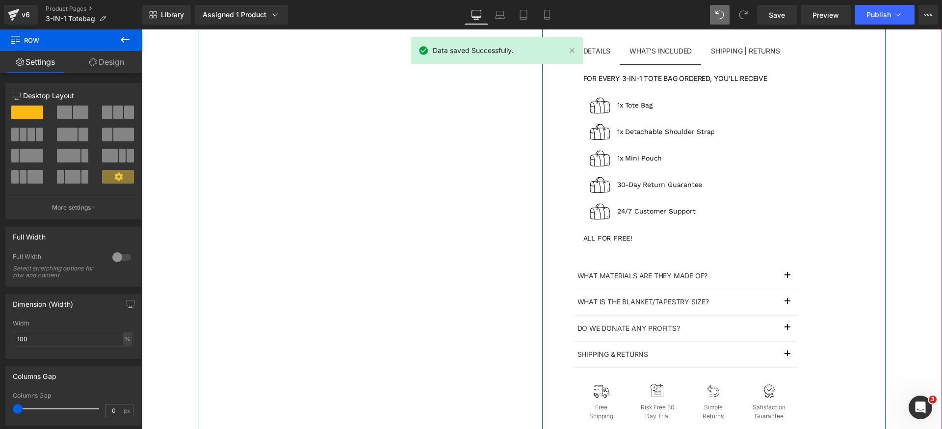
scroll to position [491, 0]
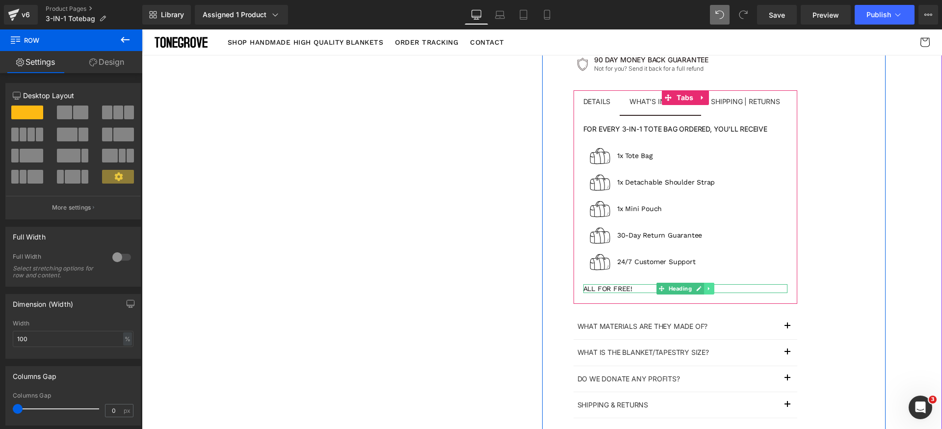
click at [706, 289] on icon at bounding box center [708, 289] width 5 height 6
click at [709, 290] on link at bounding box center [714, 289] width 10 height 12
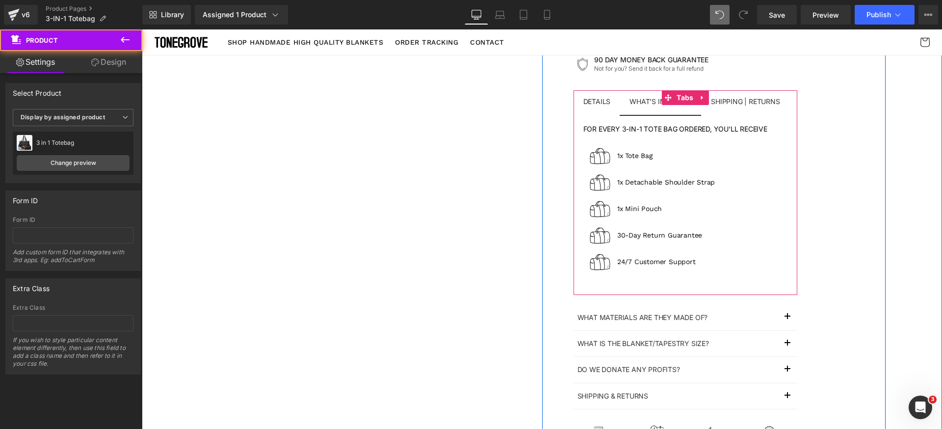
click at [604, 111] on span "DETAILS Text Block" at bounding box center [597, 102] width 47 height 25
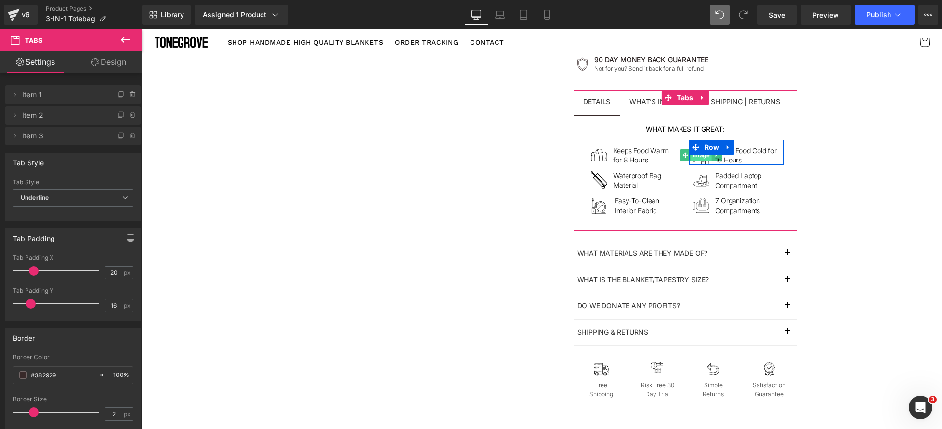
click at [700, 157] on span "Image" at bounding box center [700, 155] width 21 height 12
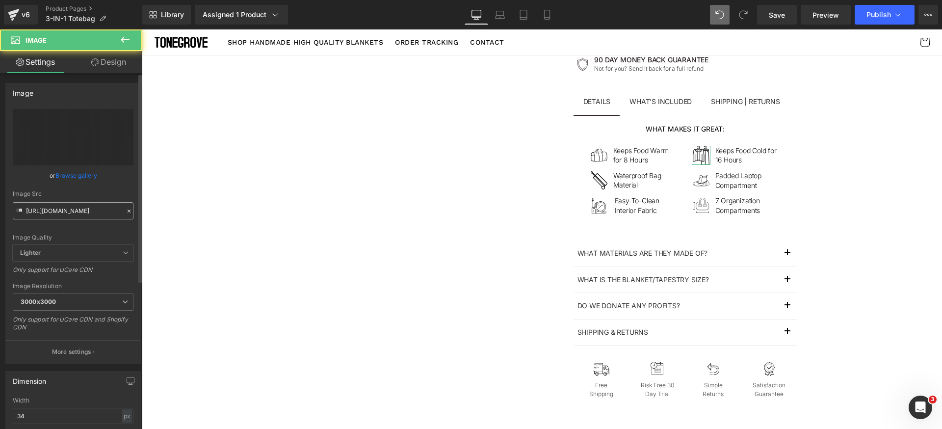
click at [81, 205] on input "https://luhxe.com/cdn/shop/files/gempages_536505205483635921-80f8e0a0-0fa5-49bd…" at bounding box center [73, 210] width 121 height 17
type input "https://luhxe.com/cdn/shop/files/gempages_536505205483635921-0f9073e3-e796-48fa…"
click at [100, 226] on div "Image Quality Lighter Lightest Lighter Lighter Lightest Only support for UCare …" at bounding box center [73, 177] width 121 height 136
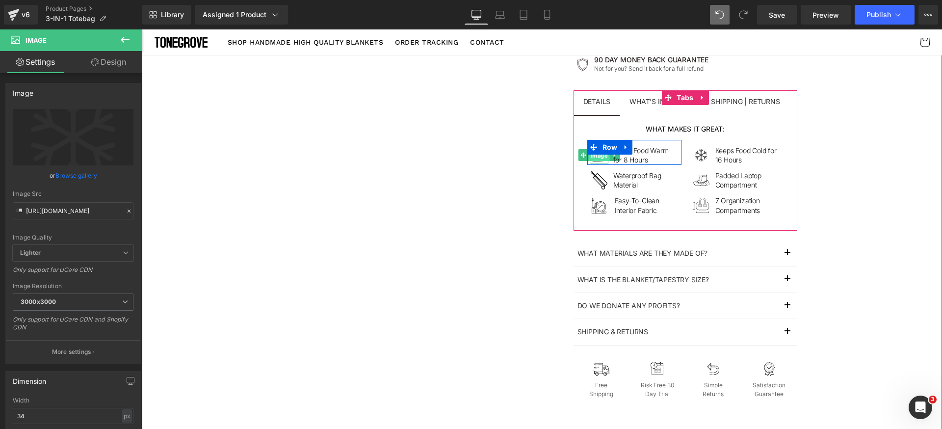
click at [598, 158] on span "Image" at bounding box center [598, 156] width 21 height 12
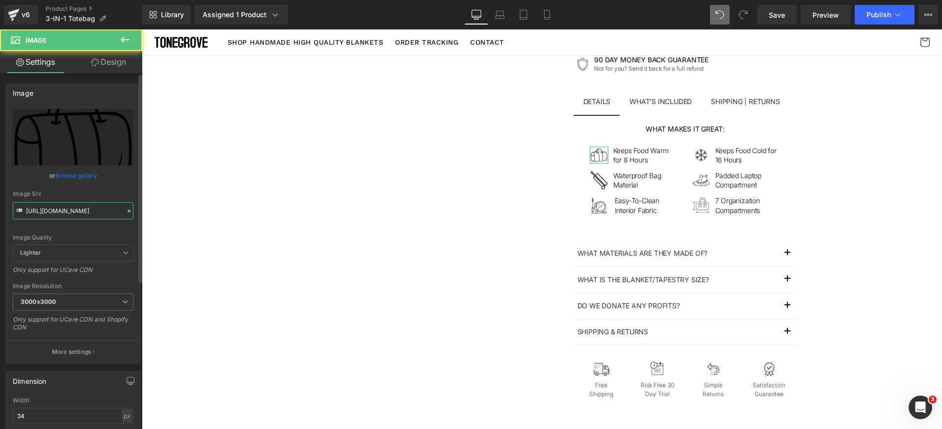
click at [90, 209] on input "https://luhxe.com/cdn/shop/files/gempages_536505205483635921-2562b098-c83c-4835…" at bounding box center [73, 210] width 121 height 17
paste input "f6780348-7bde-4f1d-9fd8-91a4b6bca08e_768x.png?5066"
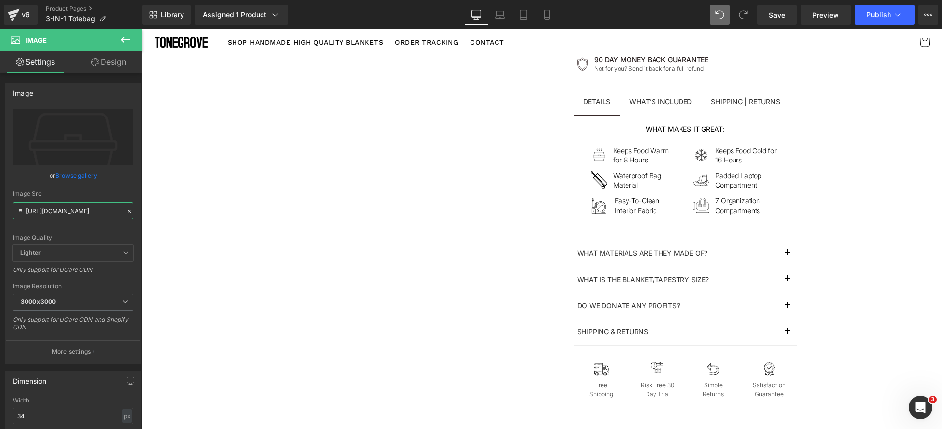
type input "https://luhxe.com/cdn/shop/files/gempages_536505205483635921-f6780348-7bde-4f1d…"
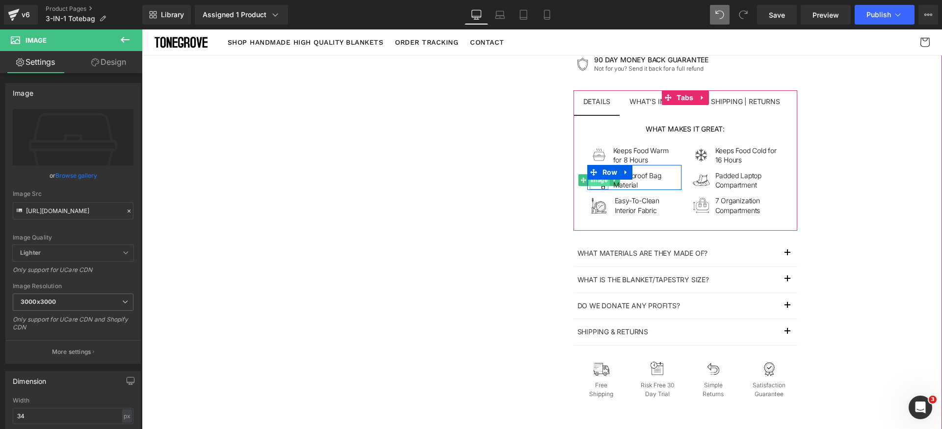
click at [594, 182] on span "Image" at bounding box center [598, 180] width 21 height 12
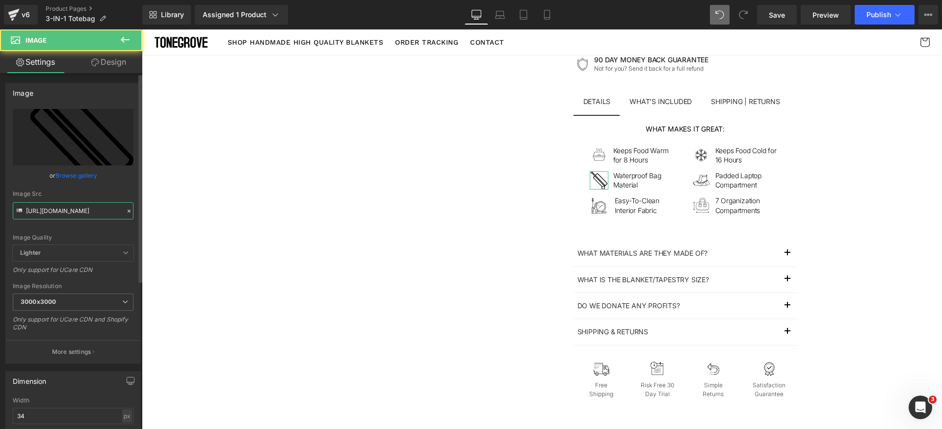
click at [95, 214] on input "https://luhxe.com/cdn/shop/files/gempages_536505205483635921-c670aac3-2b03-4e74…" at bounding box center [73, 210] width 121 height 17
paste input "f0297d24-8c58-4b81-9ccf-645b5757bc4d_768x.png?5066"
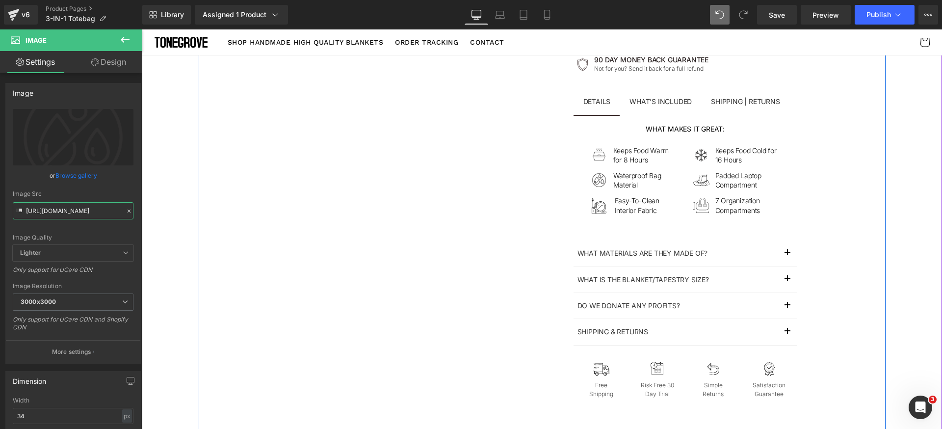
type input "https://luhxe.com/cdn/shop/files/gempages_536505205483635921-f0297d24-8c58-4b81…"
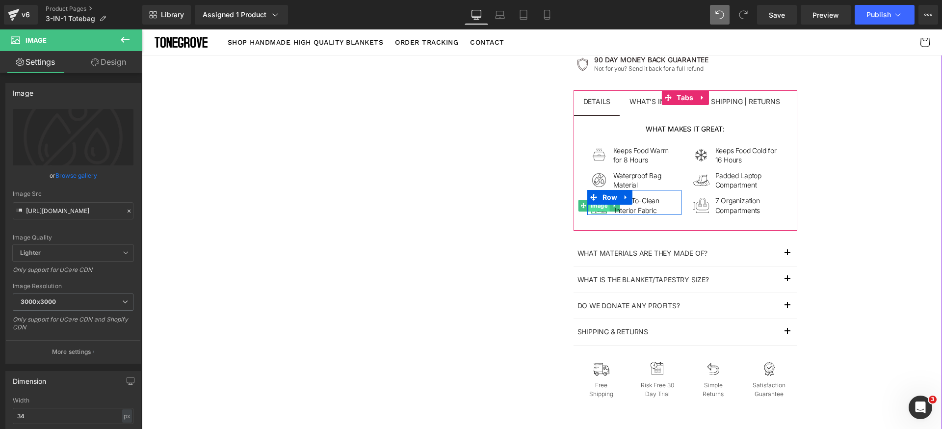
click at [598, 209] on span "Image" at bounding box center [598, 206] width 21 height 12
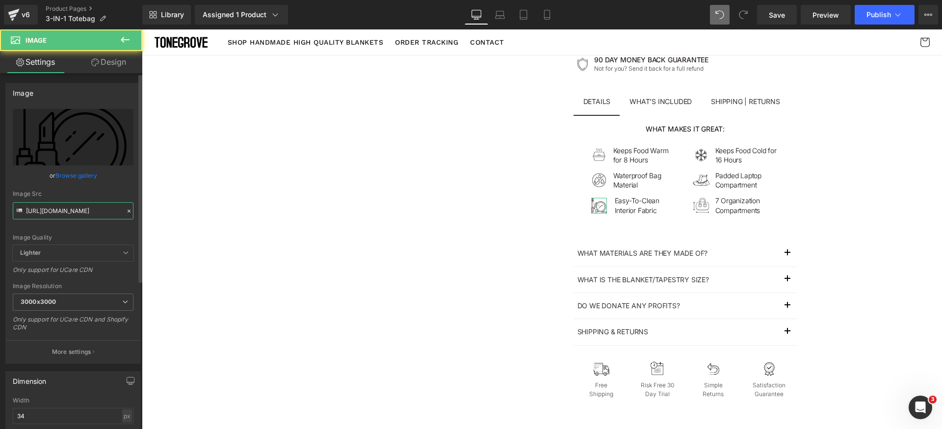
click at [91, 207] on input "https://luhxe.com/cdn/shop/files/gempages_536505205483635921-7ca2de0b-4391-4aed…" at bounding box center [73, 210] width 121 height 17
paste input "59b73e18-1643-44c0-b251-5fe14b67fd91_768x.png?5066"
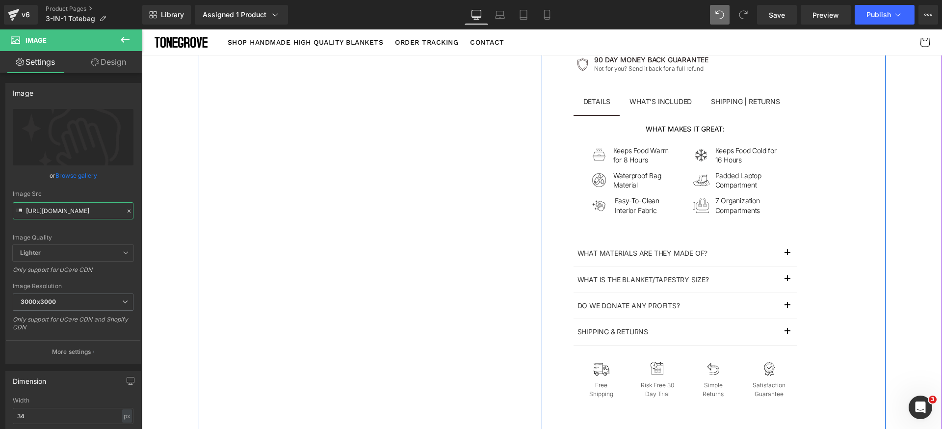
type input "https://luhxe.com/cdn/shop/files/gempages_536505205483635921-59b73e18-1643-44c0…"
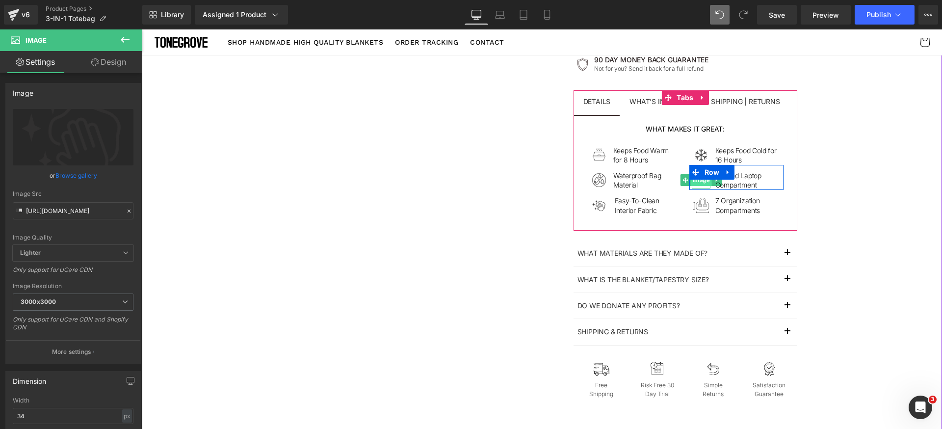
click at [698, 183] on span "Image" at bounding box center [700, 180] width 21 height 12
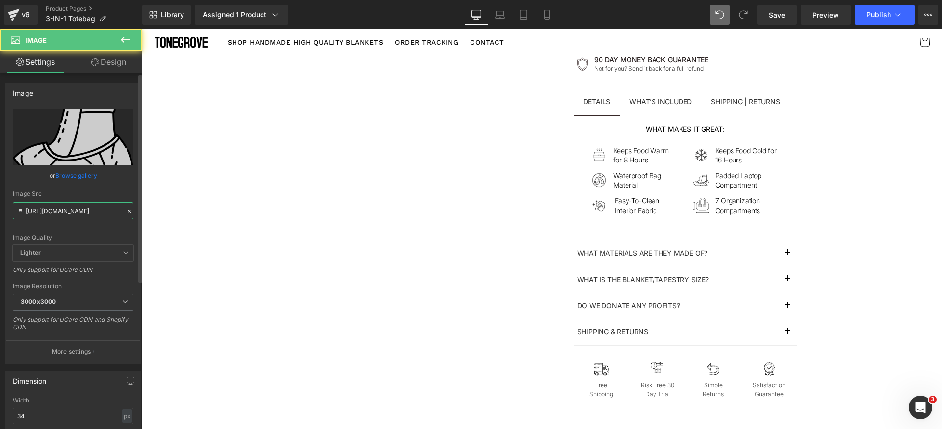
click at [101, 209] on input "https://luhxe.com/cdn/shop/files/gempages_536505205483635921-a1e41202-12d2-48cf…" at bounding box center [73, 210] width 121 height 17
paste input "65ab0735-943b-4642-83a7-2933ee725c74_768x.png?5066"
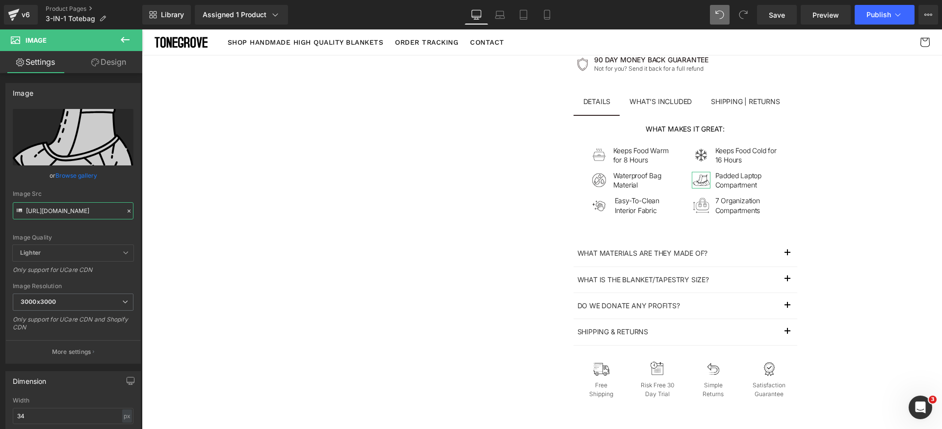
scroll to position [0, 272]
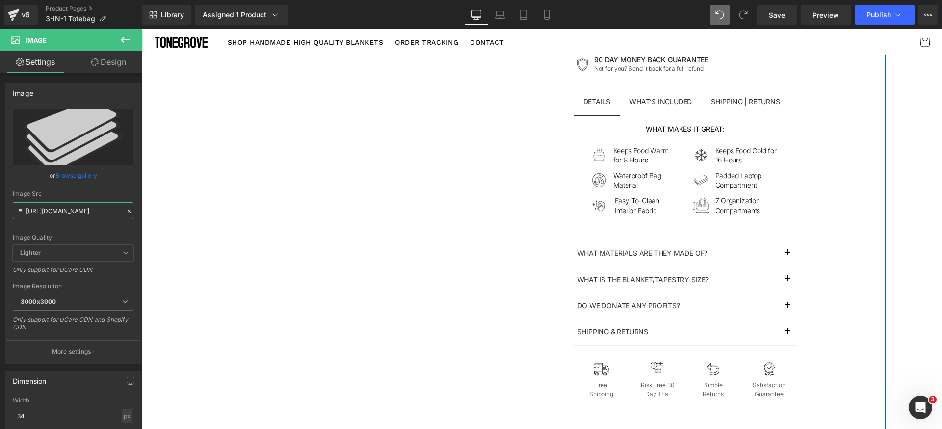
type input "https://luhxe.com/cdn/shop/files/gempages_536505205483635921-65ab0735-943b-4642…"
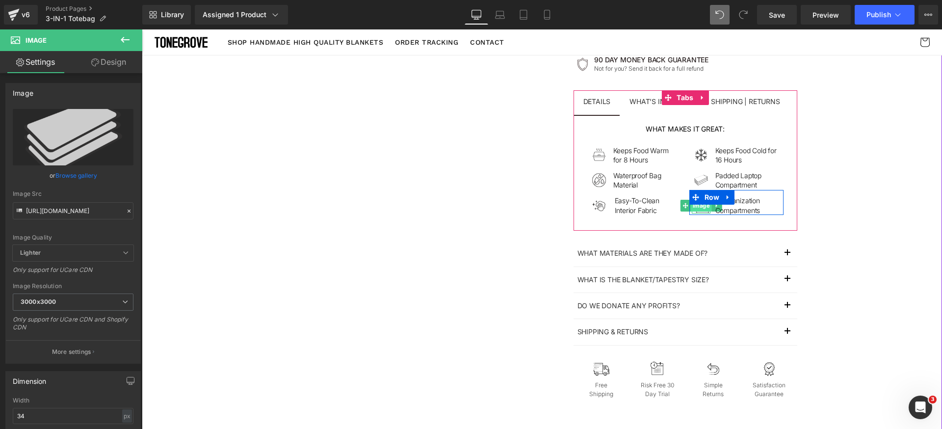
click at [698, 211] on span "Image" at bounding box center [700, 206] width 21 height 12
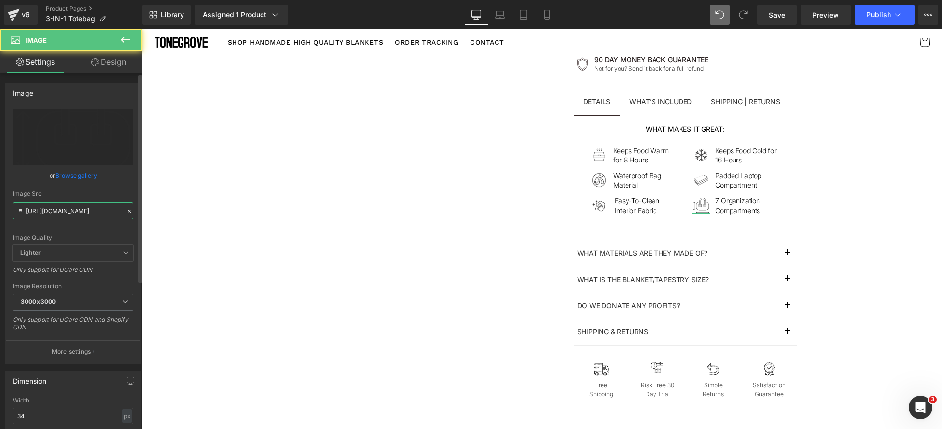
click at [99, 206] on input "https://luhxe.com/cdn/shop/files/gempages_536505205483635921-534e355e-9e96-4209…" at bounding box center [73, 210] width 121 height 17
paste input "1c702965-9619-4cac-b210-8fb6ccb1d02f_768x.png?5066"
type input "https://luhxe.com/cdn/shop/files/gempages_536505205483635921-1c702965-9619-4cac…"
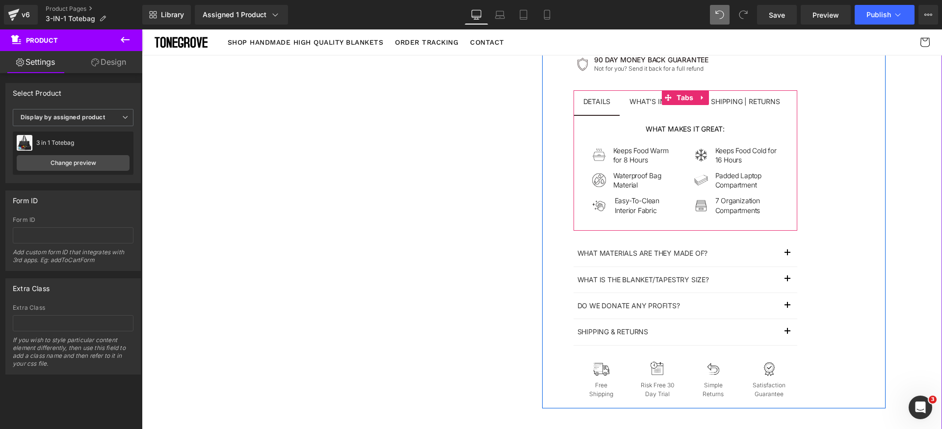
click at [647, 109] on span "What’s included Text Block" at bounding box center [661, 102] width 82 height 25
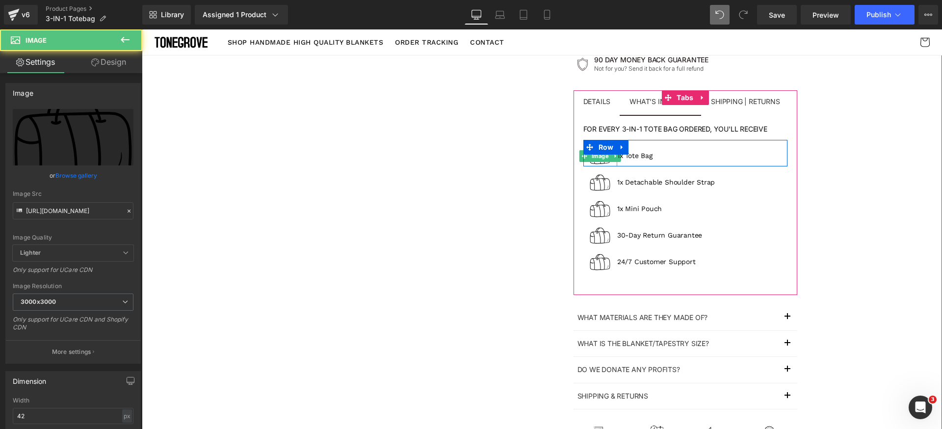
click at [598, 162] on img at bounding box center [600, 156] width 21 height 21
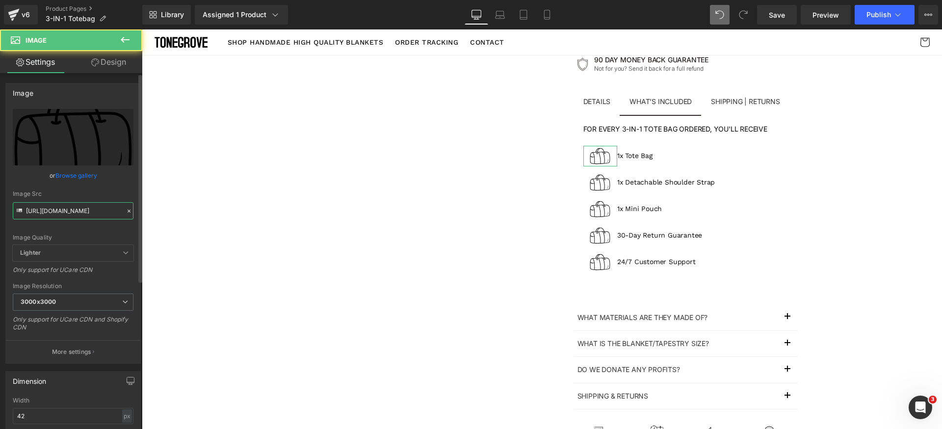
click at [100, 213] on input "https://luhxe.com/cdn/shop/files/gempages_536505205483635921-2562b098-c83c-4835…" at bounding box center [73, 210] width 121 height 17
paste input "4fe63b98-0e72-4e8d-87f1-fda79aa91f74_768x.png?5066"
type input "https://luhxe.com/cdn/shop/files/gempages_536505205483635921-4fe63b98-0e72-4e8d…"
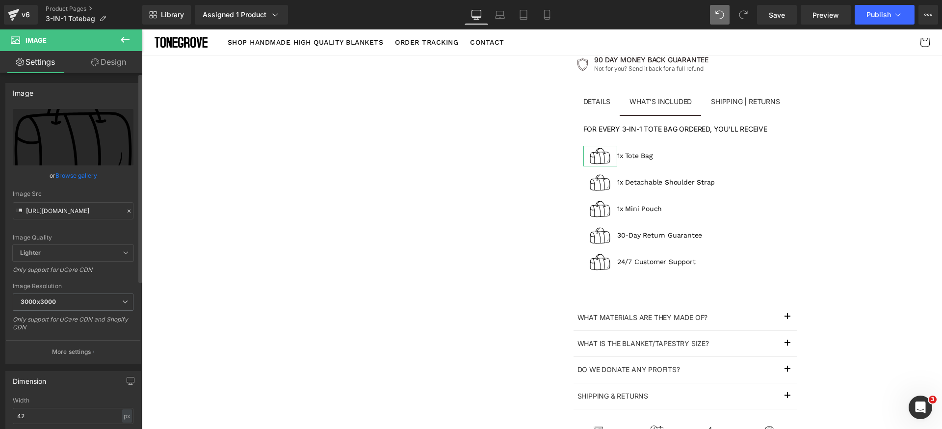
click at [102, 227] on div "Image Quality Lighter Lightest Lighter Lighter Lightest Only support for UCare …" at bounding box center [73, 177] width 121 height 136
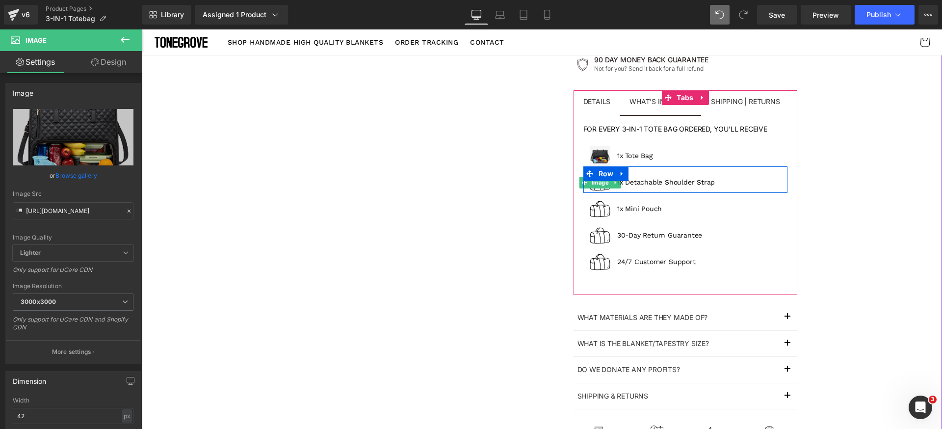
click at [598, 188] on img at bounding box center [600, 182] width 21 height 21
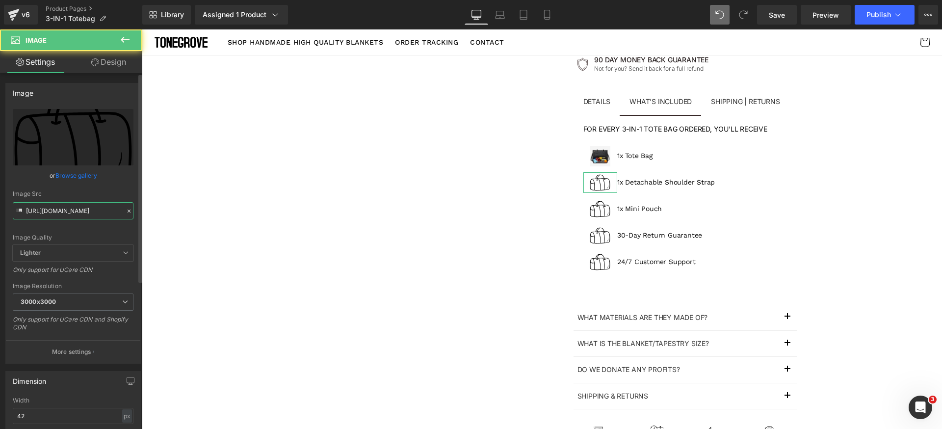
click at [89, 207] on input "https://luhxe.com/cdn/shop/files/gempages_536505205483635921-2562b098-c83c-4835…" at bounding box center [73, 210] width 121 height 17
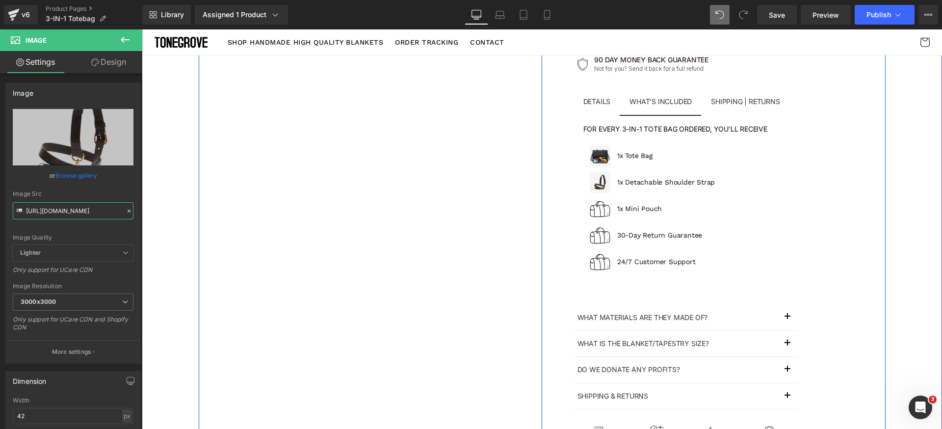
type input "https://luhxe.com/cdn/shop/files/gempages_536505205483635921-55a9202f-a03b-45ea…"
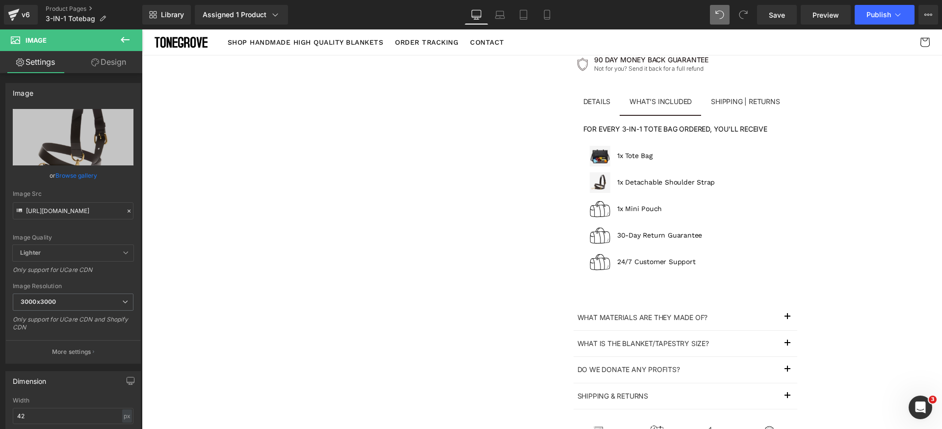
scroll to position [0, 0]
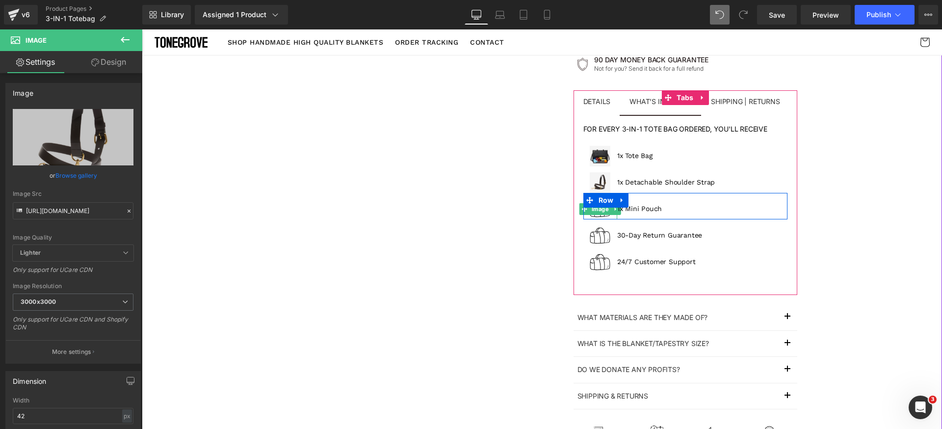
click at [601, 211] on span "Image" at bounding box center [600, 209] width 21 height 12
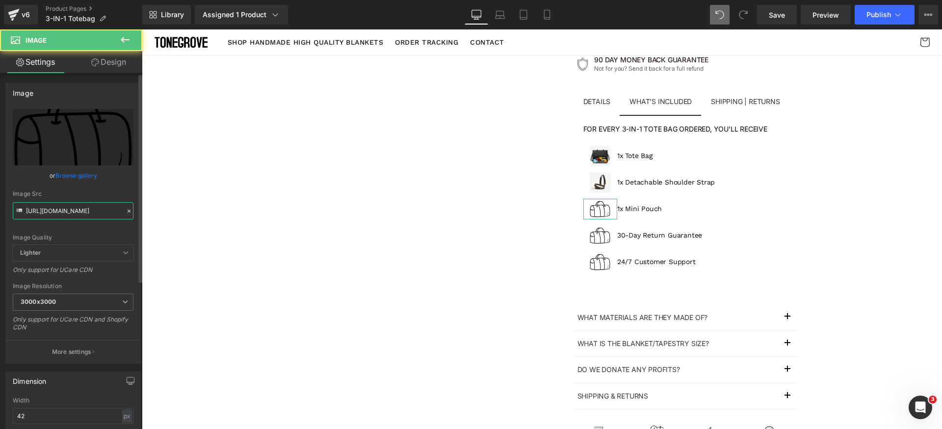
click at [83, 210] on input "https://luhxe.com/cdn/shop/files/gempages_536505205483635921-2562b098-c83c-4835…" at bounding box center [73, 210] width 121 height 17
paste input "f8eaf56-ccdf-415f-b9cb-7287d8f05d66_768x.png?5066"
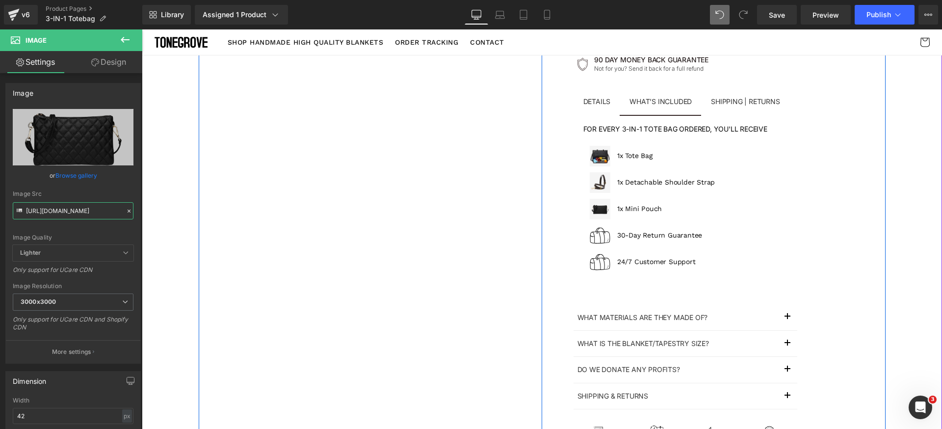
type input "https://luhxe.com/cdn/shop/files/gempages_536505205483635921-2f8eaf56-ccdf-415f…"
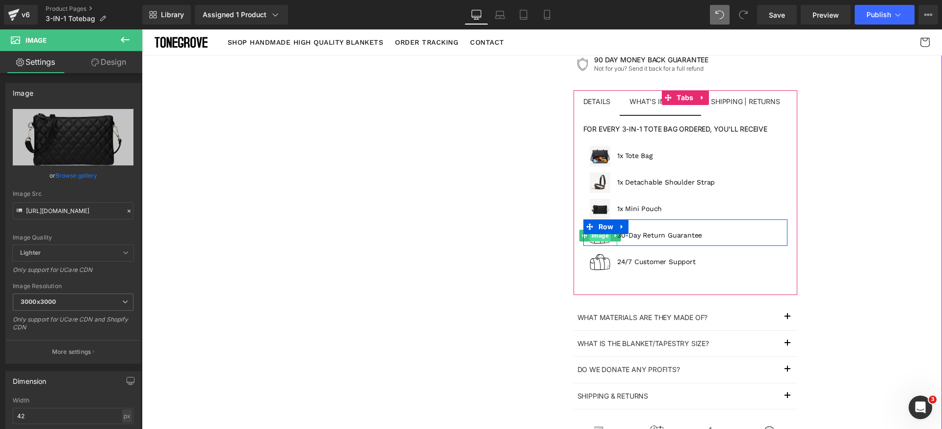
click at [596, 238] on span "Image" at bounding box center [600, 236] width 21 height 12
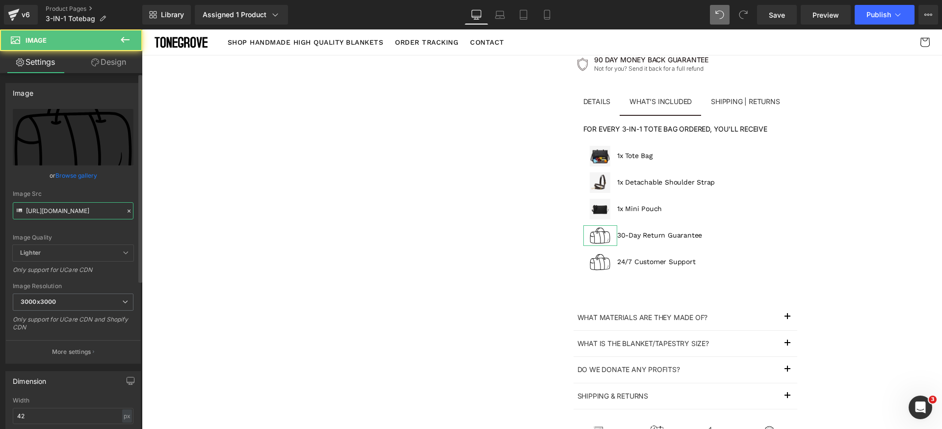
click at [98, 208] on input "https://luhxe.com/cdn/shop/files/gempages_536505205483635921-2562b098-c83c-4835…" at bounding box center [73, 210] width 121 height 17
paste input "95eb7c97-b117-49b0-b916-31eb29eff257_768x.webp?5066"
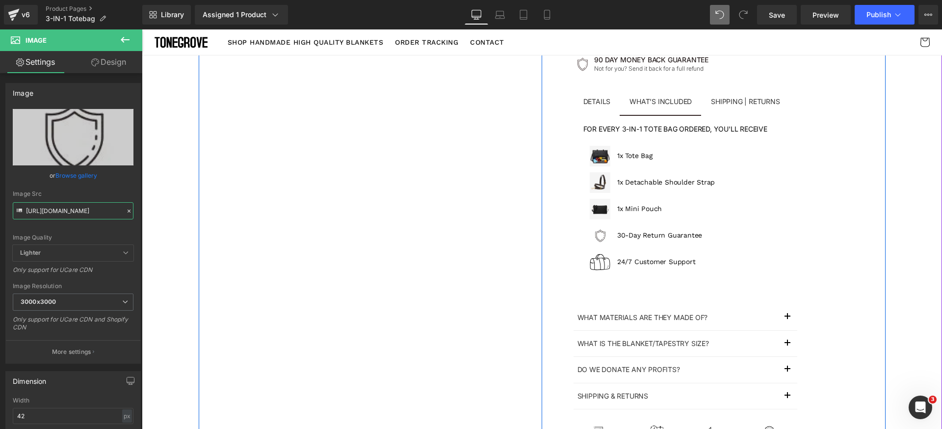
type input "https://luhxe.com/cdn/shop/files/gempages_536505205483635921-95eb7c97-b117-49b0…"
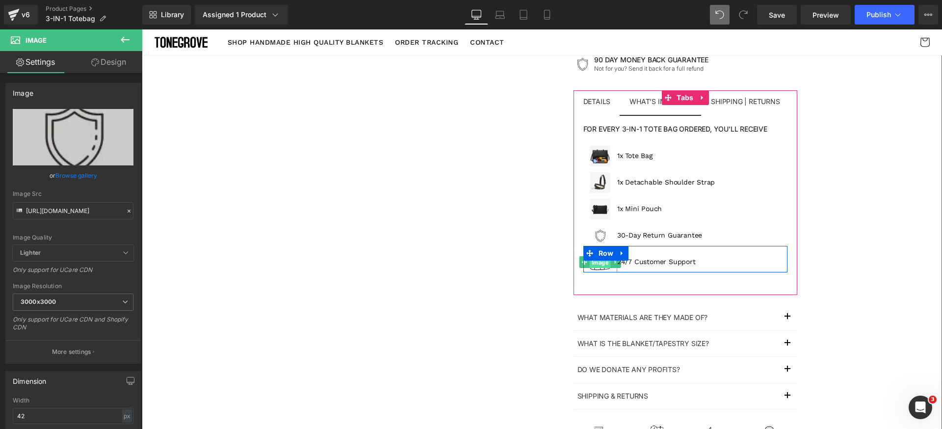
click at [602, 264] on span "Image" at bounding box center [600, 262] width 21 height 12
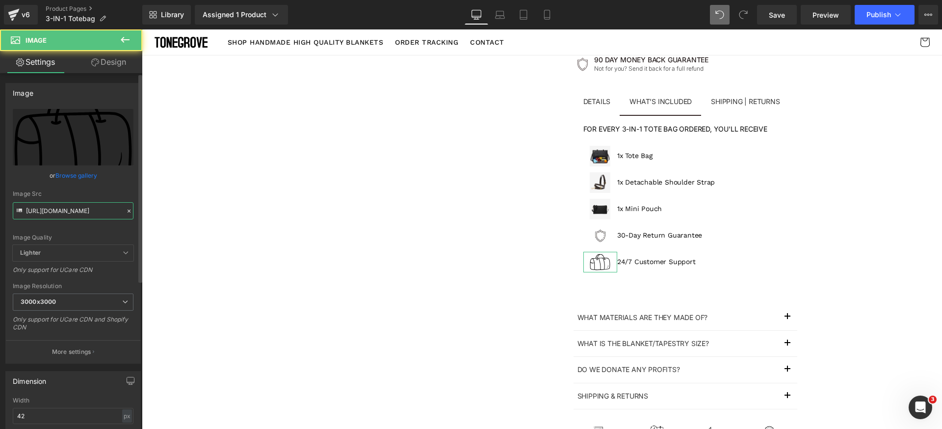
click at [92, 210] on input "https://luhxe.com/cdn/shop/files/gempages_536505205483635921-2562b098-c83c-4835…" at bounding box center [73, 210] width 121 height 17
paste input "3e1fd11b-6315-41a2-a200-6f4dae99aeb1_768x.webp?5066"
type input "https://luhxe.com/cdn/shop/files/gempages_536505205483635921-3e1fd11b-6315-41a2…"
click at [90, 221] on div "Image Quality Lighter Lightest Lighter Lighter Lightest Only support for UCare …" at bounding box center [73, 177] width 121 height 136
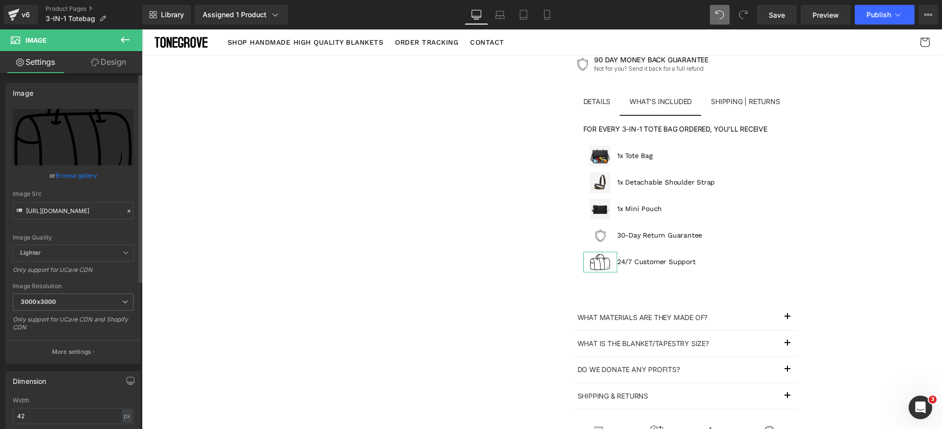
scroll to position [0, 0]
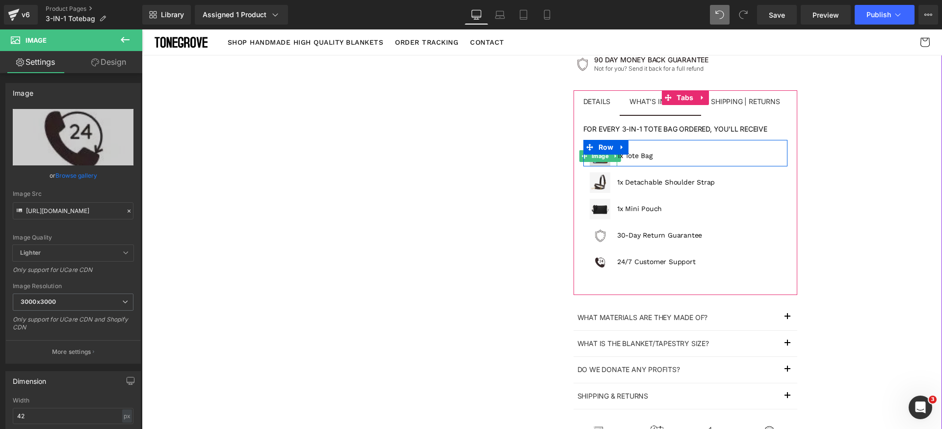
click at [596, 158] on span "Image" at bounding box center [600, 156] width 21 height 12
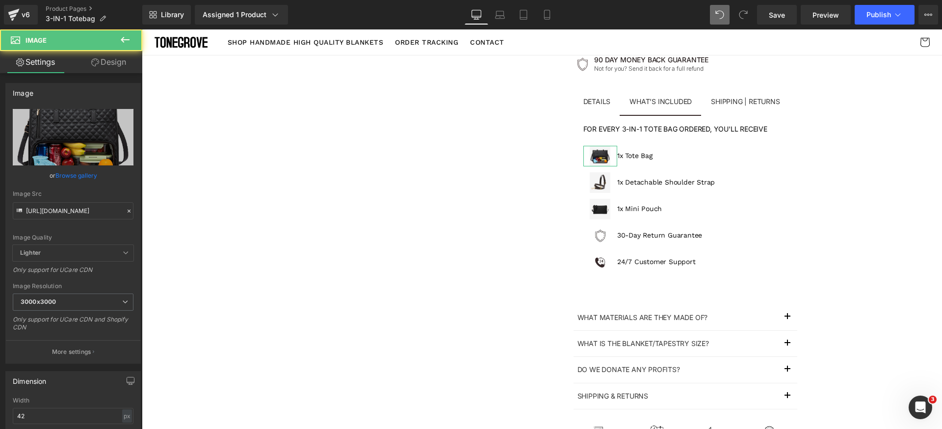
click at [115, 67] on link "Design" at bounding box center [108, 62] width 71 height 22
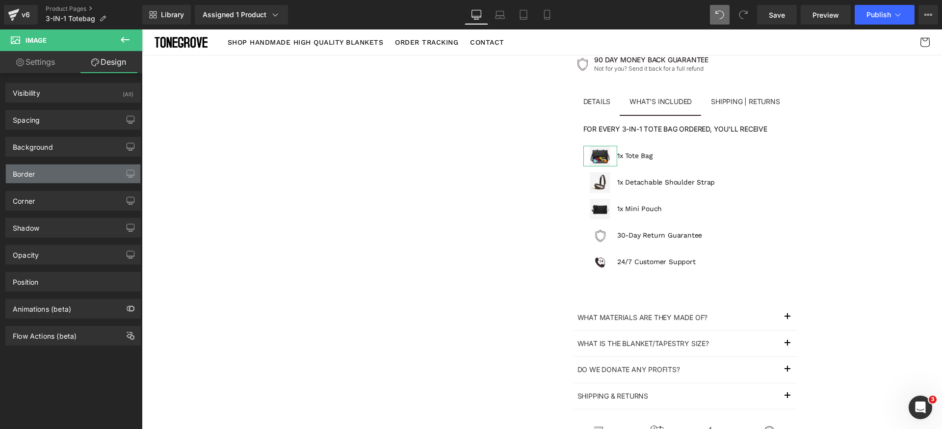
click at [58, 174] on div "Border" at bounding box center [73, 173] width 134 height 19
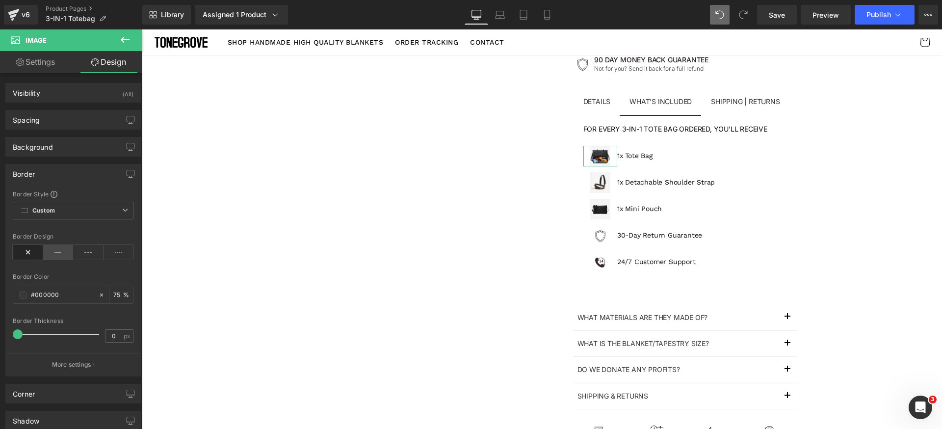
click at [55, 253] on icon at bounding box center [58, 252] width 30 height 15
click at [117, 338] on input "0" at bounding box center [113, 336] width 17 height 12
type input "1"
click at [116, 319] on div "Border Thickness" at bounding box center [73, 320] width 121 height 7
click at [51, 176] on div "Border" at bounding box center [73, 173] width 134 height 19
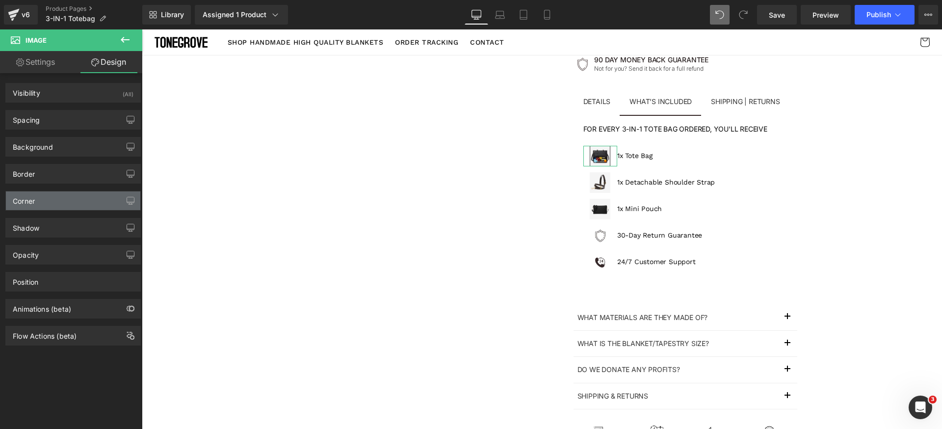
click at [46, 209] on div "Corner" at bounding box center [73, 200] width 134 height 19
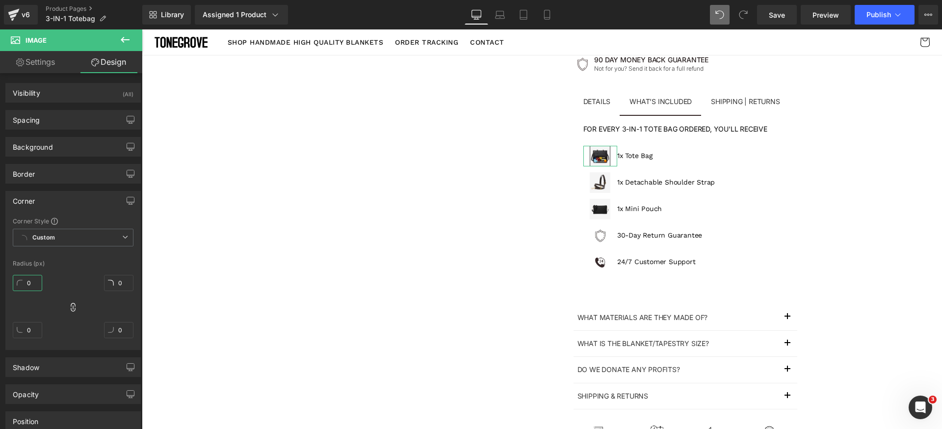
click at [32, 289] on input "0" at bounding box center [27, 283] width 29 height 16
type input "0"
click at [72, 205] on div "Corner" at bounding box center [73, 200] width 134 height 19
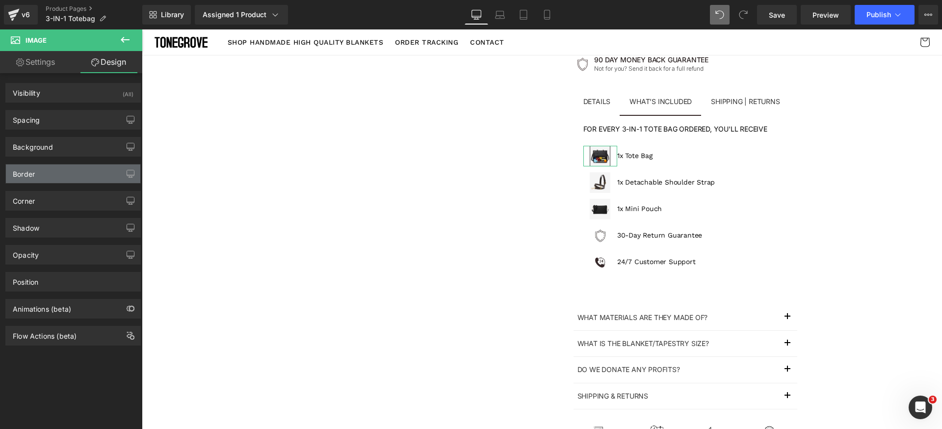
click at [70, 176] on div "Border" at bounding box center [73, 173] width 134 height 19
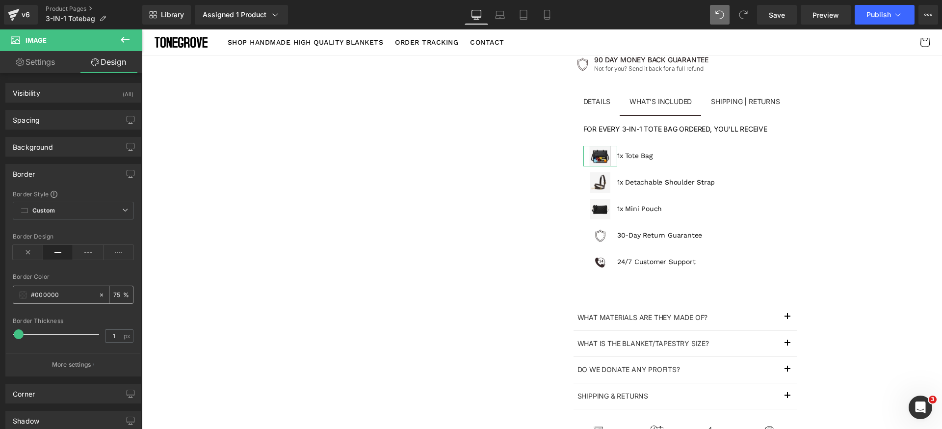
click at [118, 293] on input "75" at bounding box center [118, 294] width 10 height 11
type input "32"
click at [35, 252] on icon at bounding box center [28, 252] width 30 height 15
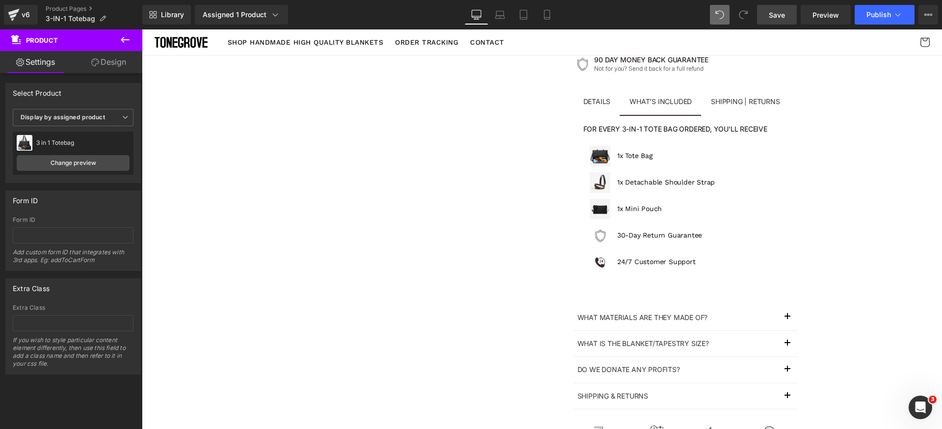
click at [774, 17] on span "Save" at bounding box center [777, 15] width 16 height 10
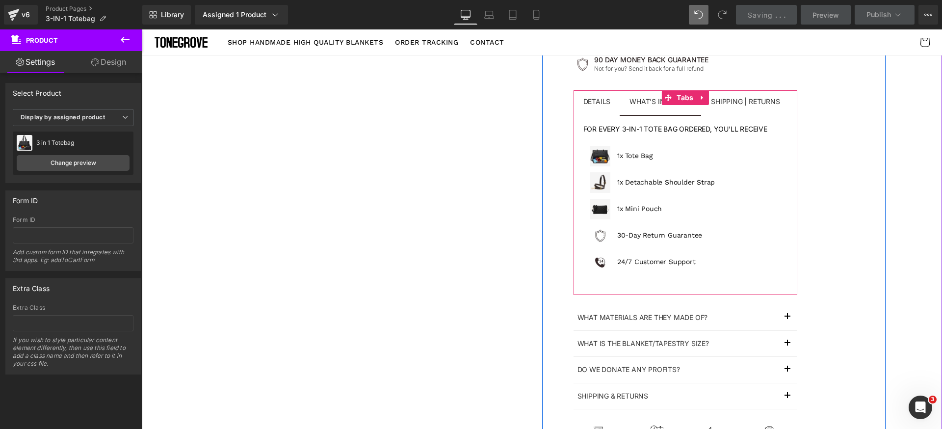
click at [760, 106] on span "Shipping | Returns Text Block" at bounding box center [745, 102] width 88 height 25
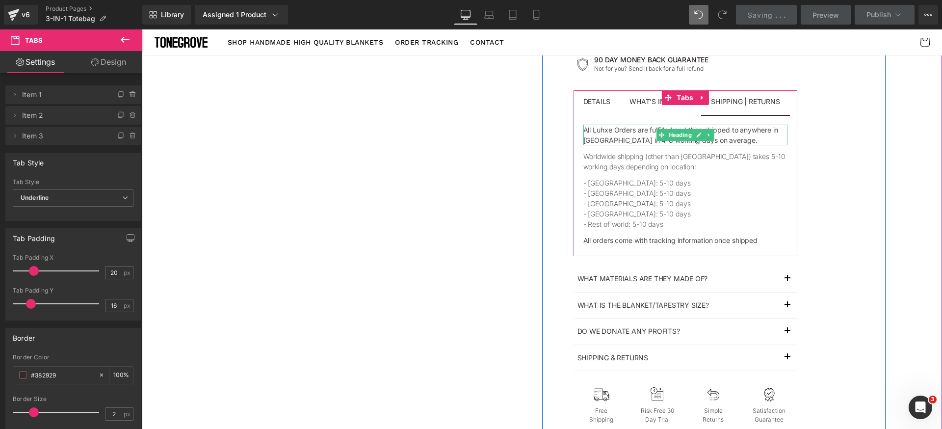
click at [605, 129] on h1 "All Luhxe Orders are fulfilled and then shipped to anywhere in the United State…" at bounding box center [685, 135] width 204 height 21
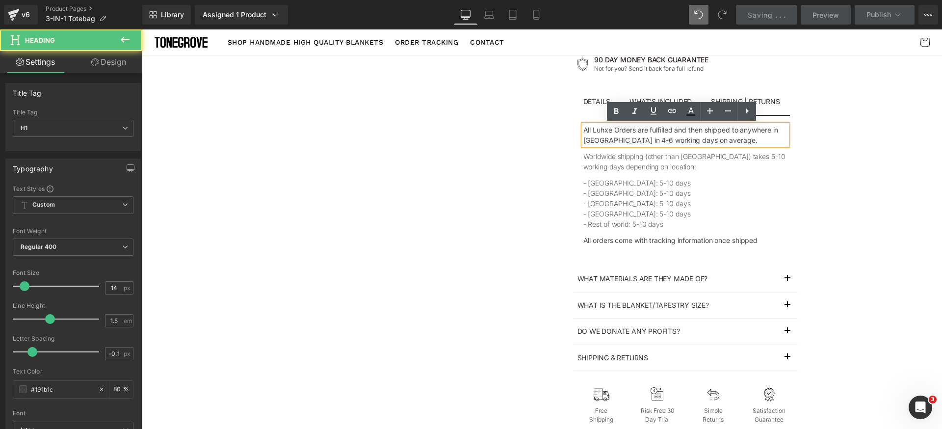
click at [630, 129] on h1 "All Luhxe Orders are fulfilled and then shipped to anywhere in the United State…" at bounding box center [685, 135] width 204 height 21
click at [596, 129] on h1 "All Luhxe Orders are fulfilled and then shipped to anywhere in the United State…" at bounding box center [685, 135] width 204 height 21
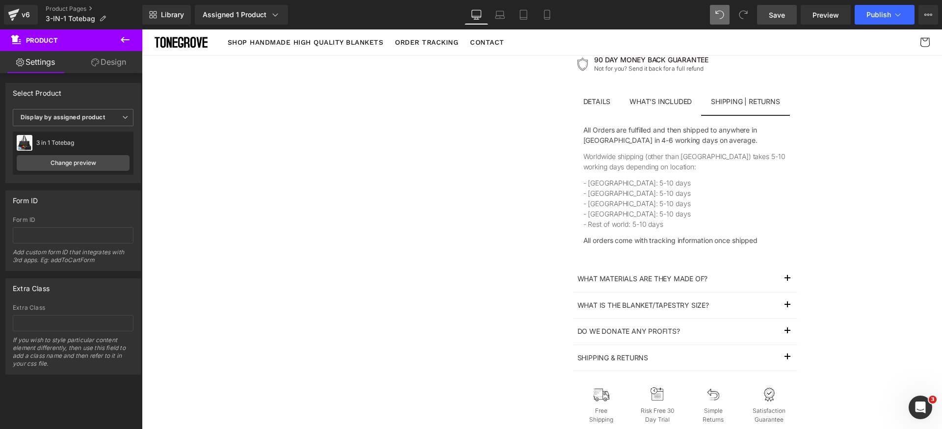
drag, startPoint x: 783, startPoint y: 18, endPoint x: 637, endPoint y: 8, distance: 146.1
click at [783, 18] on span "Save" at bounding box center [777, 15] width 16 height 10
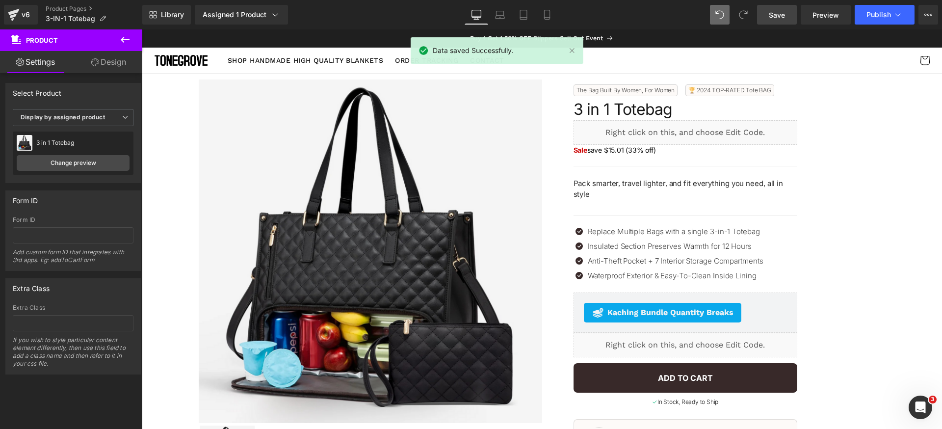
drag, startPoint x: 785, startPoint y: 12, endPoint x: 605, endPoint y: 215, distance: 271.8
click at [785, 12] on span "Save" at bounding box center [777, 15] width 16 height 10
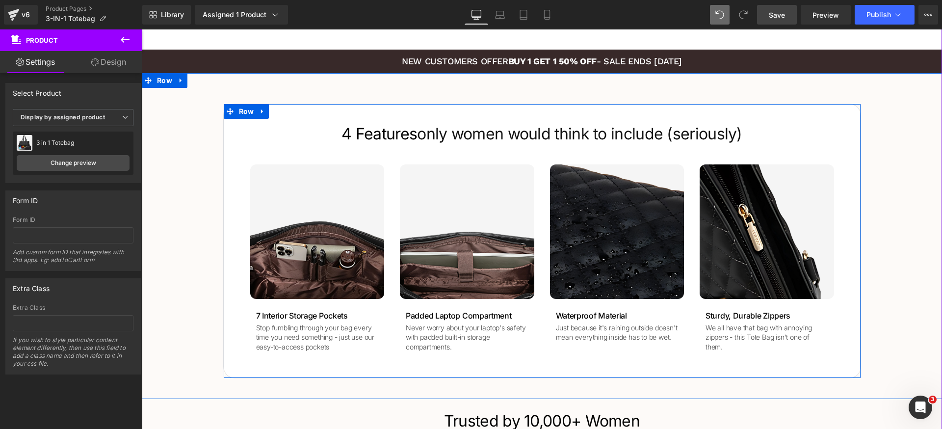
scroll to position [989, 0]
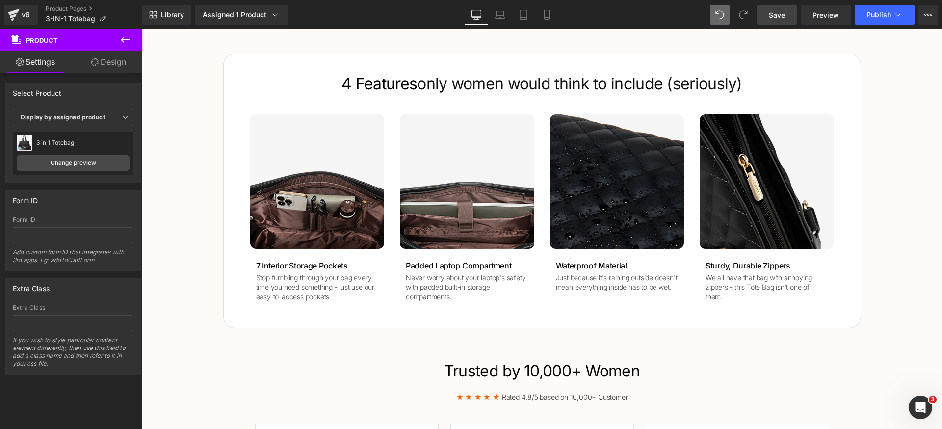
click at [783, 14] on span "Save" at bounding box center [777, 15] width 16 height 10
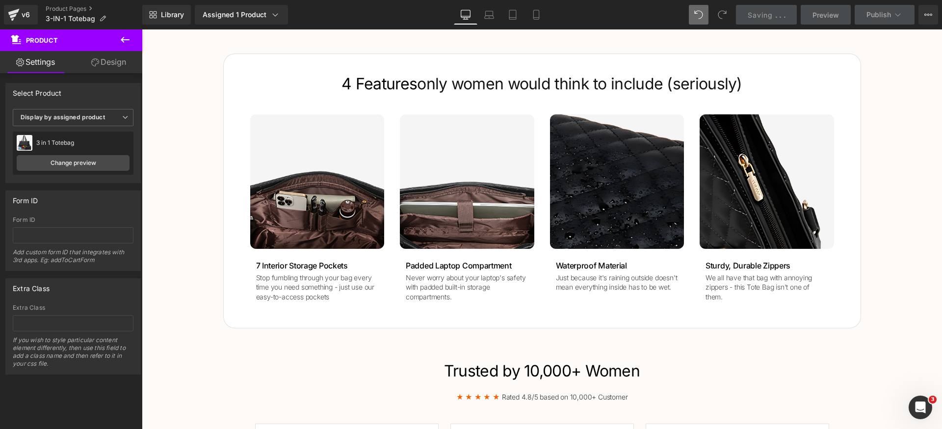
scroll to position [0, 0]
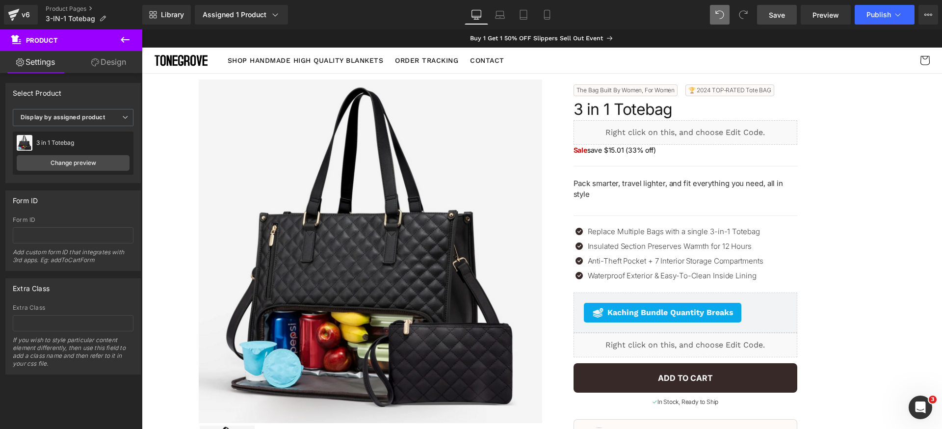
drag, startPoint x: 780, startPoint y: 21, endPoint x: 564, endPoint y: 135, distance: 244.1
click at [780, 21] on link "Save" at bounding box center [777, 15] width 40 height 20
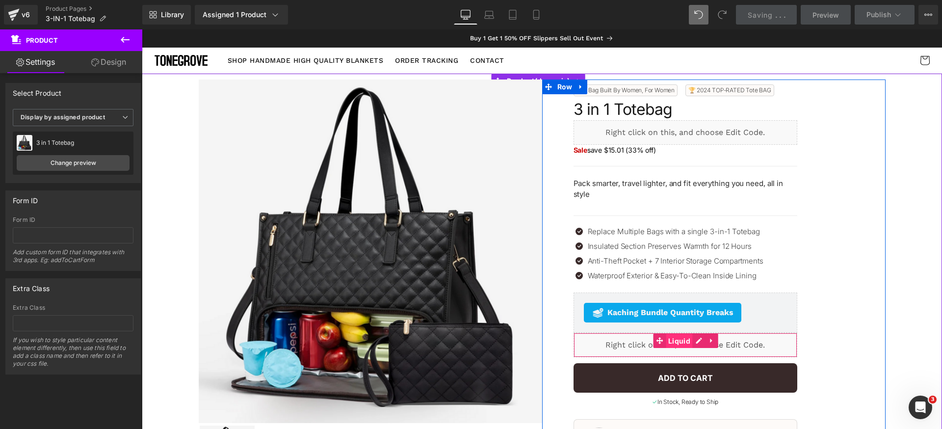
click at [672, 338] on span "Liquid" at bounding box center [679, 341] width 27 height 15
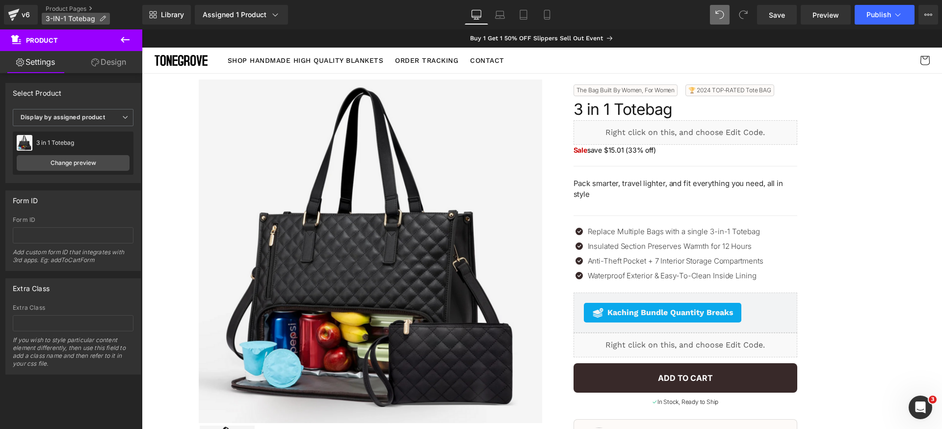
click at [101, 19] on icon at bounding box center [102, 18] width 7 height 7
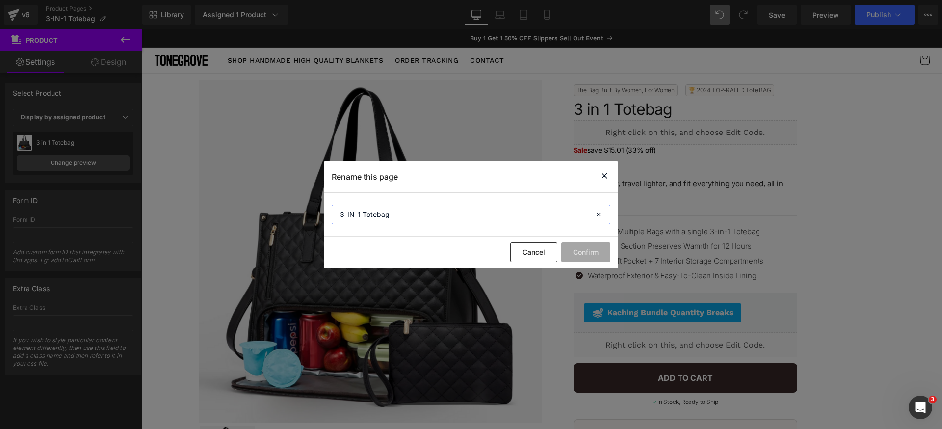
click at [435, 222] on input "3-IN-1 Totebag" at bounding box center [471, 215] width 279 height 20
paste input "in"
type input "3 in 1 Totebag"
click at [590, 247] on button "Confirm" at bounding box center [585, 252] width 49 height 20
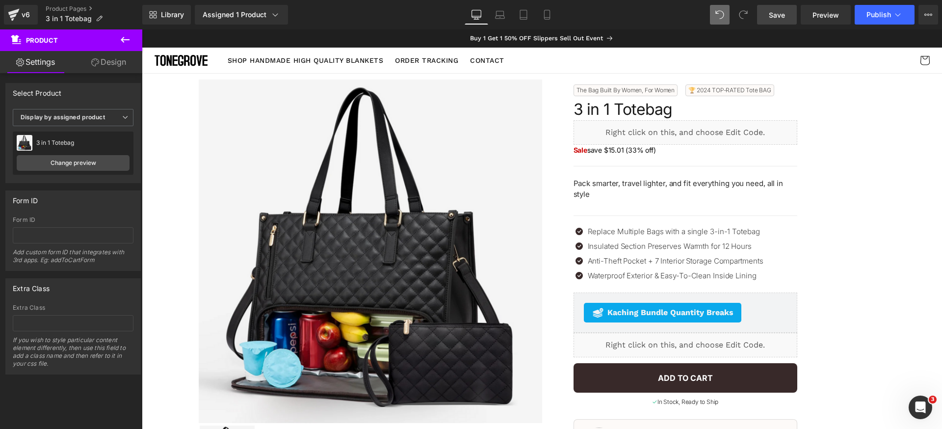
click at [772, 17] on span "Save" at bounding box center [777, 15] width 16 height 10
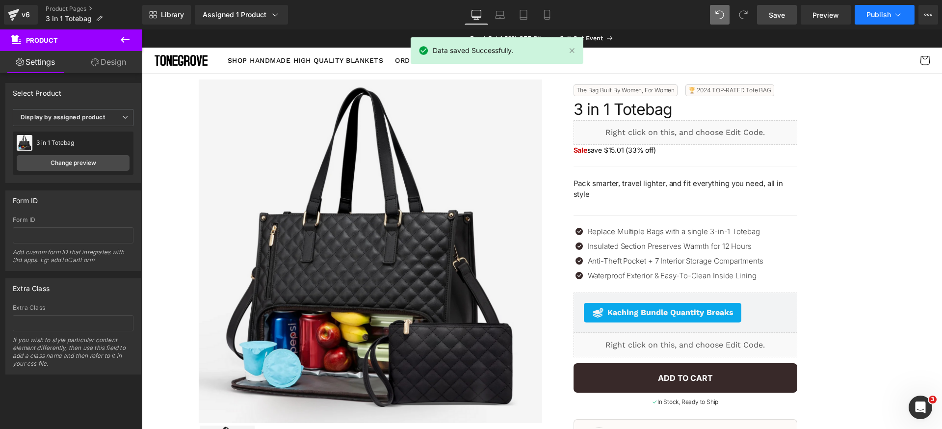
click at [880, 17] on span "Publish" at bounding box center [879, 15] width 25 height 8
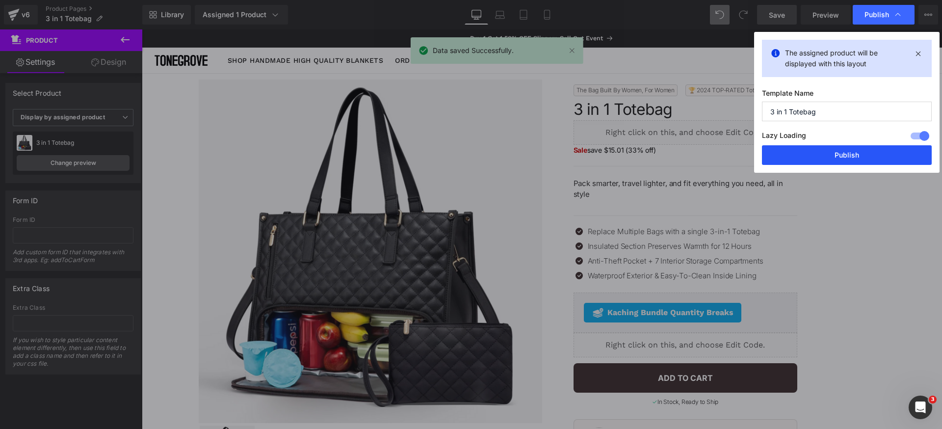
click at [847, 155] on button "Publish" at bounding box center [847, 155] width 170 height 20
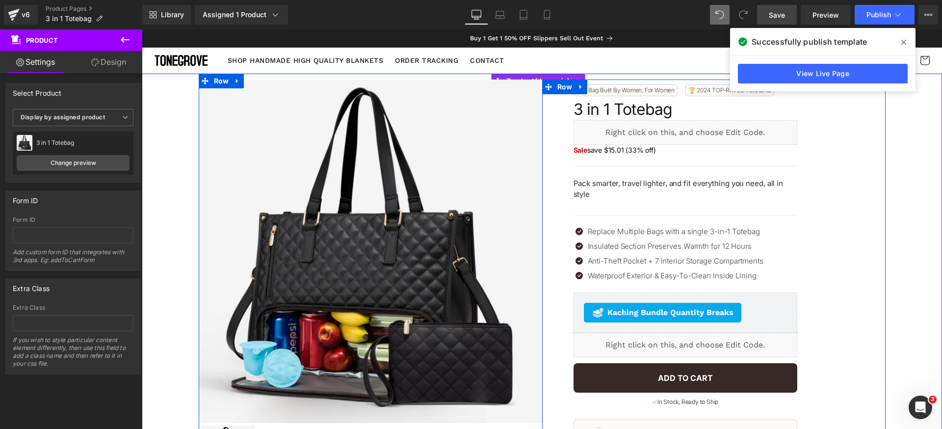
scroll to position [29, 0]
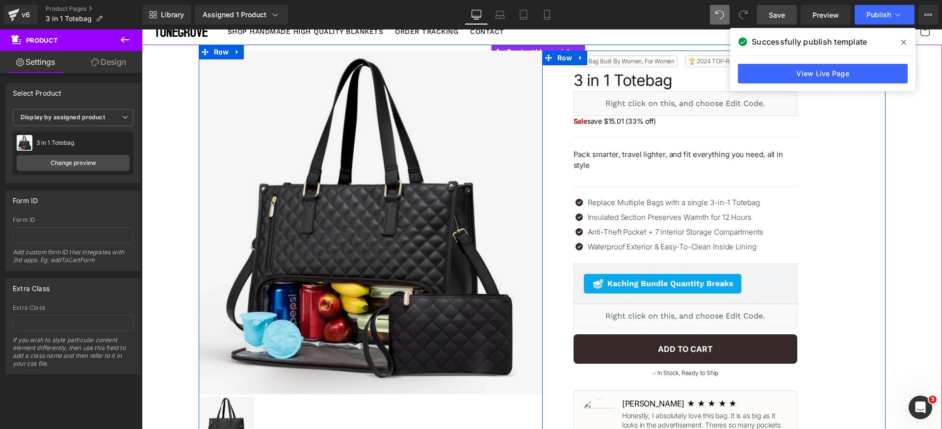
click at [693, 315] on div "Liquid" at bounding box center [686, 316] width 224 height 25
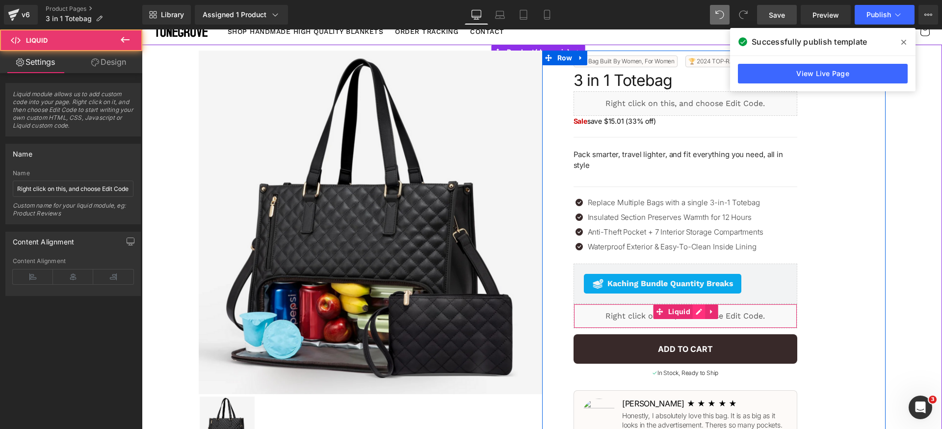
click at [697, 314] on div "Liquid" at bounding box center [686, 316] width 224 height 25
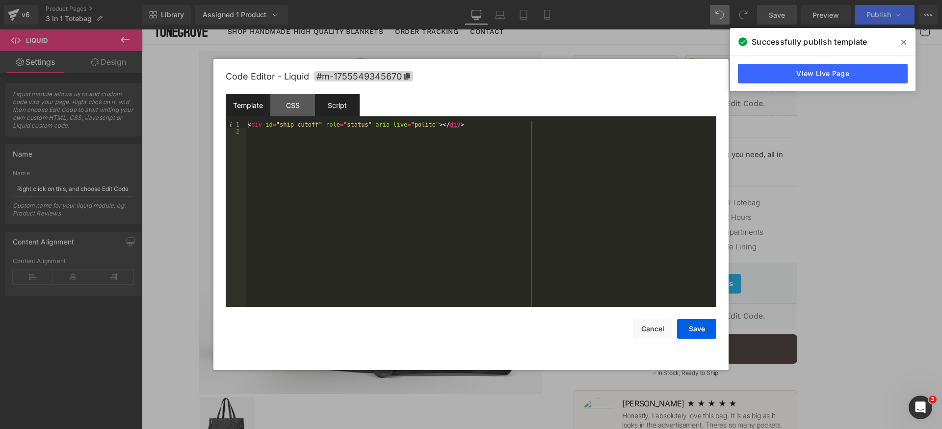
click at [335, 104] on div "Script" at bounding box center [337, 105] width 45 height 22
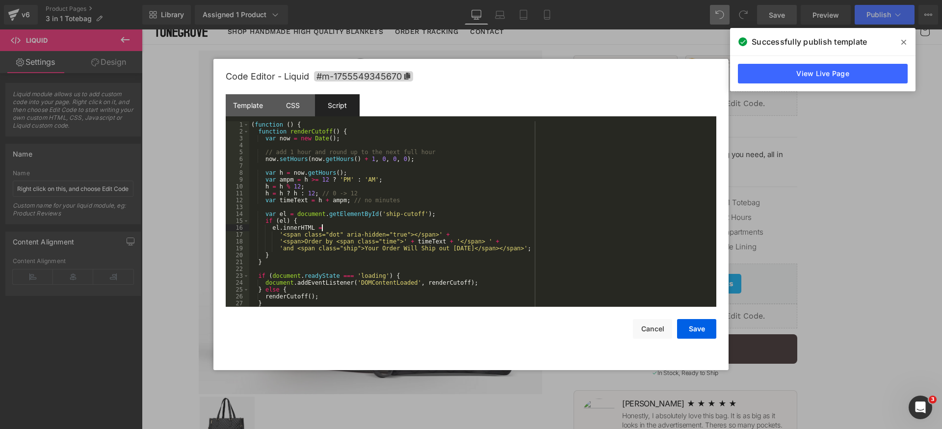
click at [546, 229] on div "( function ( ) { function renderCutoff ( ) { var now = new Date ( ) ; // add 1 …" at bounding box center [480, 220] width 463 height 199
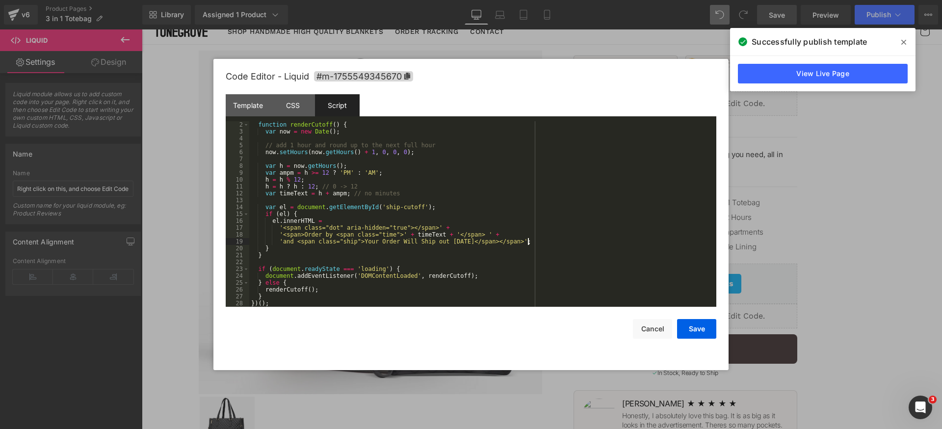
click at [603, 238] on div "function renderCutoff ( ) { var now = new Date ( ) ; // add 1 hour and round up…" at bounding box center [480, 220] width 463 height 199
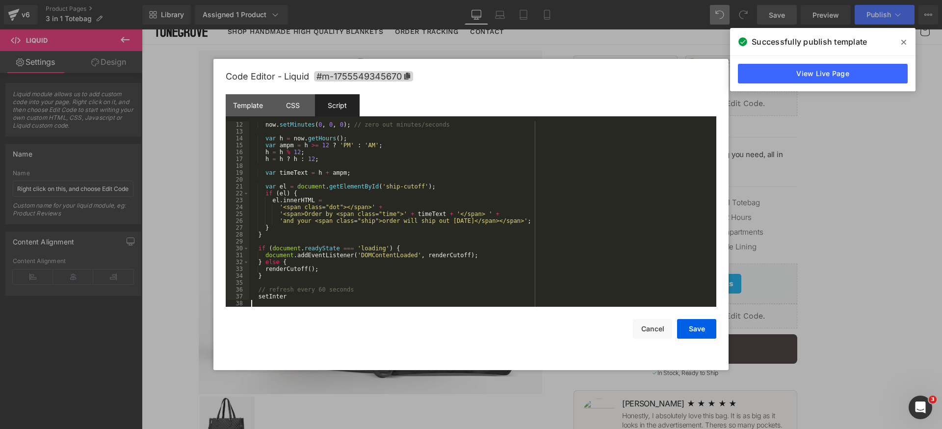
scroll to position [76, 0]
click at [303, 220] on div "now . setMinutes ( 0 , 0 , 0 ) ; // zero out minutes/seconds var h = now . getH…" at bounding box center [480, 220] width 463 height 199
drag, startPoint x: 365, startPoint y: 222, endPoint x: 379, endPoint y: 224, distance: 14.9
click at [365, 222] on div "now . setMinutes ( 0 , 0 , 0 ) ; // zero out minutes/seconds var h = now . getH…" at bounding box center [480, 220] width 463 height 199
click at [703, 331] on button "Save" at bounding box center [696, 329] width 39 height 20
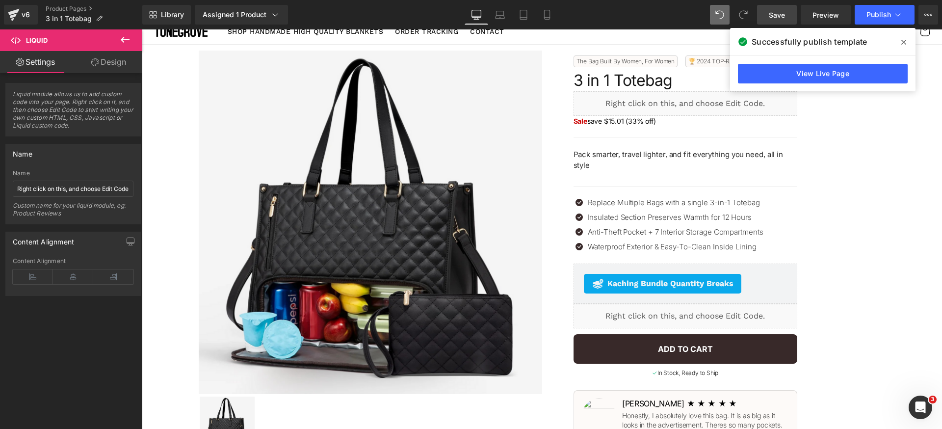
drag, startPoint x: 902, startPoint y: 41, endPoint x: 677, endPoint y: 6, distance: 228.4
click at [902, 41] on icon at bounding box center [903, 42] width 5 height 5
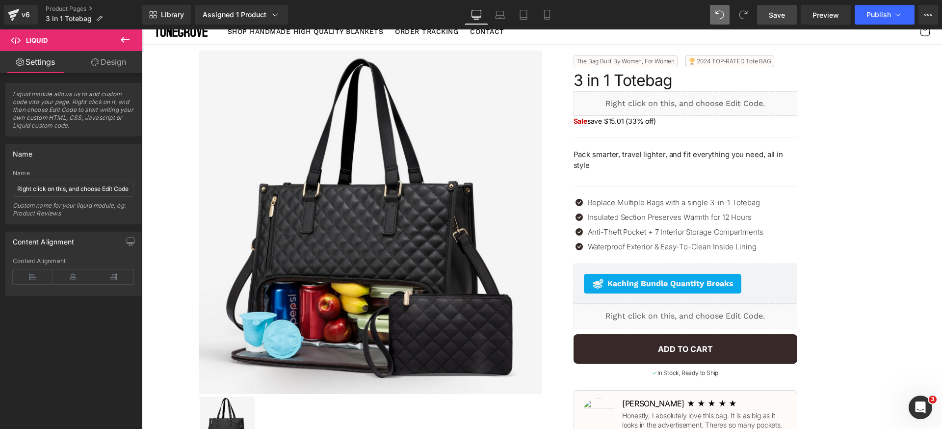
click at [775, 19] on span "Save" at bounding box center [777, 15] width 16 height 10
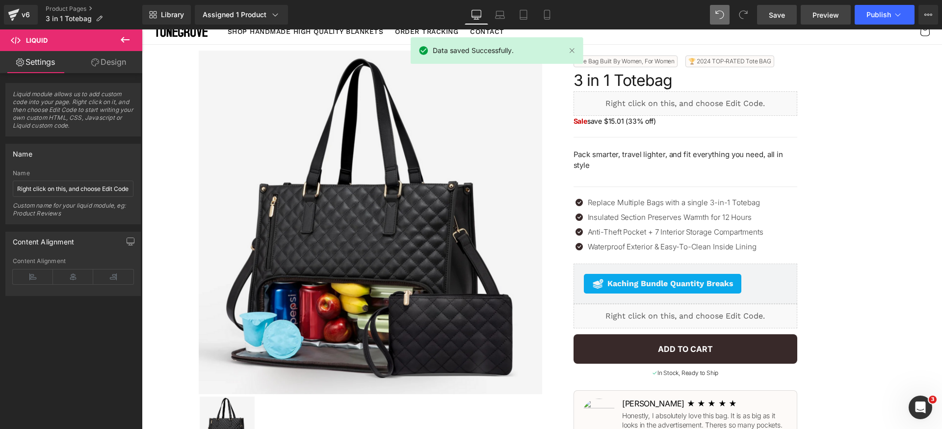
click at [828, 20] on link "Preview" at bounding box center [826, 15] width 50 height 20
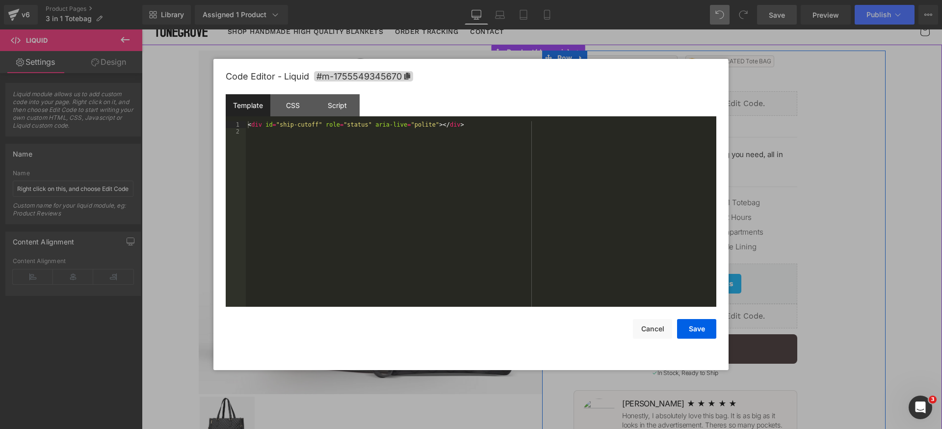
drag, startPoint x: 691, startPoint y: 313, endPoint x: 637, endPoint y: 299, distance: 55.7
click at [691, 313] on div "Liquid" at bounding box center [686, 316] width 224 height 25
click at [364, 103] on div "Template CSS Script Data" at bounding box center [471, 107] width 491 height 27
click at [350, 104] on div "Script" at bounding box center [337, 105] width 45 height 22
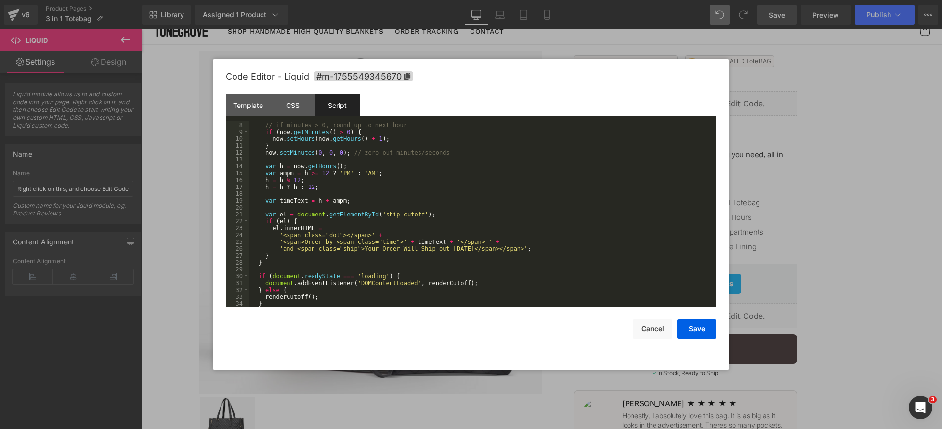
scroll to position [57, 0]
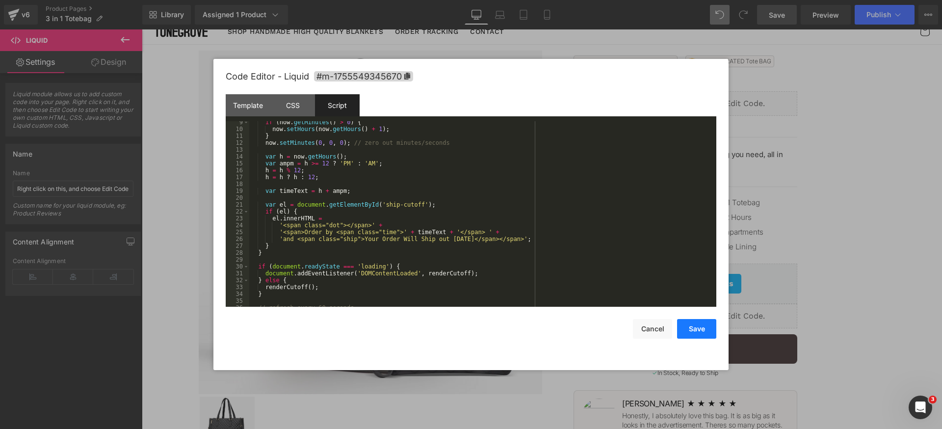
click at [691, 330] on button "Save" at bounding box center [696, 329] width 39 height 20
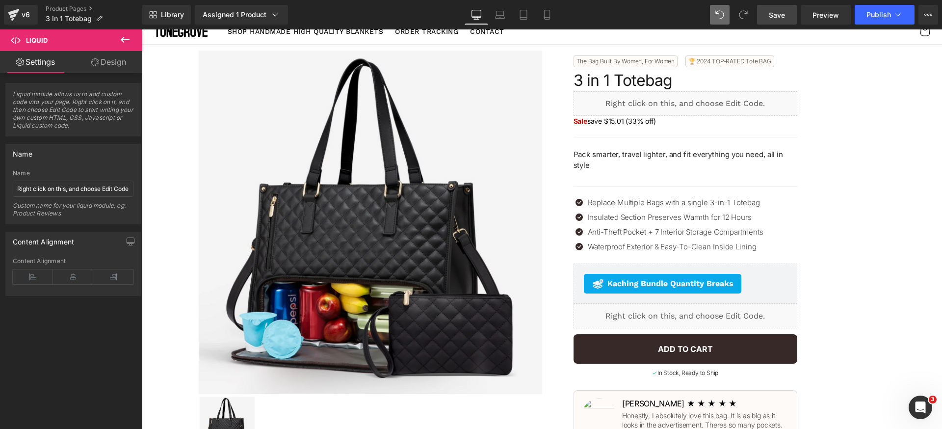
click at [780, 13] on span "Save" at bounding box center [777, 15] width 16 height 10
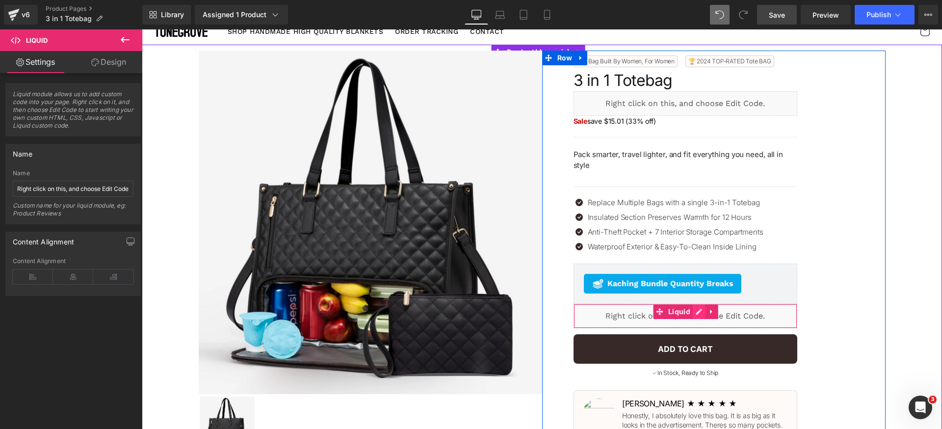
click at [697, 313] on div "Liquid" at bounding box center [686, 316] width 224 height 25
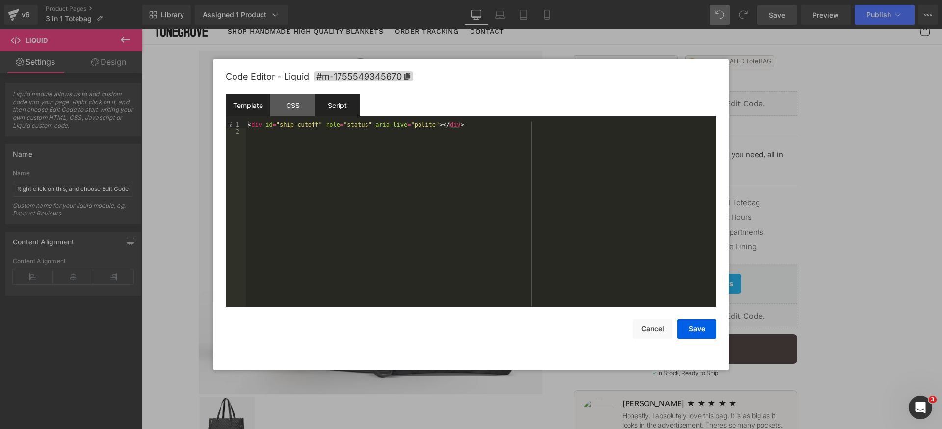
click at [352, 110] on div "Script" at bounding box center [337, 105] width 45 height 22
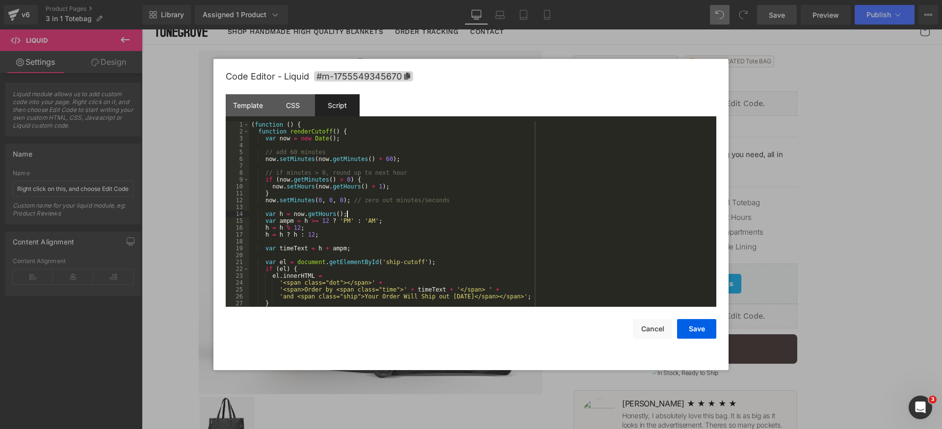
click at [545, 212] on div "( function ( ) { function renderCutoff ( ) { var now = new Date ( ) ; // add 60…" at bounding box center [480, 220] width 463 height 199
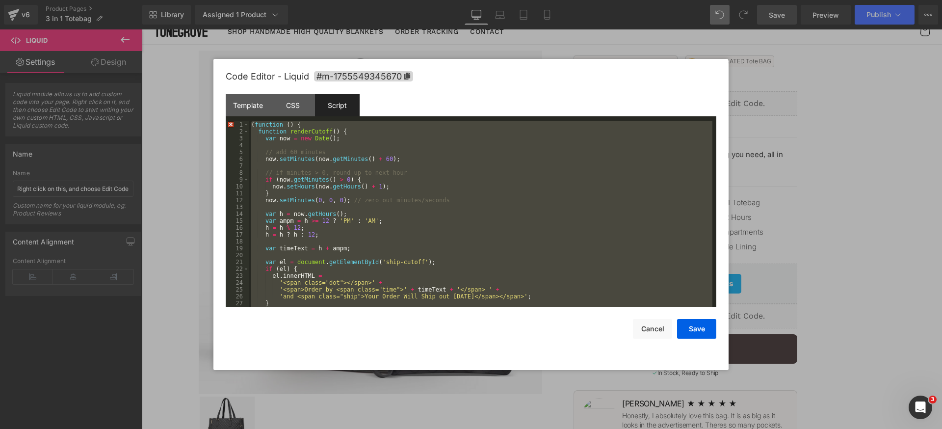
scroll to position [96, 0]
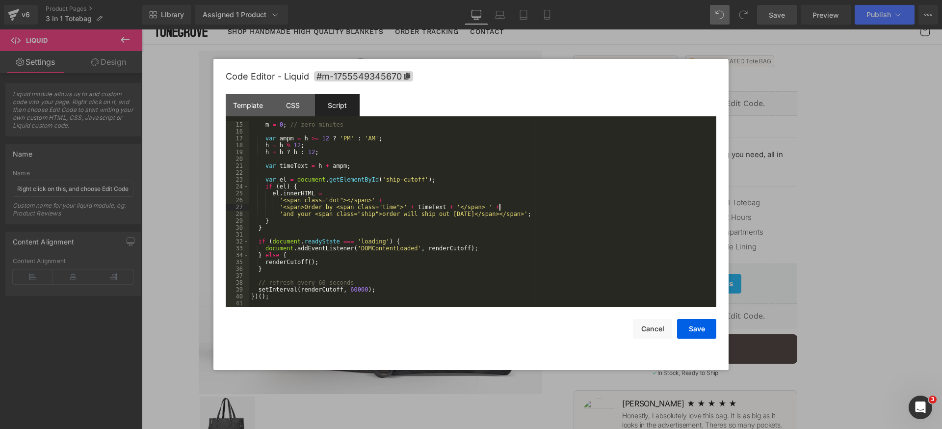
click at [594, 205] on div "m = 0 ; // zero minutes var ampm = h >= 12 ? 'PM' : 'AM' ; h = h % 12 ; h = h ?…" at bounding box center [480, 220] width 463 height 199
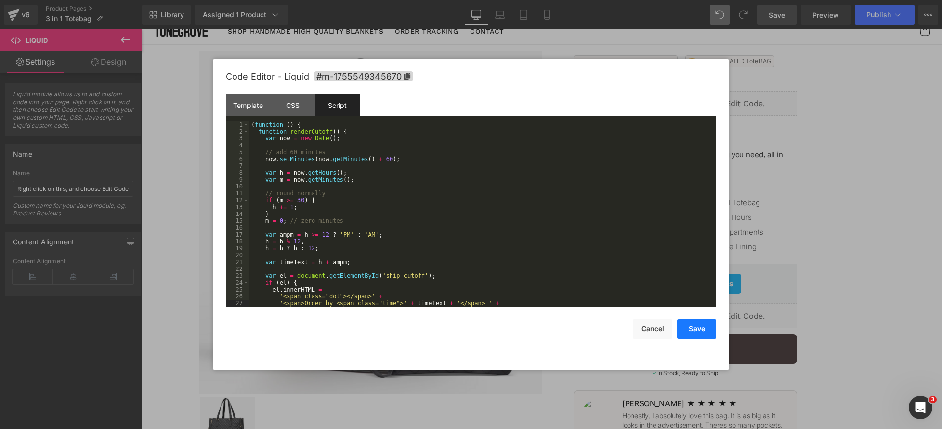
click at [697, 329] on button "Save" at bounding box center [696, 329] width 39 height 20
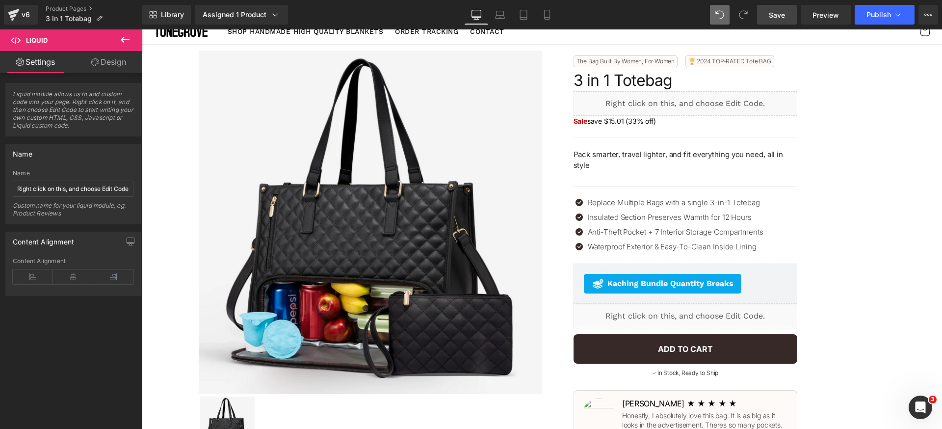
click at [784, 11] on span "Save" at bounding box center [777, 15] width 16 height 10
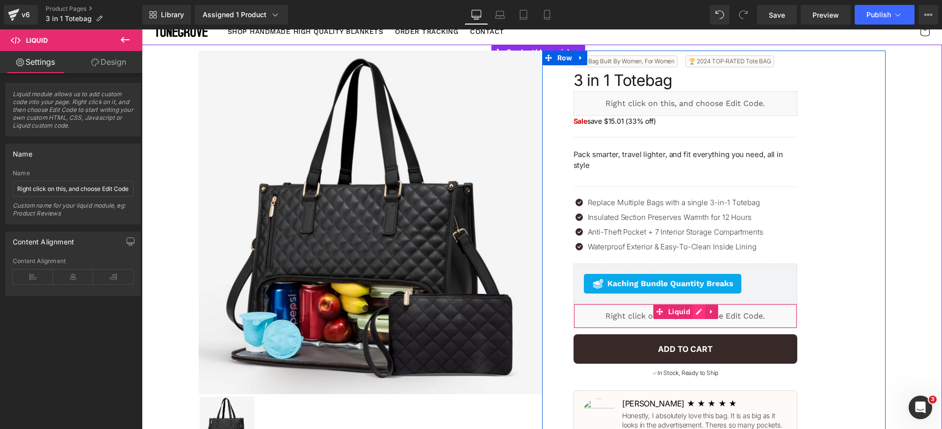
click at [692, 315] on div "Liquid" at bounding box center [686, 316] width 224 height 25
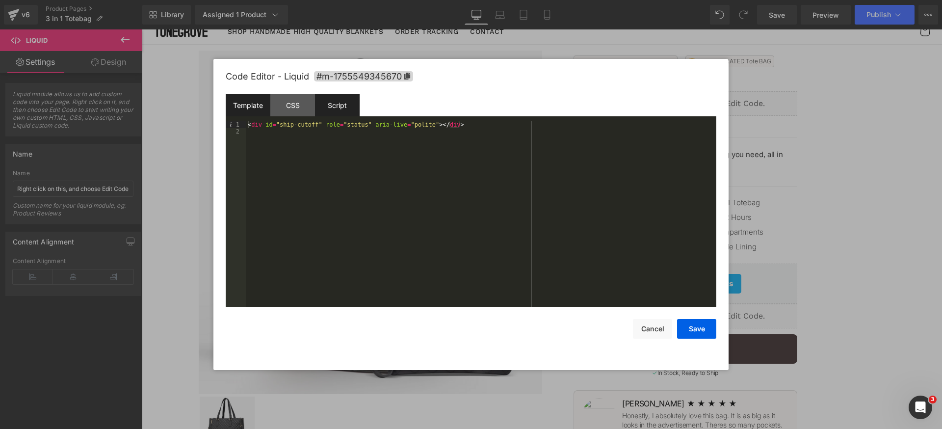
click at [347, 104] on div "Script" at bounding box center [337, 105] width 45 height 22
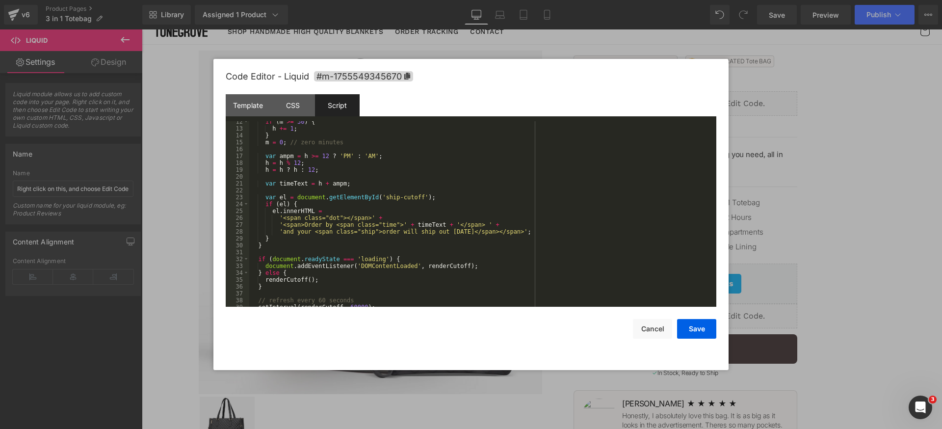
scroll to position [79, 0]
click at [386, 232] on div "if ( m >= 30 ) { h += 1 ; } m = 0 ; // zero minutes var ampm = h >= 12 ? 'PM' :…" at bounding box center [480, 217] width 463 height 199
click at [691, 326] on button "Save" at bounding box center [696, 329] width 39 height 20
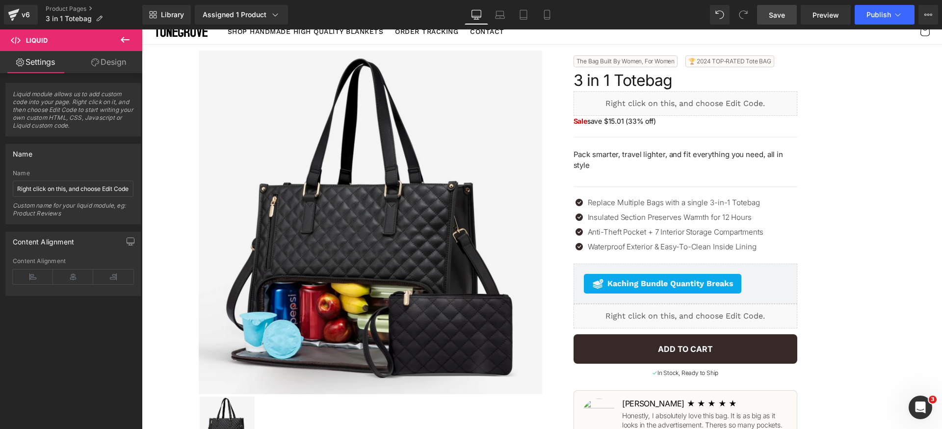
click at [773, 15] on span "Save" at bounding box center [777, 15] width 16 height 10
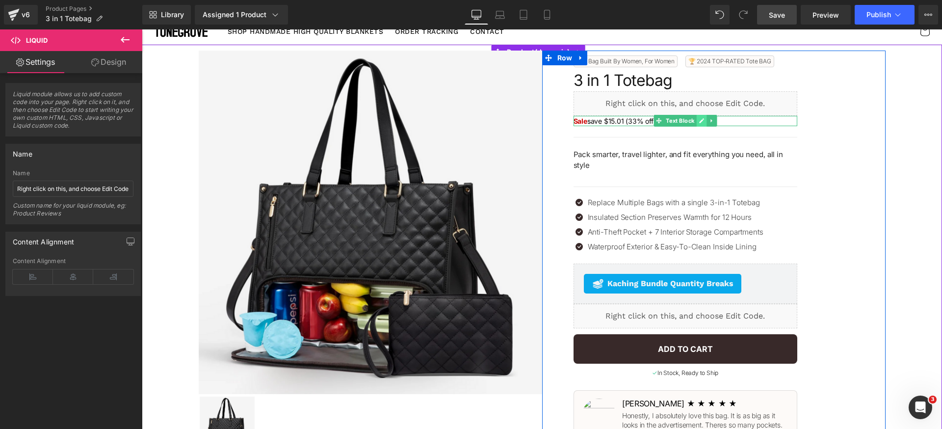
click at [699, 120] on icon at bounding box center [701, 121] width 5 height 6
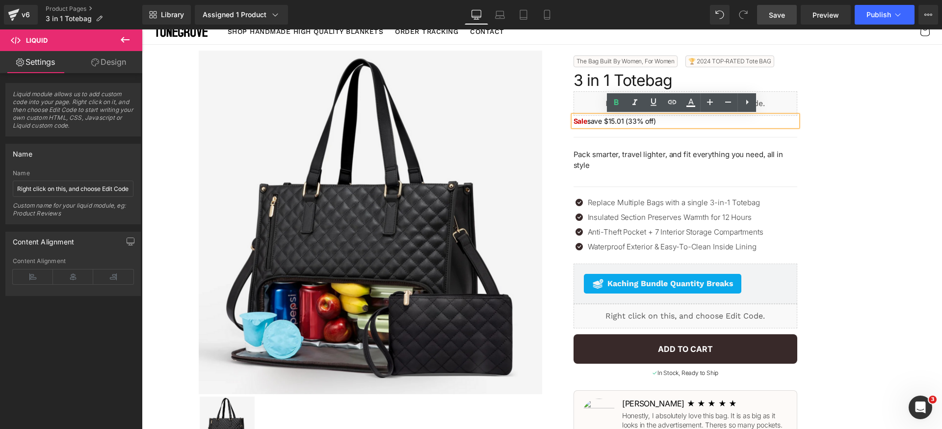
click at [609, 122] on p "Sale save $15.01 (33% off)" at bounding box center [686, 121] width 224 height 10
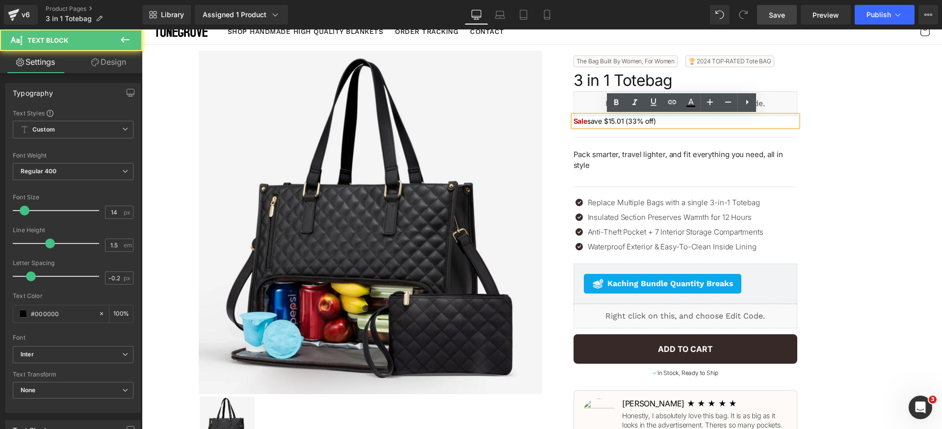
drag, startPoint x: 588, startPoint y: 121, endPoint x: 604, endPoint y: 122, distance: 15.7
click at [588, 121] on p "Sale save $15.01 (33% off)" at bounding box center [686, 121] width 224 height 10
drag, startPoint x: 602, startPoint y: 122, endPoint x: 679, endPoint y: 133, distance: 77.4
click at [603, 122] on p "Sale save $15.01 (33% off)" at bounding box center [686, 121] width 224 height 10
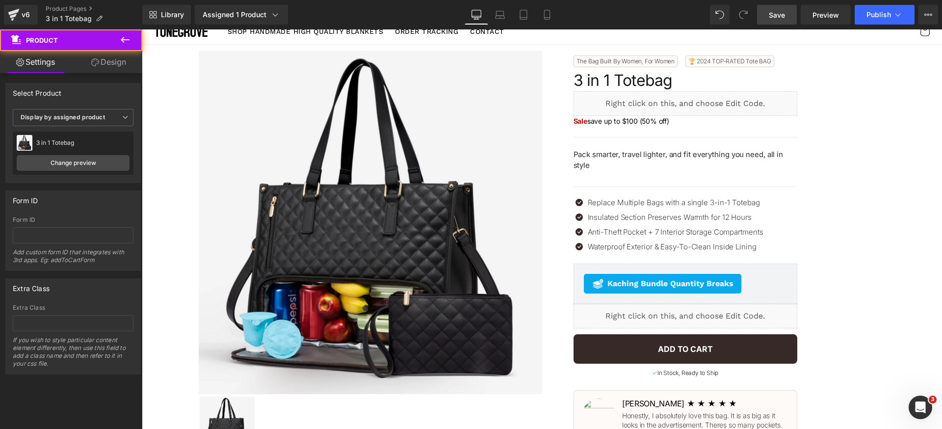
click at [771, 14] on span "Save" at bounding box center [777, 15] width 16 height 10
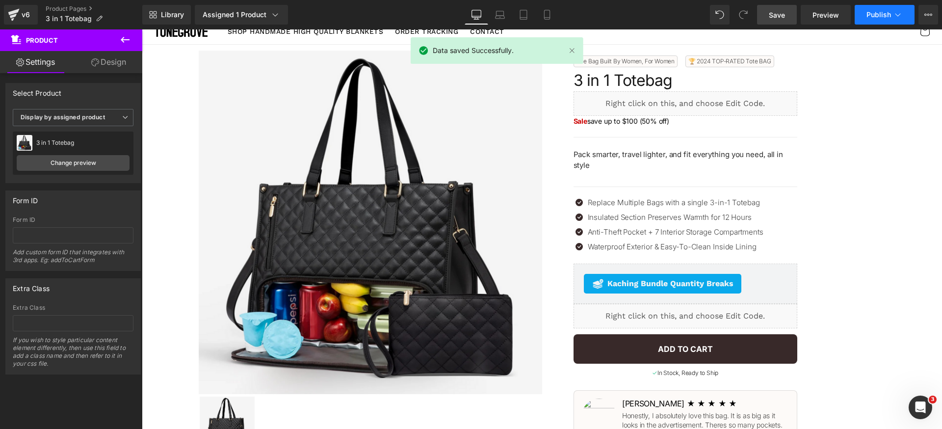
click at [875, 17] on span "Publish" at bounding box center [879, 15] width 25 height 8
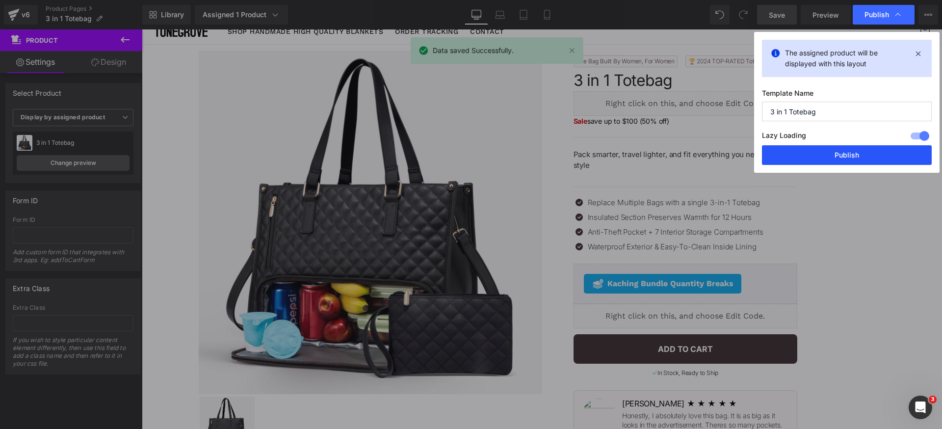
click at [870, 152] on button "Publish" at bounding box center [847, 155] width 170 height 20
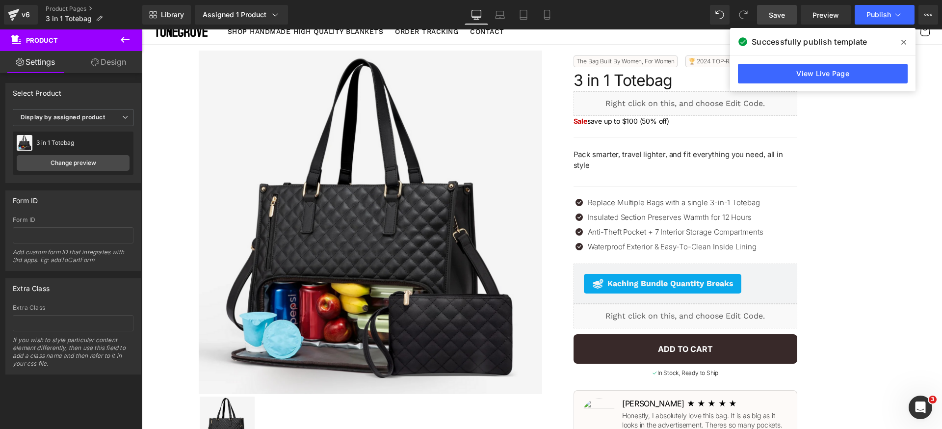
scroll to position [0, 0]
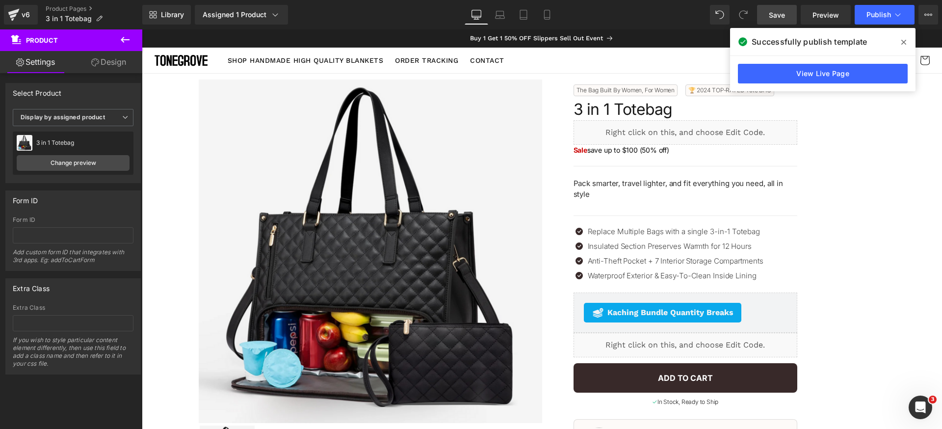
click at [903, 41] on icon at bounding box center [903, 42] width 5 height 5
